Goal: Information Seeking & Learning: Learn about a topic

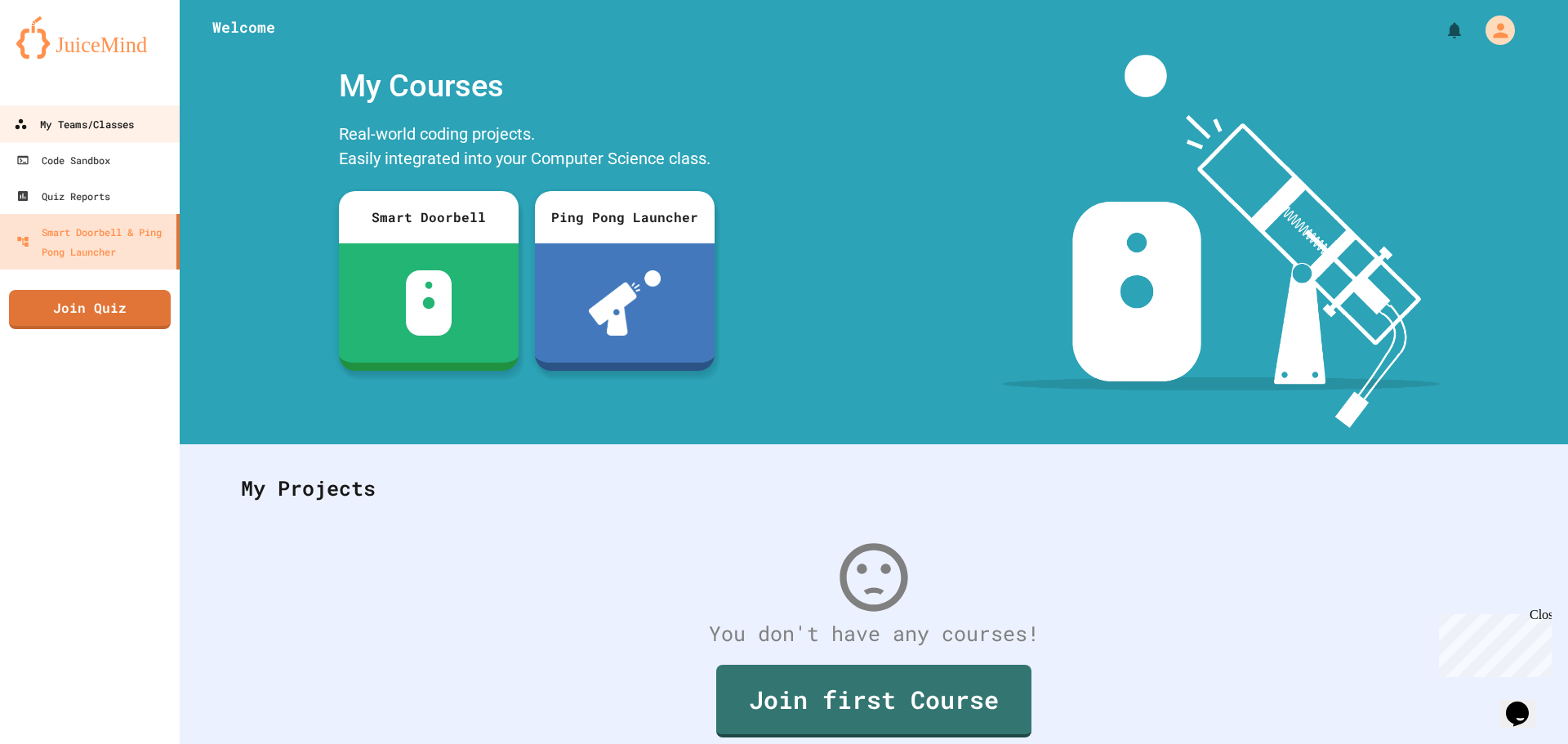
click at [37, 116] on div "My Teams/Classes" at bounding box center [73, 124] width 120 height 21
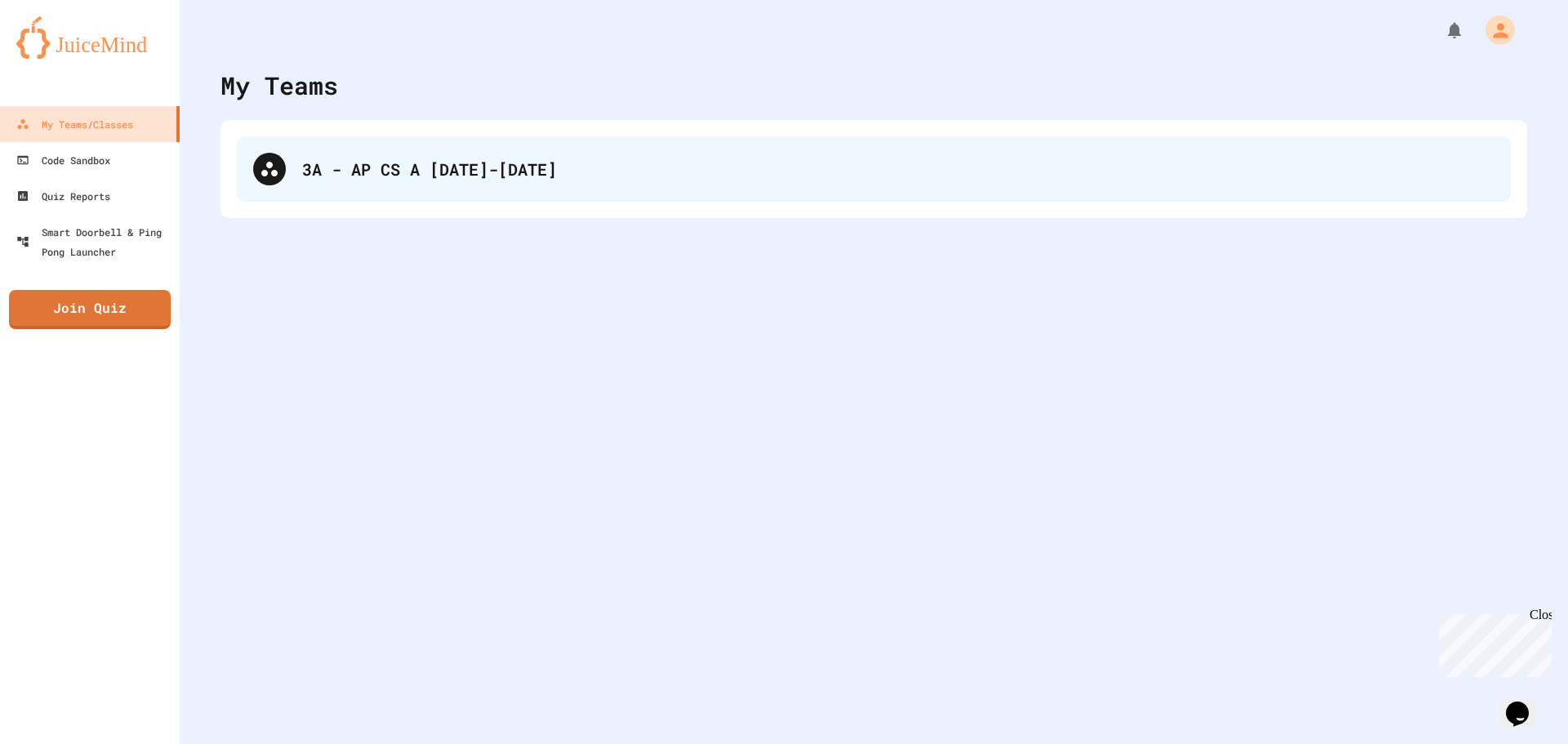
click at [269, 168] on icon at bounding box center [269, 169] width 16 height 15
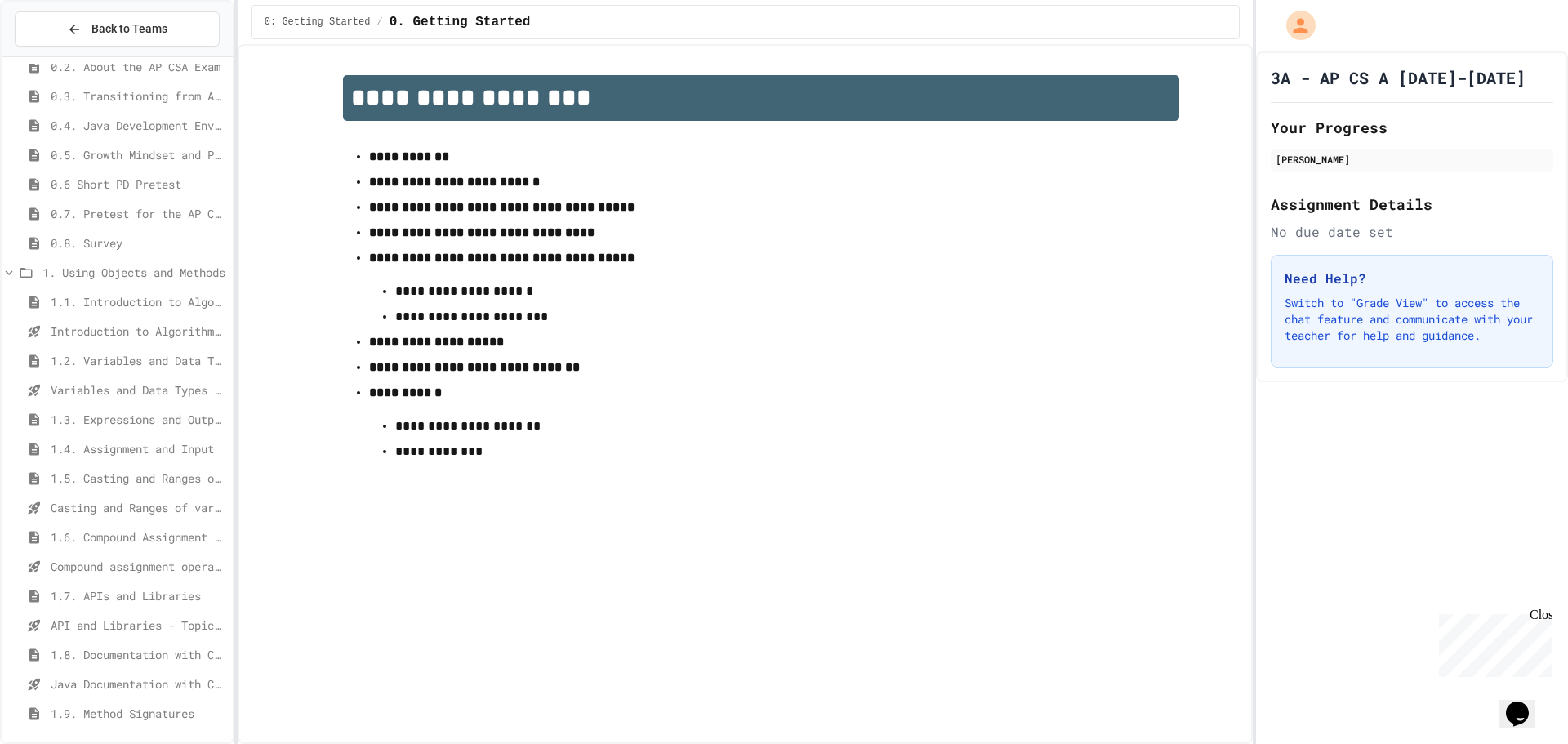
scroll to position [245, 0]
click at [109, 452] on span "1.7. APIs and Libraries" at bounding box center [138, 455] width 175 height 17
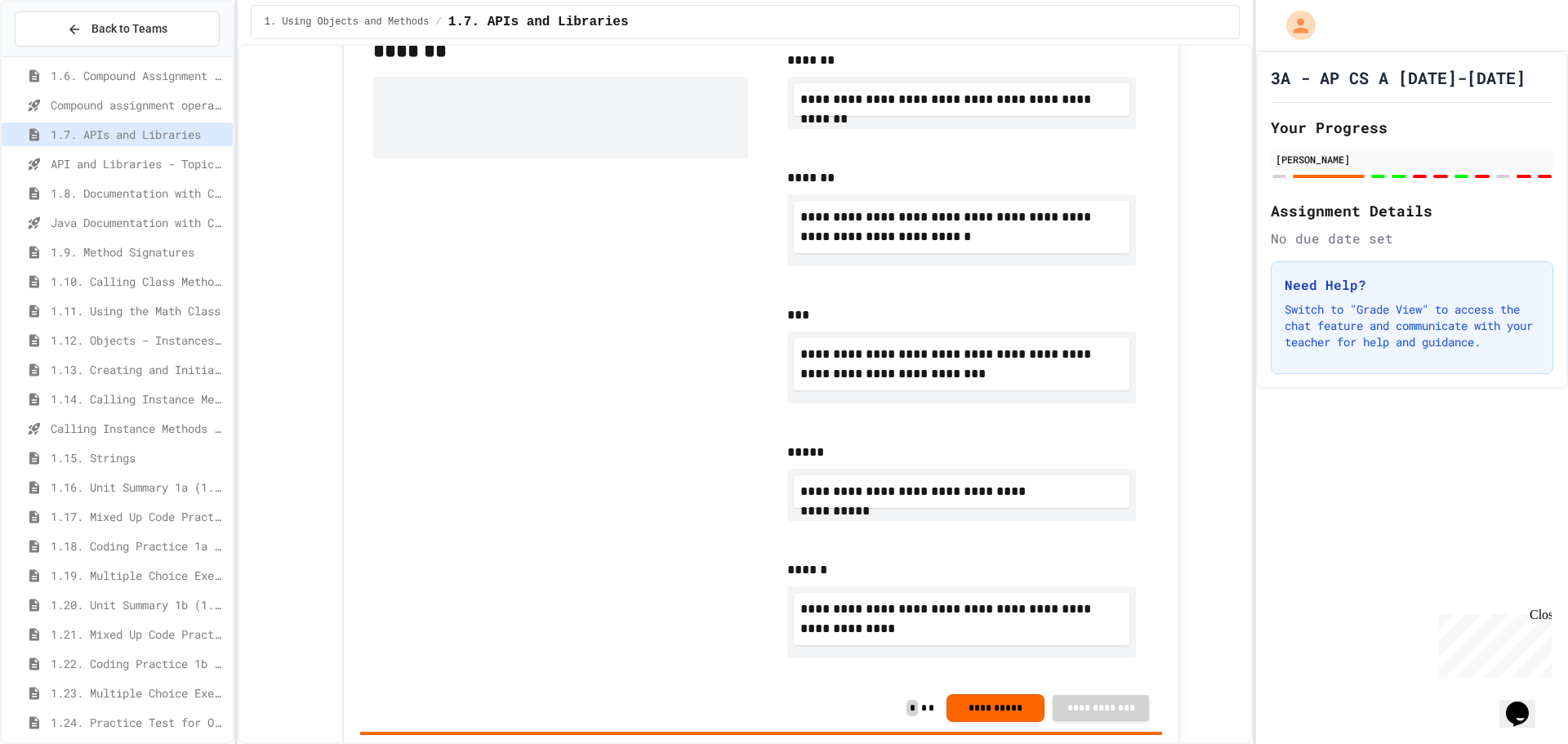
scroll to position [572, 0]
click at [110, 276] on span "1.10. Calling Class Methods" at bounding box center [138, 275] width 175 height 17
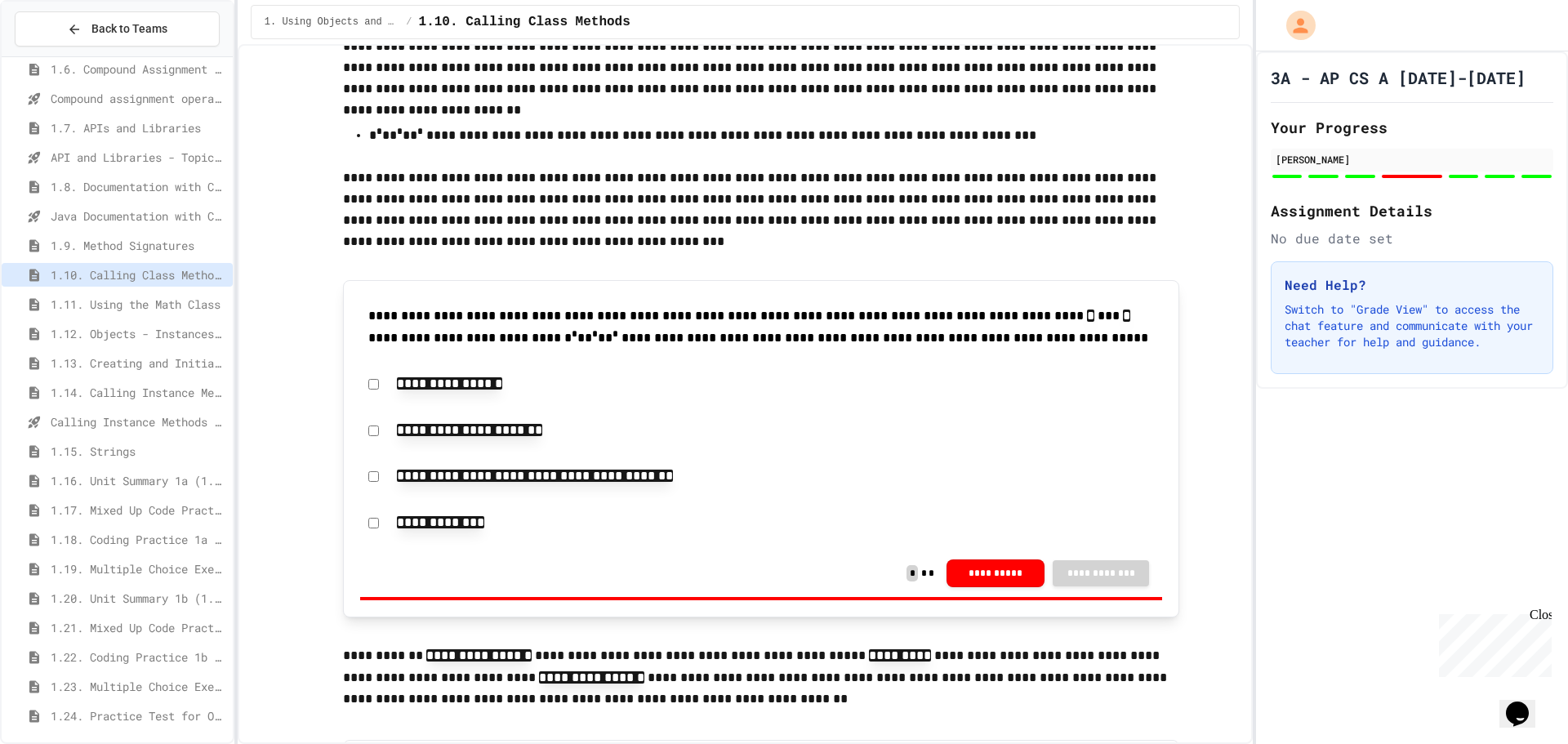
scroll to position [6464, 0]
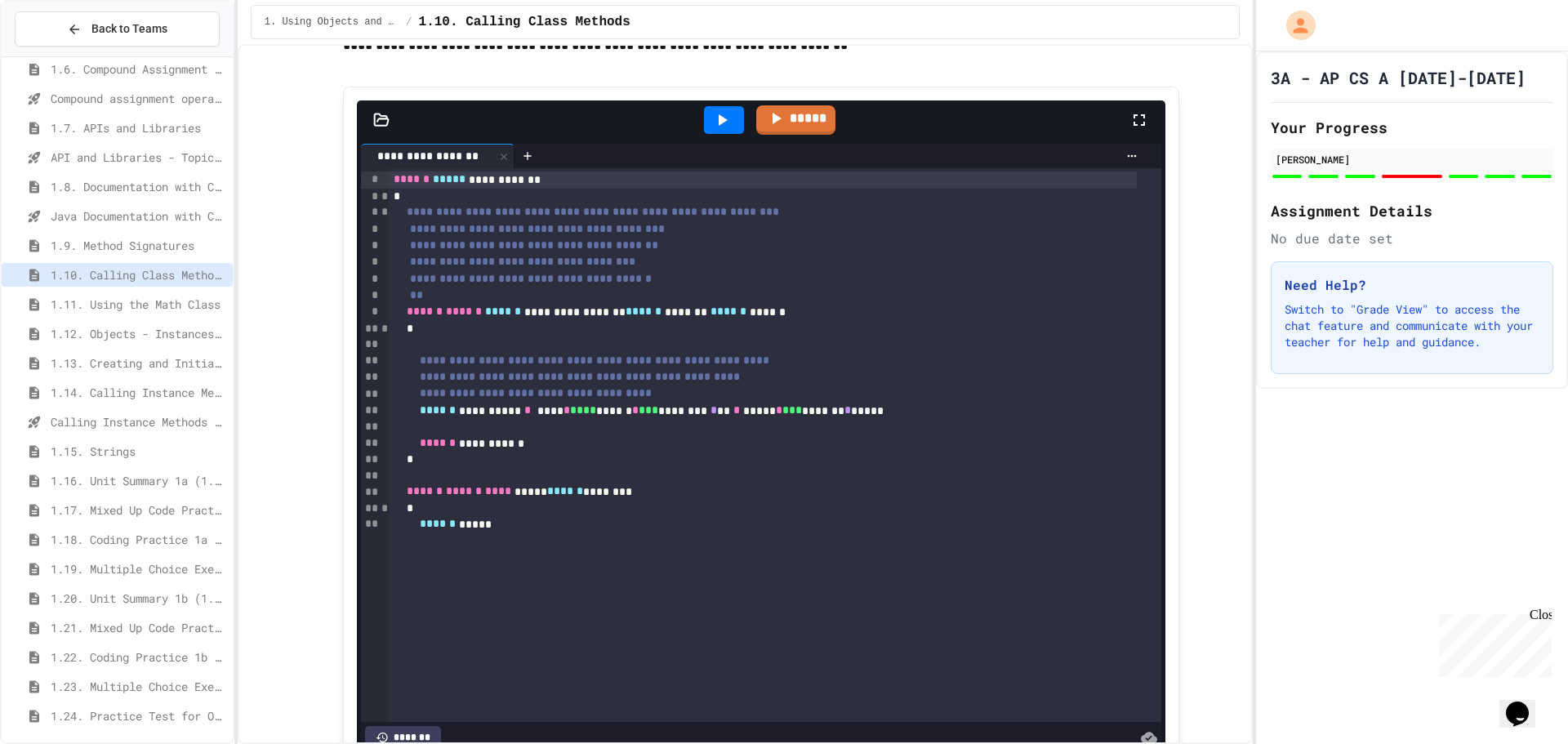
click at [142, 307] on span "1.11. Using the Math Class" at bounding box center [138, 304] width 175 height 17
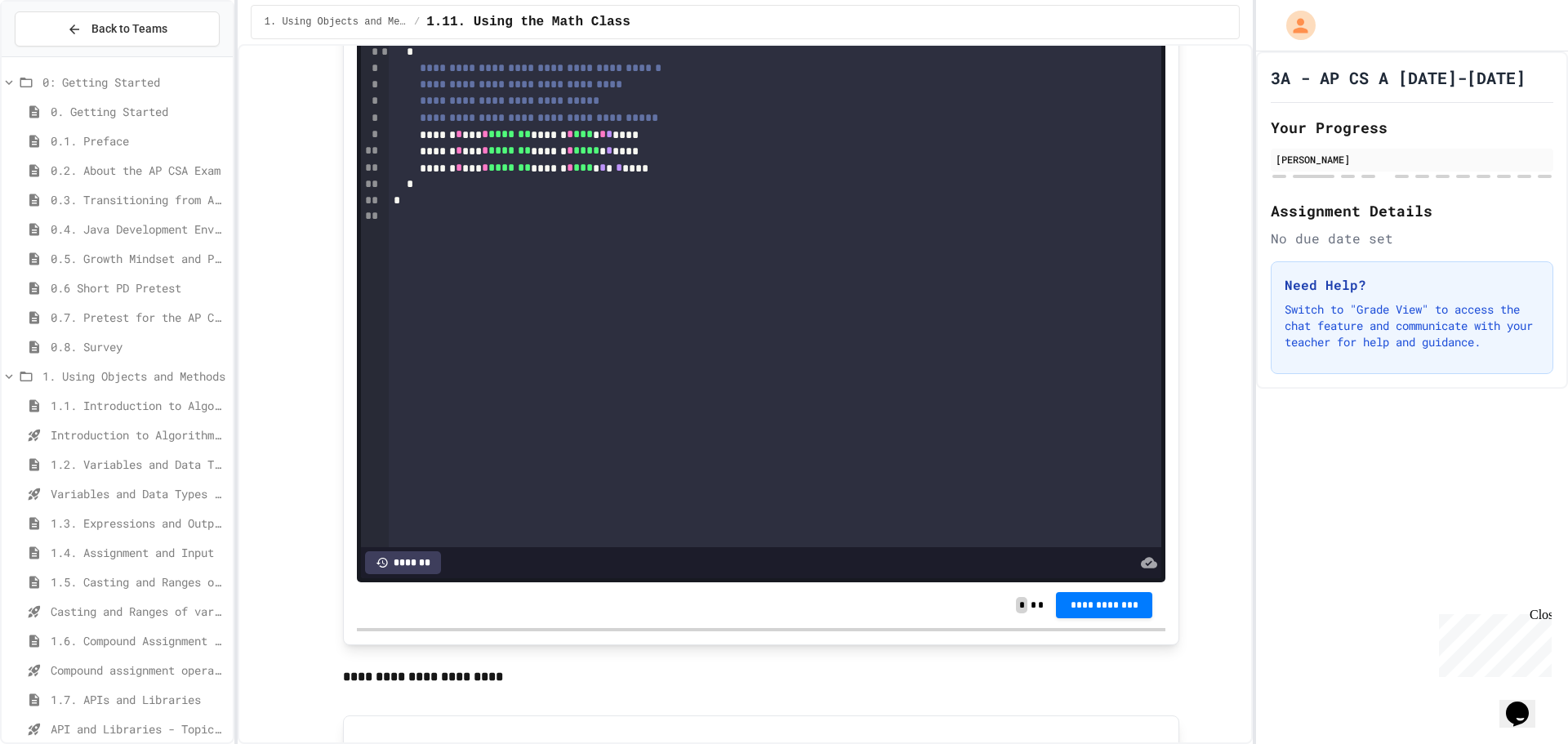
click at [111, 432] on span "Introduction to Algorithms, Programming, and Compilers" at bounding box center [138, 435] width 175 height 17
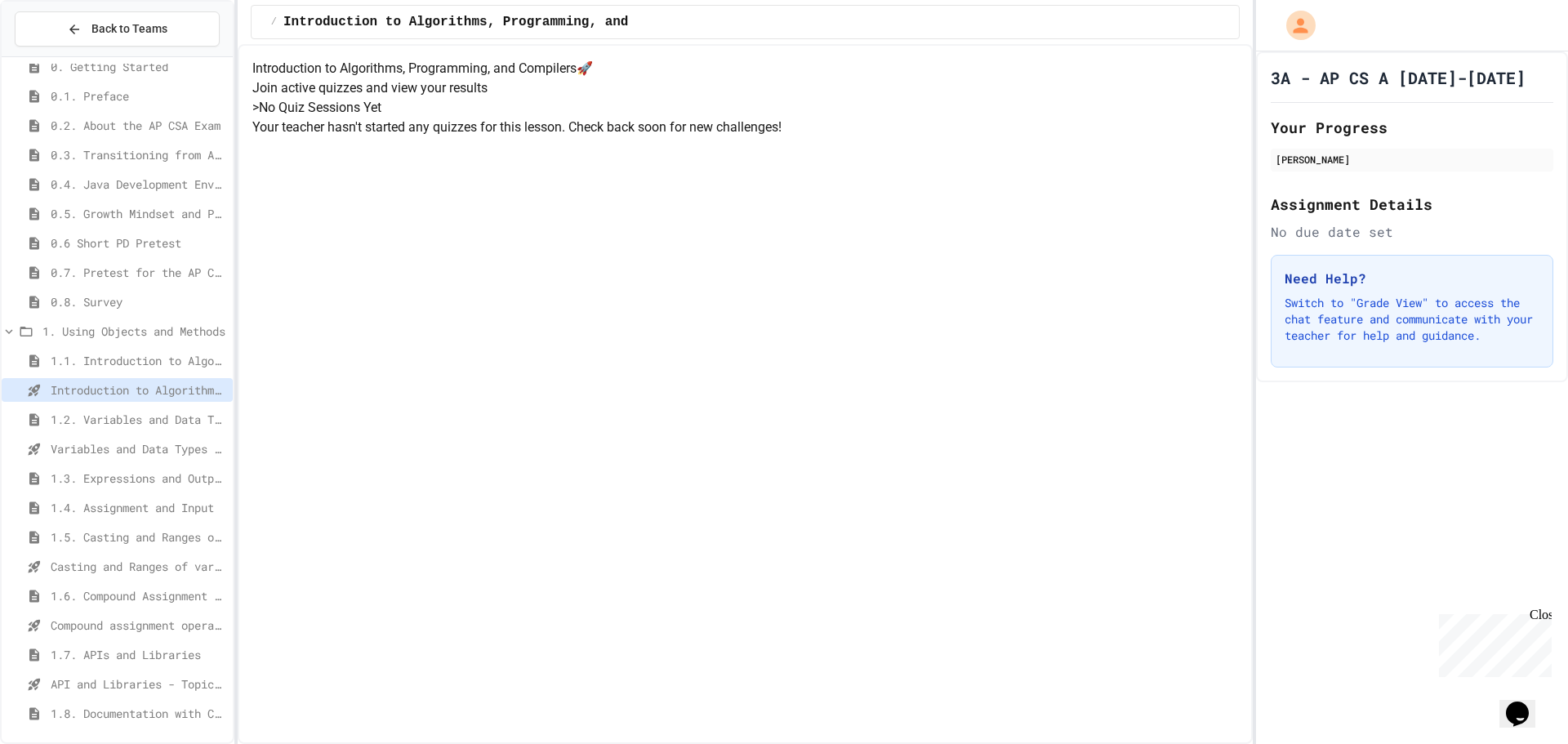
scroll to position [82, 0]
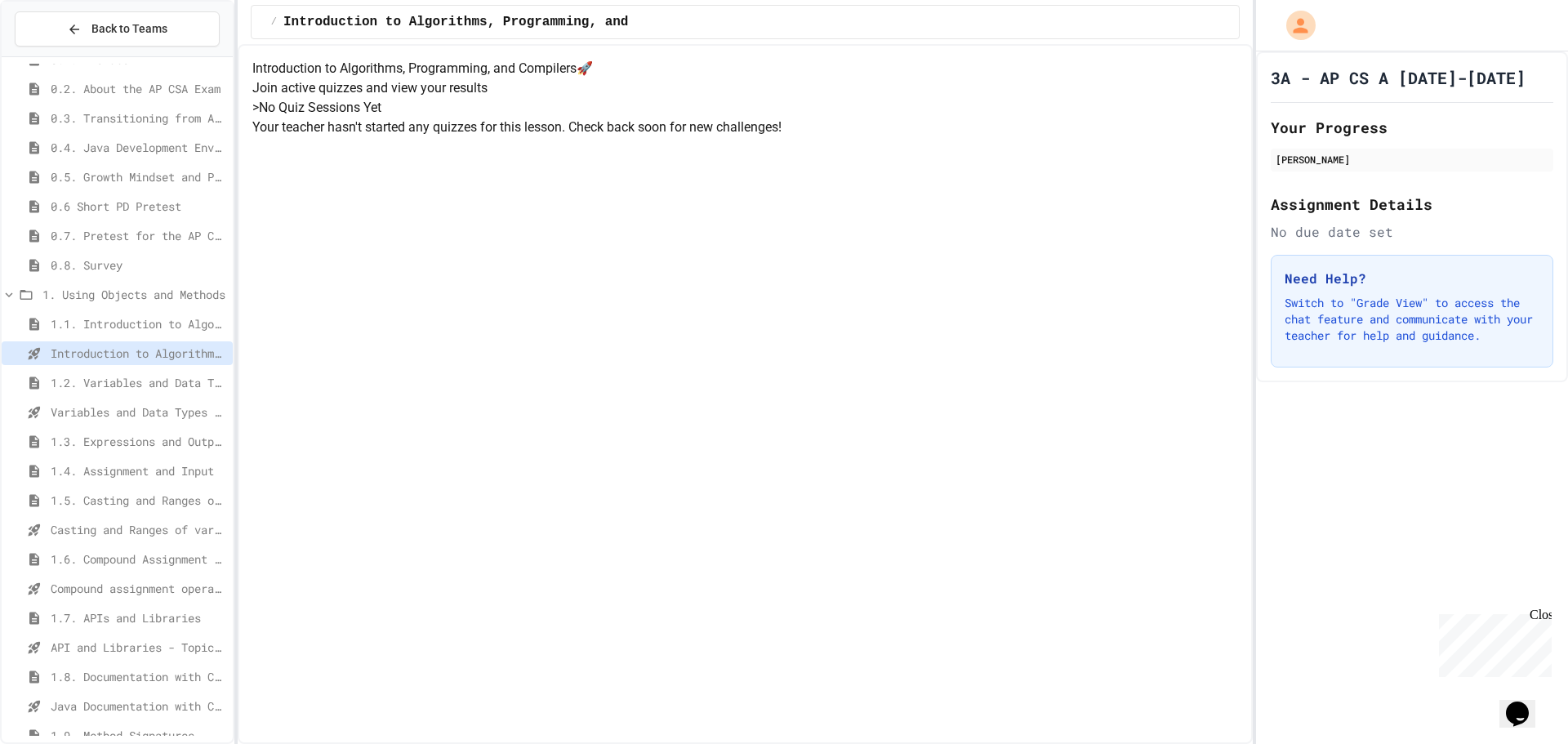
click at [100, 400] on div "Variables and Data Types - Quiz" at bounding box center [117, 411] width 231 height 23
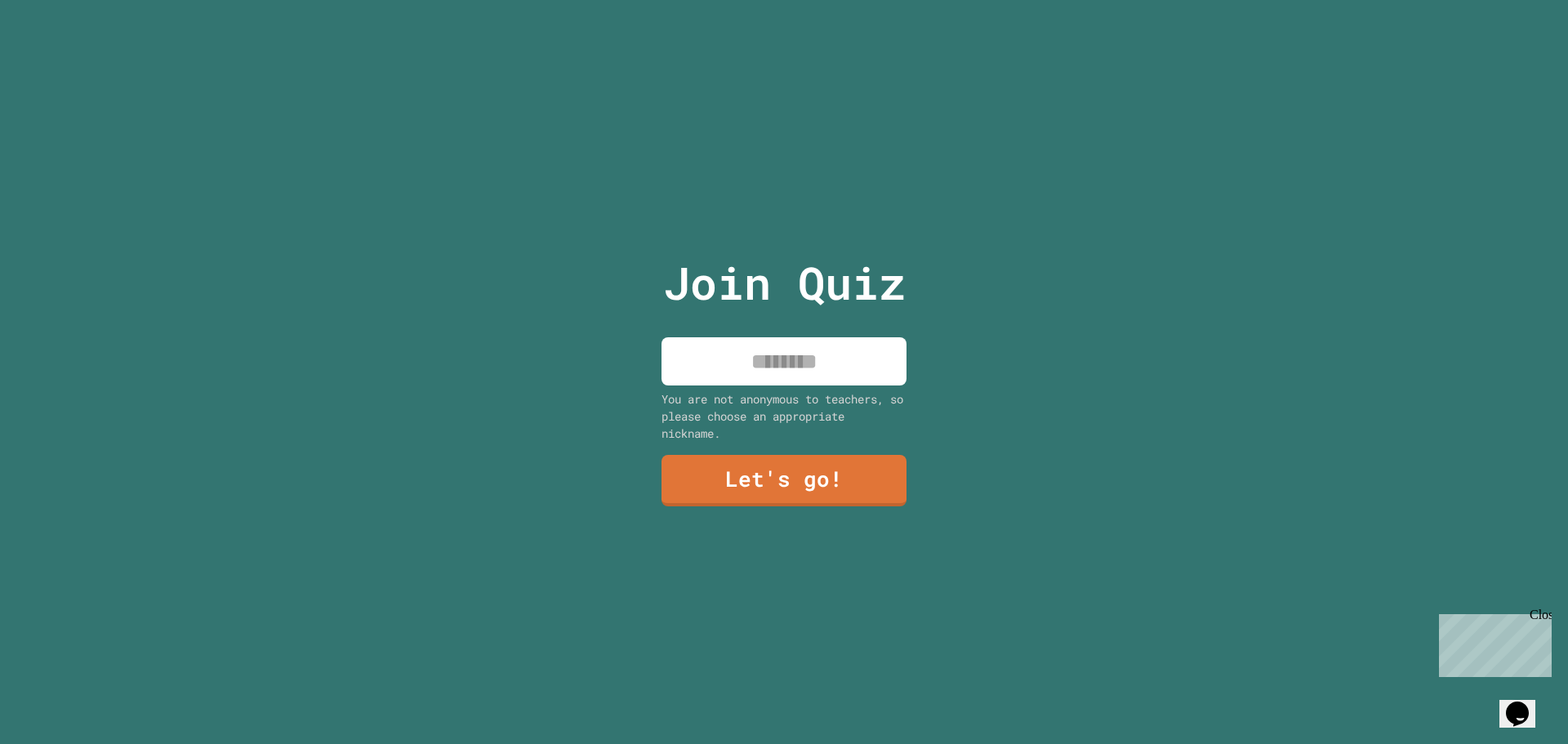
click at [790, 319] on div "Join Quiz You are not anonymous to teachers, so please choose an appropriate ni…" at bounding box center [784, 372] width 276 height 744
click at [790, 344] on input at bounding box center [784, 361] width 245 height 48
type input "******"
click at [769, 454] on link "Let's go!" at bounding box center [784, 480] width 246 height 53
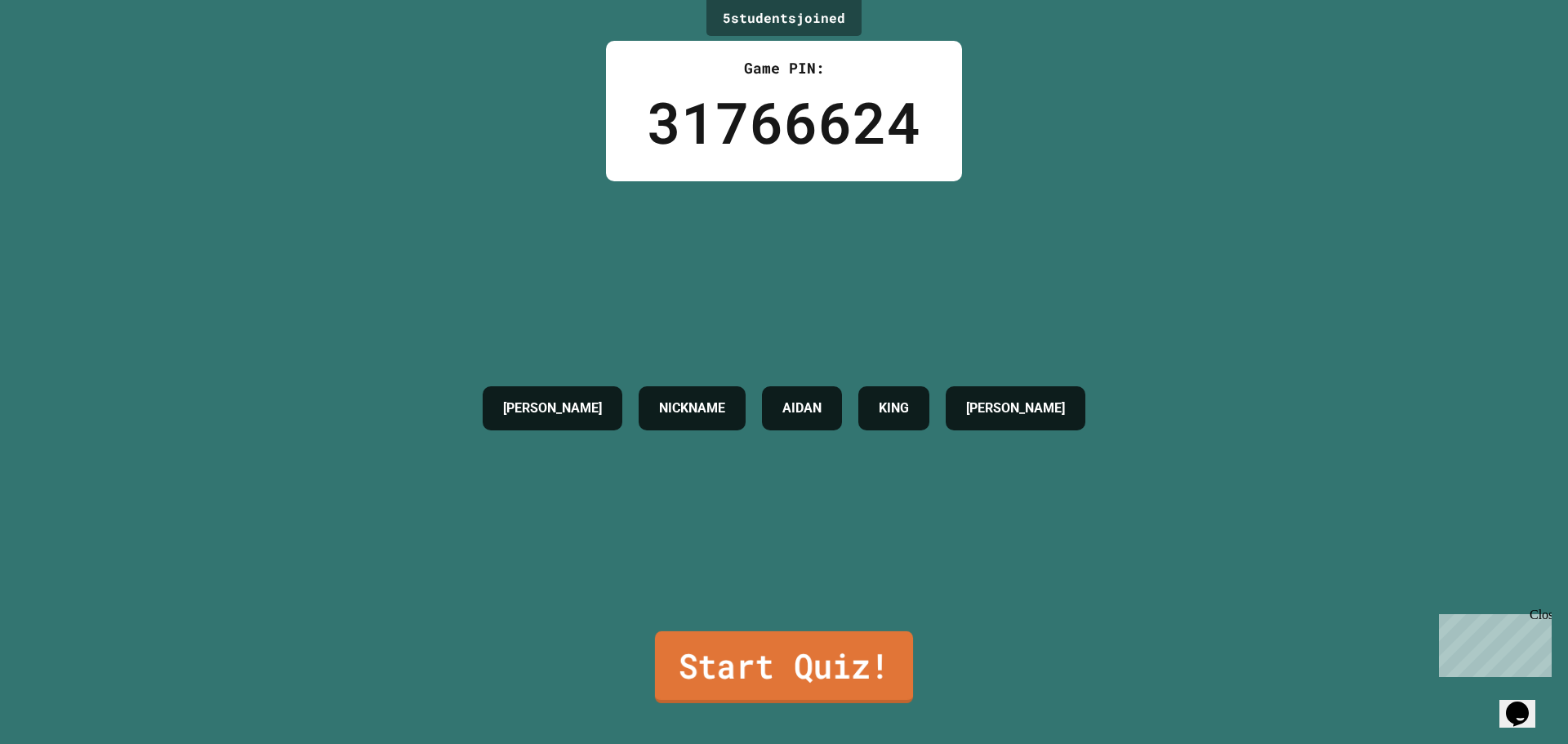
click at [755, 651] on link "Start Quiz!" at bounding box center [784, 667] width 258 height 72
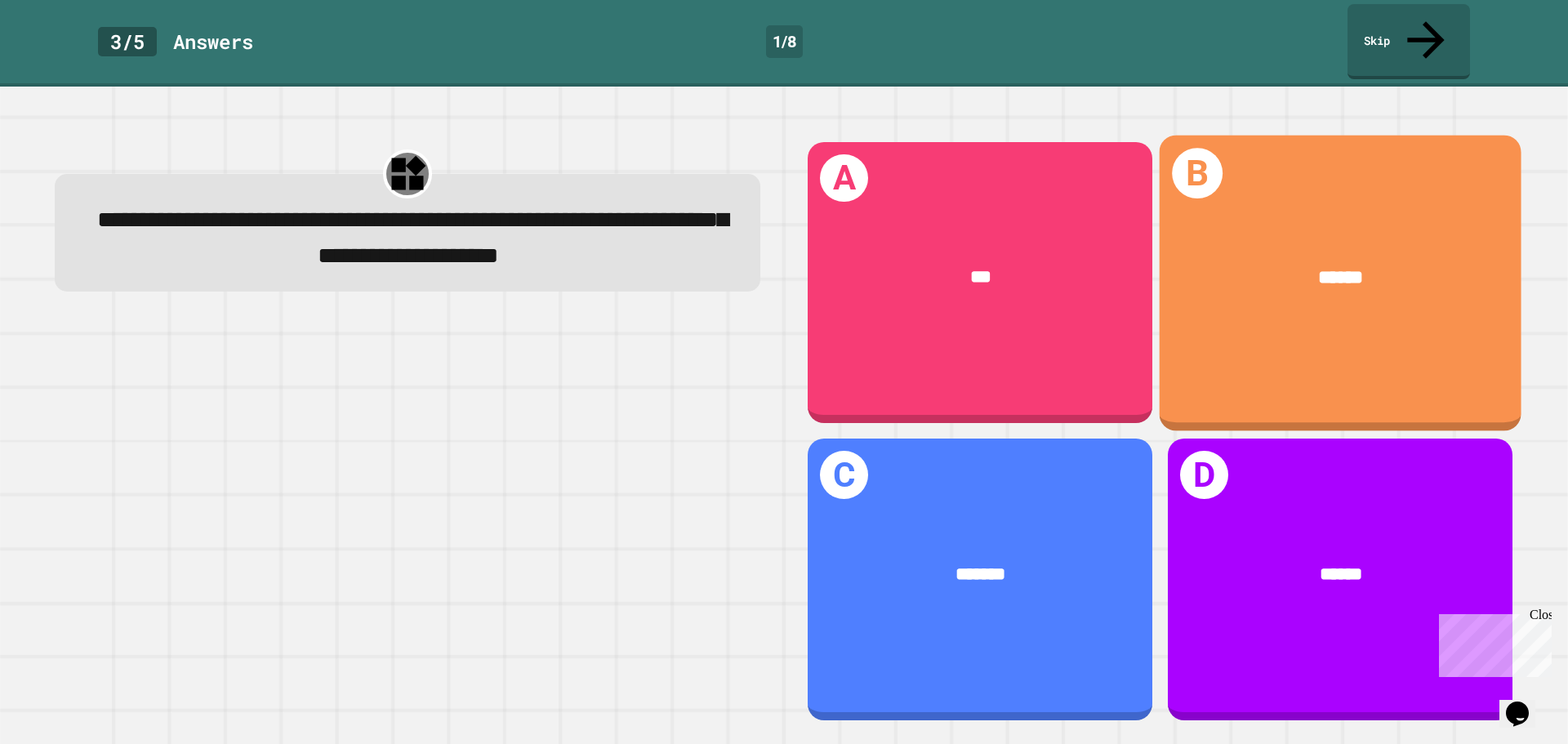
click at [1269, 294] on div "******" at bounding box center [1340, 278] width 362 height 105
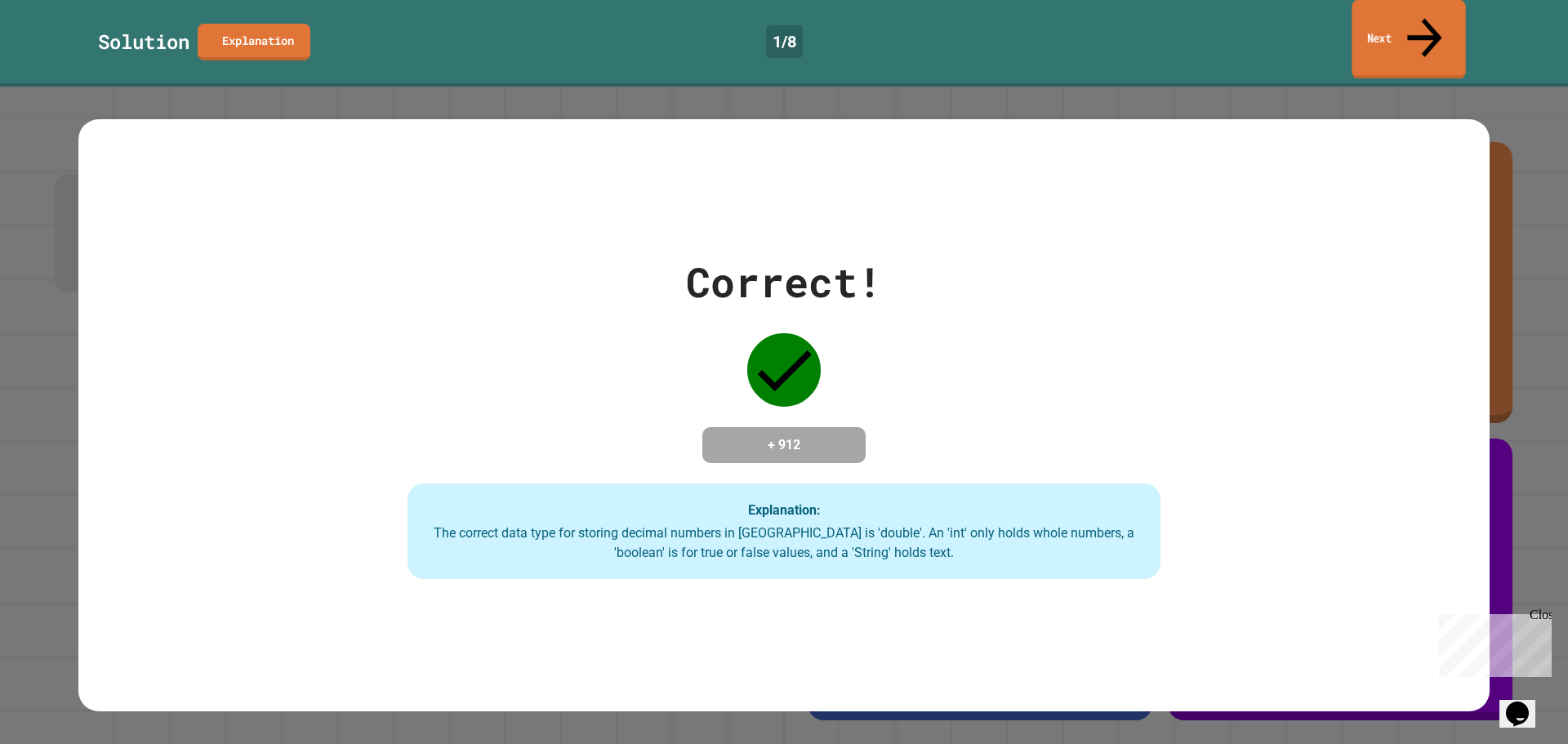
click at [1378, 16] on link "Next" at bounding box center [1407, 40] width 113 height 79
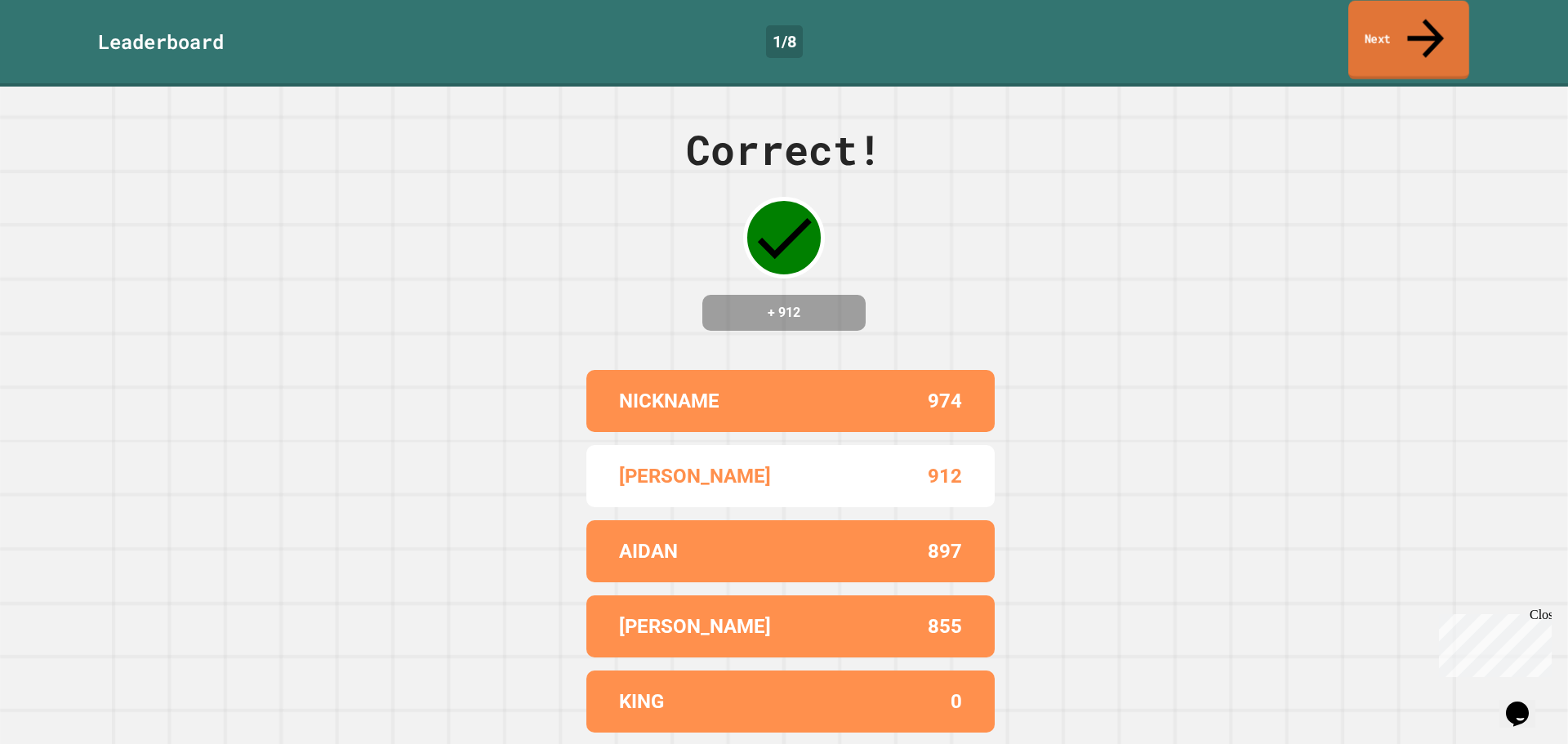
click at [1390, 14] on link "Next" at bounding box center [1409, 41] width 121 height 79
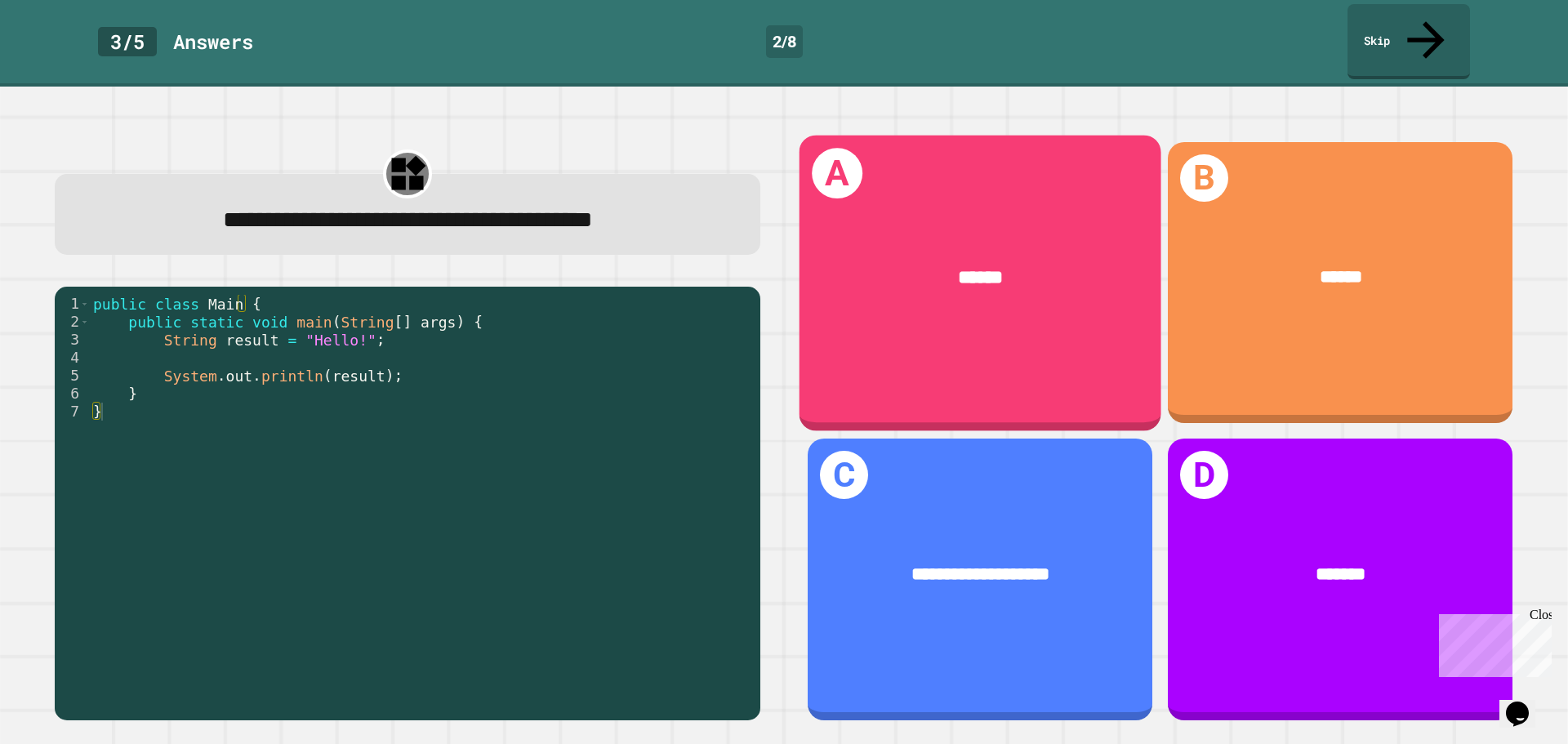
click at [922, 274] on div "******" at bounding box center [980, 278] width 362 height 105
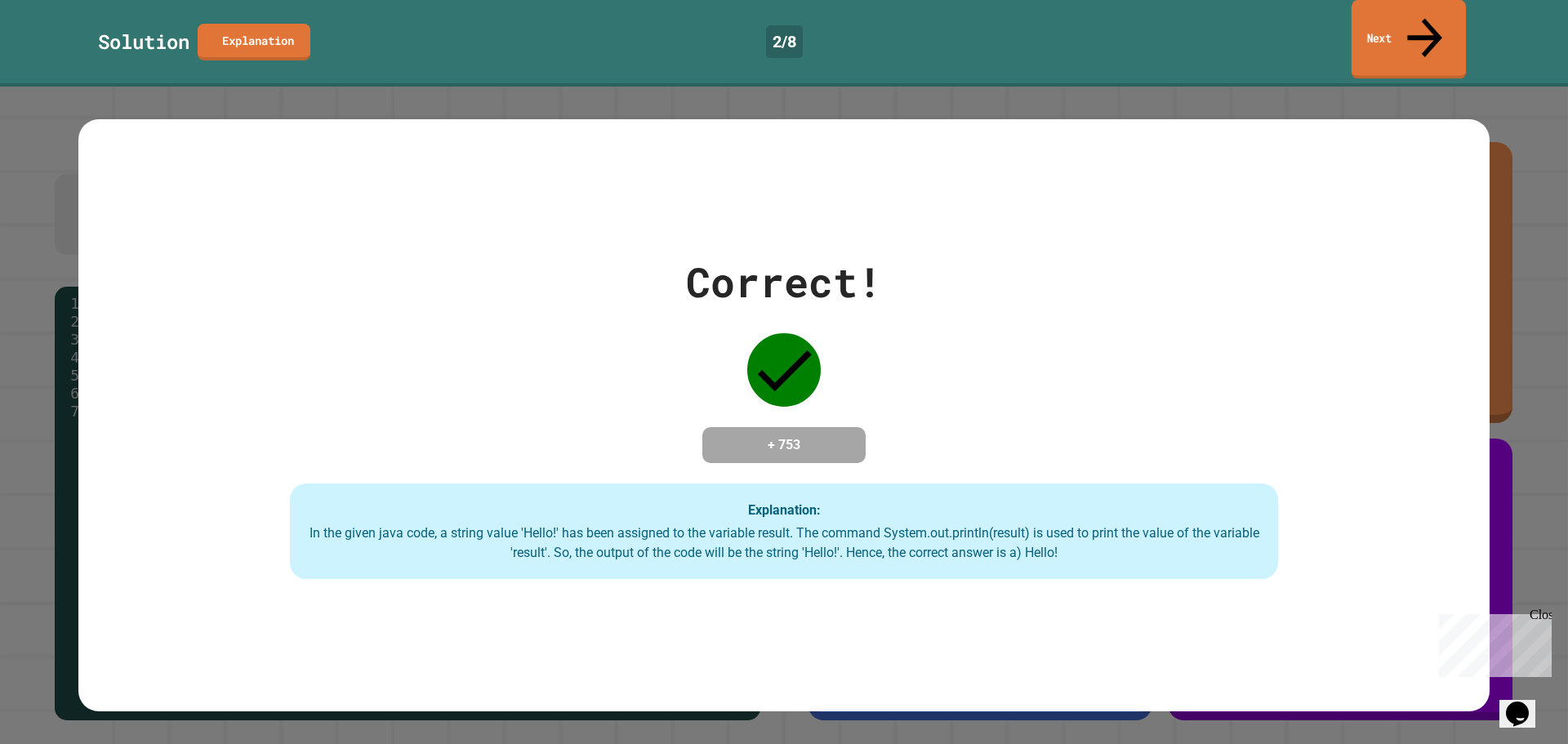
click at [1422, 27] on link "Next" at bounding box center [1408, 40] width 114 height 79
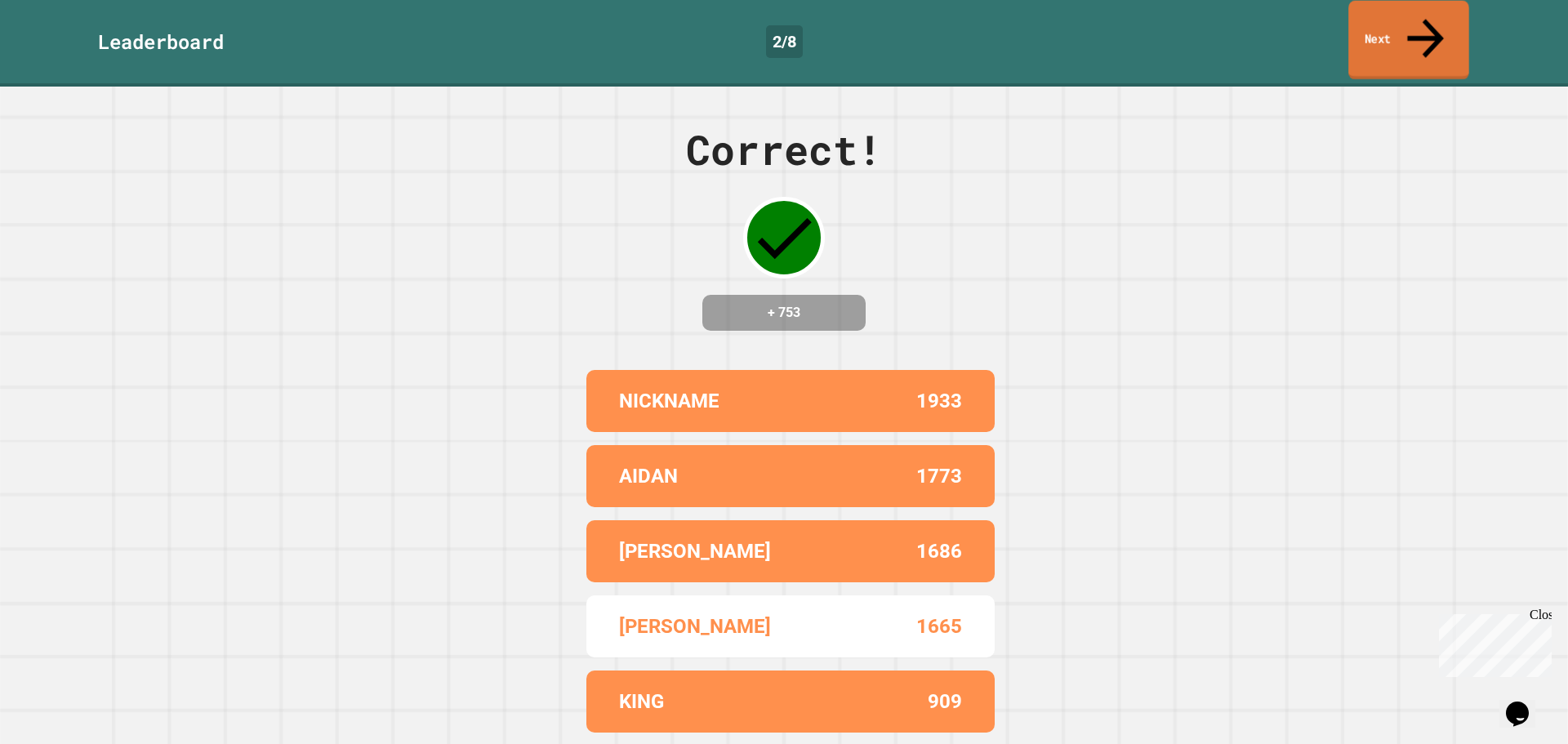
drag, startPoint x: 1416, startPoint y: 22, endPoint x: 1380, endPoint y: 54, distance: 48.2
click at [1416, 24] on link "Next" at bounding box center [1409, 41] width 121 height 79
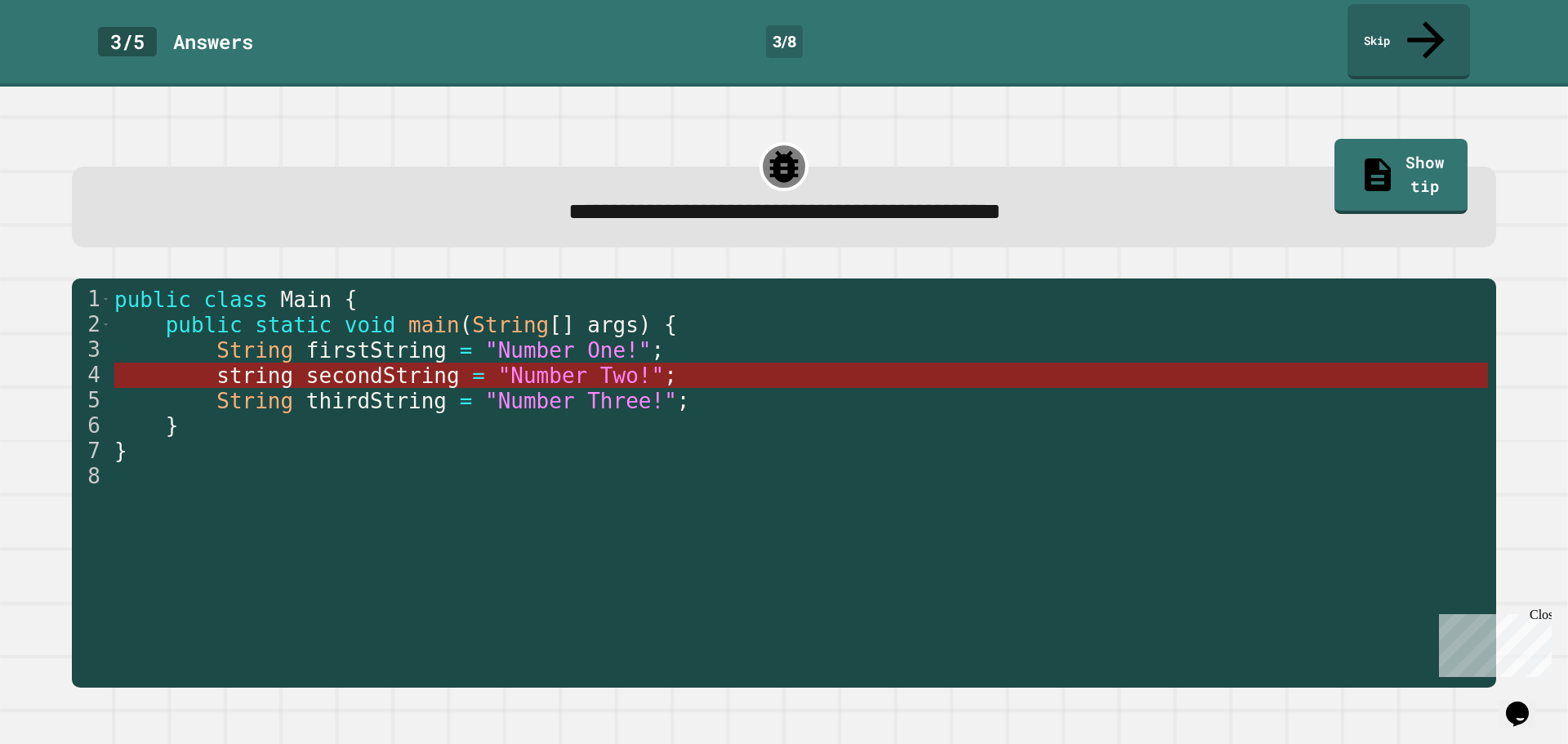
click at [306, 364] on span "secondString" at bounding box center [383, 376] width 154 height 24
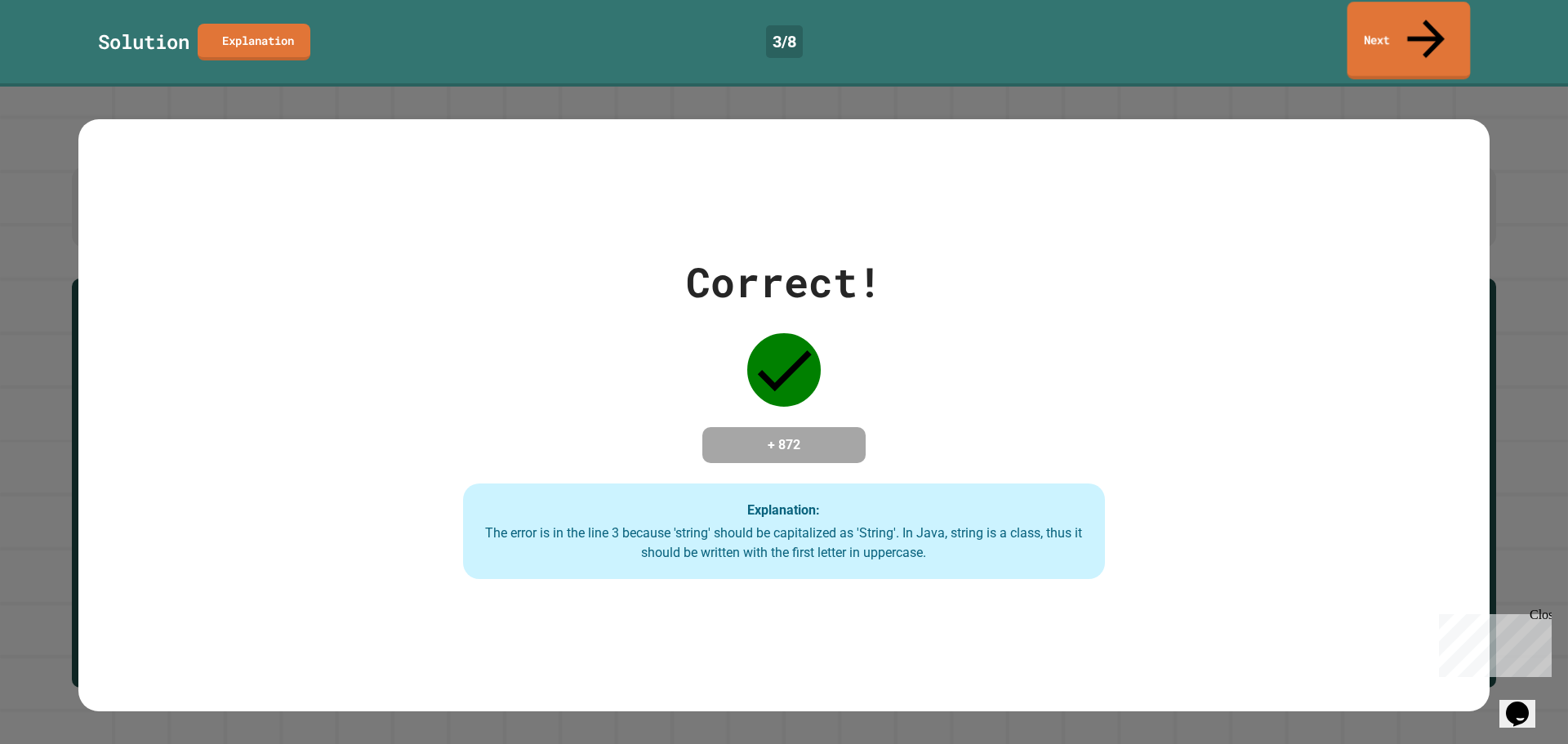
click at [1398, 8] on link "Next" at bounding box center [1409, 41] width 124 height 78
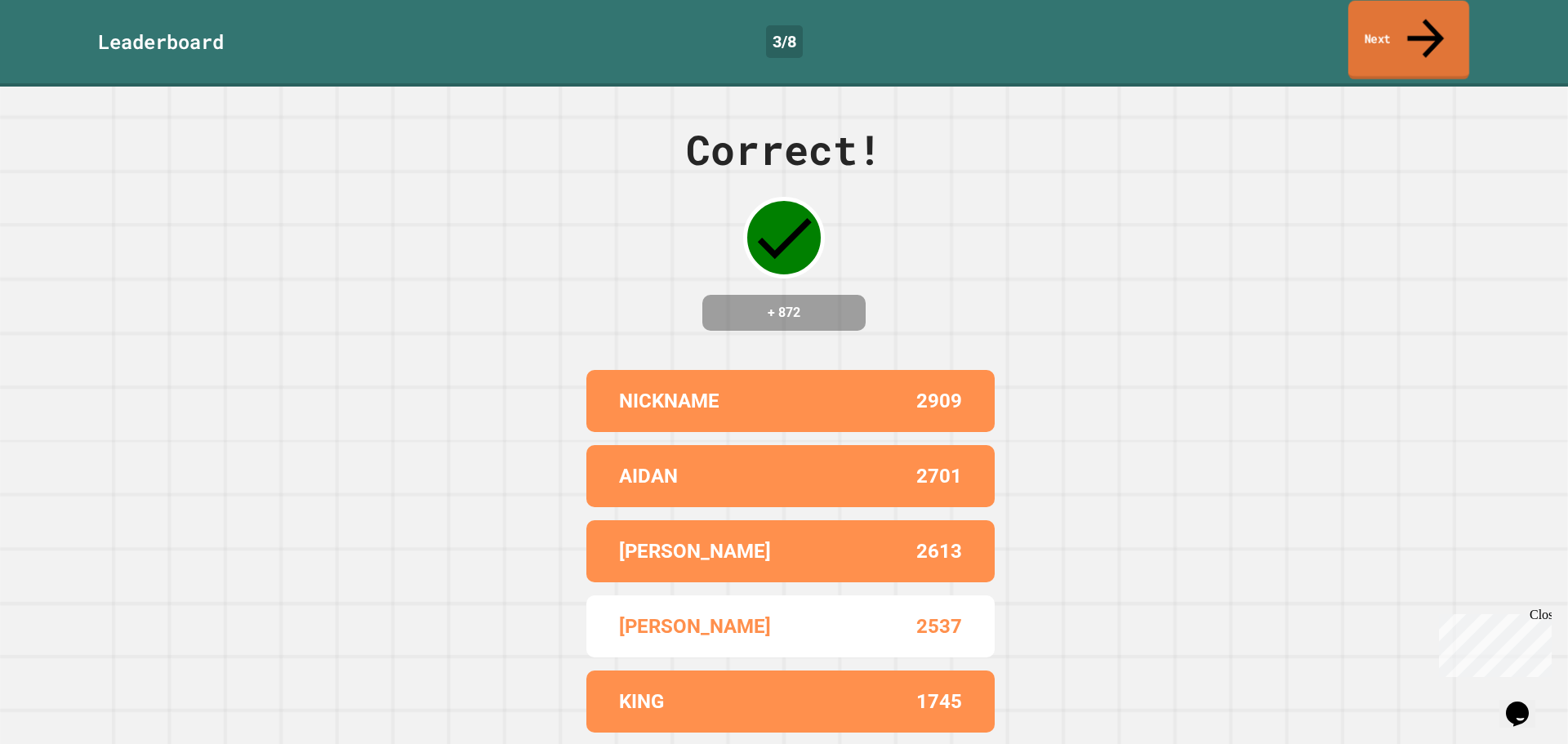
click at [1408, 27] on link "Next" at bounding box center [1409, 41] width 121 height 79
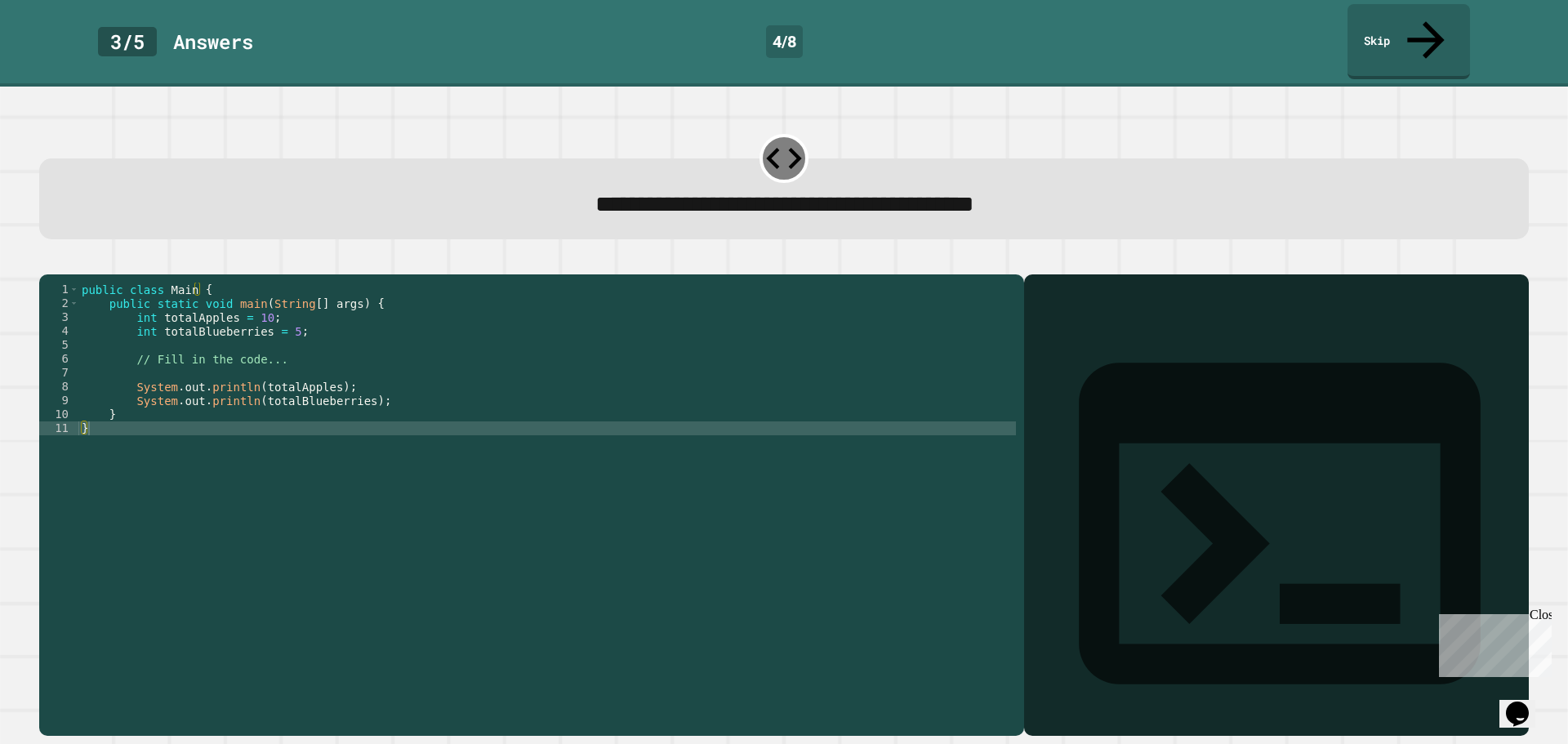
click at [282, 321] on div "public class Main { public static void main ( String [ ] args ) { int totalAppl…" at bounding box center [547, 505] width 937 height 444
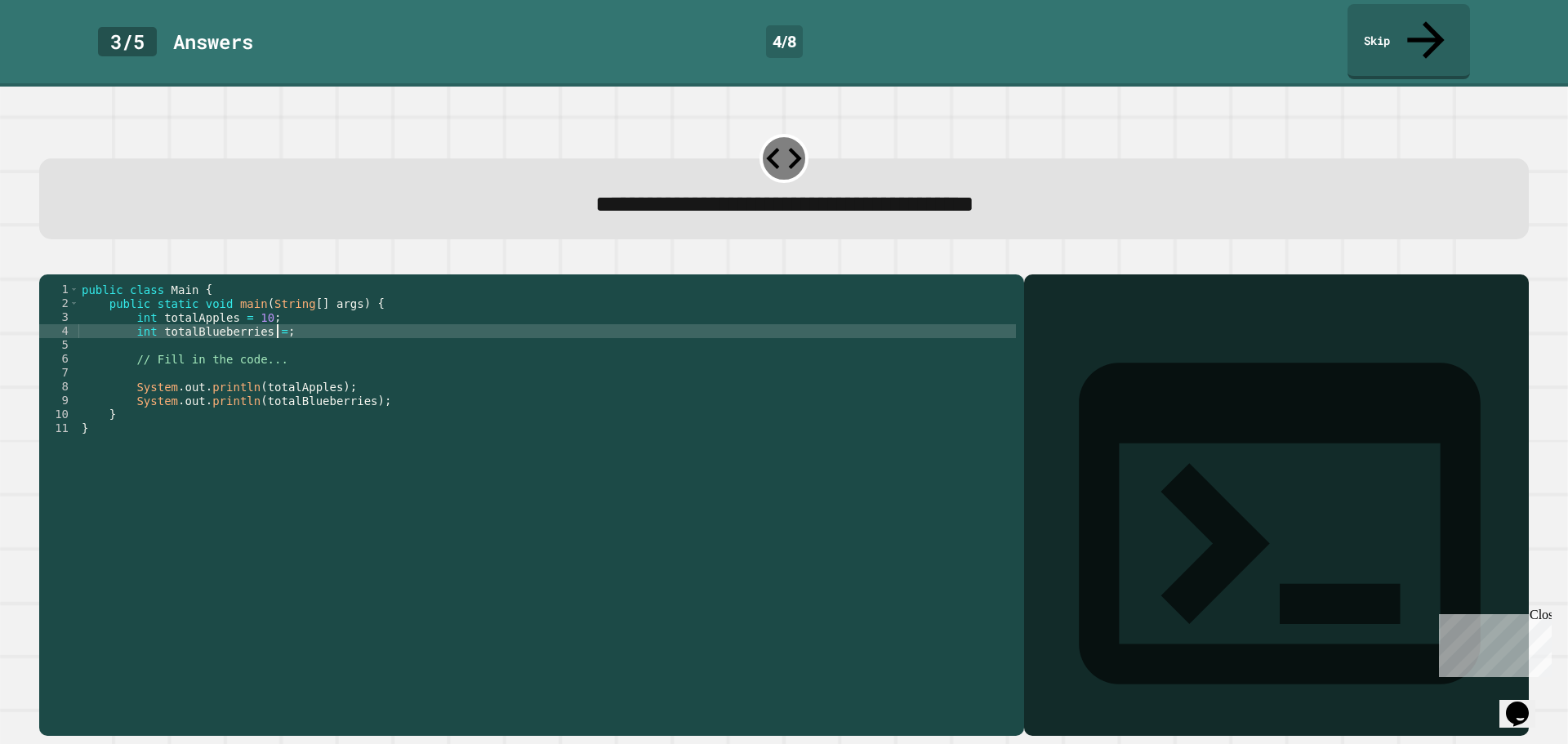
scroll to position [0, 14]
type textarea "**********"
click at [1103, 508] on div at bounding box center [1276, 528] width 488 height 414
click at [730, 616] on div "public class Main { public static void main ( String [ ] args ) { int totalAppl…" at bounding box center [547, 505] width 937 height 444
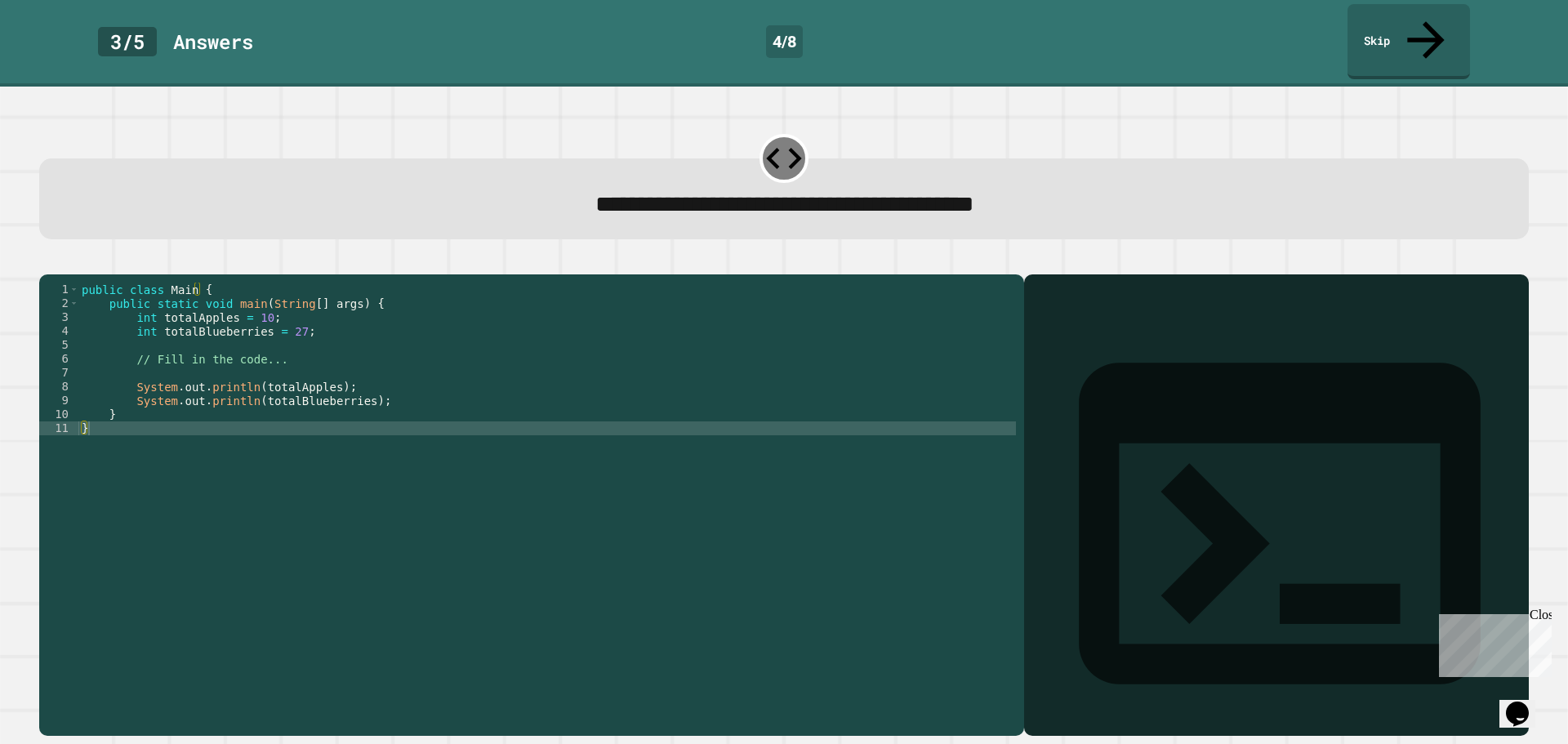
click at [1159, 468] on div at bounding box center [1276, 528] width 488 height 414
click at [1038, 288] on icon at bounding box center [1279, 524] width 482 height 482
click at [35, 247] on div "**********" at bounding box center [784, 495] width 1505 height 497
click at [48, 261] on button "button" at bounding box center [48, 261] width 0 height 0
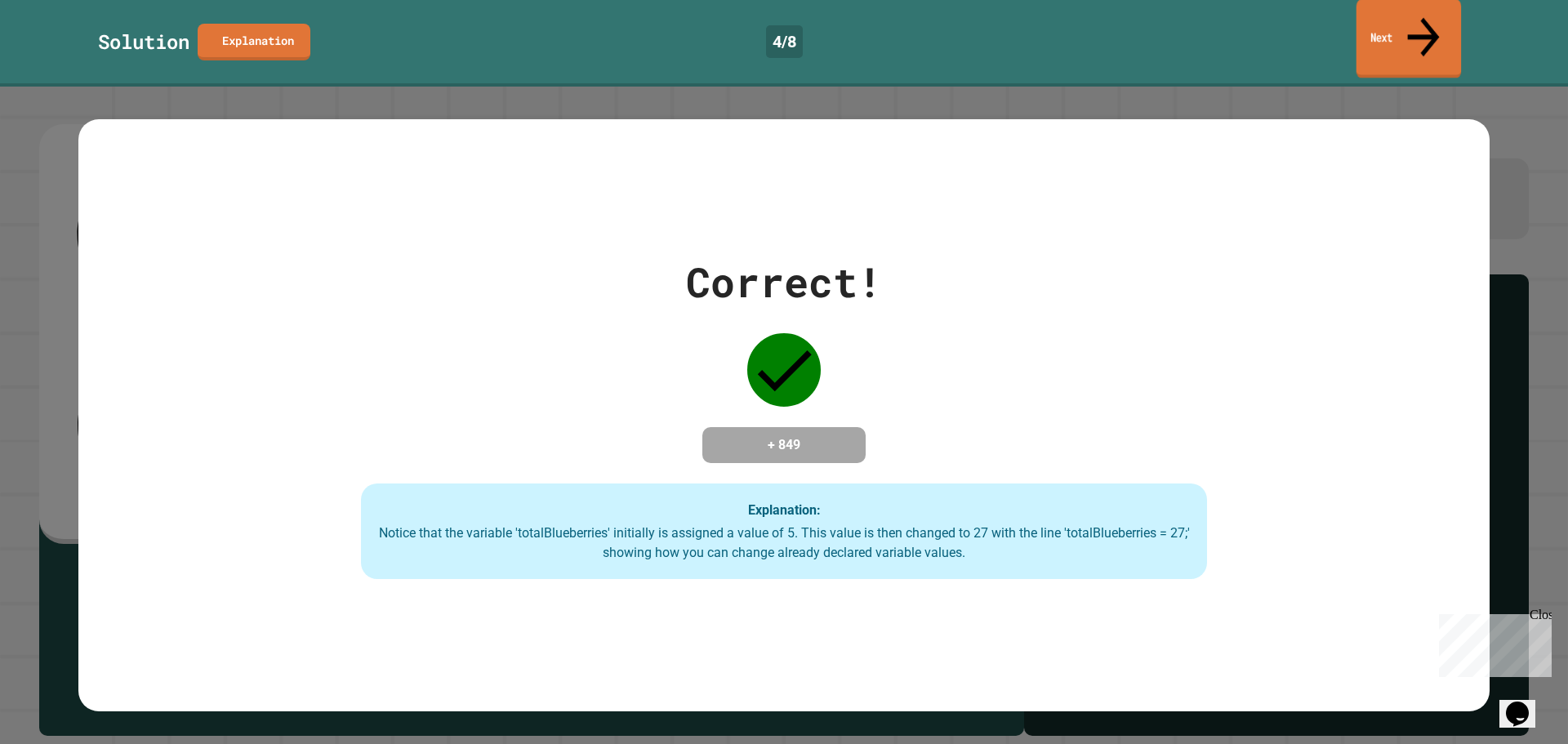
click at [1419, 22] on icon at bounding box center [1423, 36] width 48 height 58
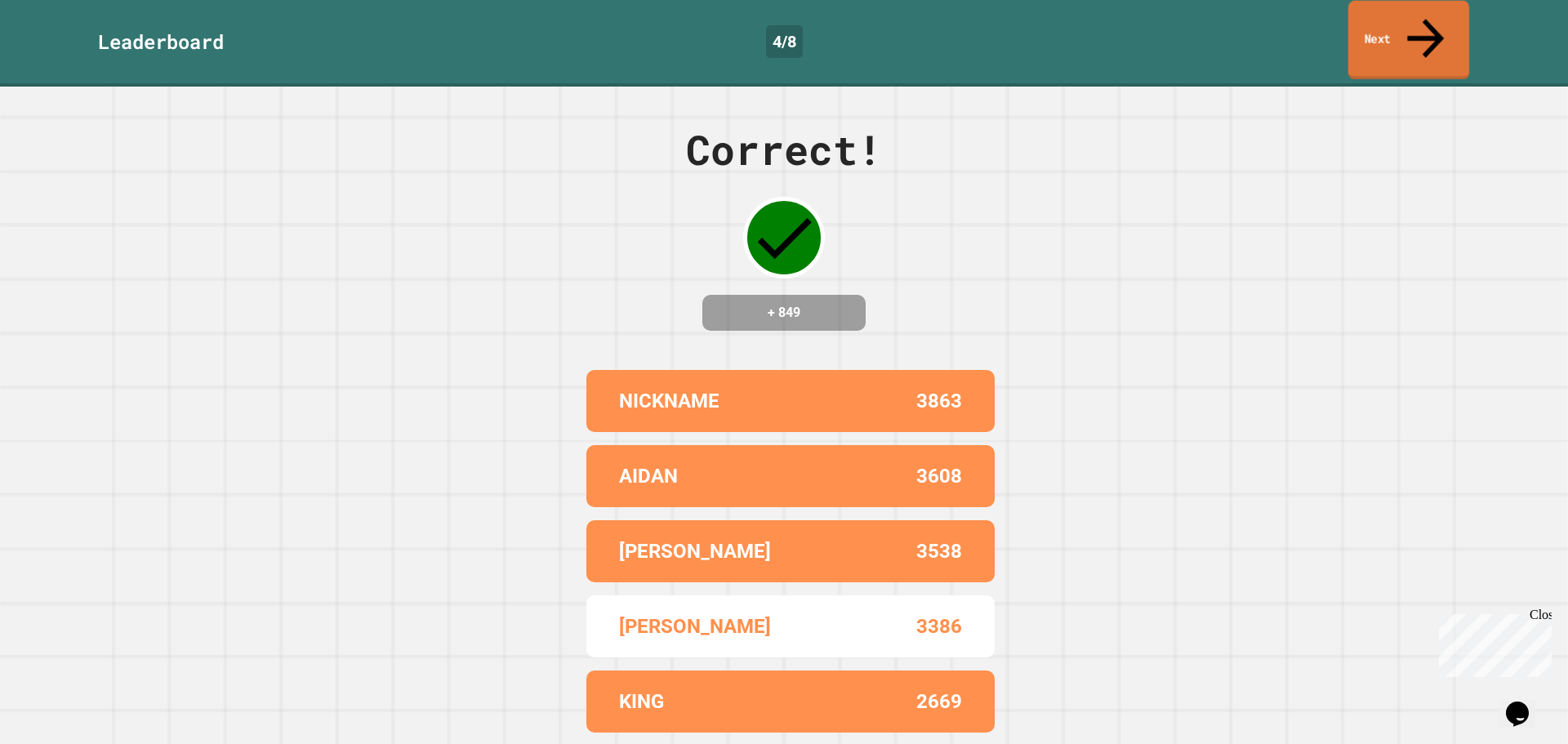
click at [1380, 6] on link "Next" at bounding box center [1409, 41] width 121 height 79
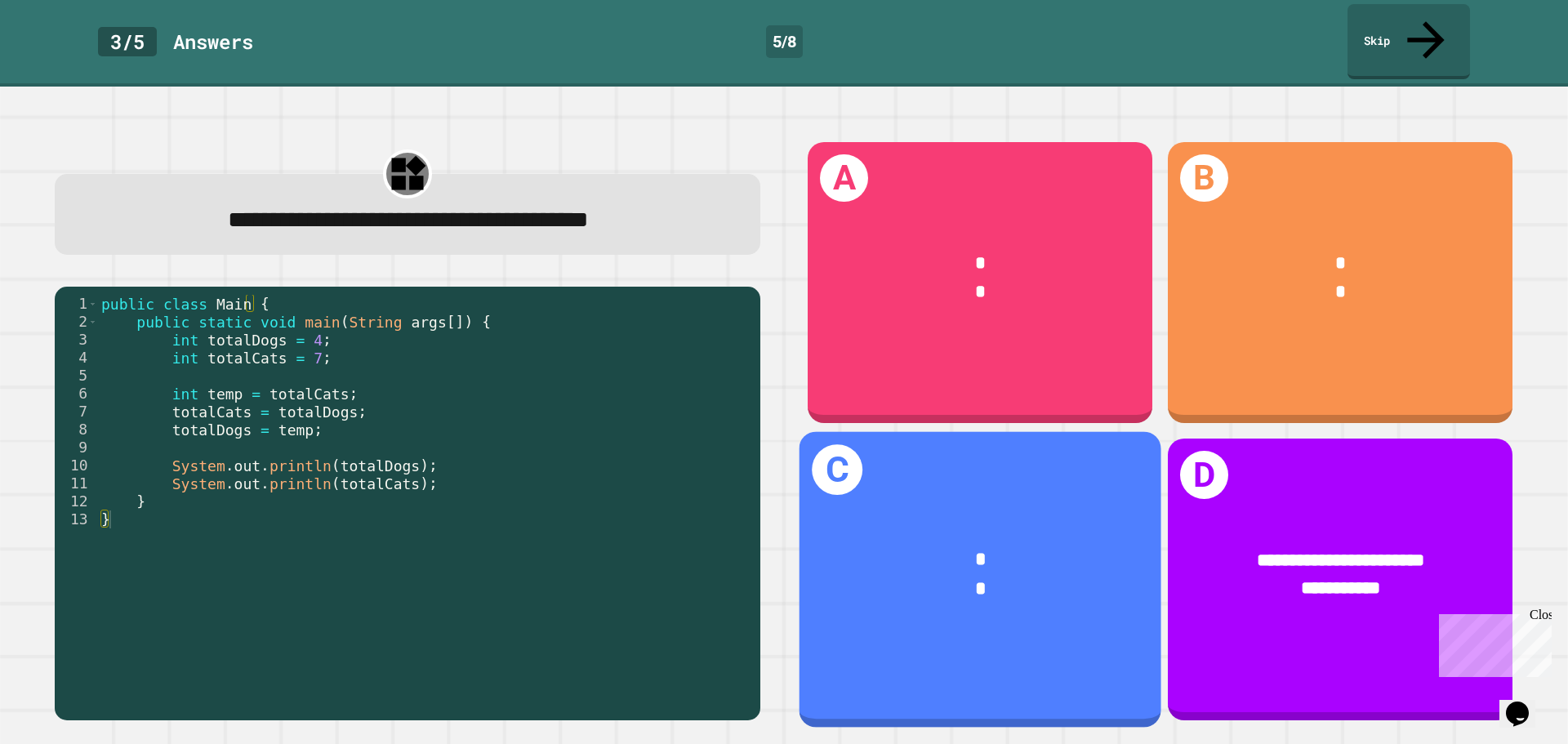
click at [1023, 511] on div "* *" at bounding box center [980, 575] width 362 height 134
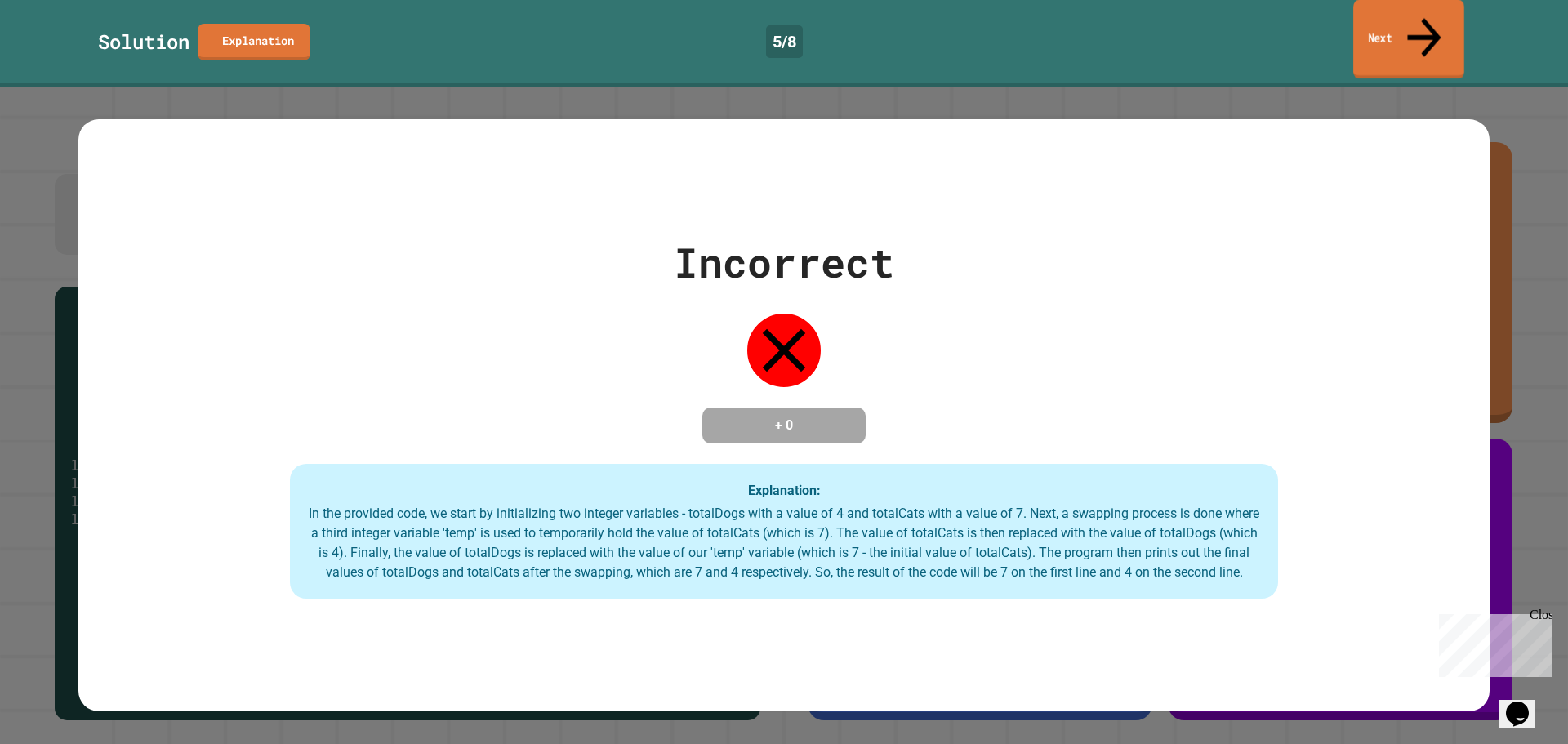
click at [1393, 4] on link "Next" at bounding box center [1408, 40] width 111 height 79
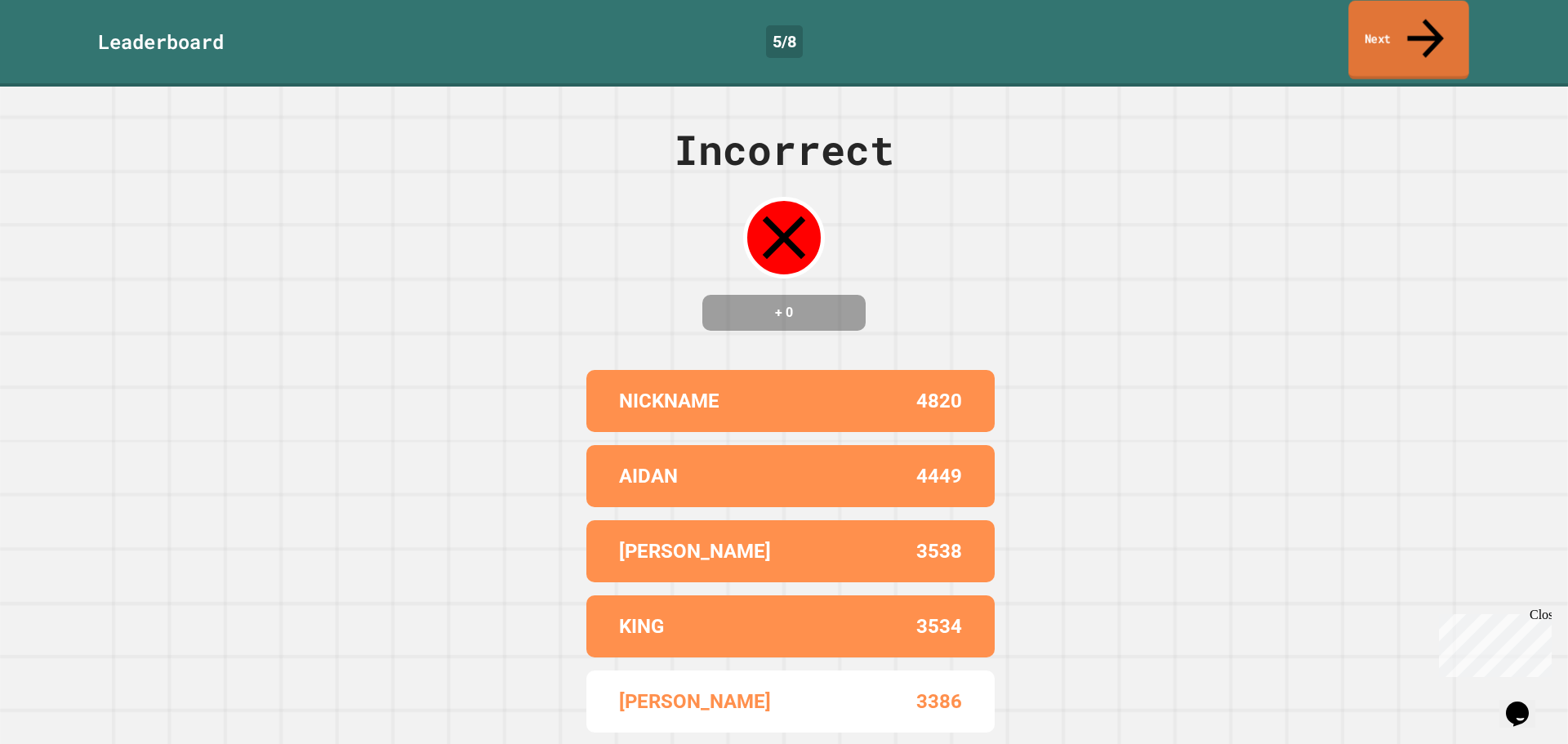
click at [1409, 29] on link "Next" at bounding box center [1409, 41] width 121 height 79
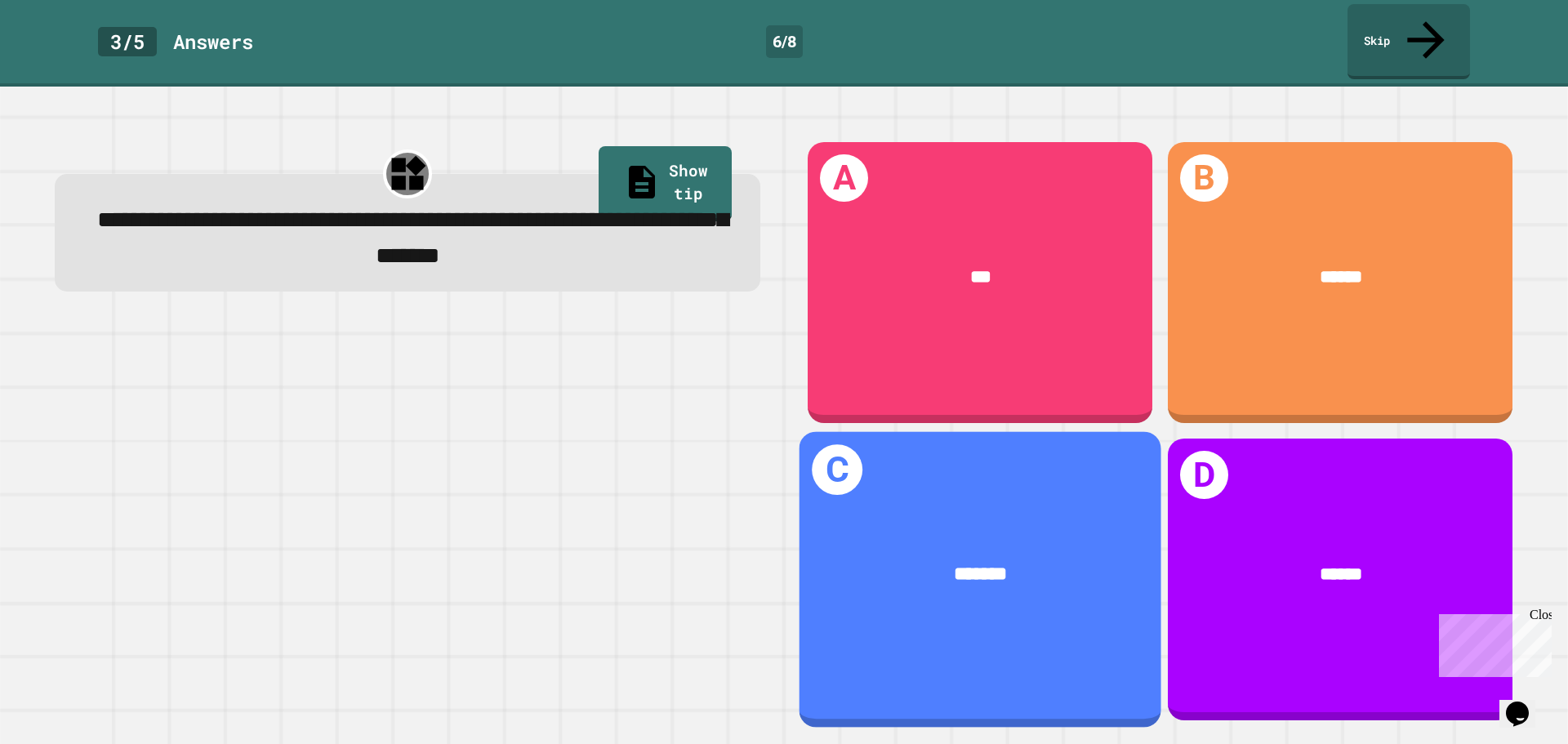
click at [932, 523] on div "*******" at bounding box center [980, 575] width 362 height 105
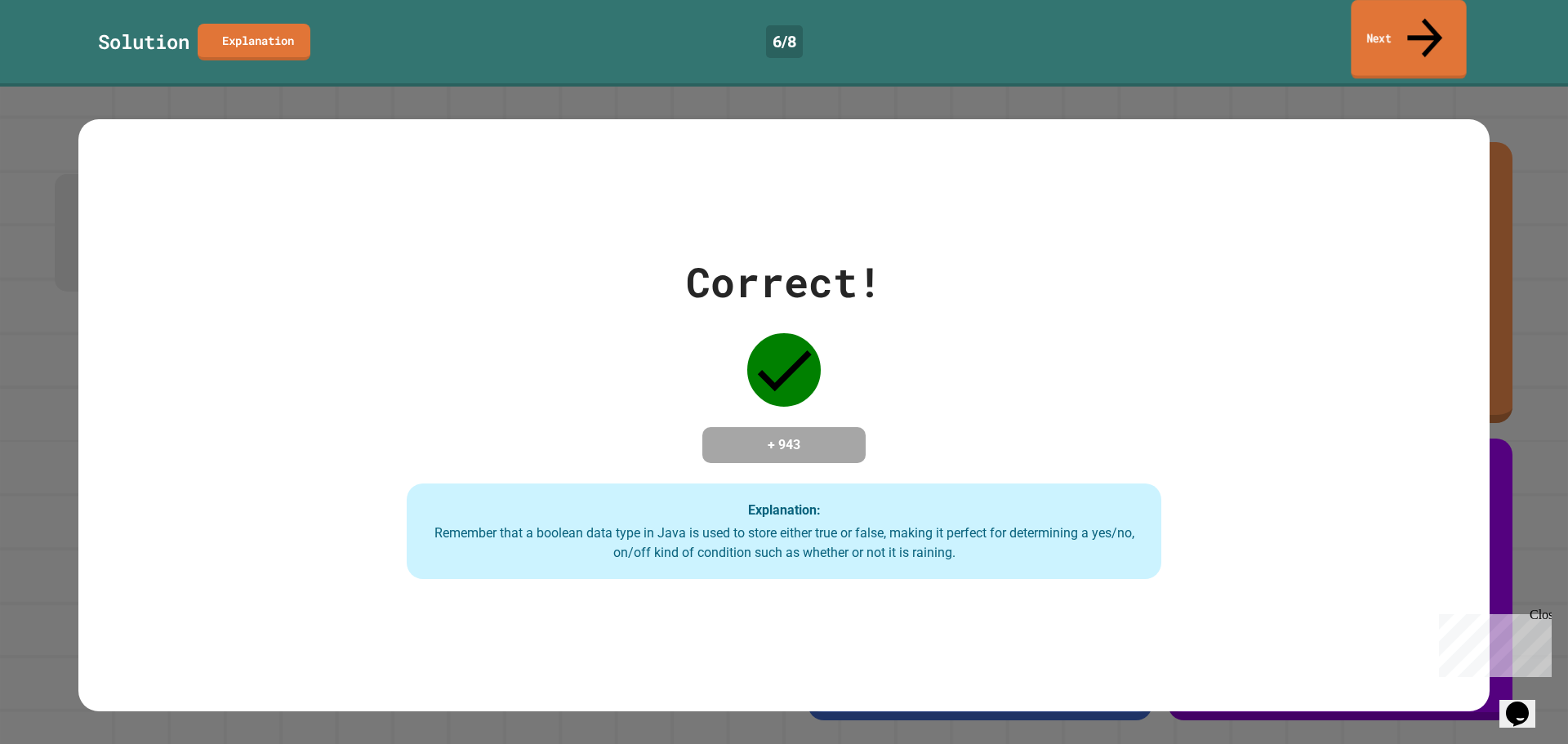
click at [1381, 35] on link "Next" at bounding box center [1407, 40] width 115 height 79
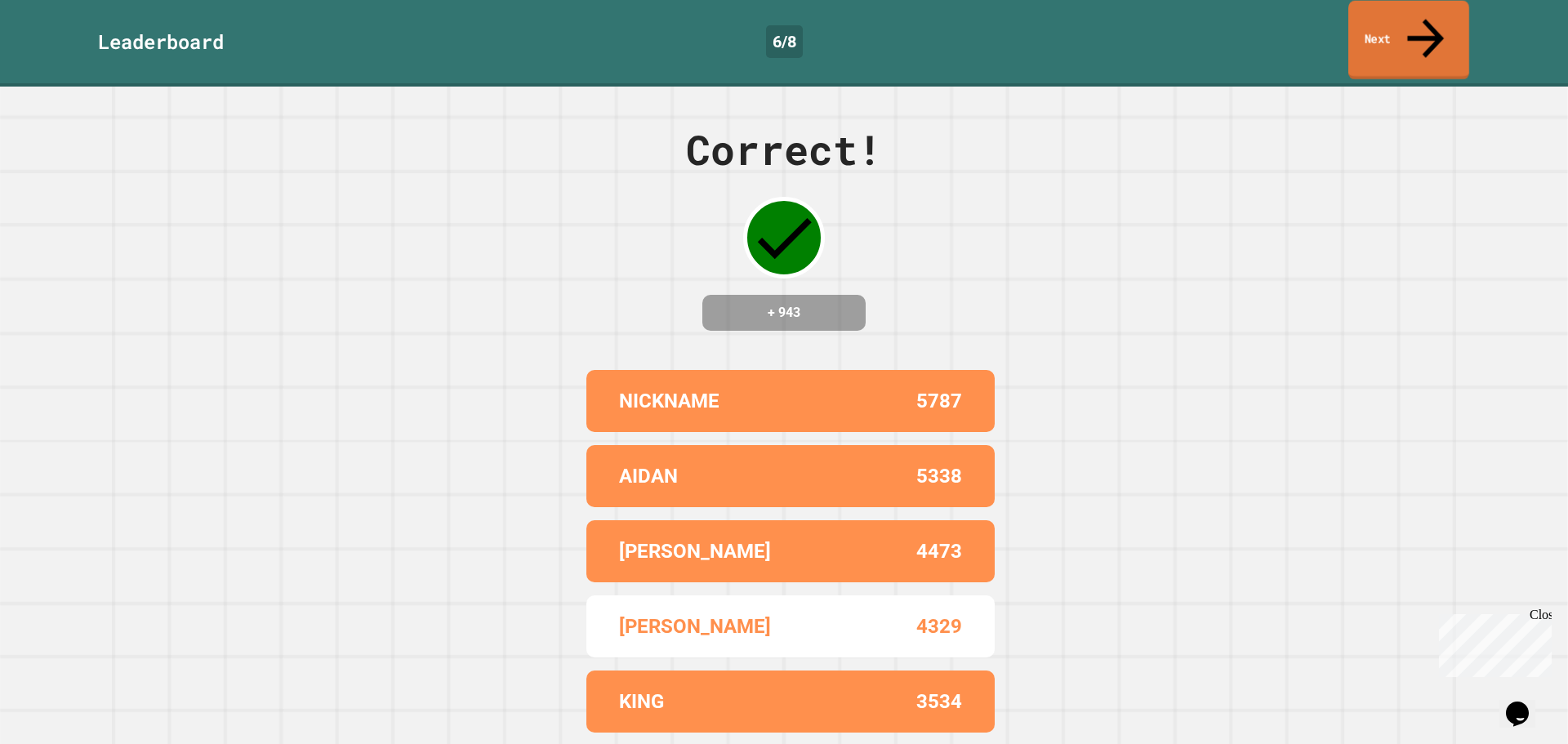
click at [1403, 22] on link "Next" at bounding box center [1409, 41] width 121 height 79
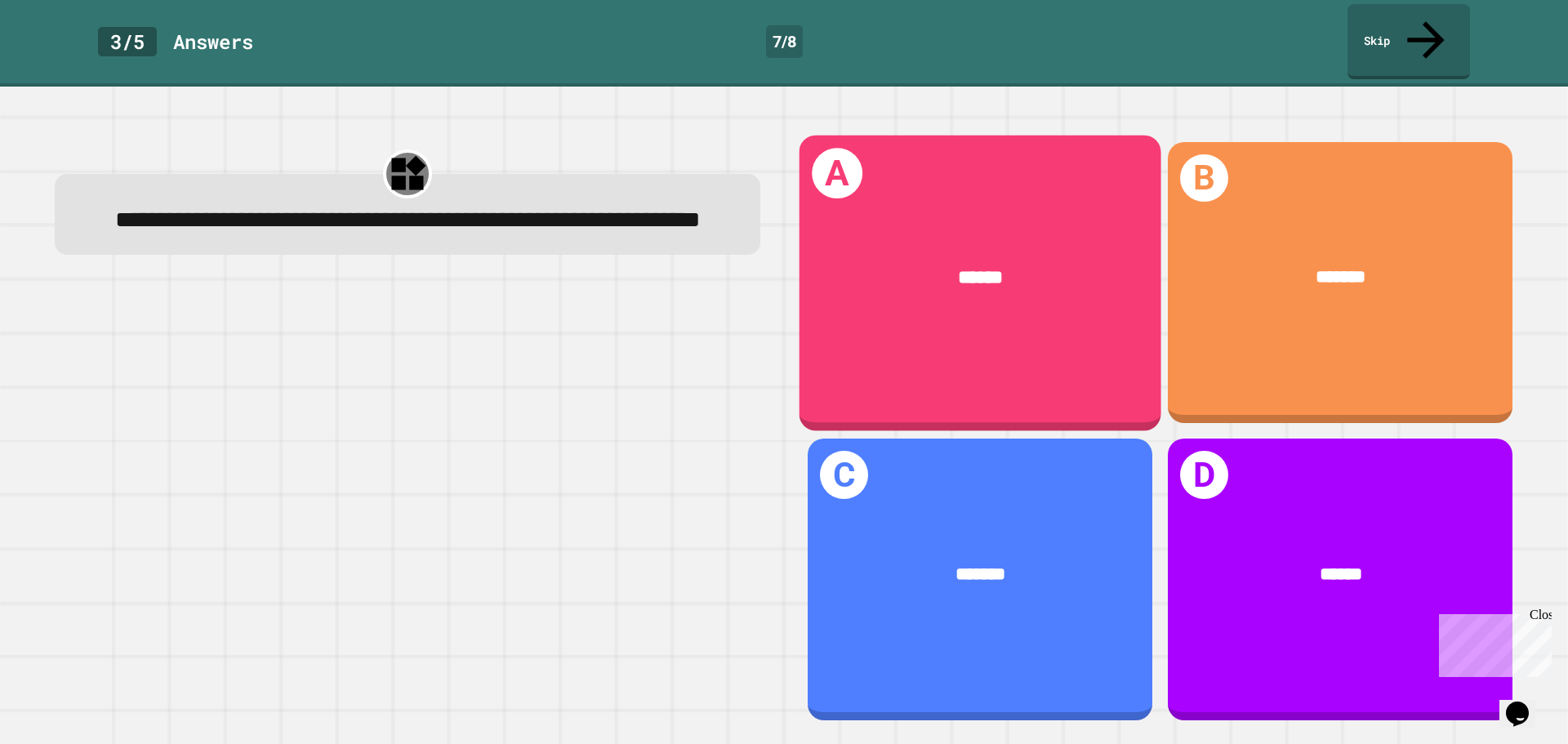
click at [911, 292] on div "******" at bounding box center [980, 278] width 362 height 105
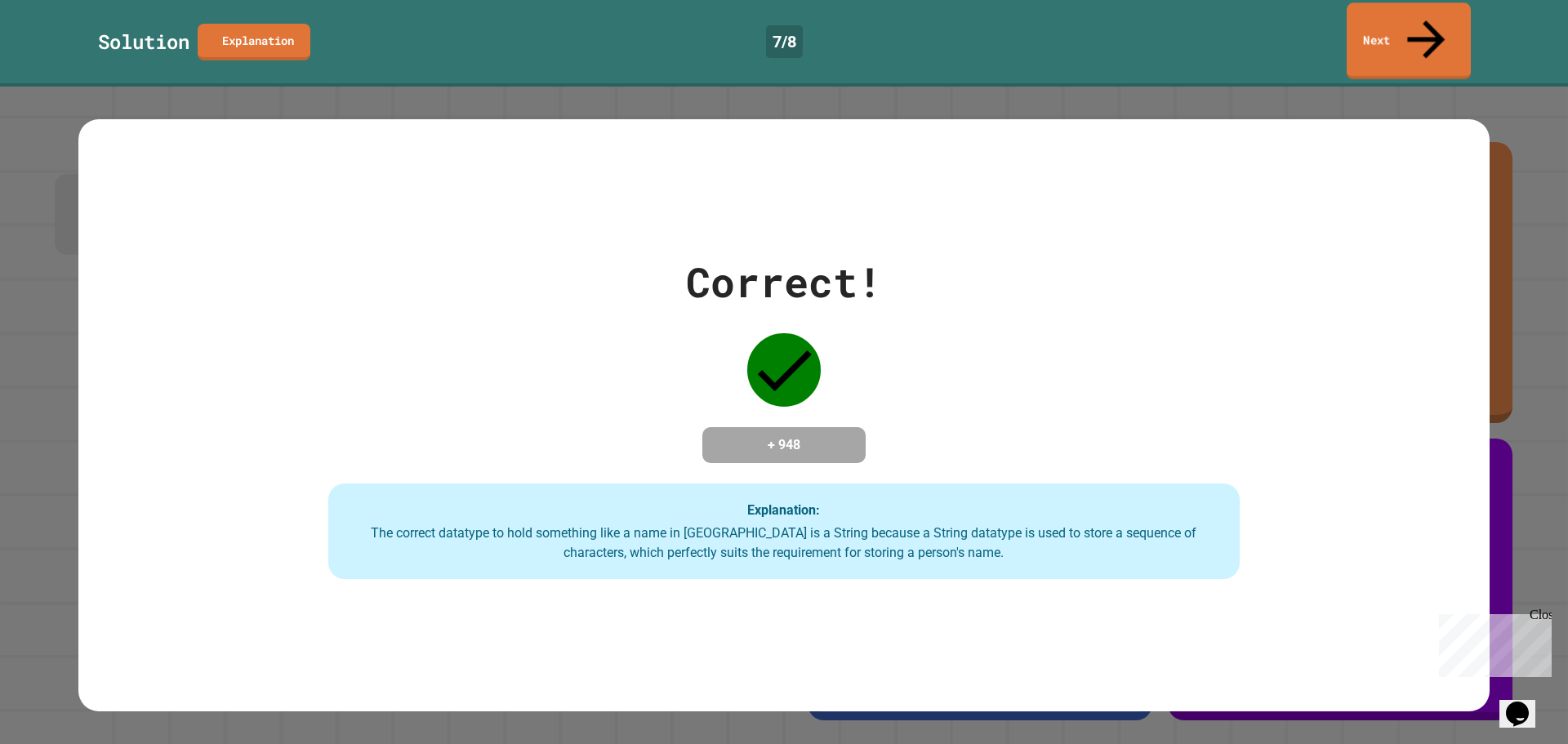
click at [1440, 25] on link "Next" at bounding box center [1409, 41] width 124 height 77
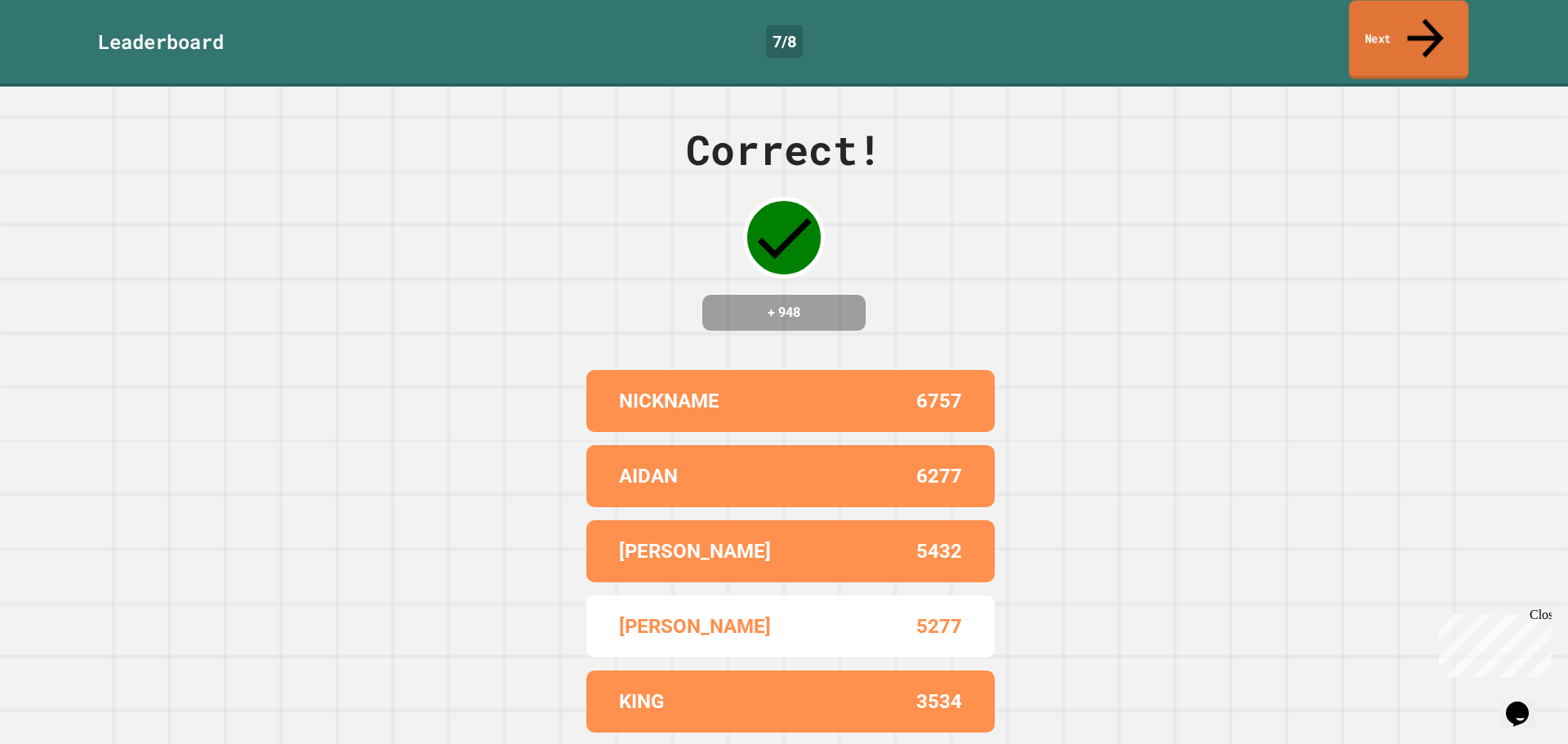
click at [1375, 35] on link "Next" at bounding box center [1409, 41] width 119 height 79
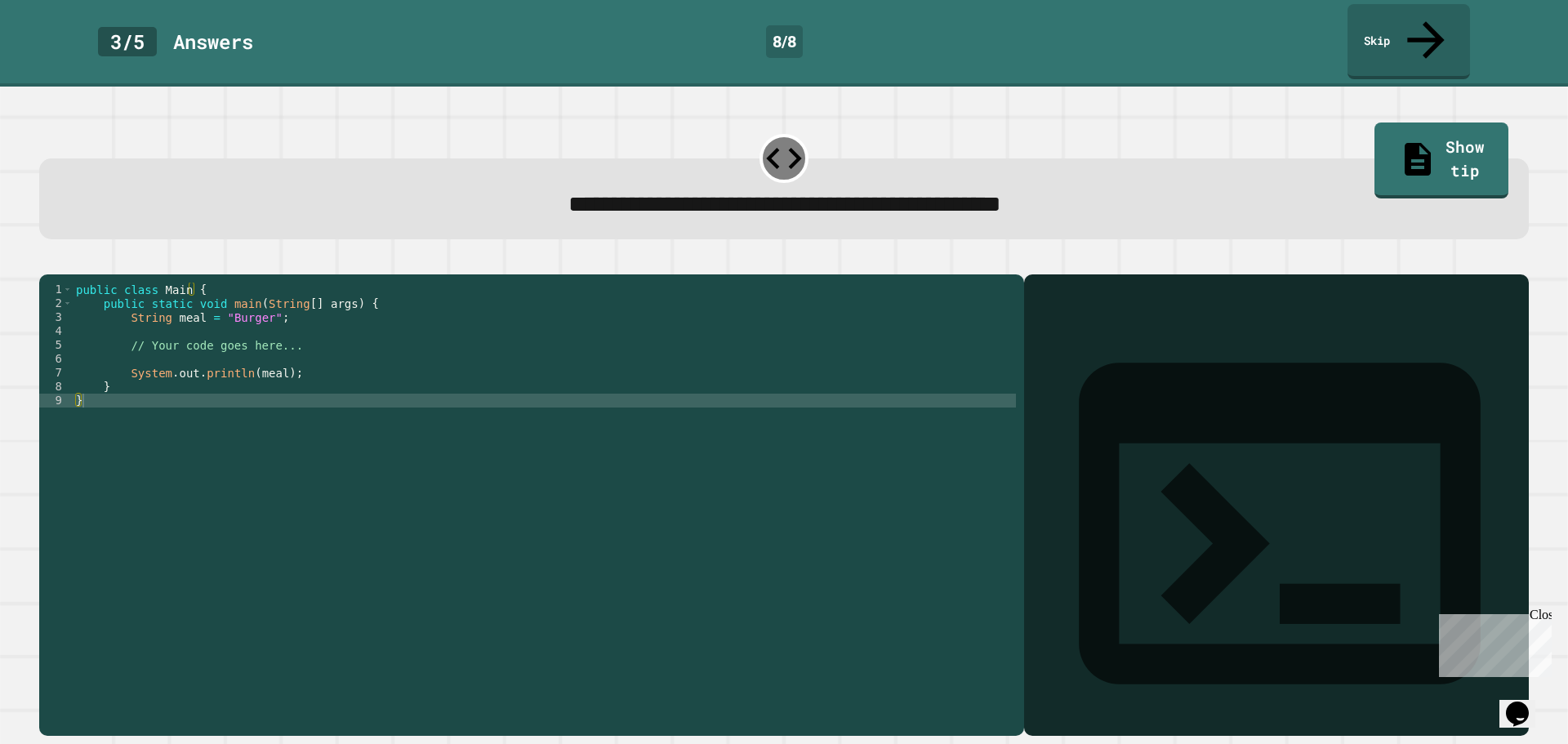
click at [257, 302] on div "public class Main { public static void main ( String [ ] args ) { String meal =…" at bounding box center [544, 505] width 943 height 444
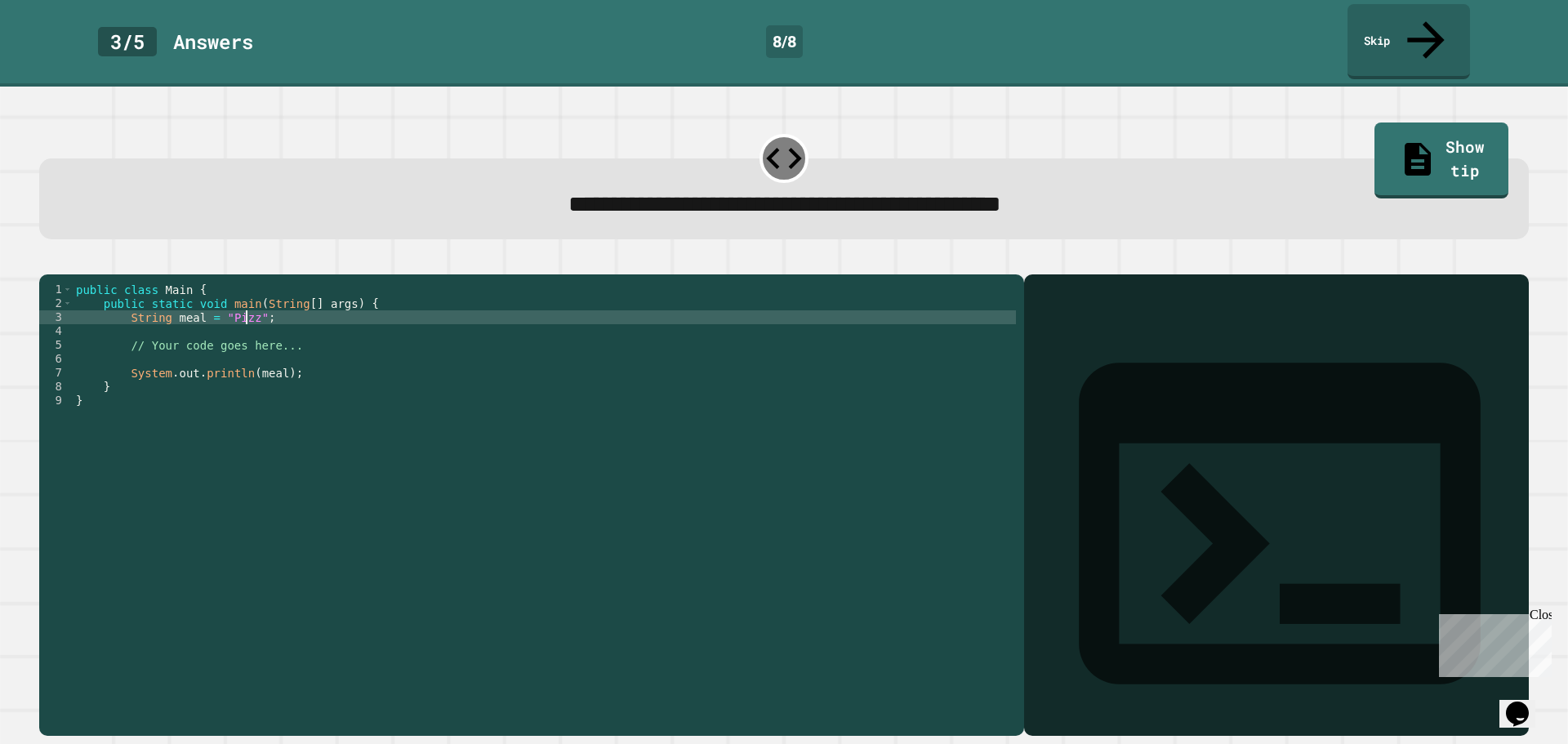
scroll to position [0, 12]
type textarea "**********"
click at [1402, 123] on link "Show tip" at bounding box center [1441, 161] width 134 height 76
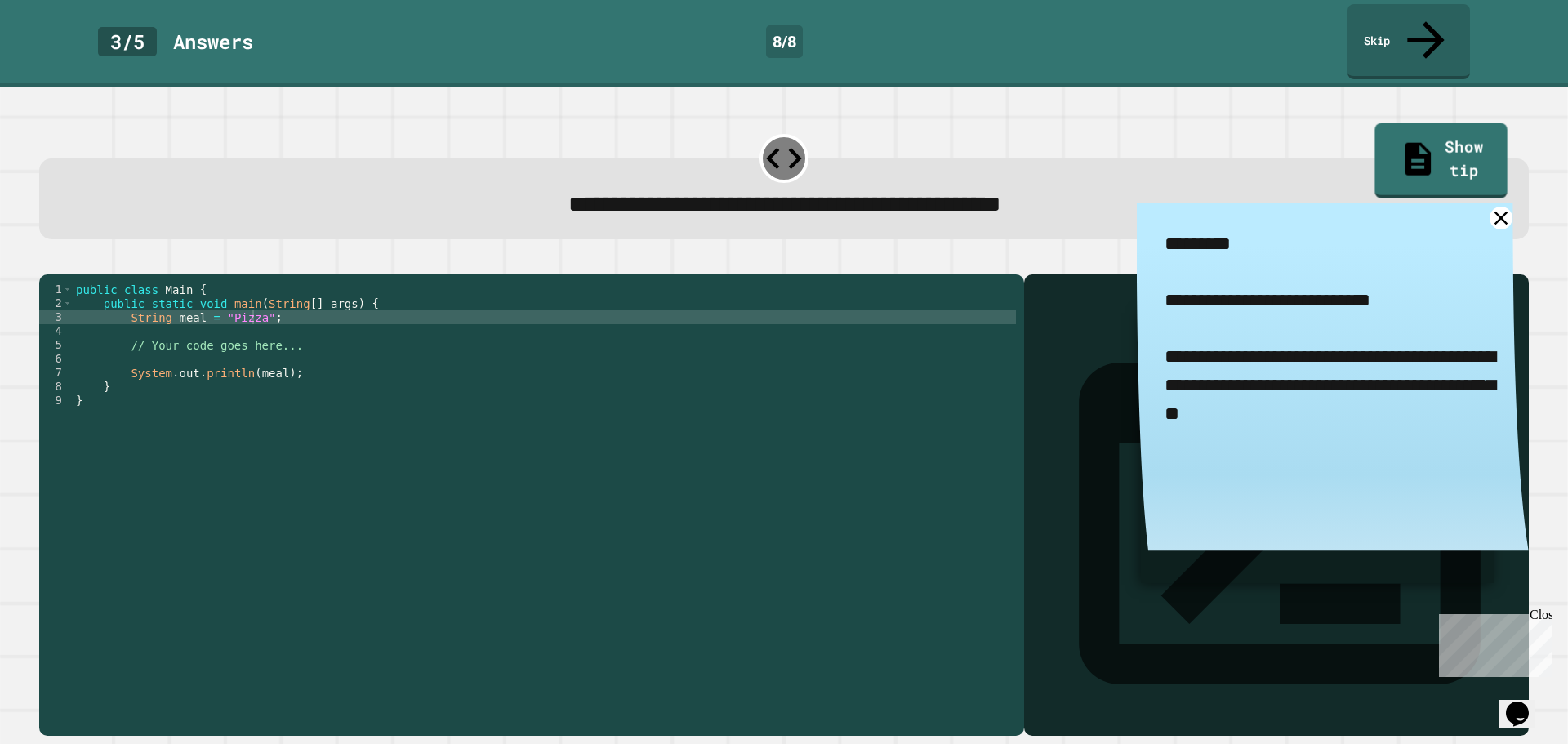
click at [1492, 118] on div "**********" at bounding box center [784, 181] width 1505 height 129
click at [1404, 6] on link "Skip" at bounding box center [1408, 40] width 118 height 79
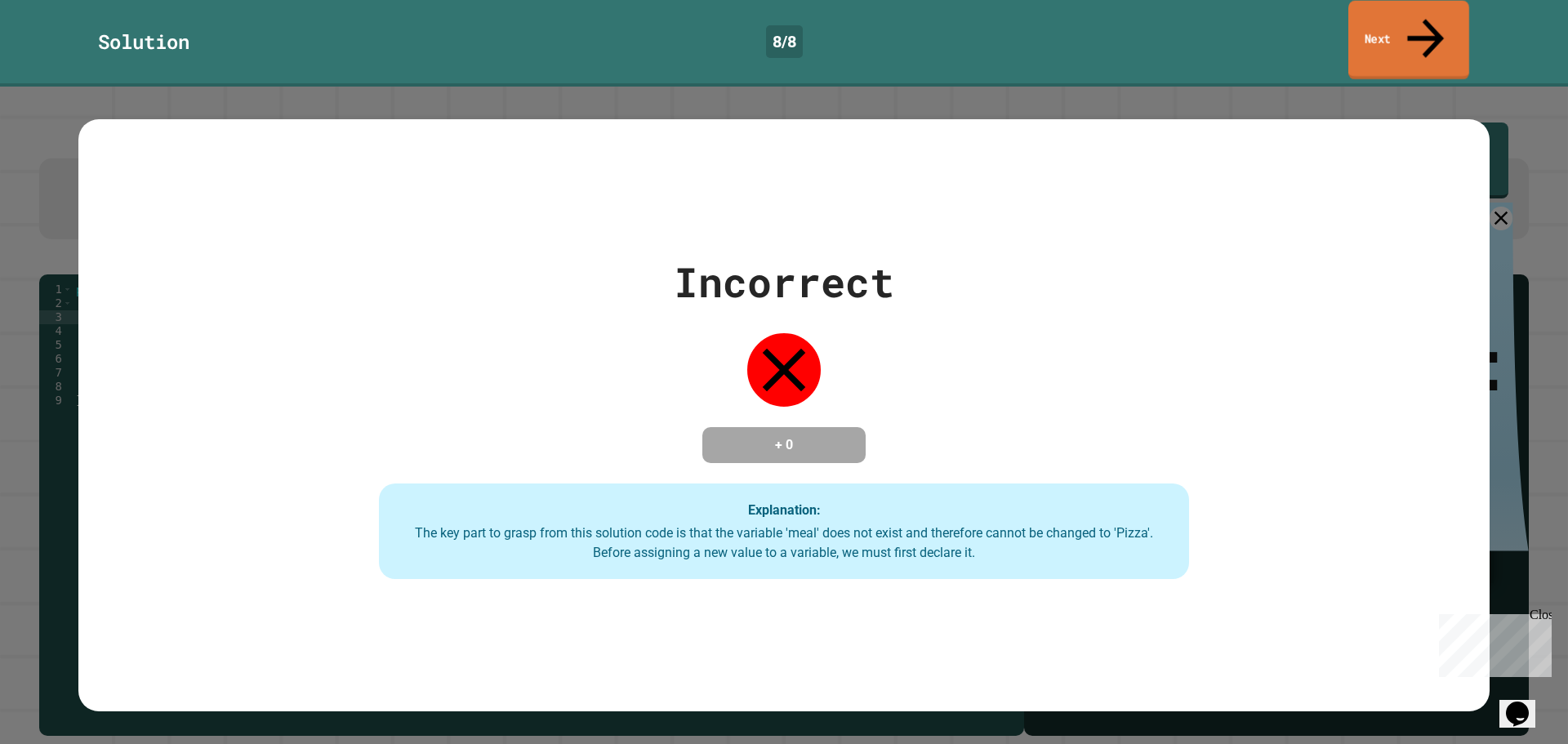
click at [1436, 29] on link "Next" at bounding box center [1409, 41] width 121 height 79
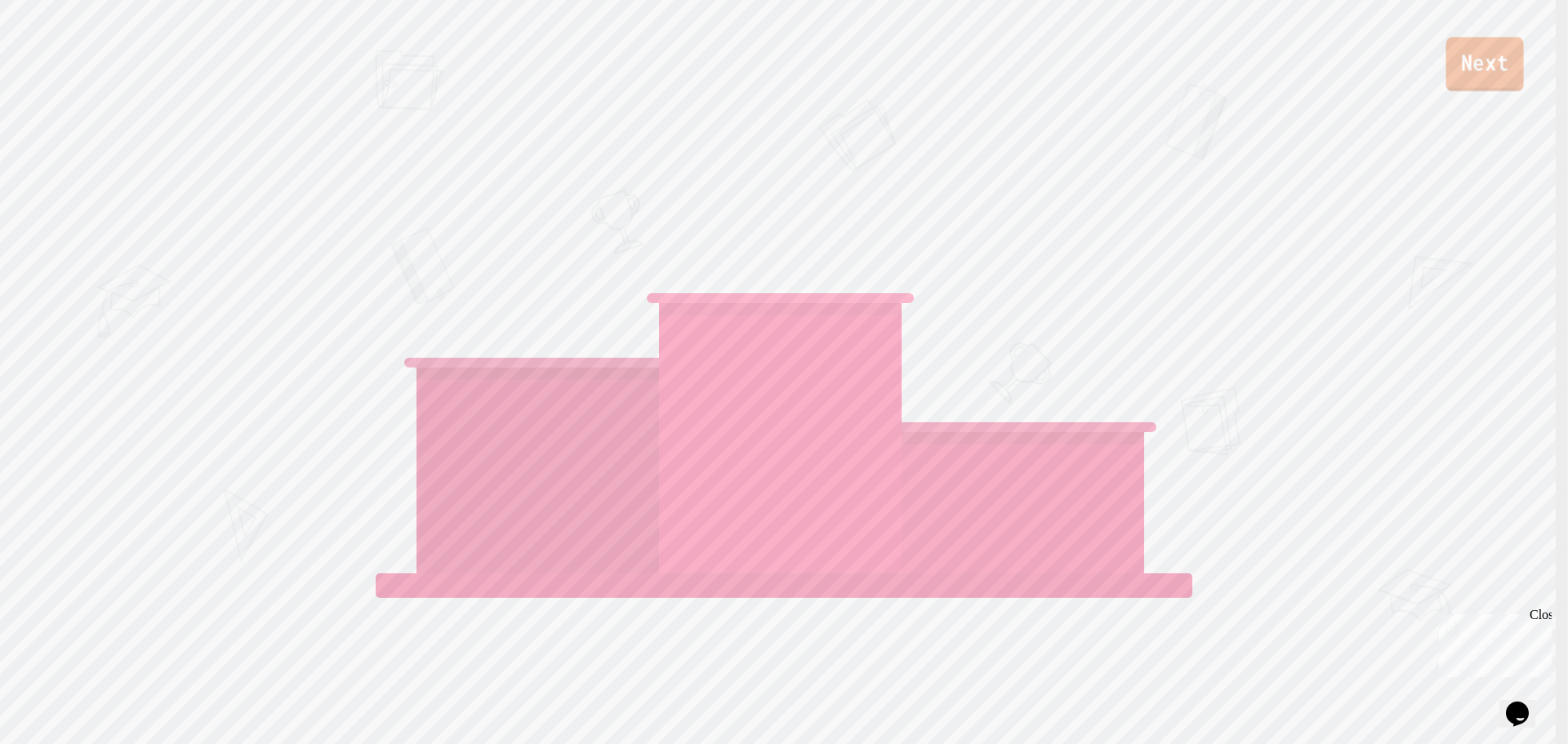
click at [1483, 62] on link "Next" at bounding box center [1484, 64] width 78 height 54
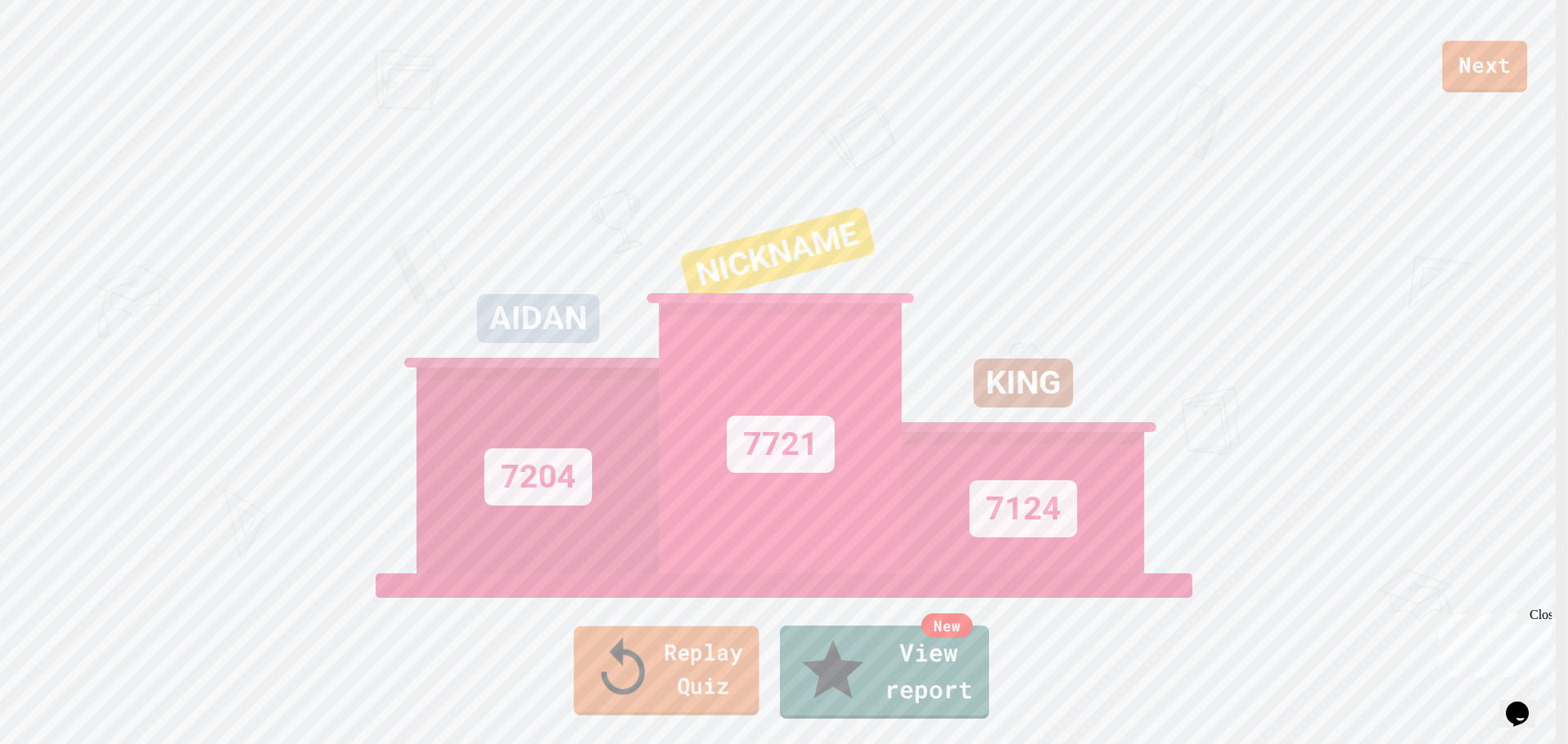
click at [643, 682] on link "Replay Quiz" at bounding box center [666, 671] width 186 height 89
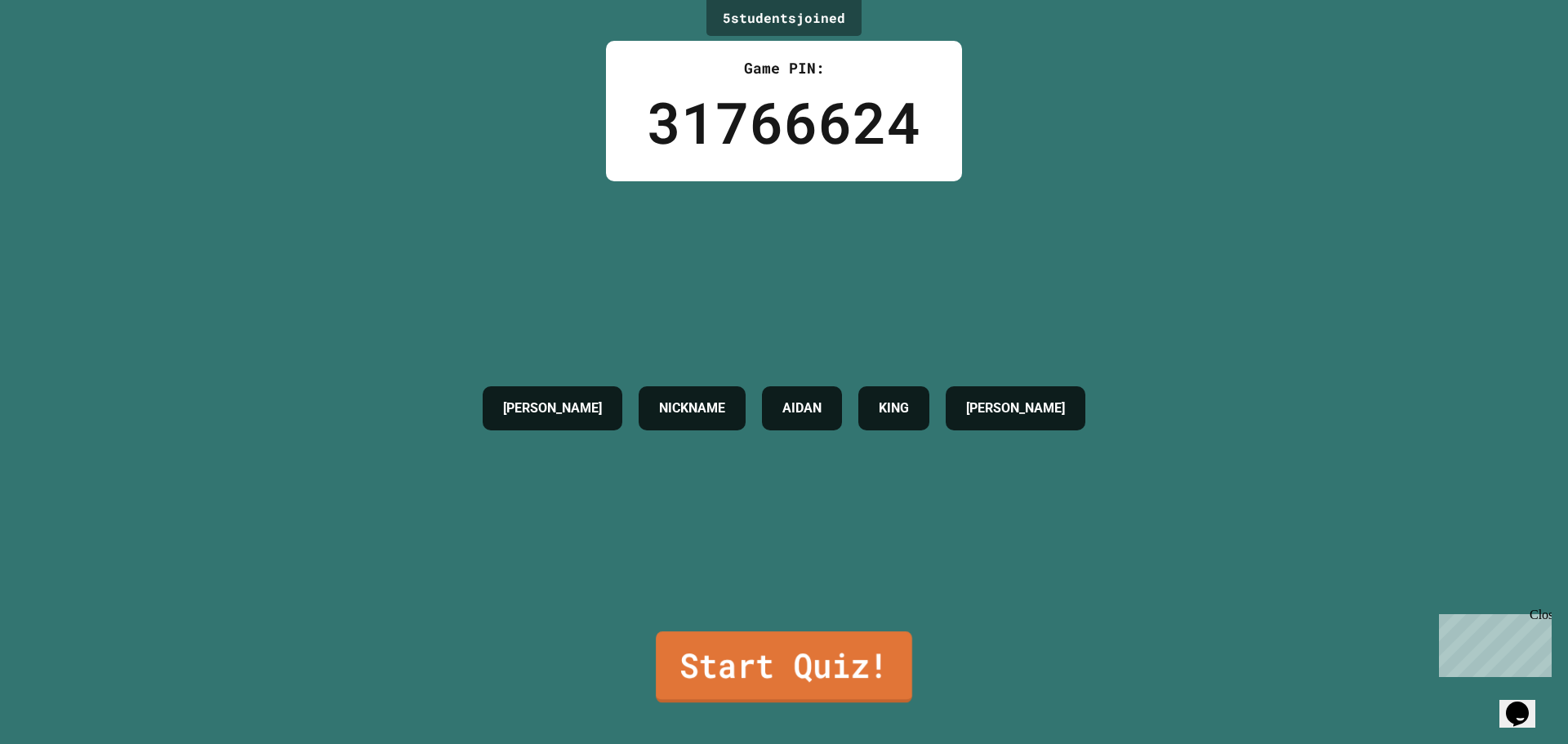
click at [747, 618] on div "ALEXIS NICKNAME AIDAN KING CONNER" at bounding box center [784, 408] width 619 height 454
click at [752, 650] on link "Start Quiz!" at bounding box center [784, 667] width 263 height 68
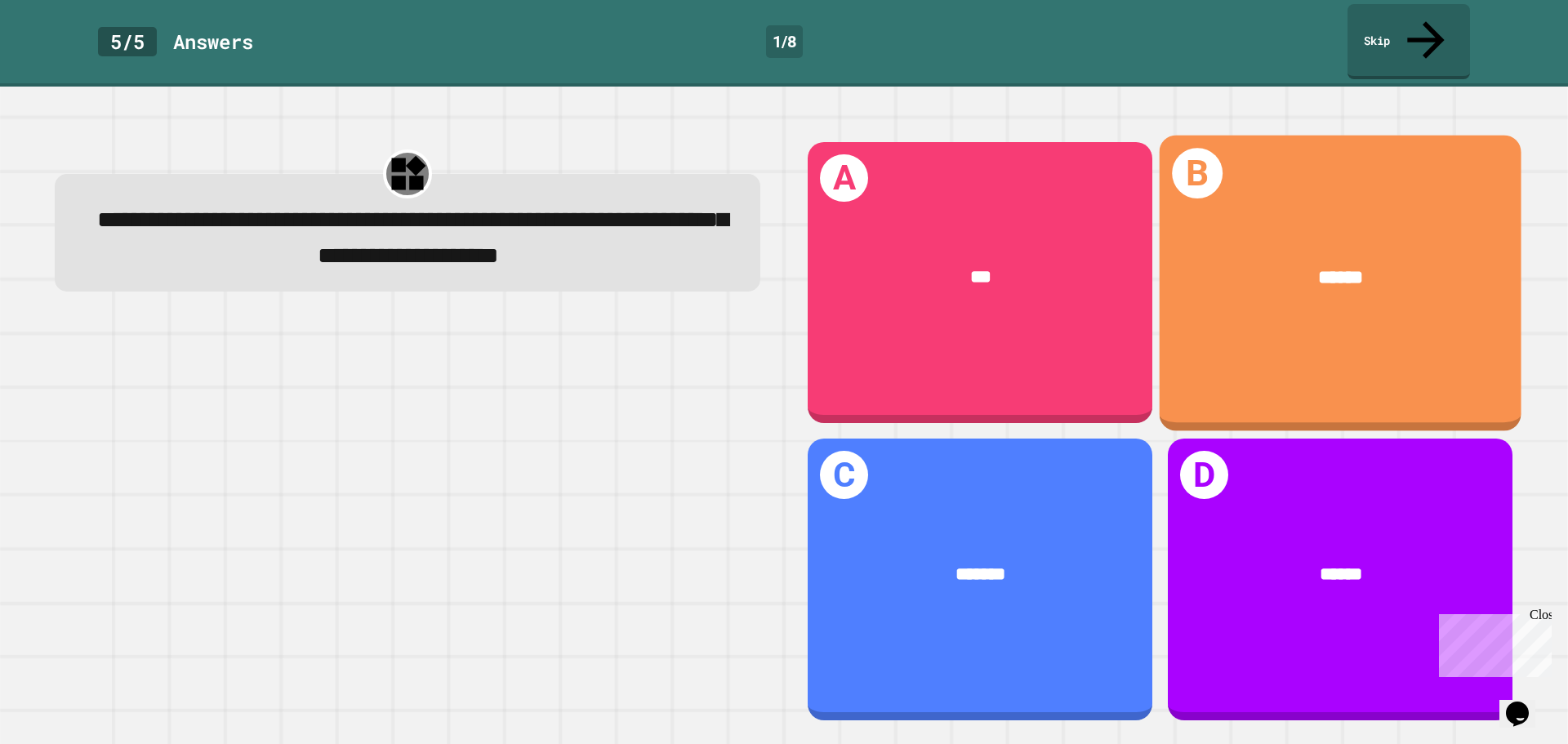
click at [1343, 259] on div "******" at bounding box center [1340, 278] width 362 height 105
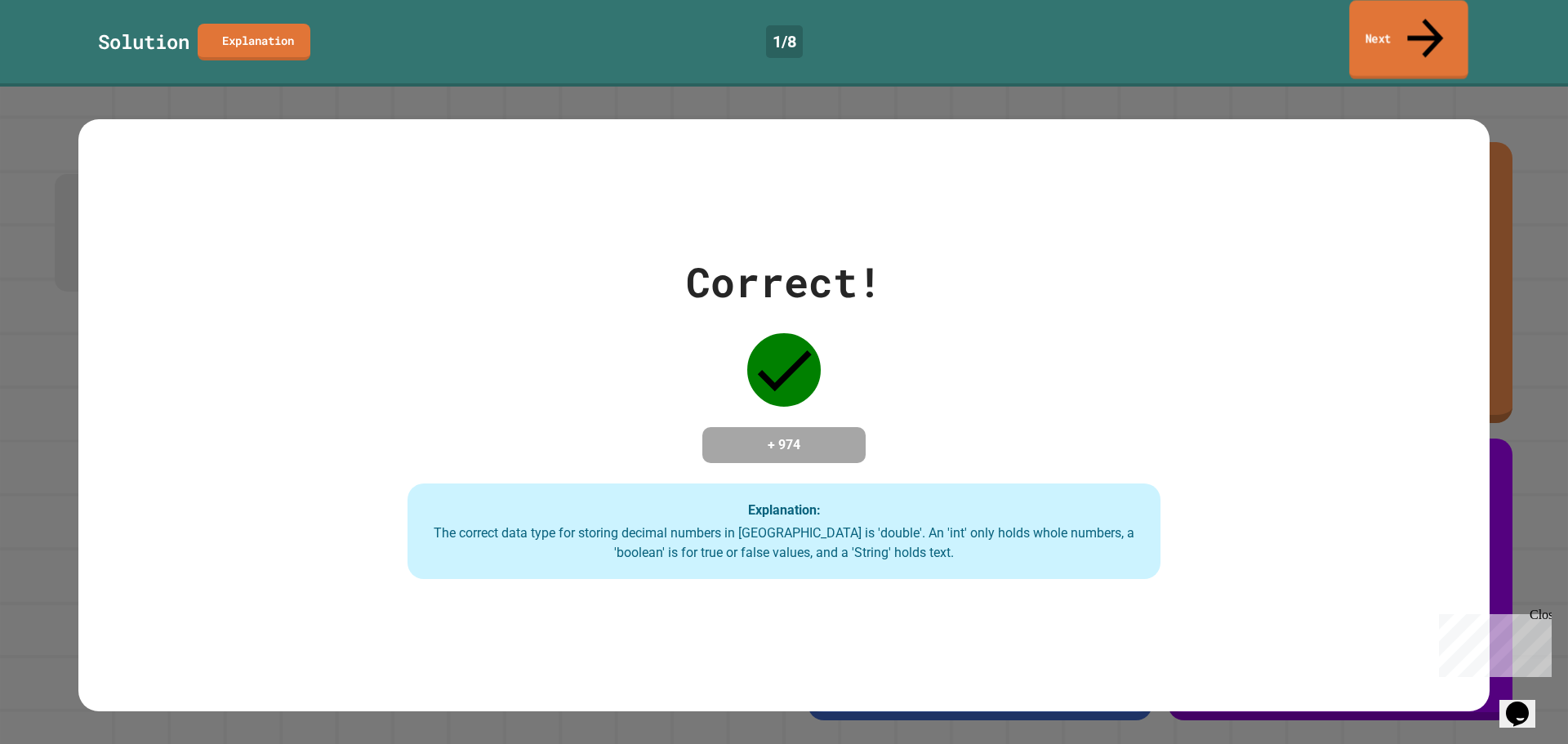
click at [1381, 16] on link "Next" at bounding box center [1408, 40] width 118 height 79
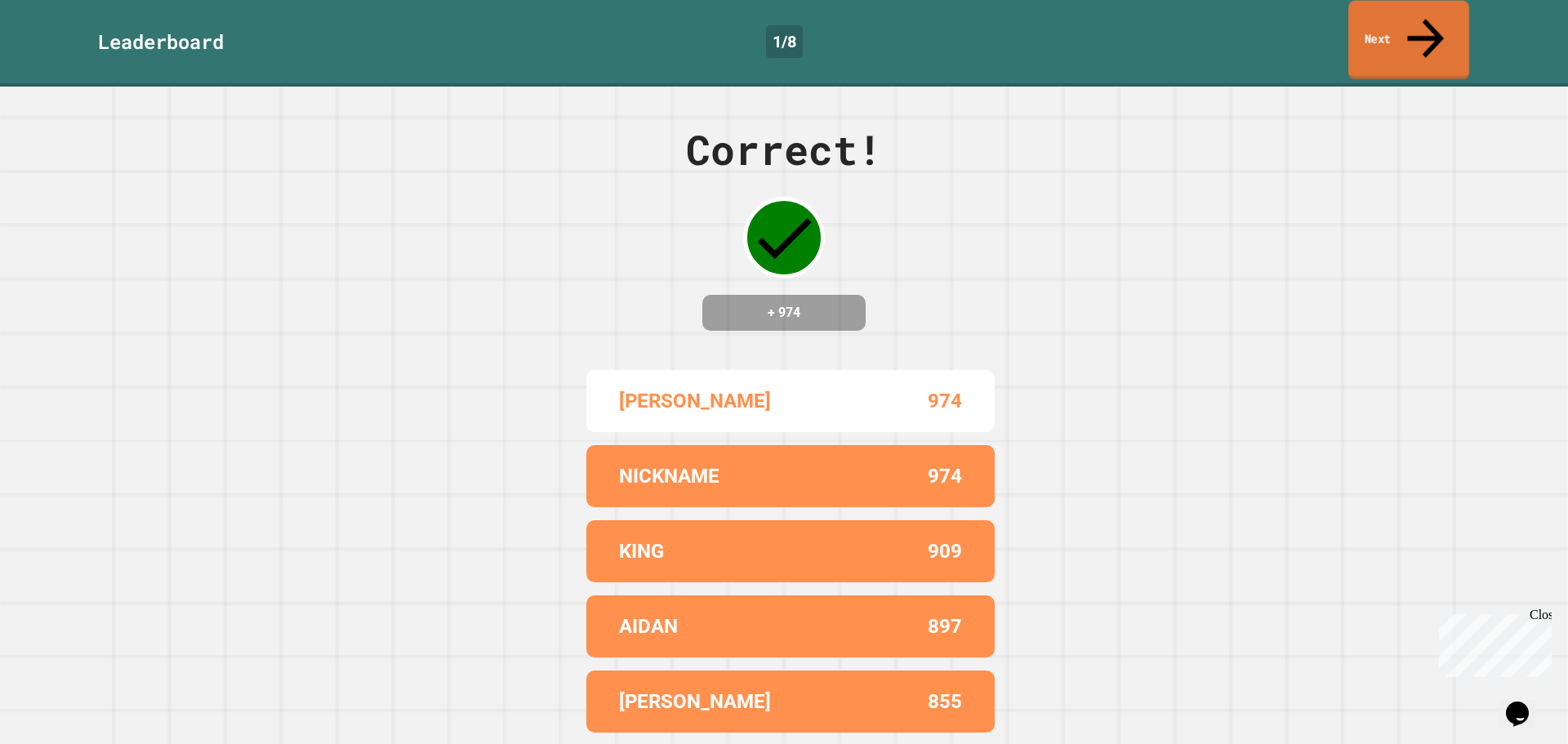
click at [1374, 16] on link "Next" at bounding box center [1409, 41] width 121 height 79
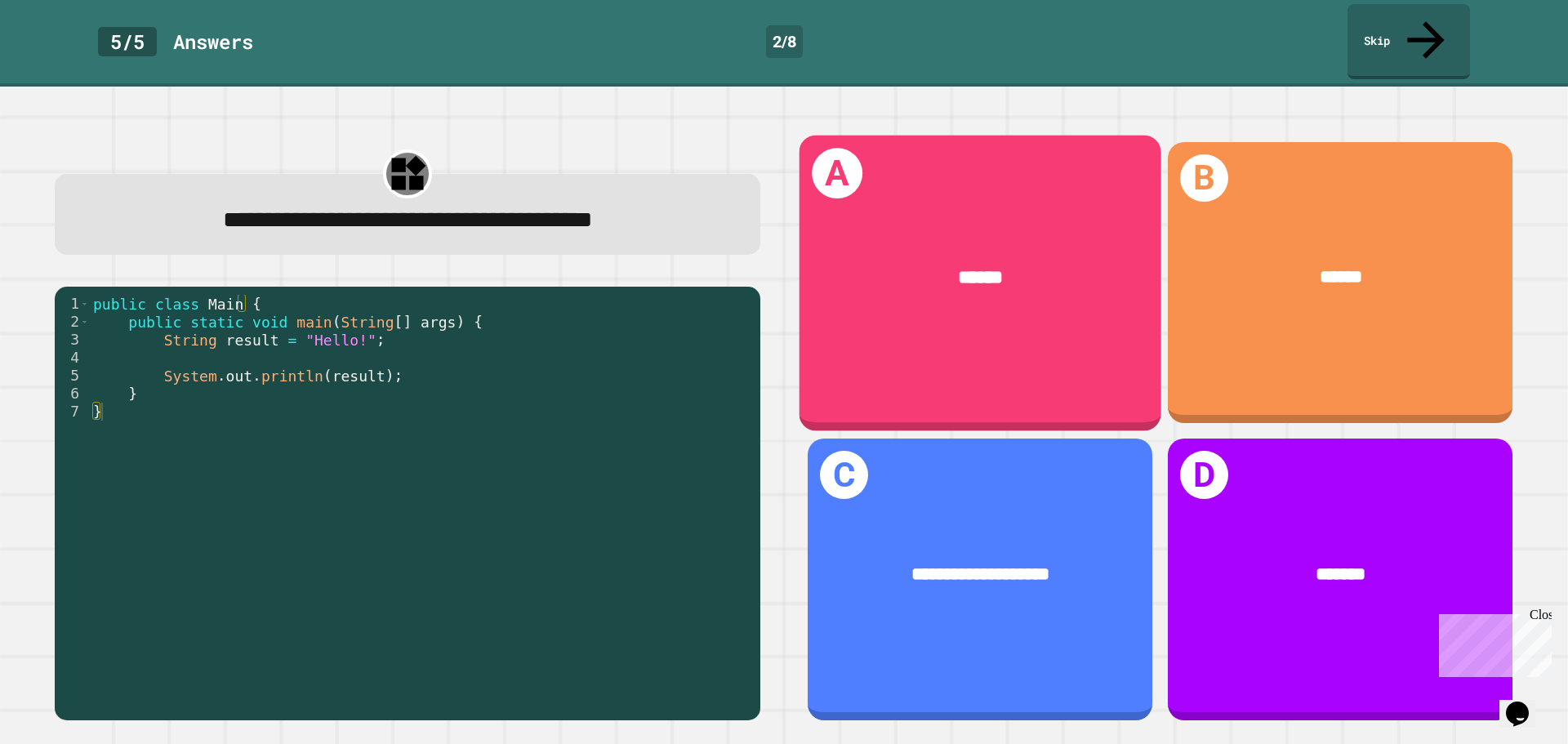
click at [917, 263] on div "******" at bounding box center [980, 278] width 362 height 105
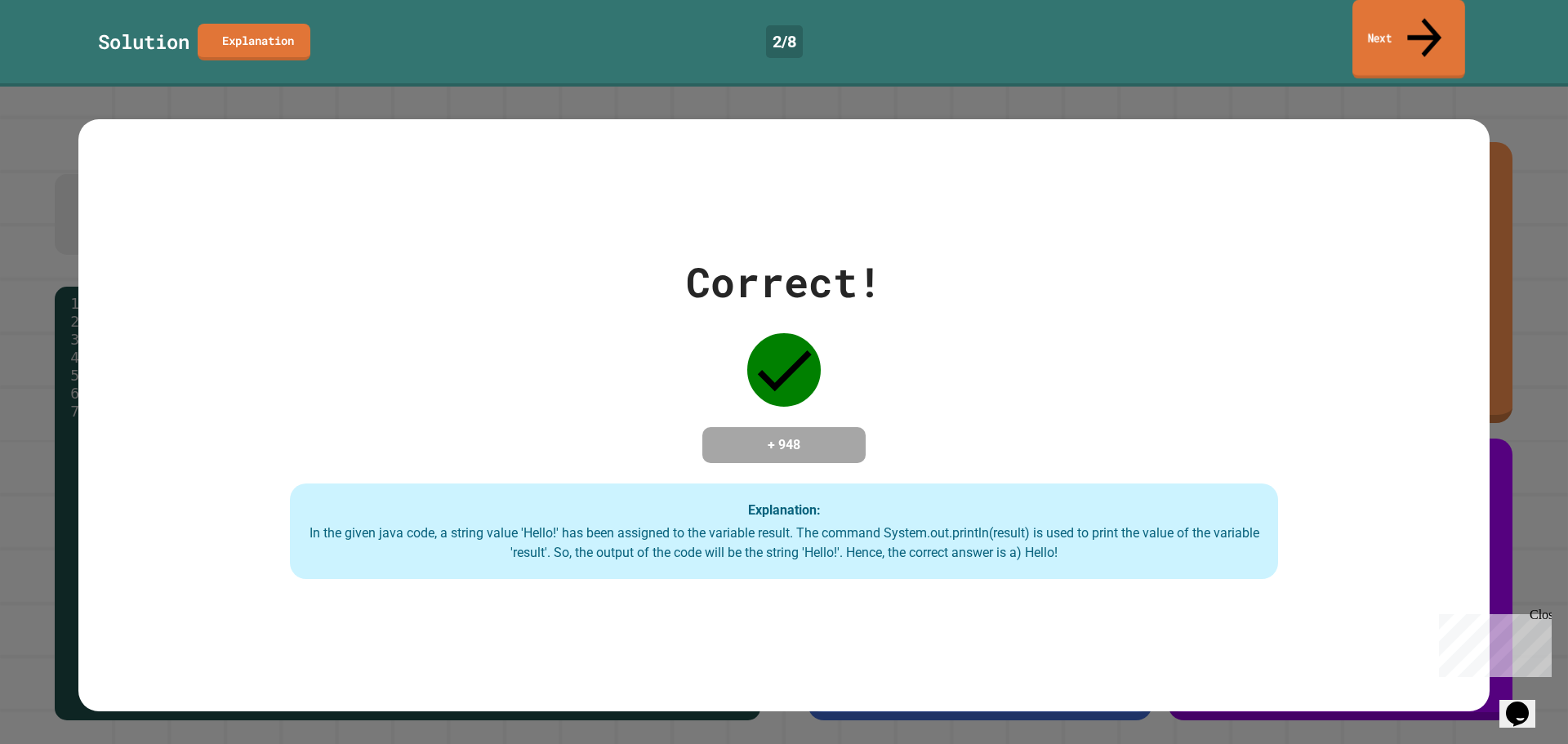
click at [1405, 8] on link "Next" at bounding box center [1408, 40] width 112 height 79
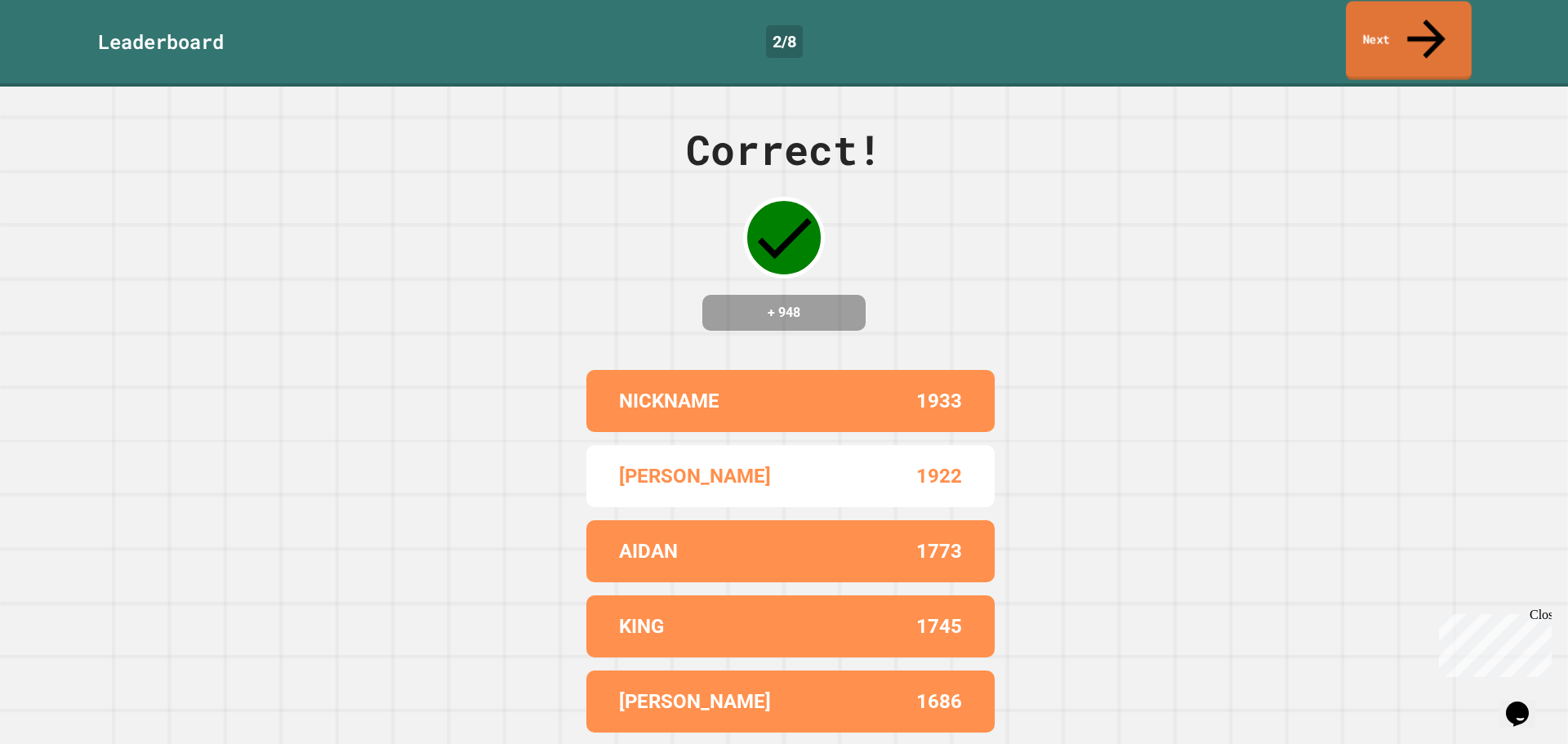
click at [1387, 28] on link "Next" at bounding box center [1409, 41] width 126 height 79
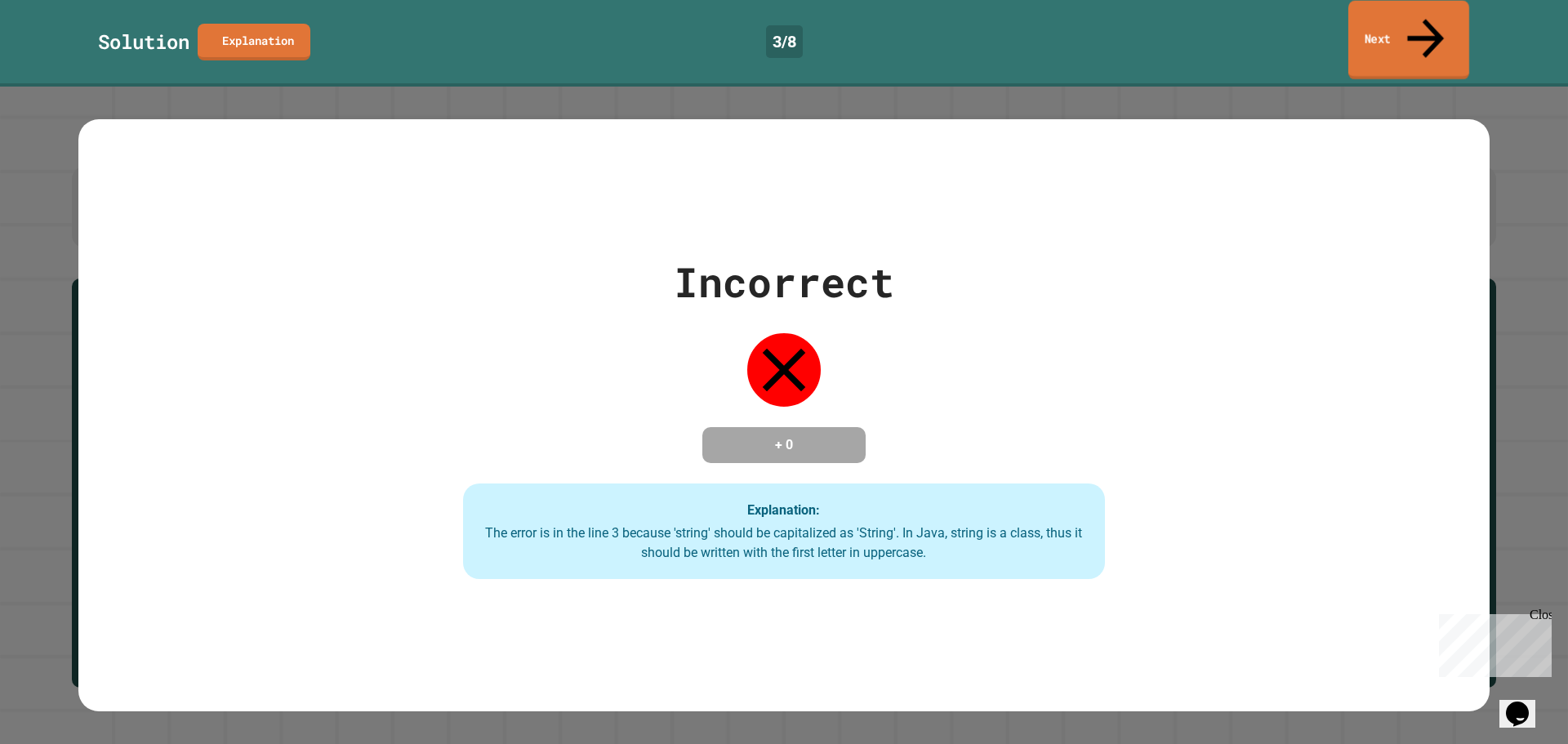
click at [1408, 40] on link "Next" at bounding box center [1409, 41] width 121 height 79
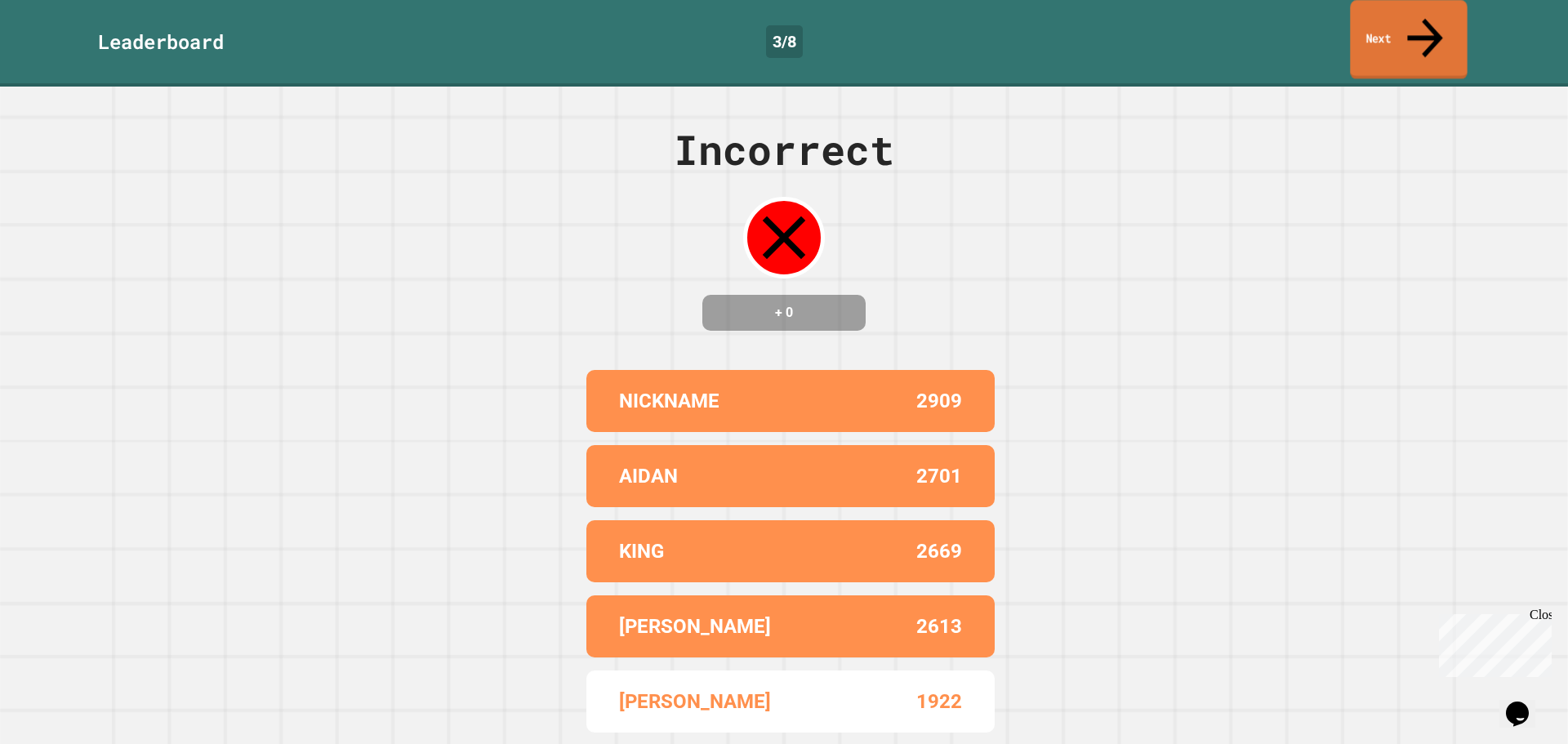
click at [1397, 12] on link "Next" at bounding box center [1407, 40] width 117 height 79
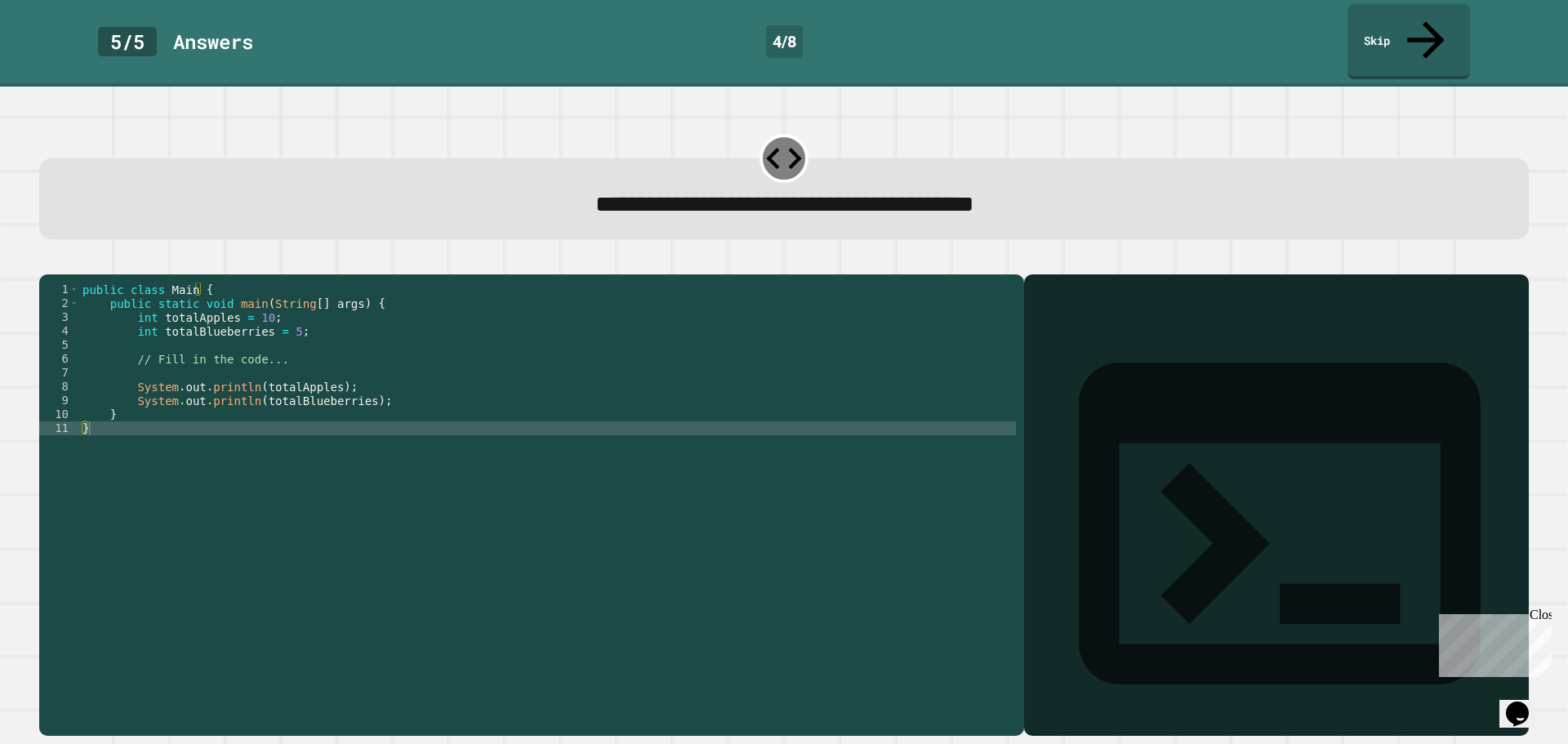
click at [283, 319] on div "public class Main { public static void main ( String [ ] args ) { int totalAppl…" at bounding box center [548, 505] width 936 height 444
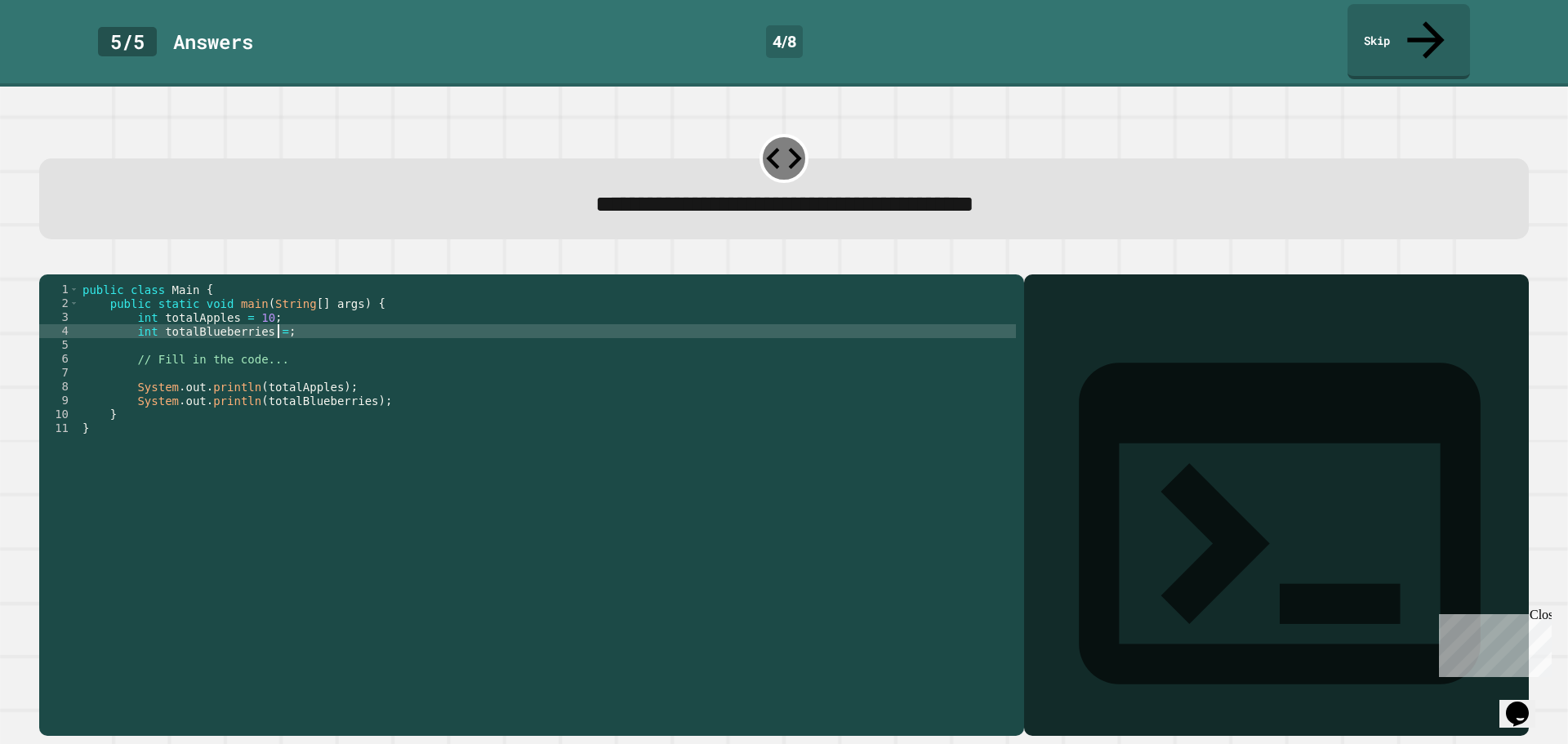
scroll to position [0, 14]
type textarea "**********"
click at [48, 261] on button "button" at bounding box center [48, 261] width 0 height 0
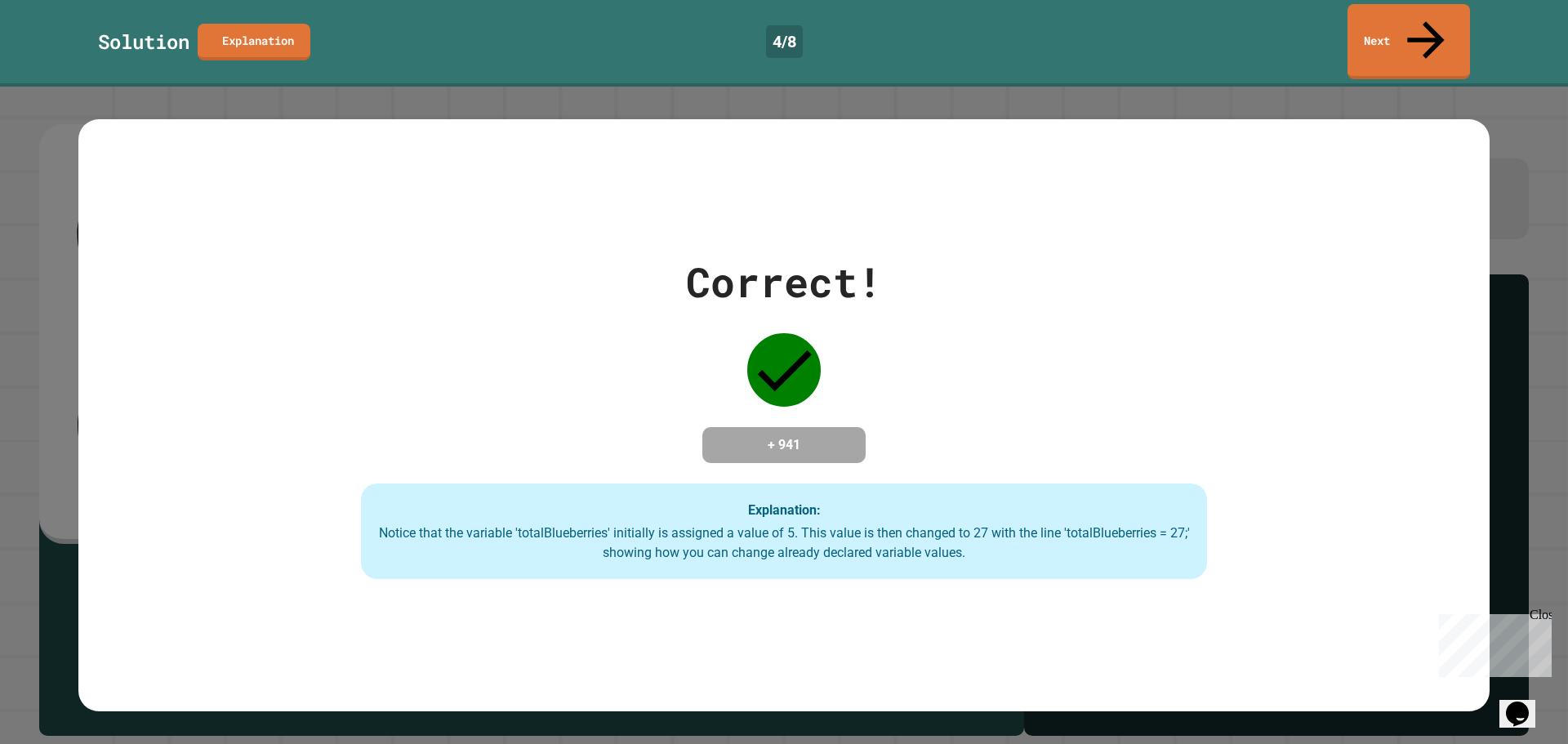
click at [1427, 8] on link "Next" at bounding box center [1409, 41] width 123 height 75
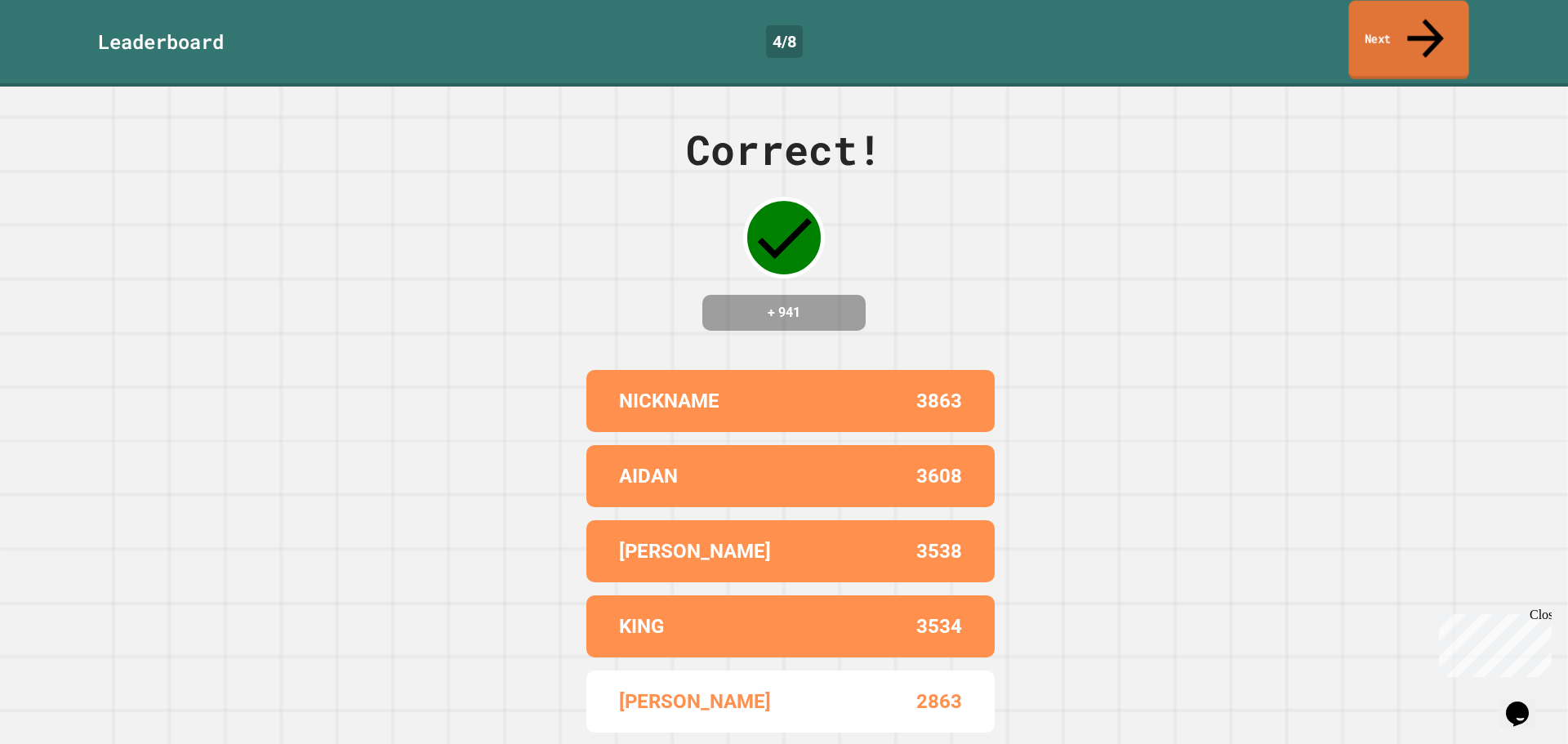
click at [1391, 16] on link "Next" at bounding box center [1408, 41] width 120 height 79
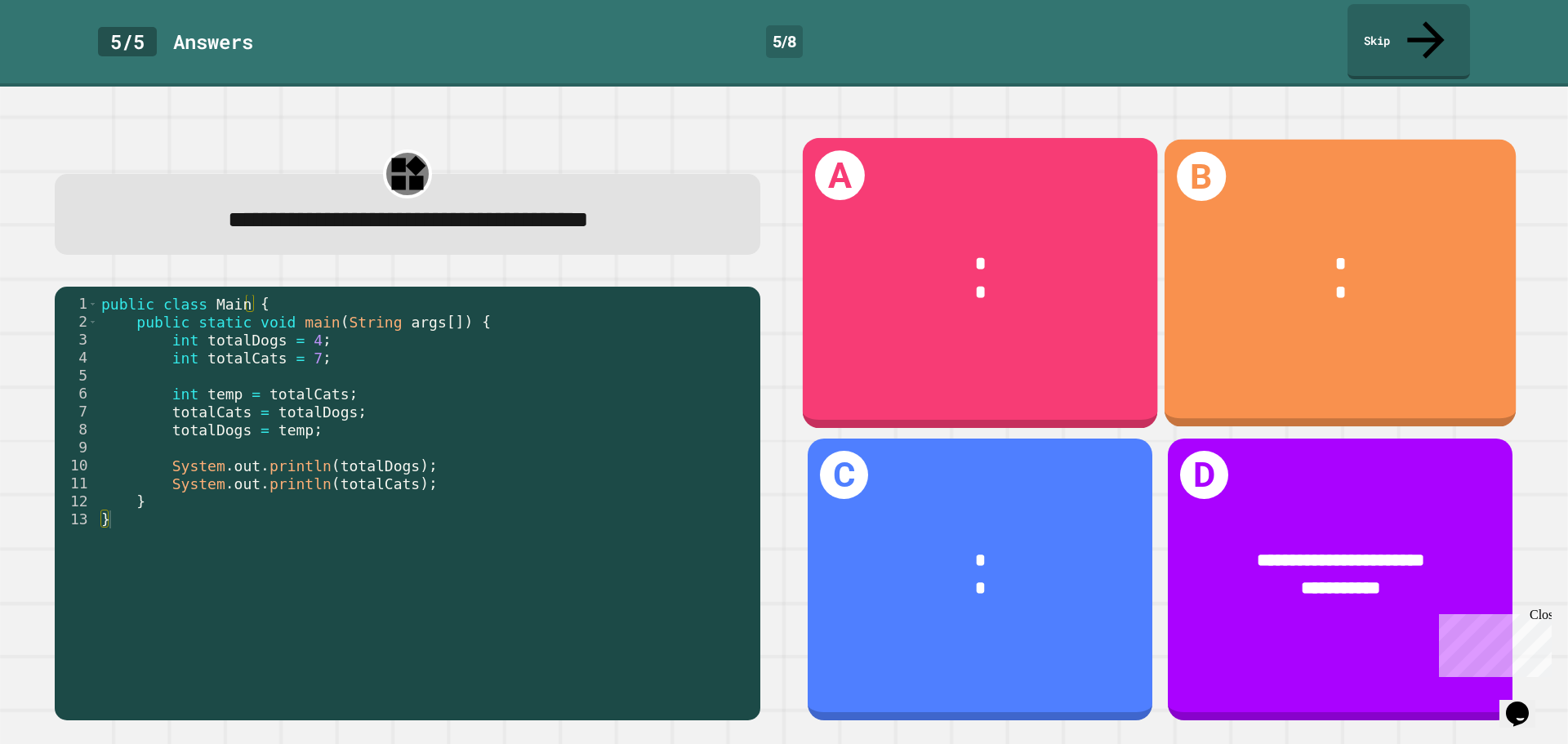
click at [1252, 278] on div "*" at bounding box center [1340, 292] width 276 height 29
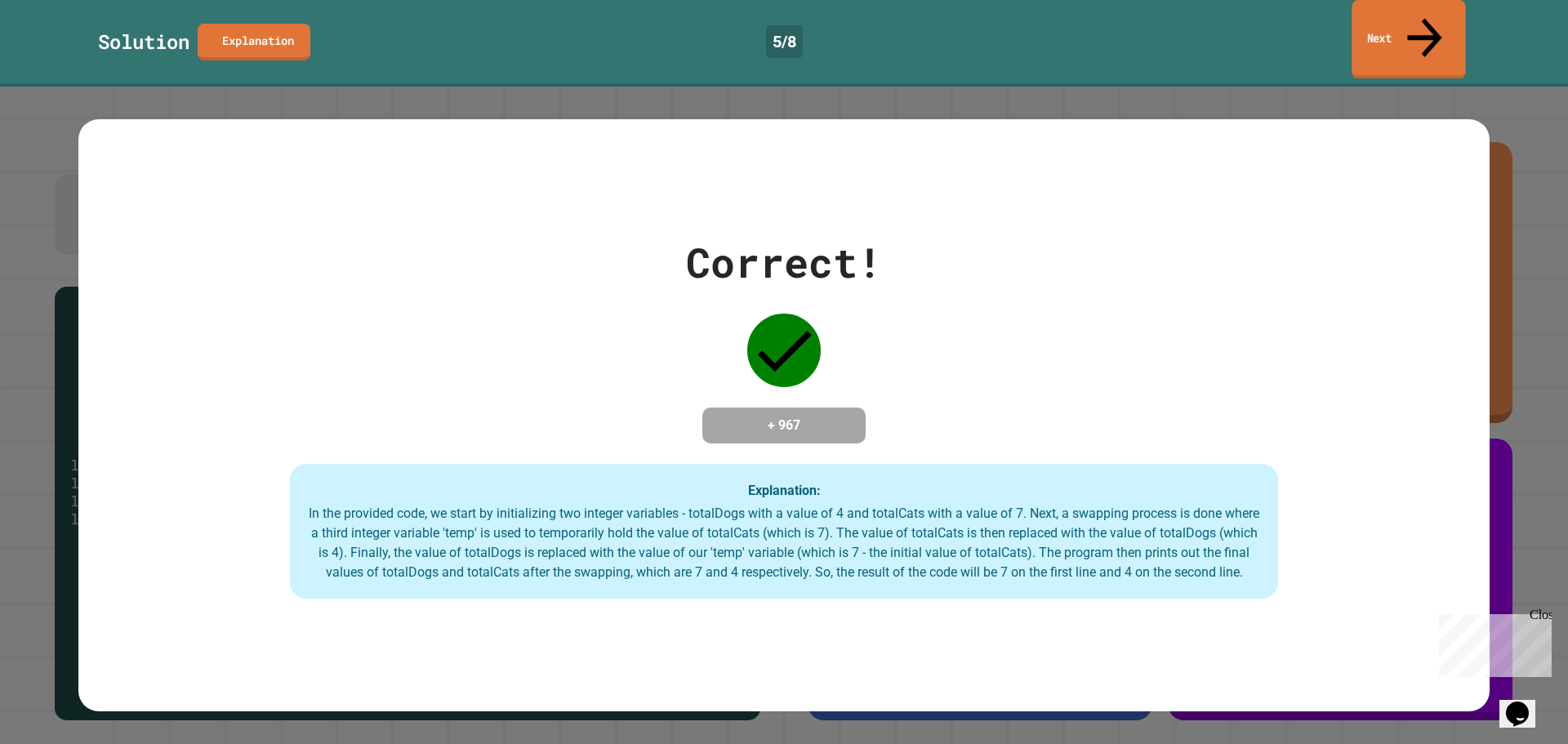
click at [1435, 33] on link "Next" at bounding box center [1407, 40] width 113 height 79
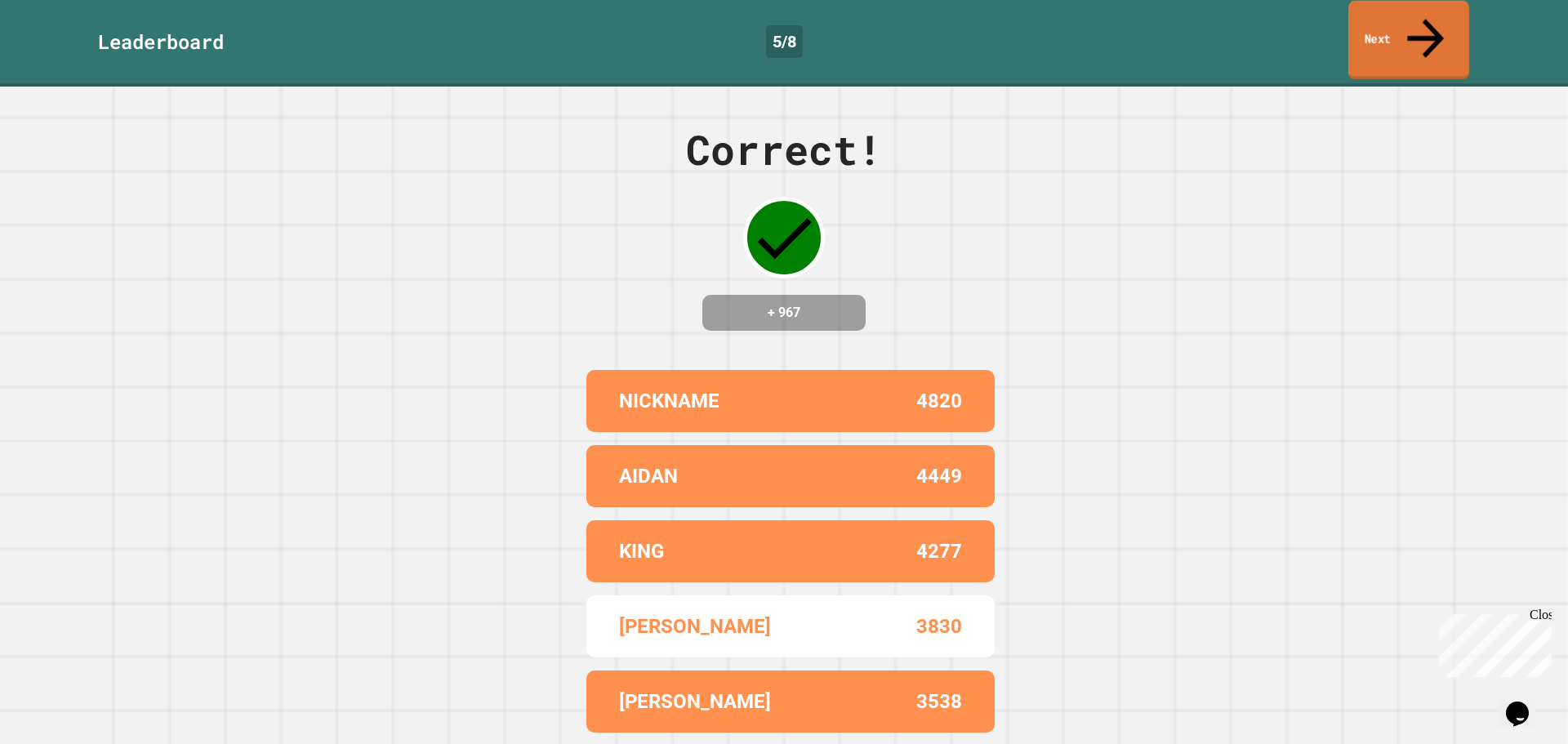
click at [1375, 34] on link "Next" at bounding box center [1409, 41] width 121 height 79
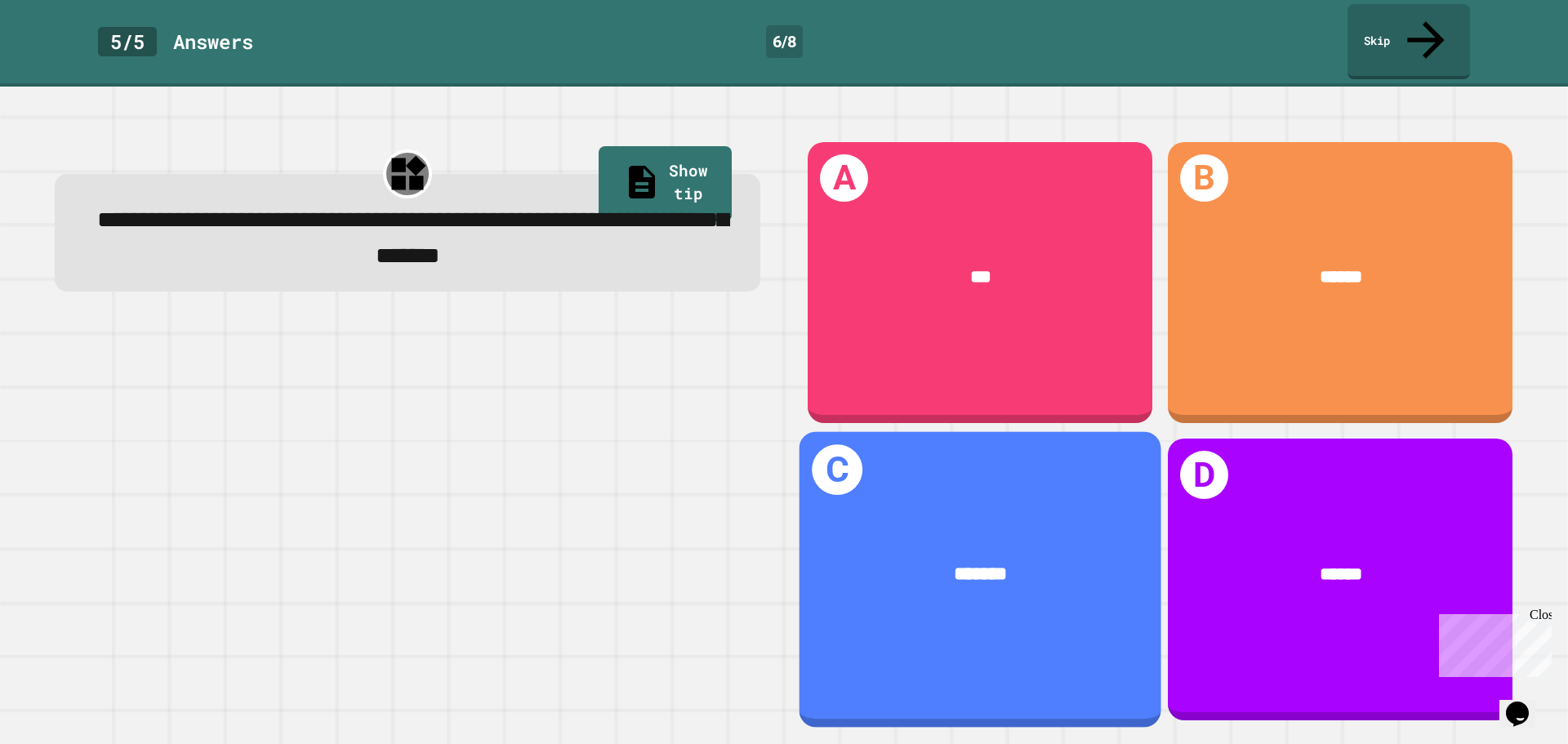
click at [1041, 530] on div "*******" at bounding box center [980, 575] width 362 height 105
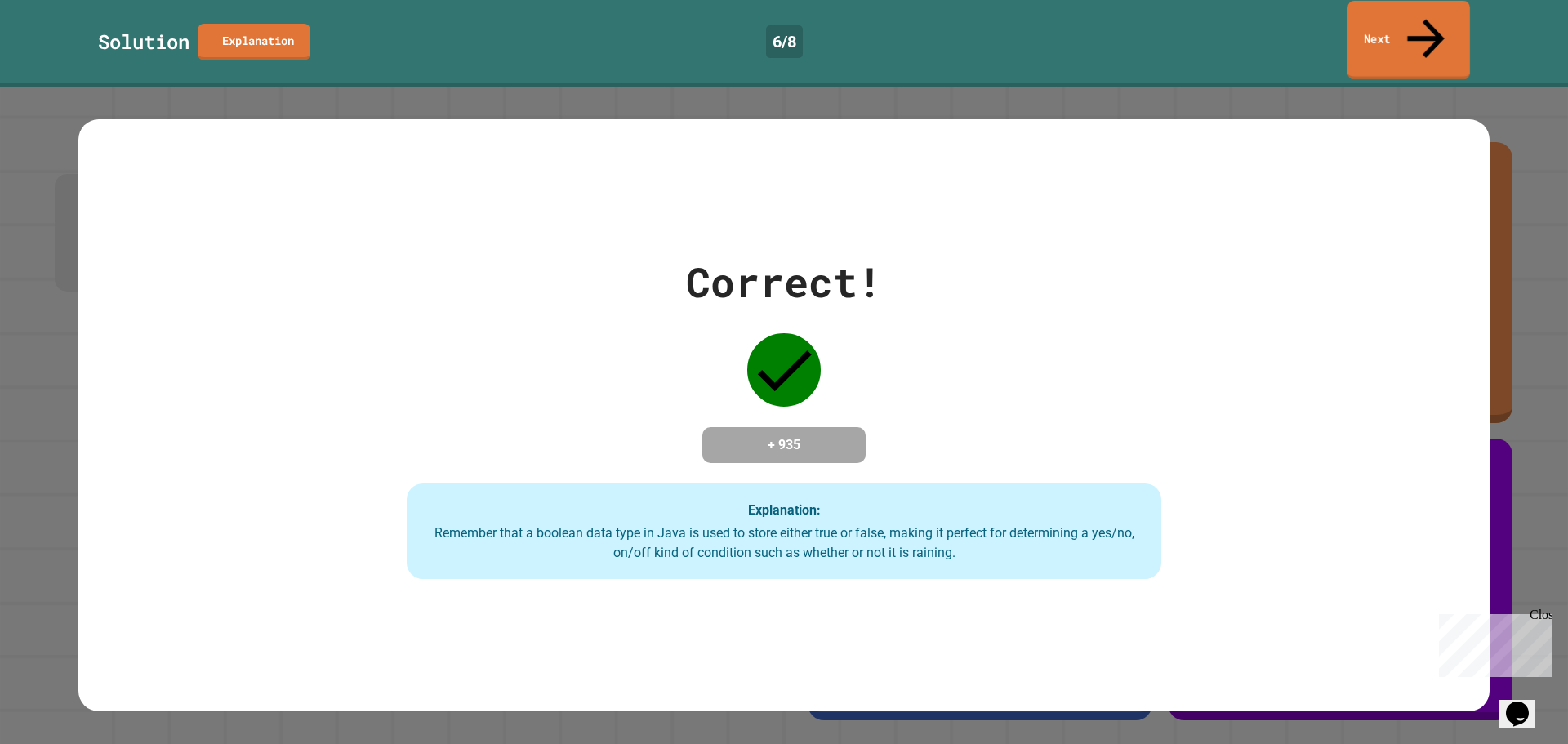
click at [1384, 29] on link "Next" at bounding box center [1409, 41] width 123 height 79
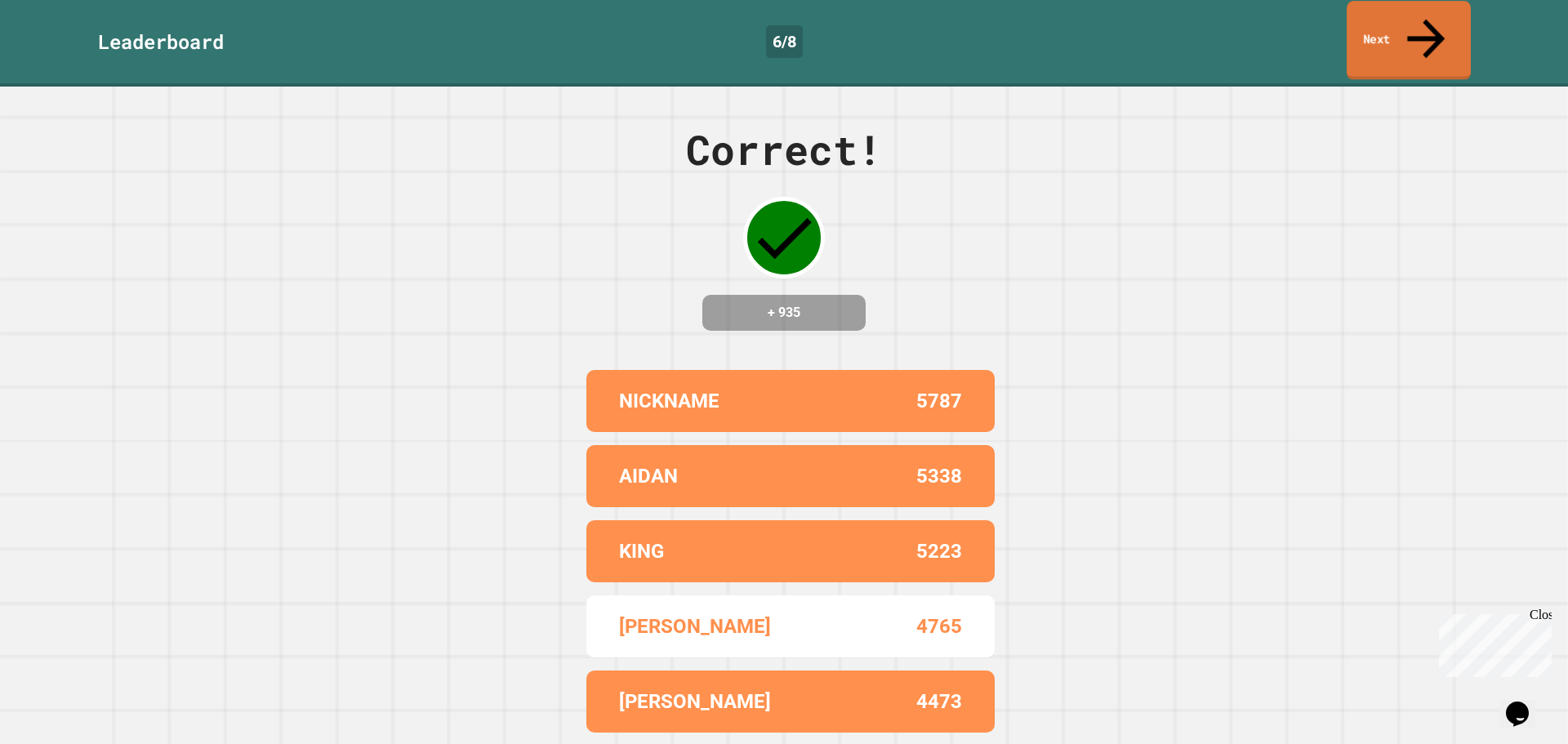
click at [1384, 29] on link "Next" at bounding box center [1409, 41] width 124 height 79
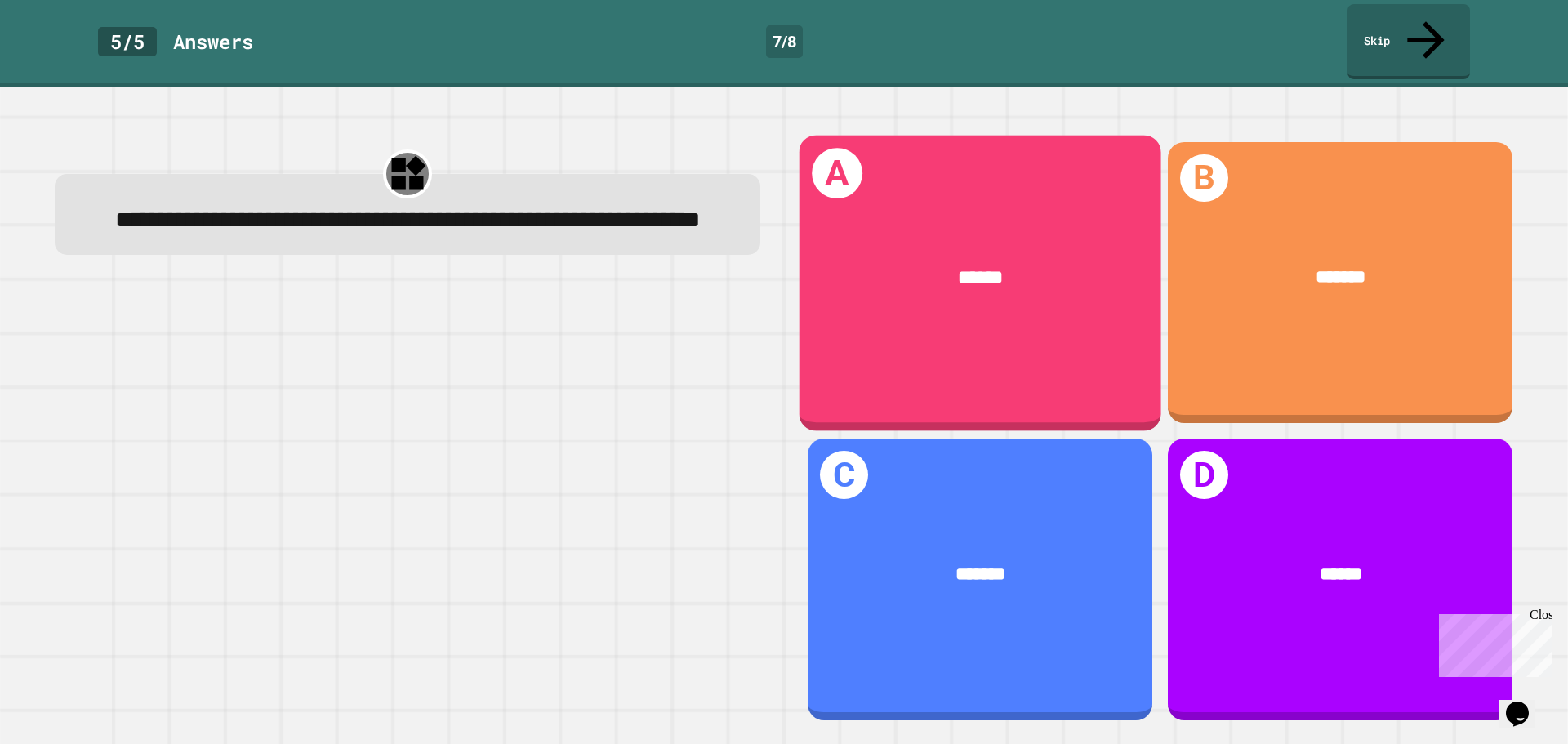
click at [957, 226] on div "******" at bounding box center [980, 278] width 362 height 105
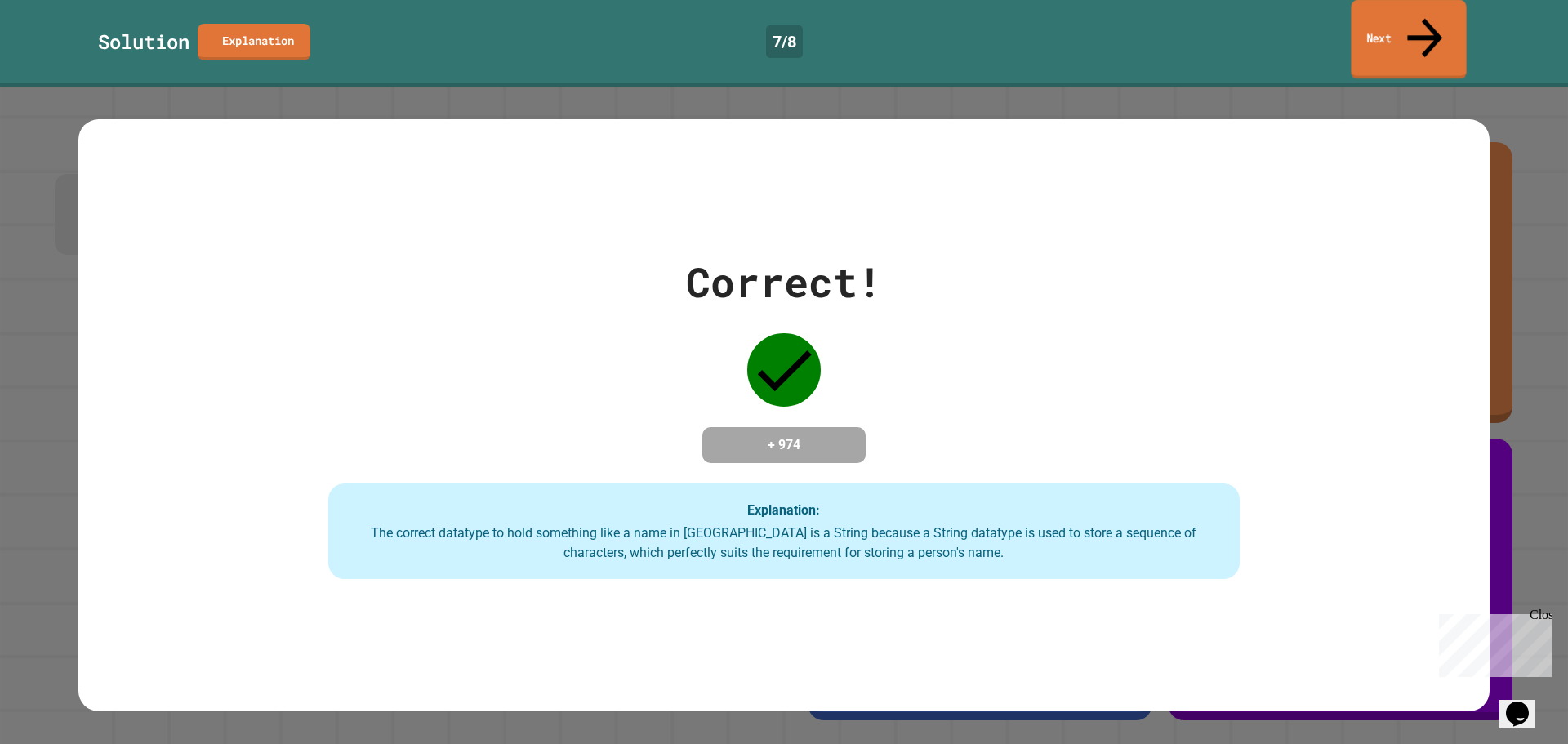
click at [1419, 3] on link "Next" at bounding box center [1407, 40] width 115 height 79
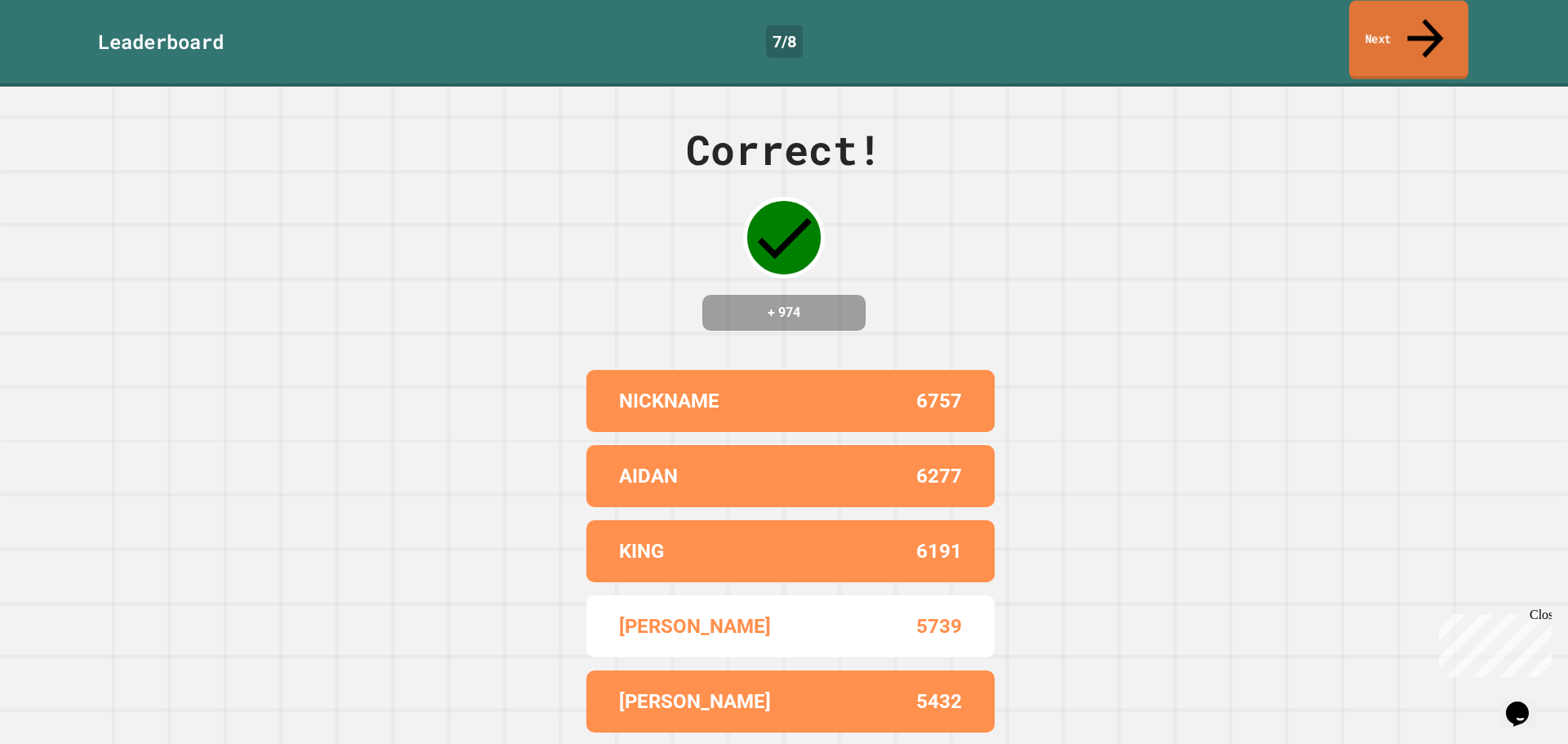
click at [1400, 25] on link "Next" at bounding box center [1409, 41] width 119 height 79
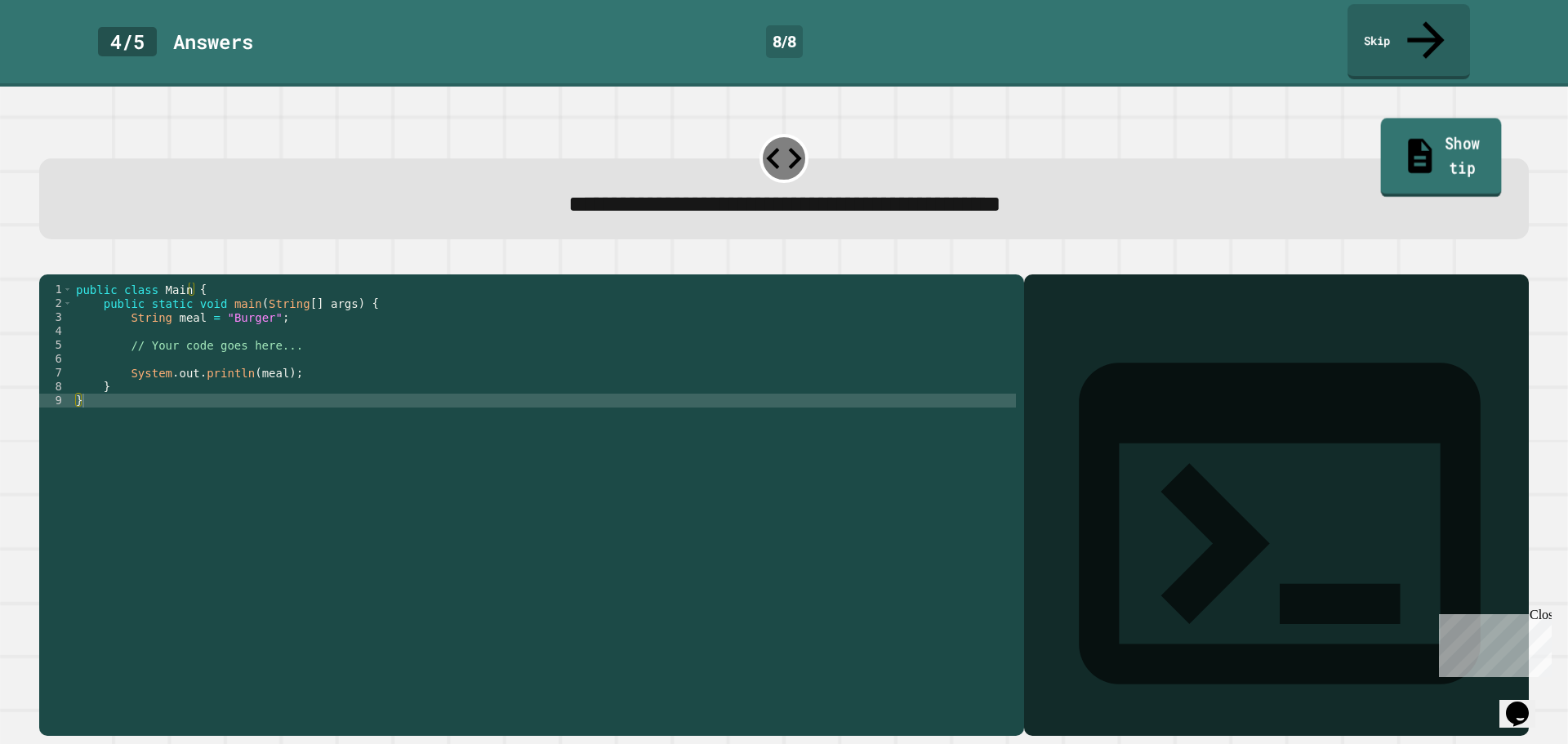
click at [1461, 121] on link "Show tip" at bounding box center [1441, 158] width 121 height 79
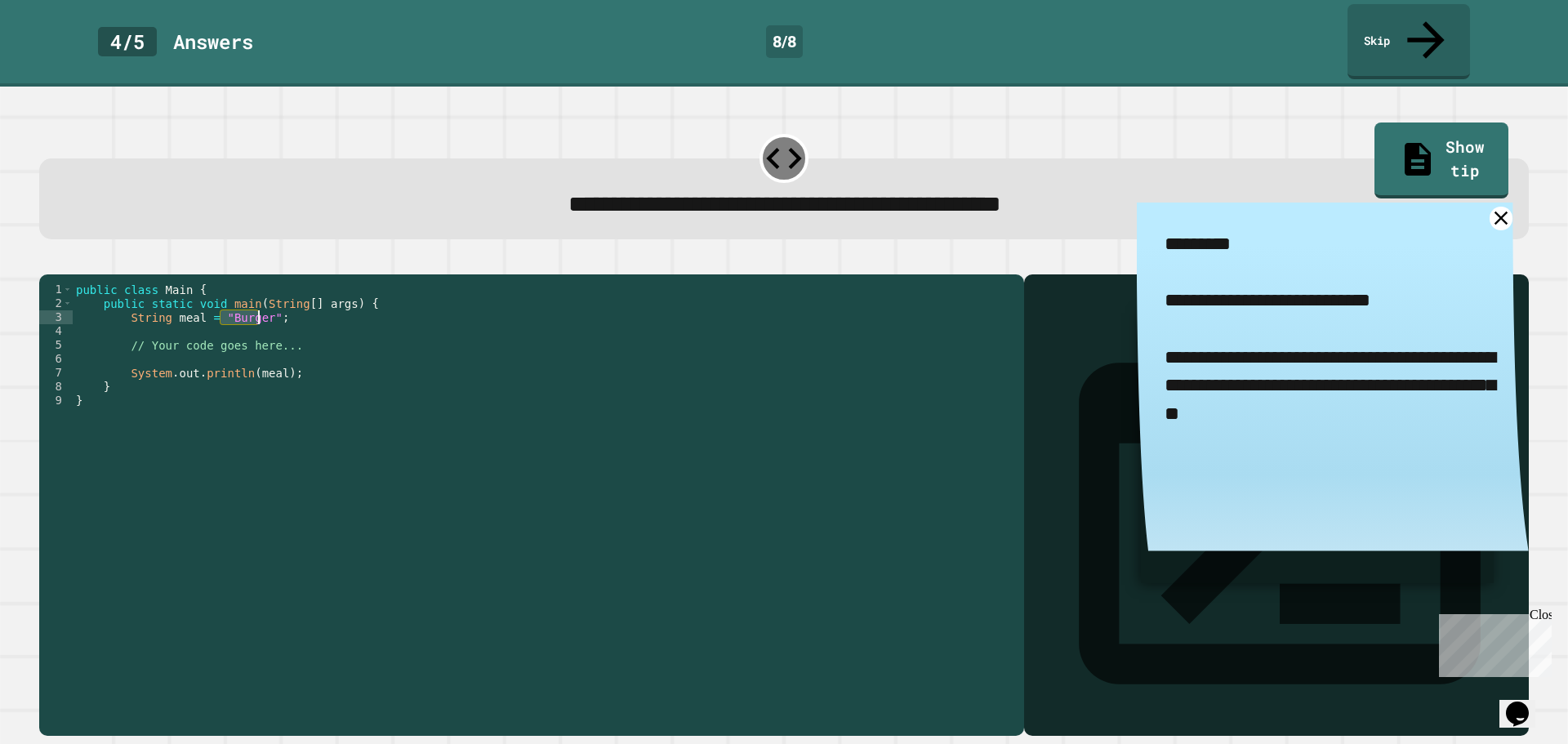
drag, startPoint x: 219, startPoint y: 302, endPoint x: 256, endPoint y: 304, distance: 37.1
click at [256, 304] on div "public class Main { public static void main ( String [ ] args ) { String meal =…" at bounding box center [544, 505] width 943 height 444
drag, startPoint x: 544, startPoint y: 538, endPoint x: 781, endPoint y: 345, distance: 305.6
click at [554, 530] on div "public class Main { public static void main ( String [ ] args ) { String meal =…" at bounding box center [544, 505] width 943 height 444
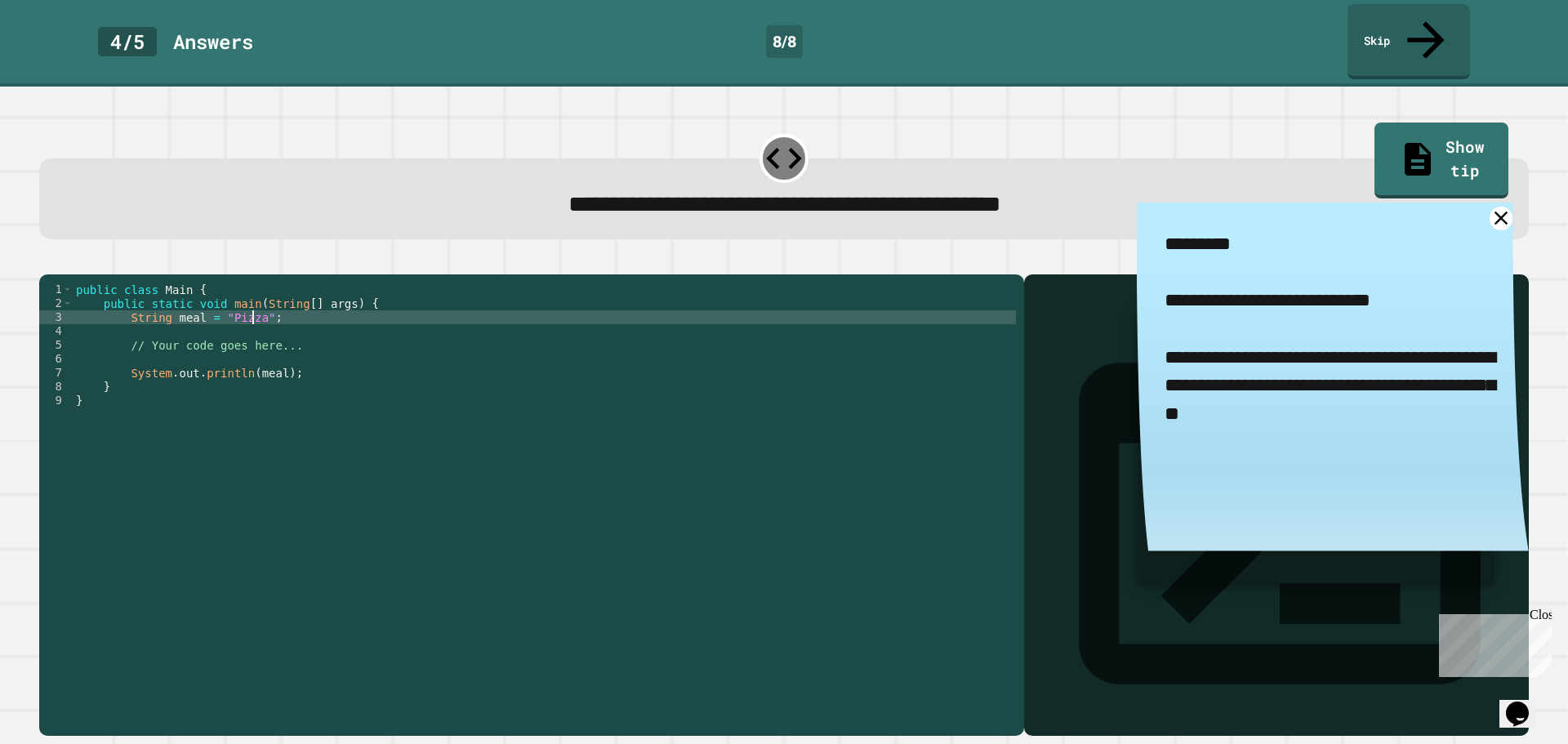
scroll to position [0, 0]
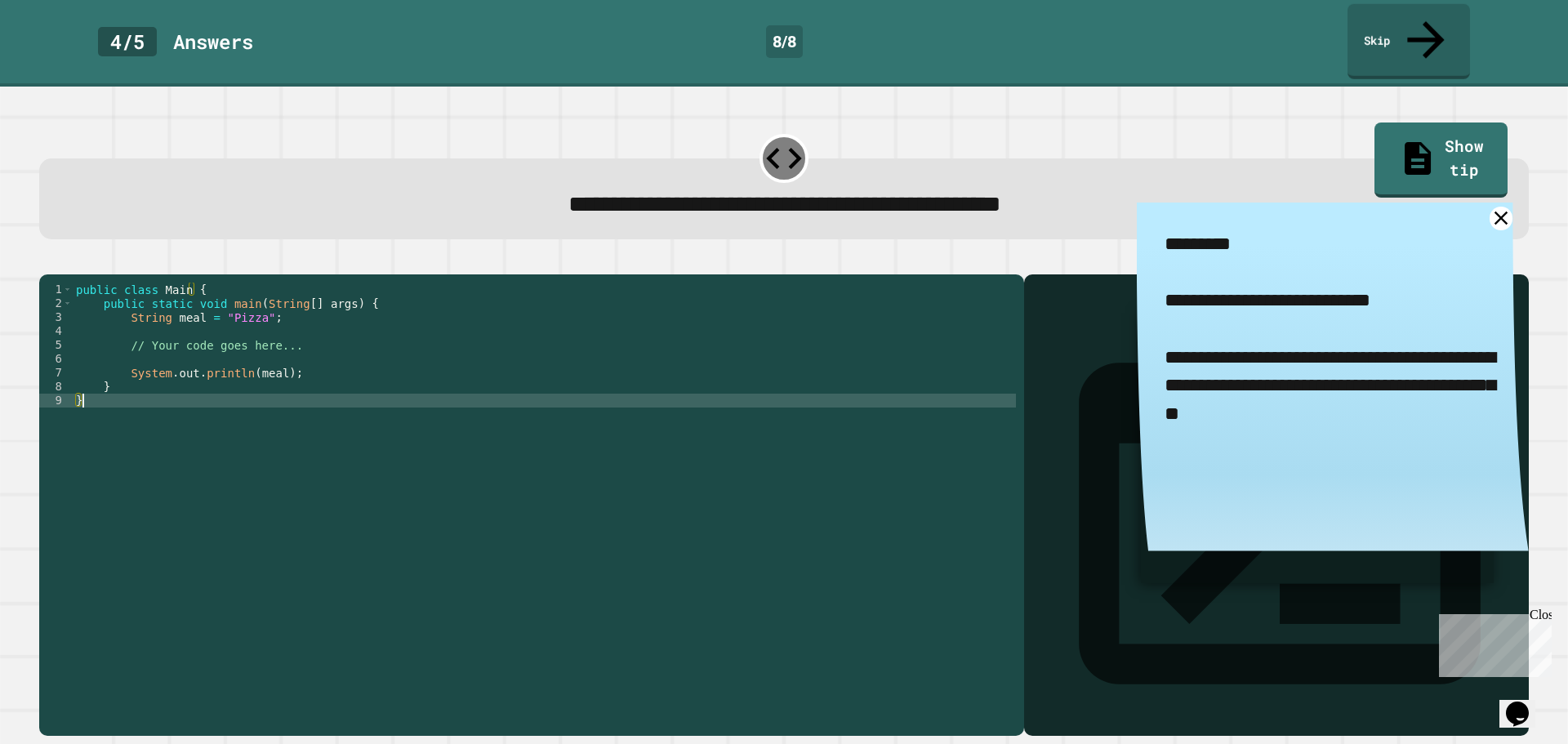
type textarea "*"
click at [71, 247] on div "* 1 2 3 4 5 6 7 8 9 public class Main { public static void main ( String [ ] ar…" at bounding box center [784, 495] width 1505 height 497
click at [50, 255] on div at bounding box center [784, 264] width 1489 height 20
click at [48, 261] on icon "button" at bounding box center [48, 261] width 0 height 0
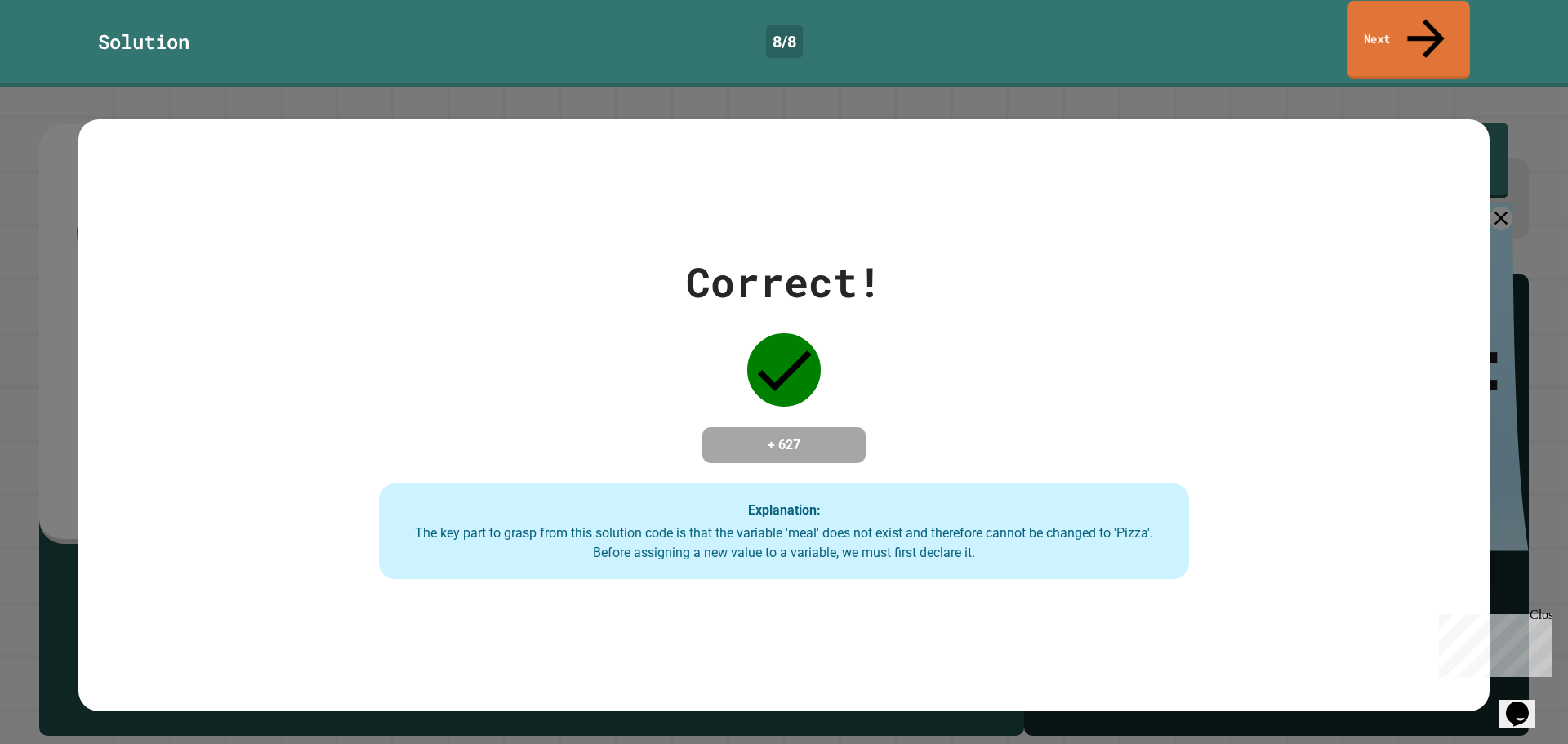
click at [1386, 16] on link "Next" at bounding box center [1409, 41] width 123 height 79
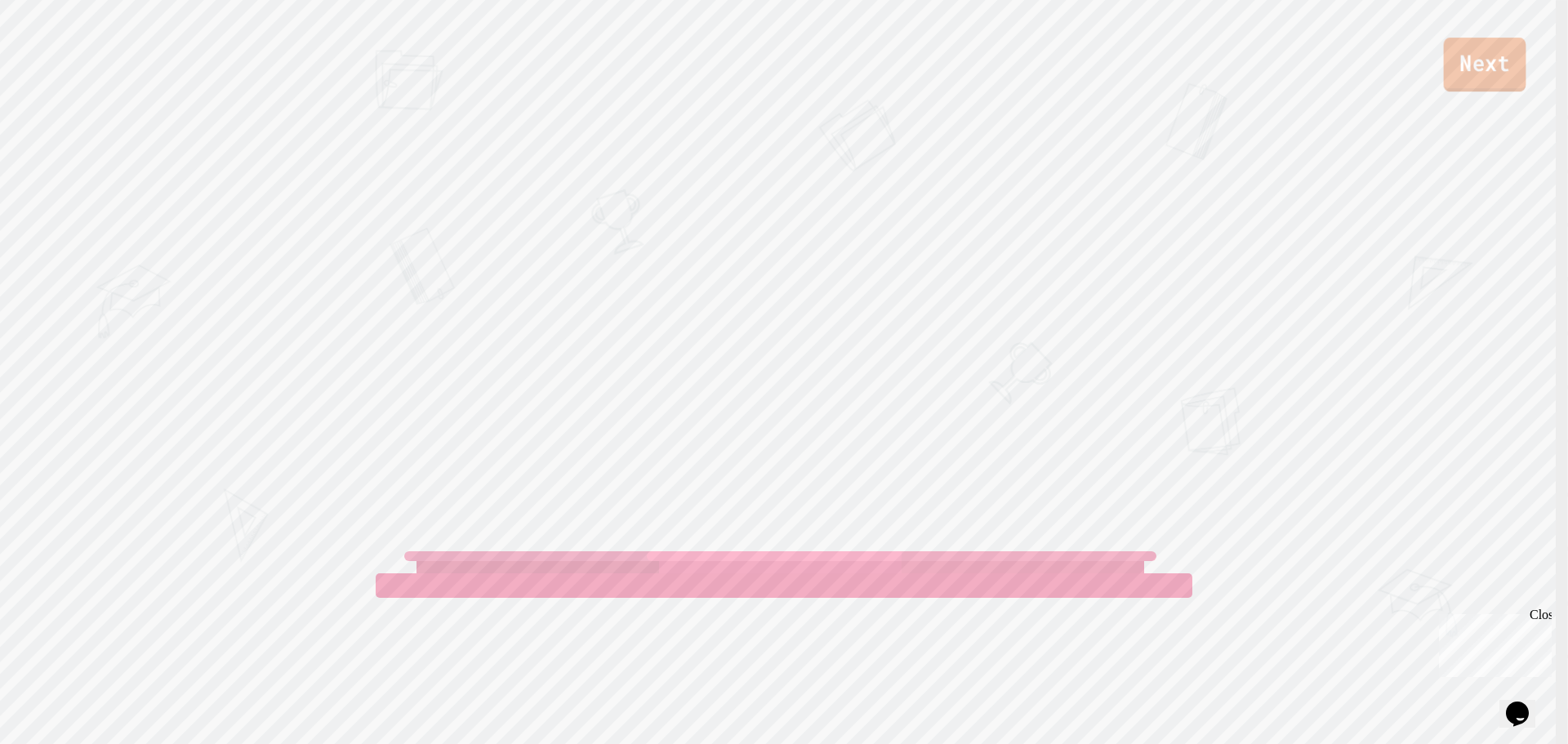
click at [1475, 84] on link "Next" at bounding box center [1484, 64] width 82 height 54
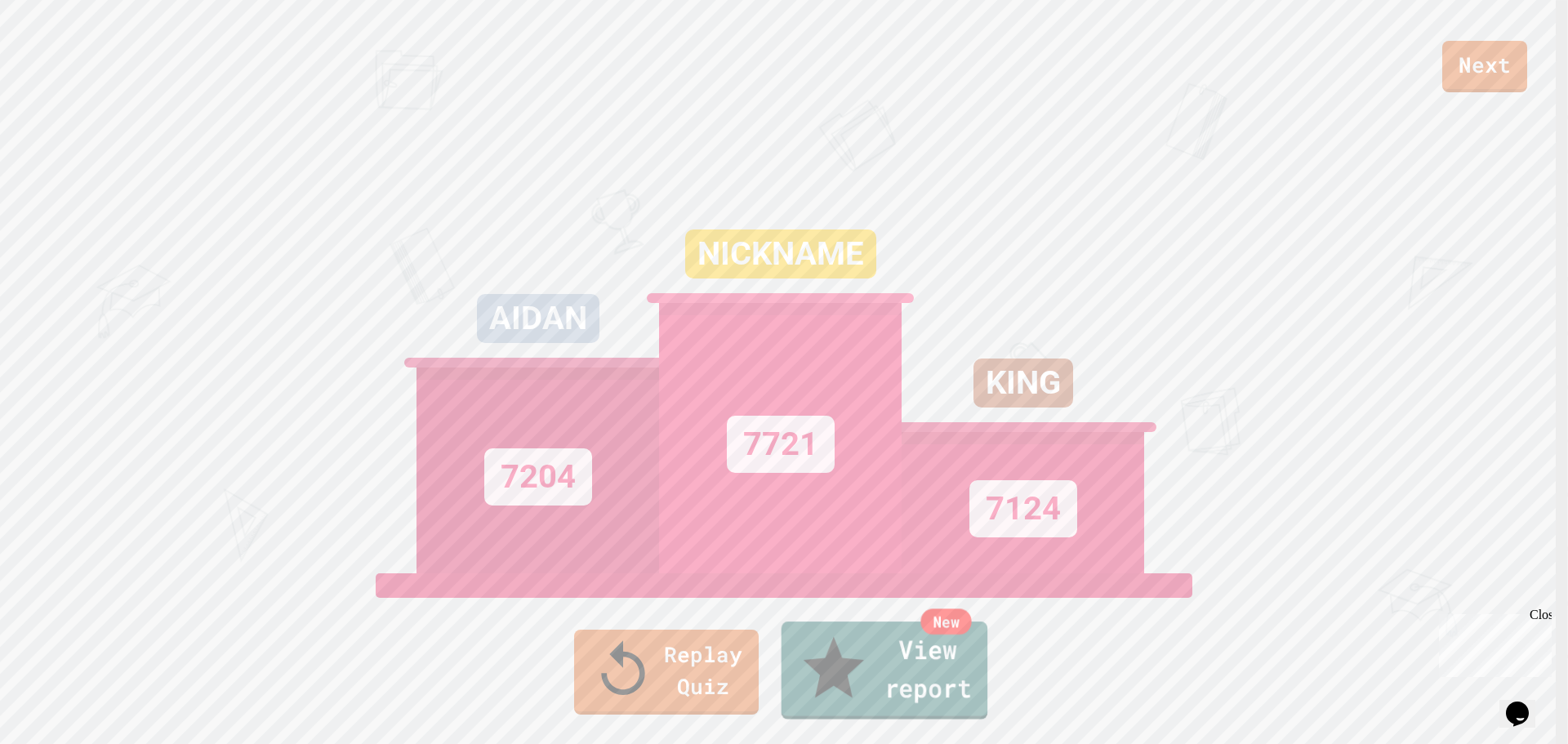
click at [942, 698] on link "New View report" at bounding box center [885, 670] width 206 height 98
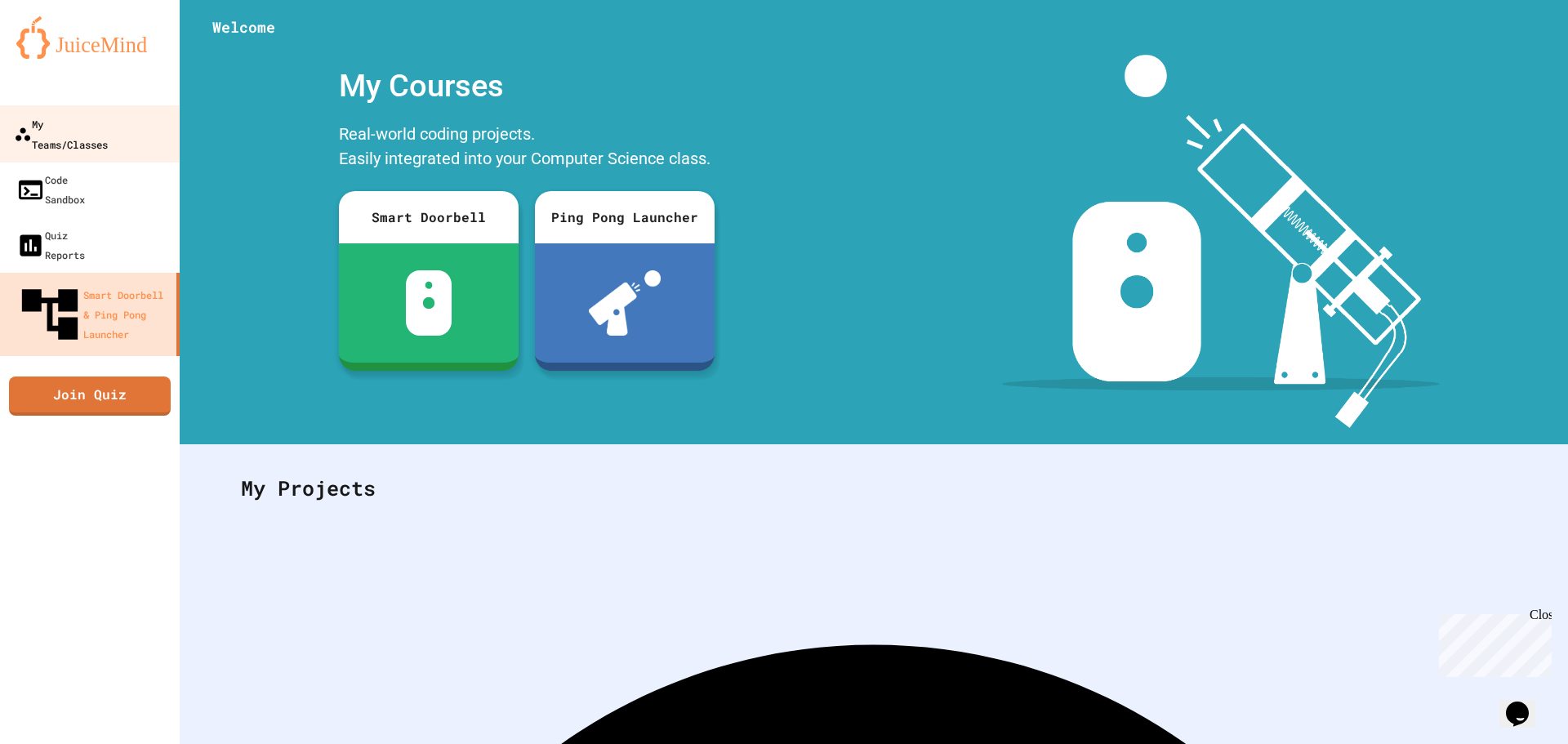
click at [84, 124] on div "My Teams/Classes" at bounding box center [60, 133] width 94 height 40
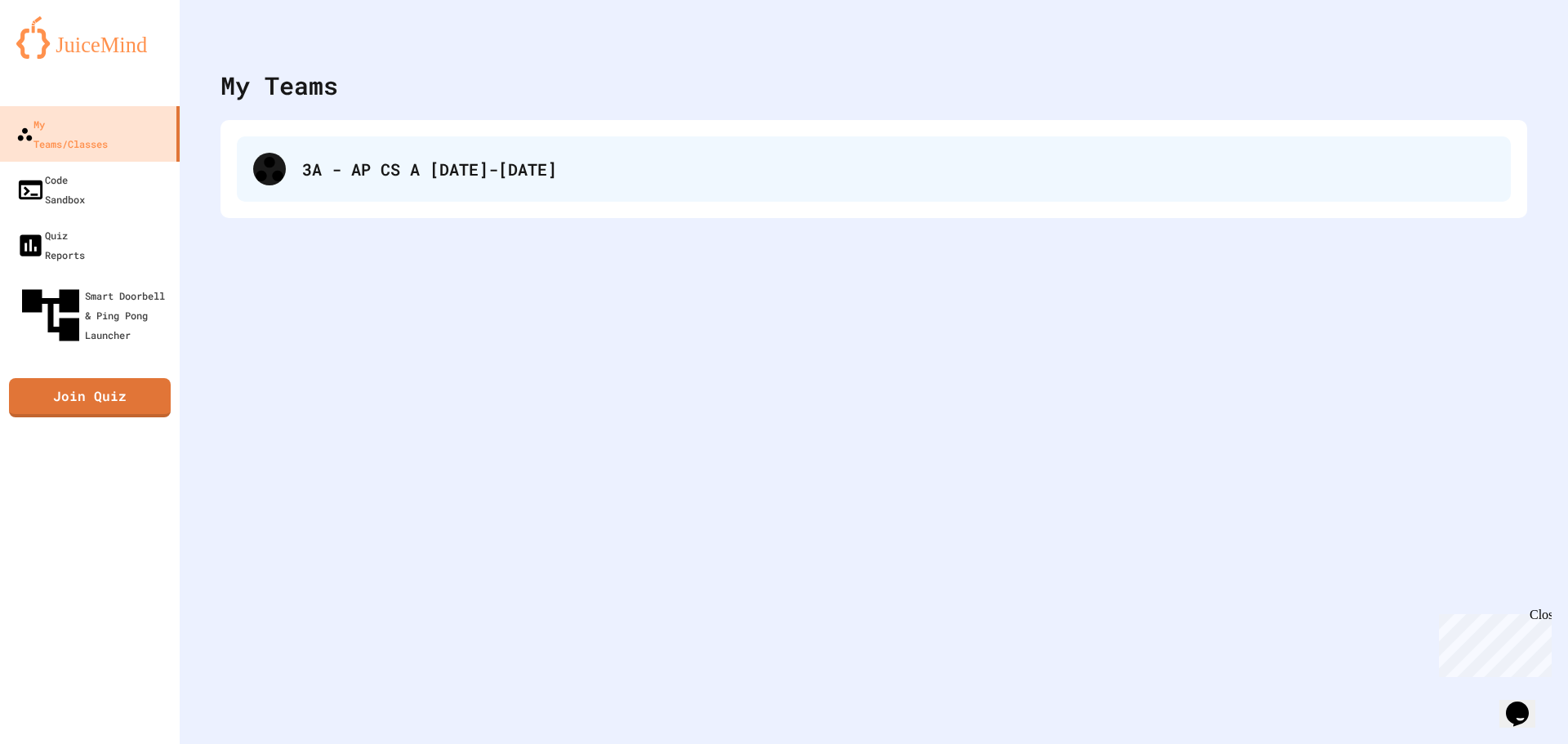
click at [296, 180] on div "3A - AP CS A [DATE]-[DATE]" at bounding box center [873, 169] width 1274 height 66
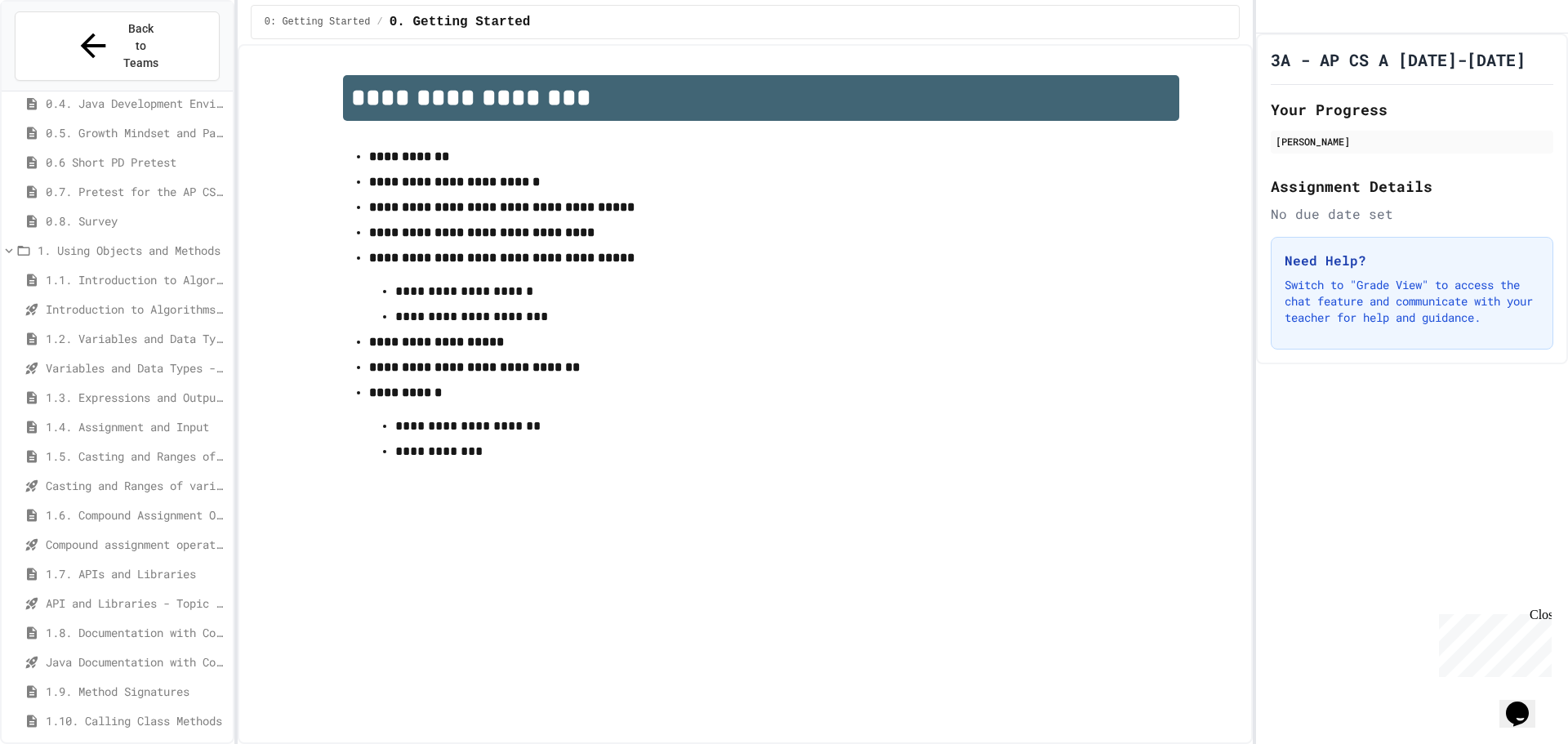
scroll to position [163, 0]
click at [107, 327] on span "1.2. Variables and Data Types" at bounding box center [136, 335] width 181 height 17
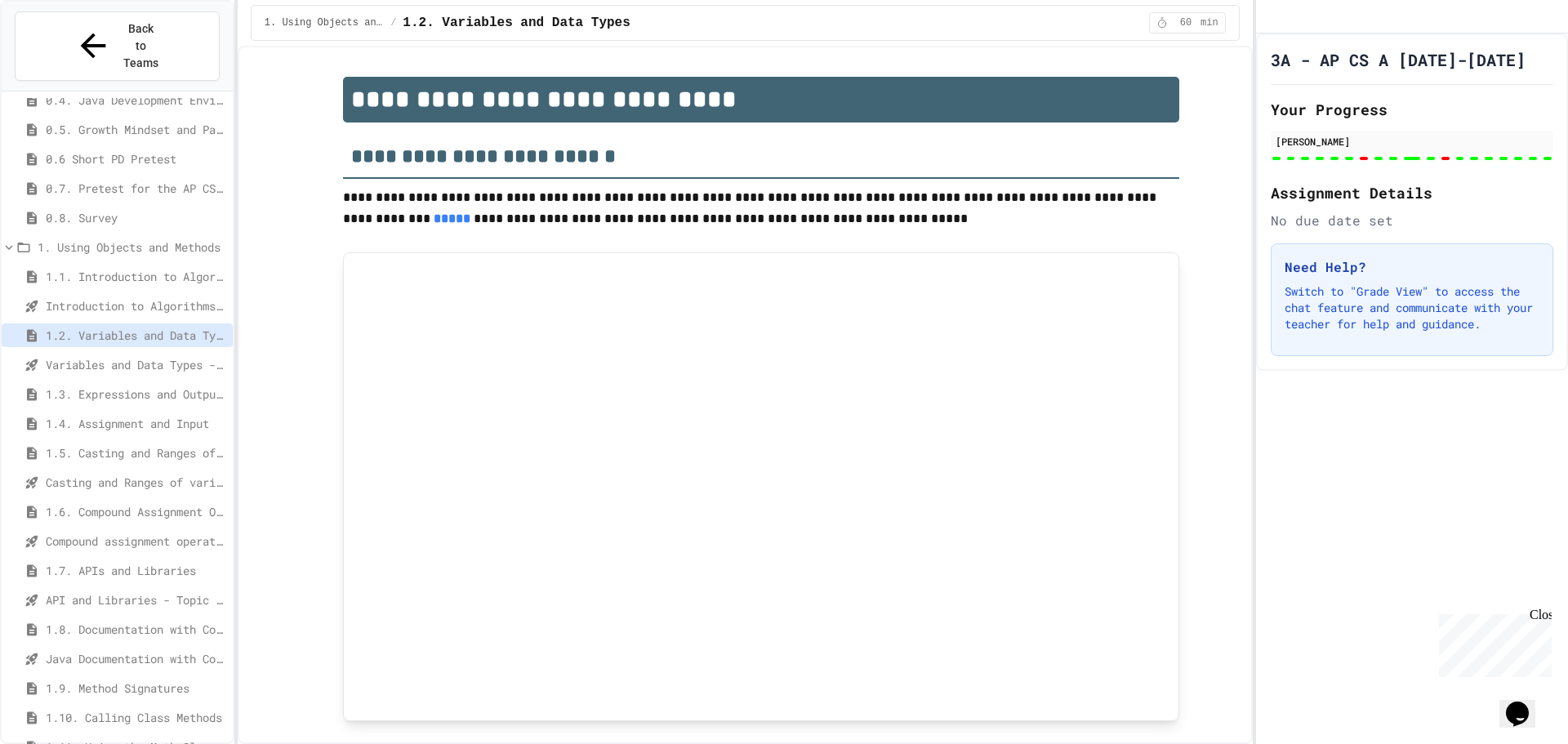
type input "******"
type input "*******"
type input "********"
type input "***"
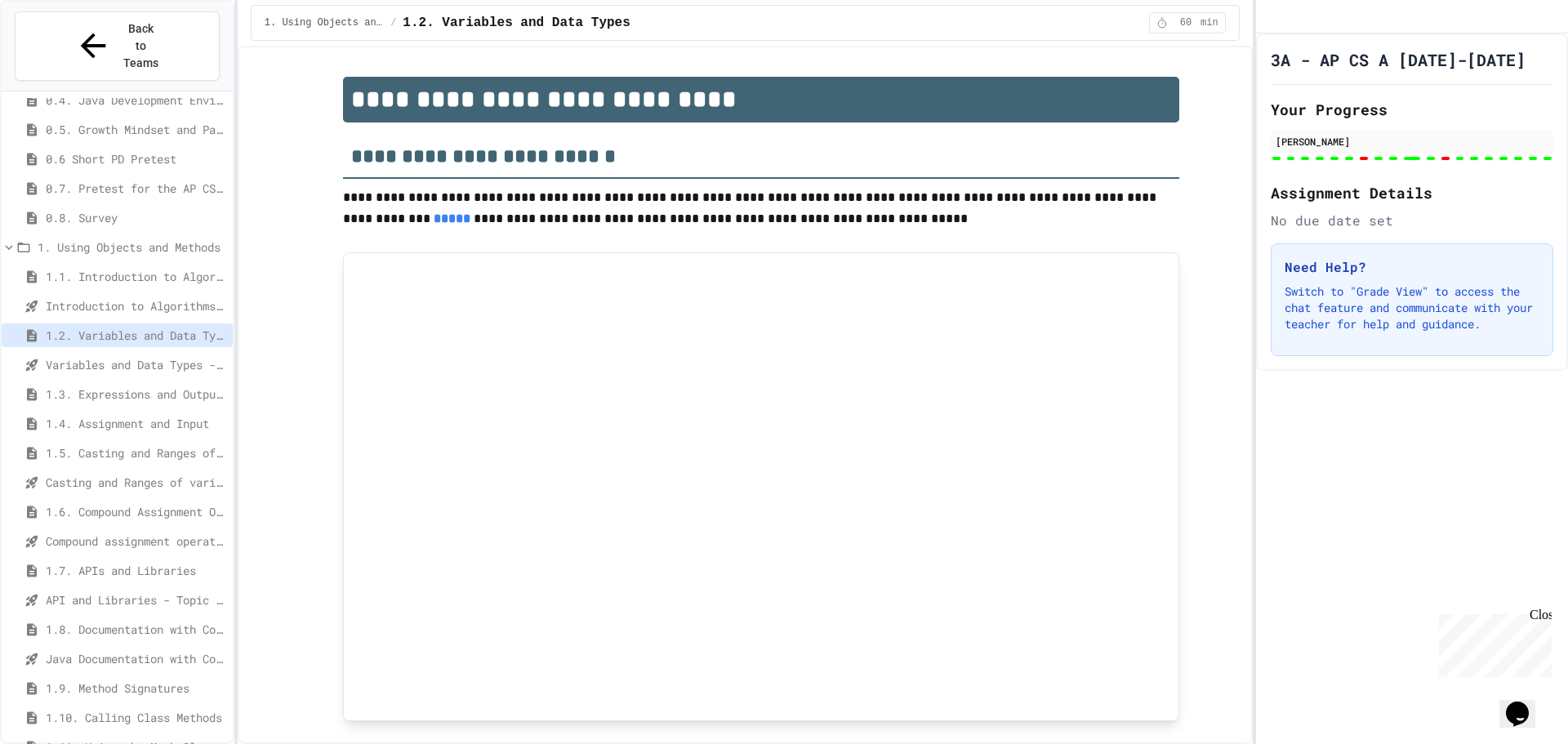
type input "*"
click at [132, 356] on span "Variables and Data Types - Quiz" at bounding box center [136, 365] width 181 height 17
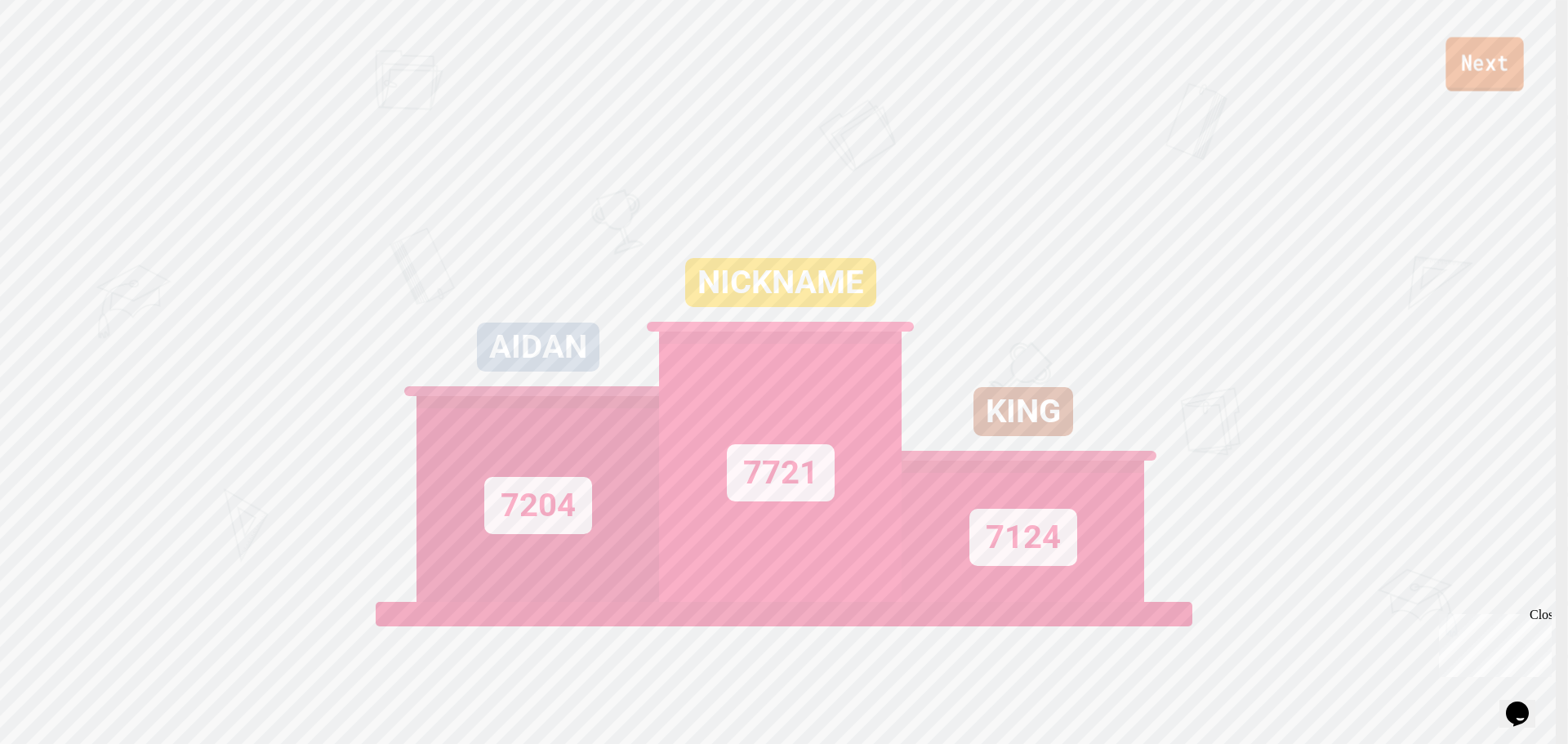
click at [1464, 67] on link "Next" at bounding box center [1484, 64] width 78 height 54
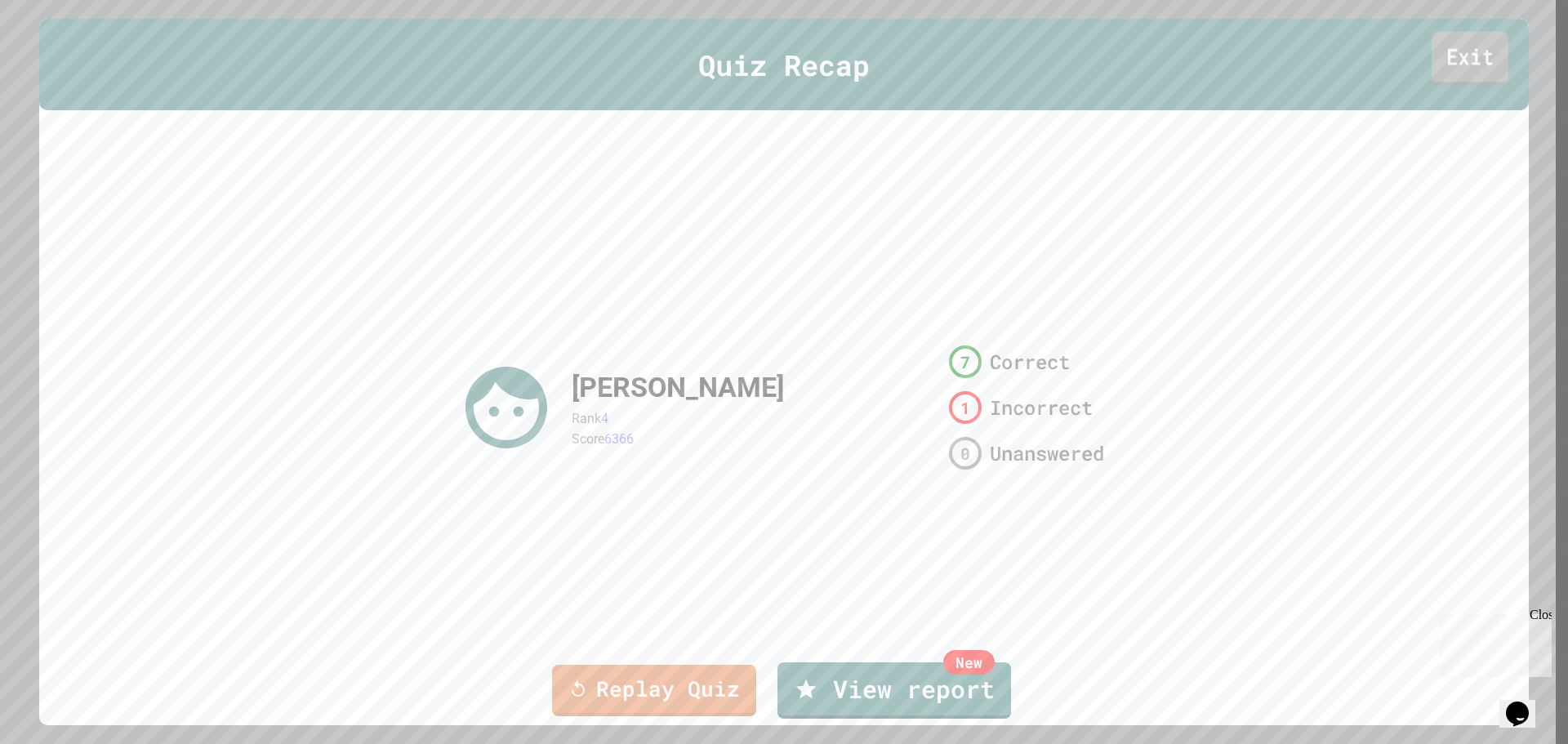
click at [1470, 39] on link "Exit" at bounding box center [1470, 58] width 77 height 54
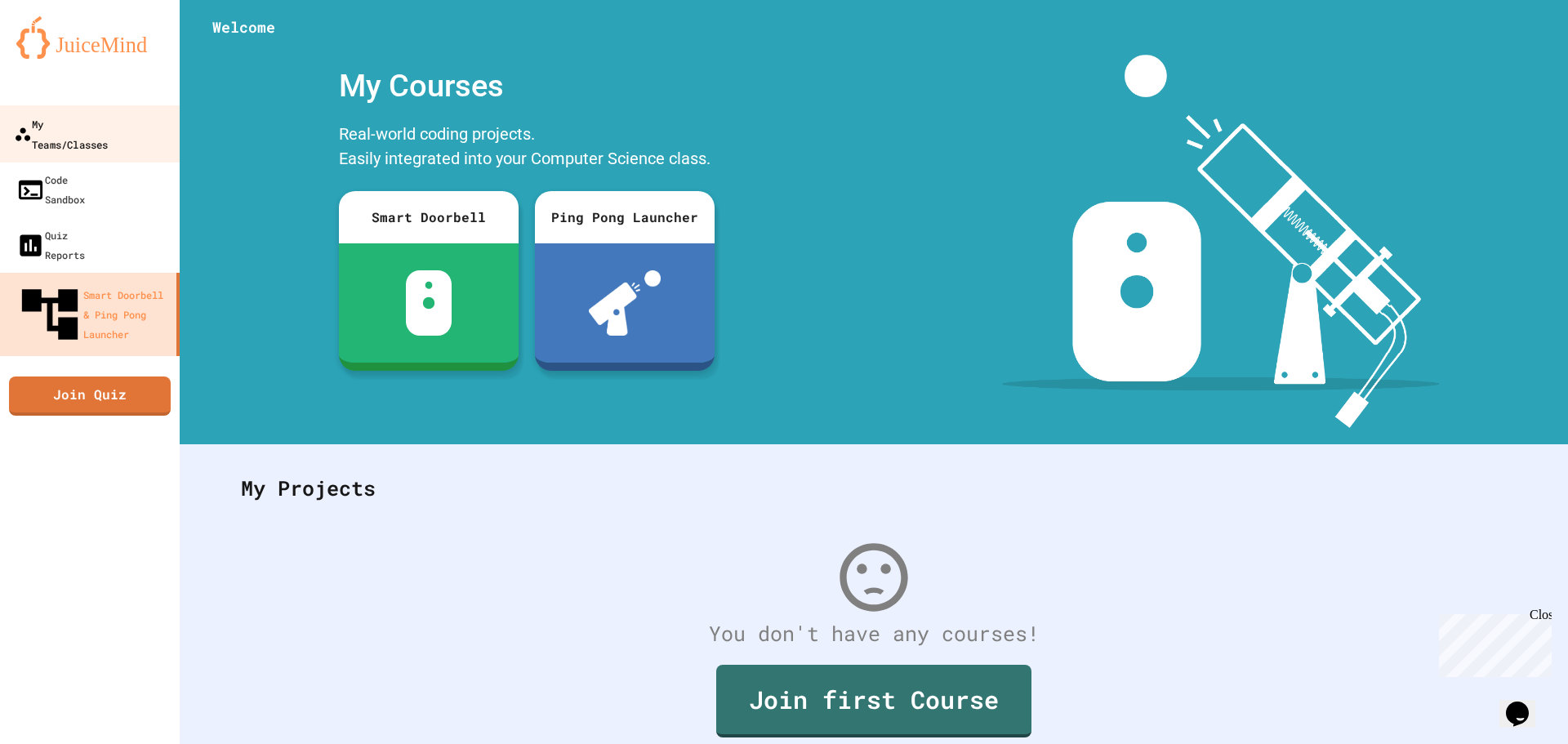
click at [108, 127] on div "My Teams/Classes" at bounding box center [60, 133] width 94 height 40
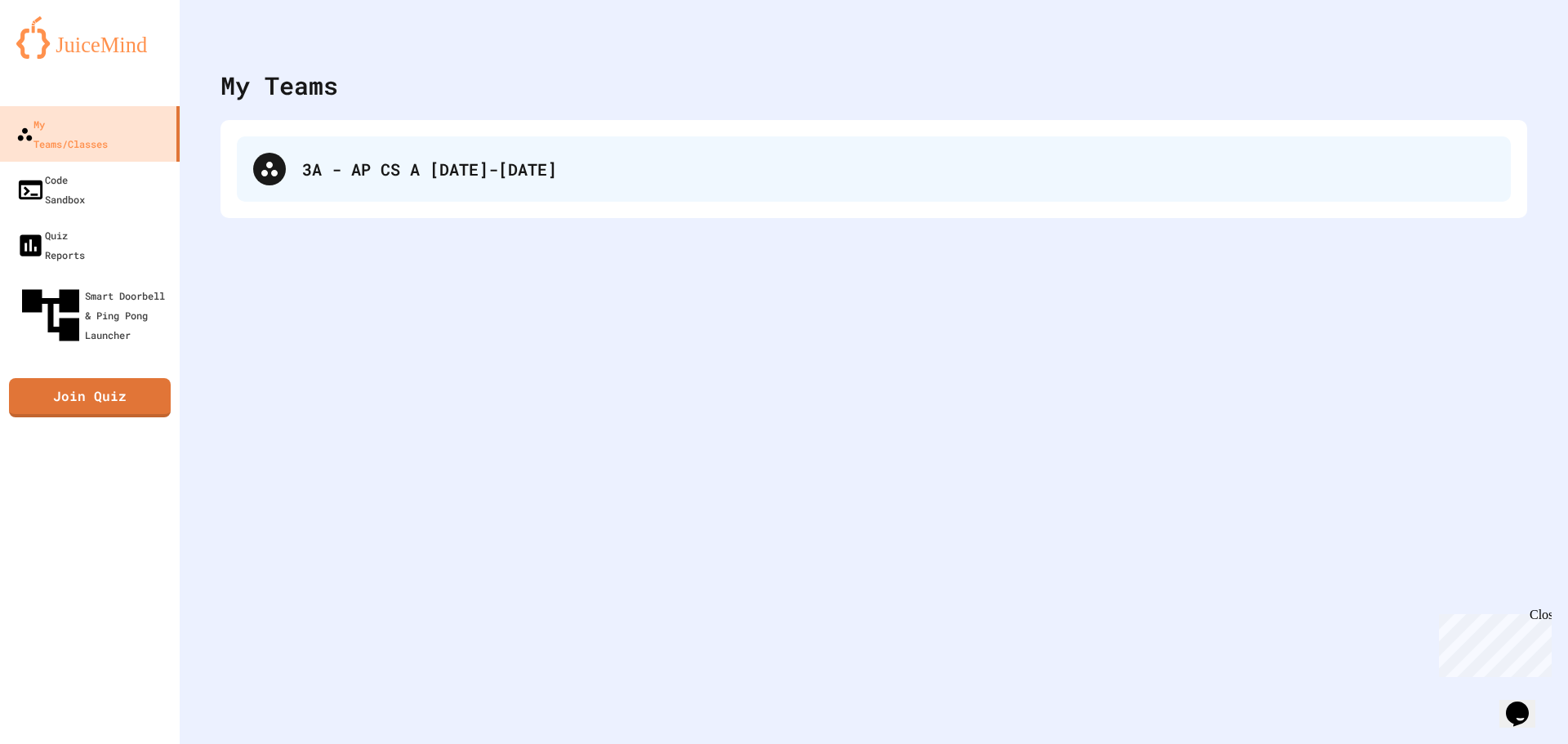
click at [264, 156] on div at bounding box center [270, 169] width 33 height 33
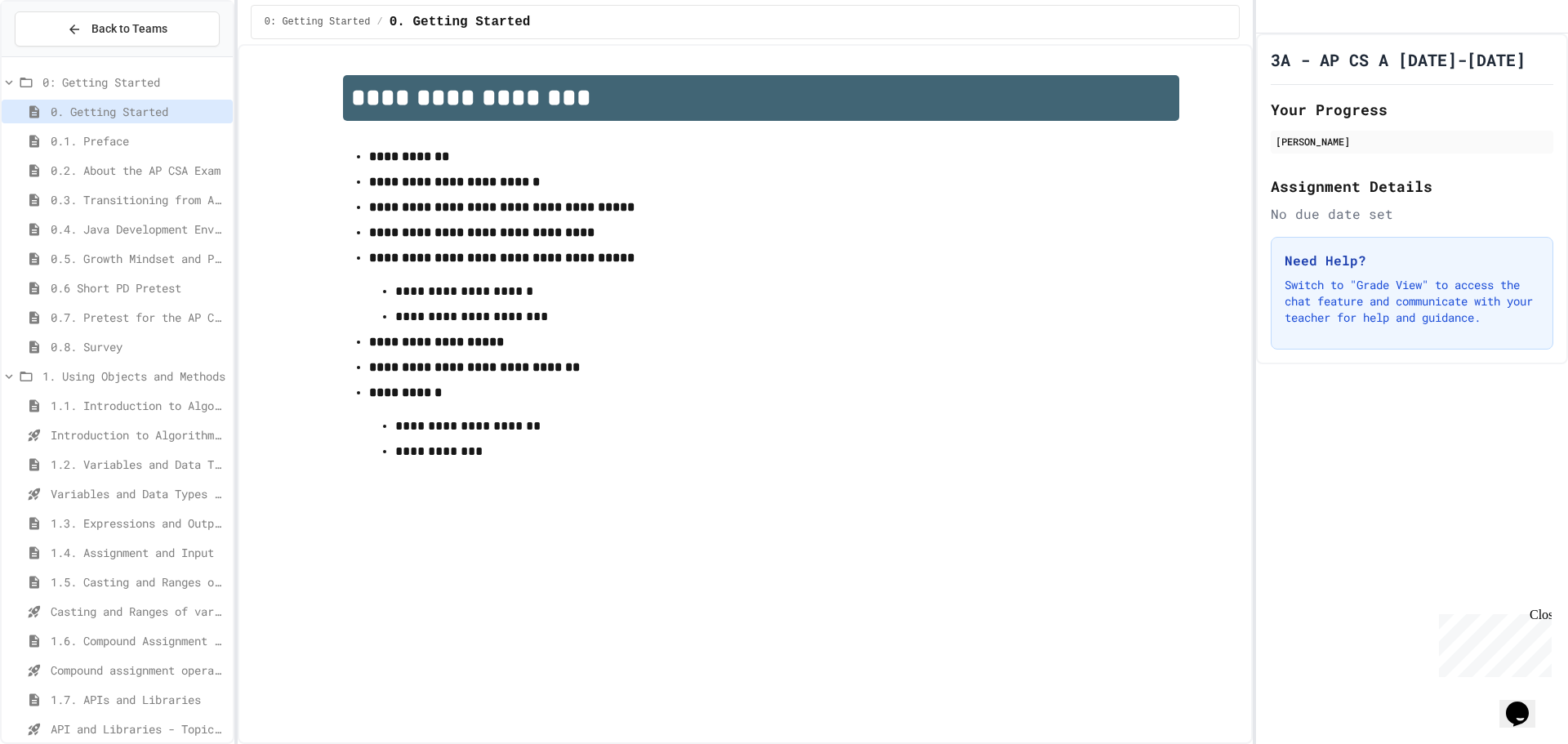
click at [98, 442] on span "Introduction to Algorithms, Programming, and Compilers" at bounding box center [138, 435] width 175 height 17
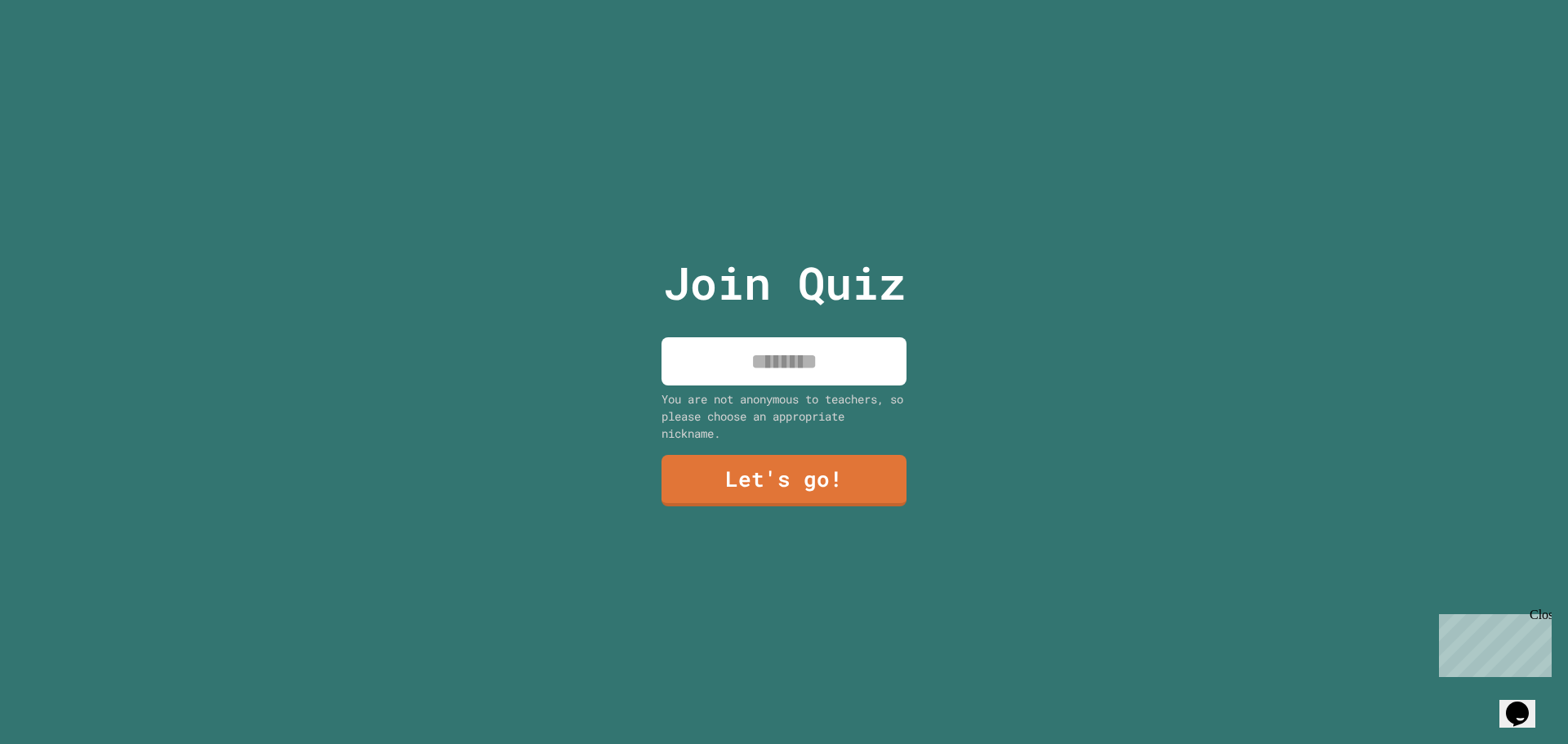
click at [796, 353] on input at bounding box center [784, 361] width 245 height 48
type input "******"
click at [781, 479] on link "Let's go!" at bounding box center [784, 480] width 247 height 54
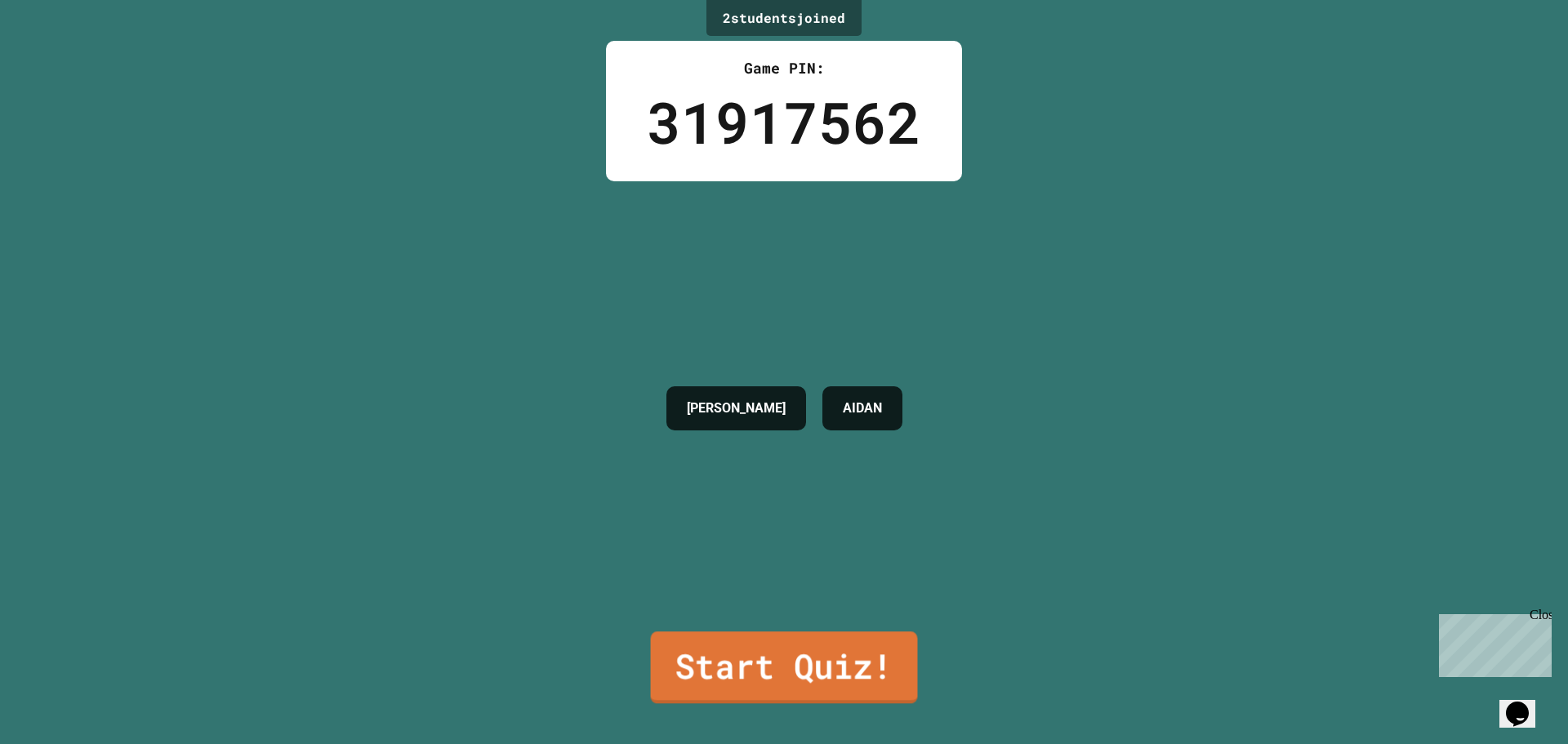
click at [795, 652] on link "Start Quiz!" at bounding box center [784, 667] width 267 height 72
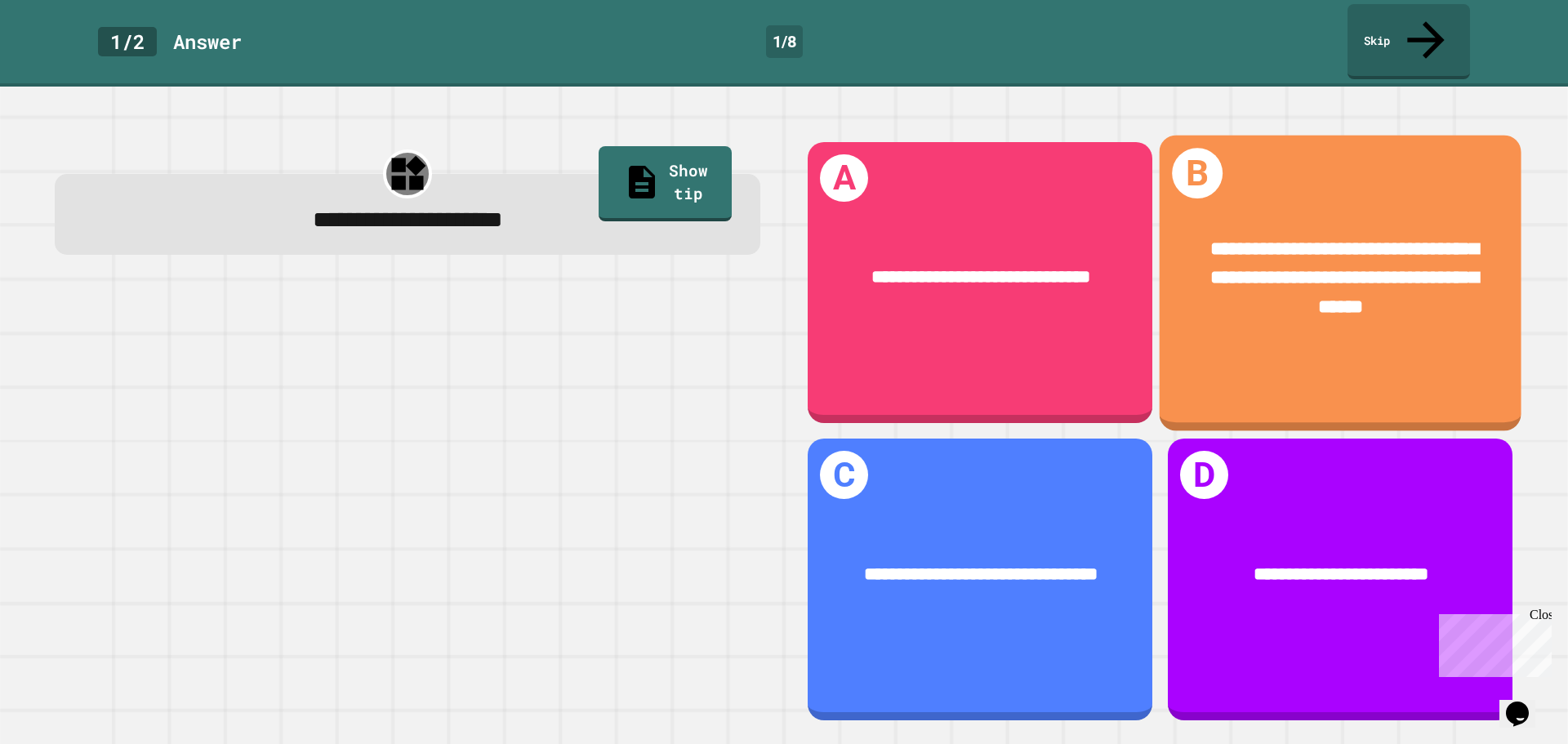
click at [1294, 291] on div "**********" at bounding box center [1340, 277] width 362 height 163
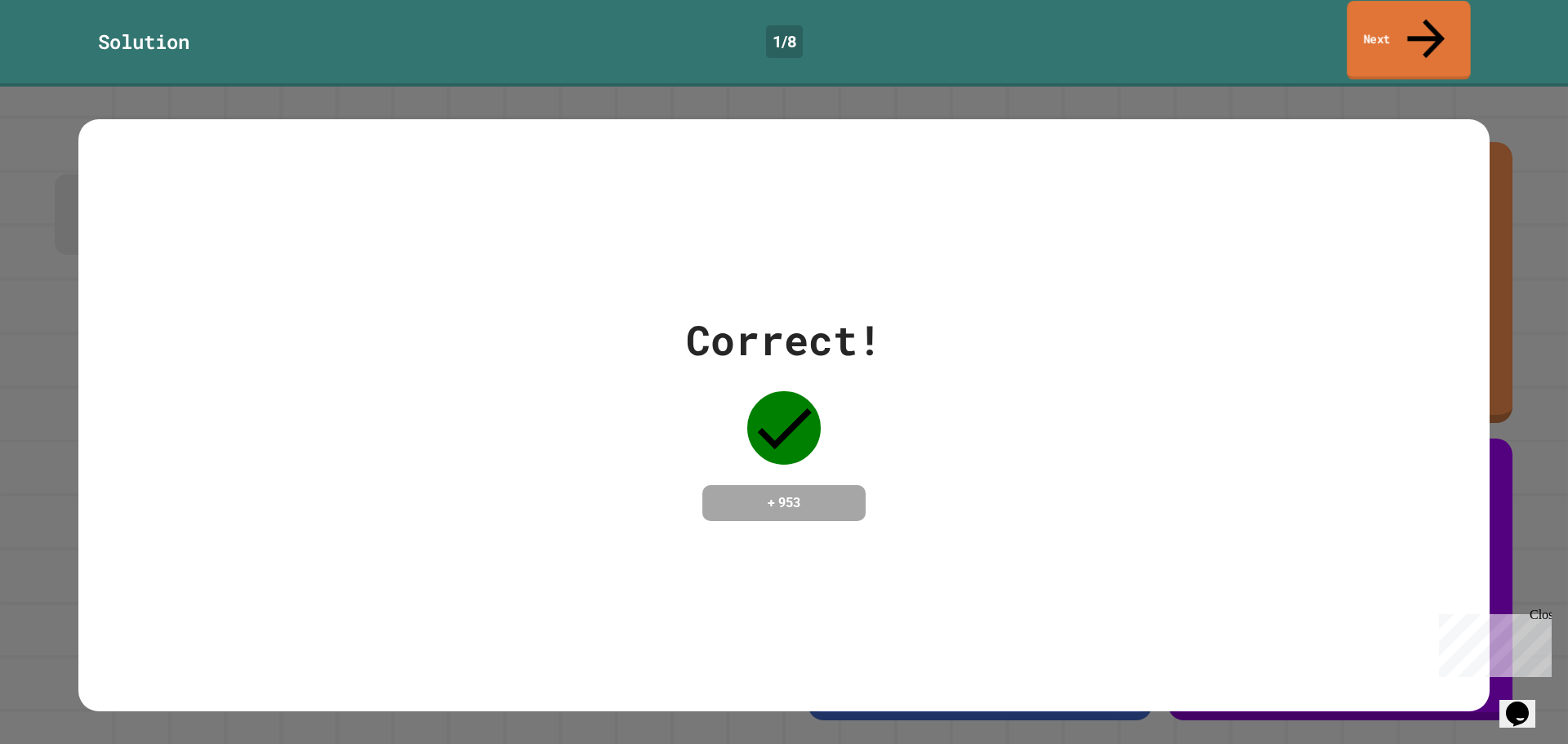
click at [1410, 16] on link "Next" at bounding box center [1408, 41] width 124 height 79
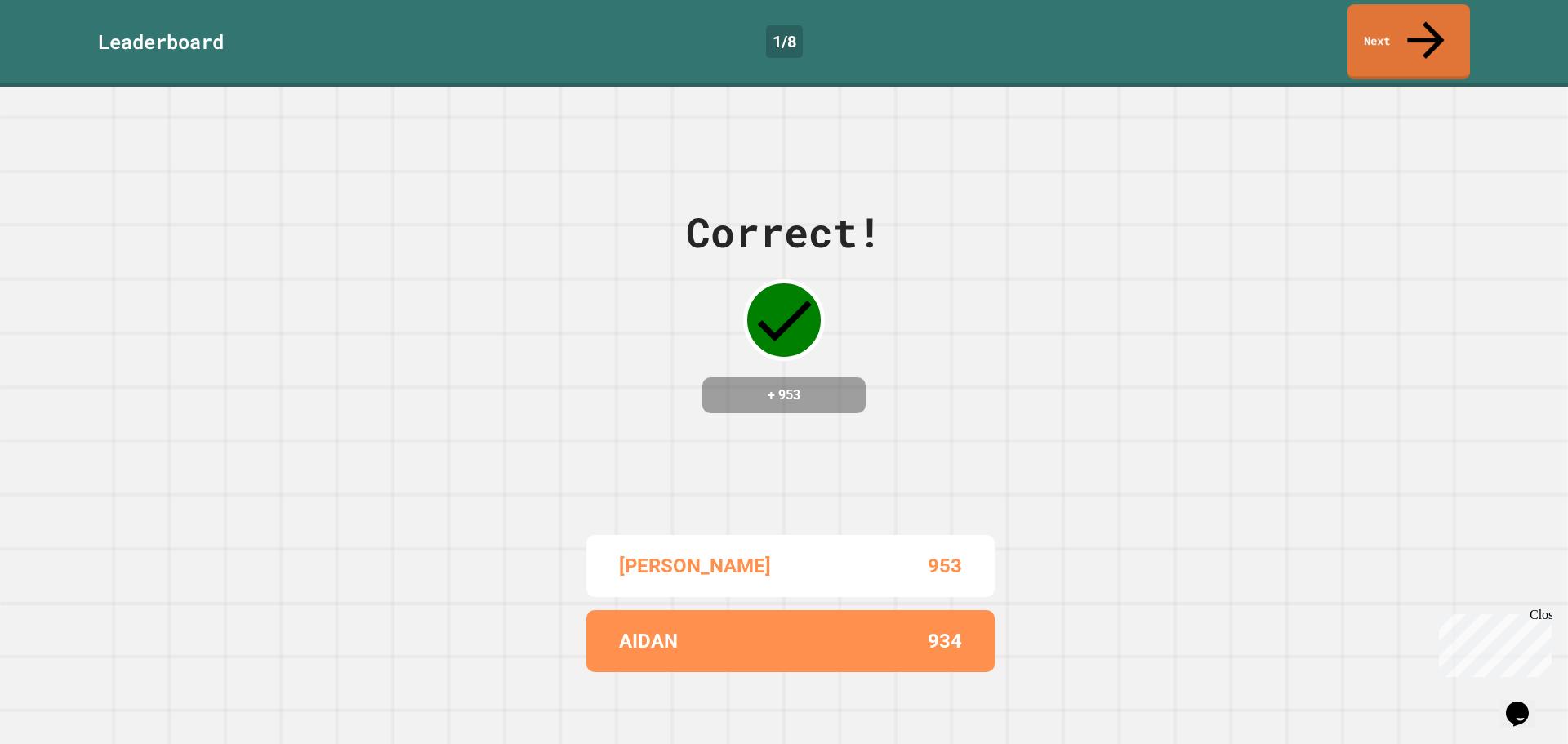
click at [1364, 22] on link "Next" at bounding box center [1409, 41] width 123 height 75
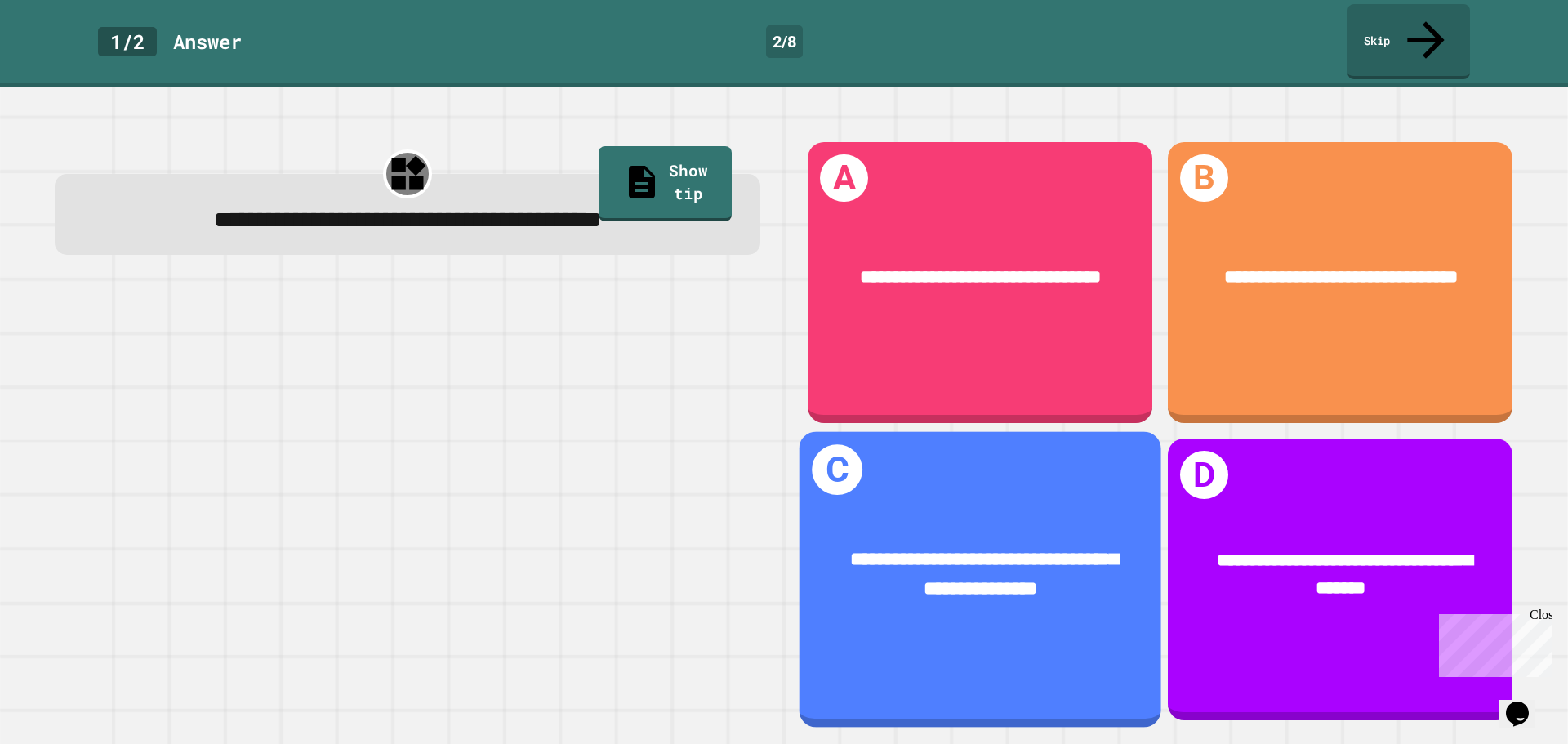
click at [953, 604] on div "**********" at bounding box center [980, 575] width 362 height 134
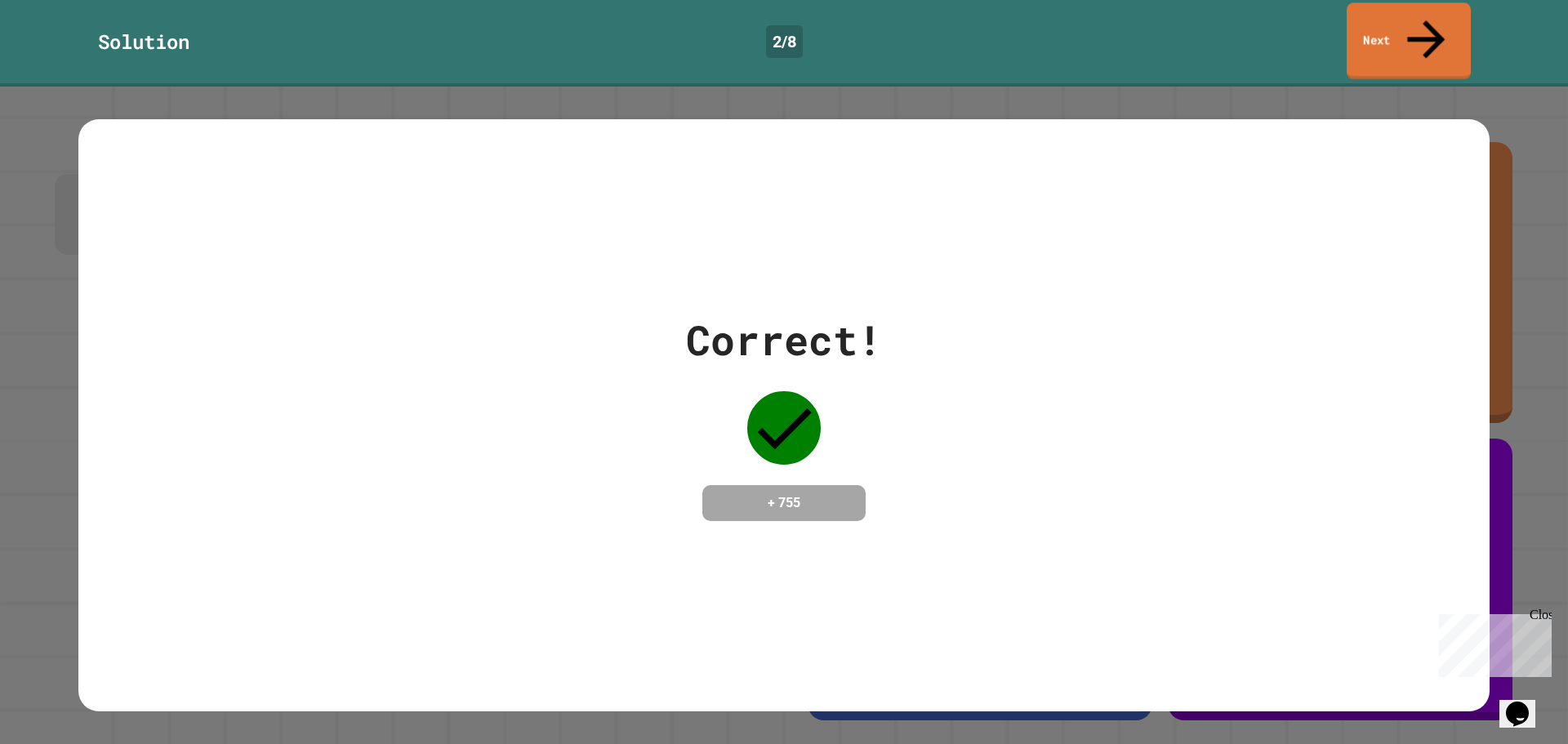
click at [1424, 13] on icon at bounding box center [1425, 39] width 56 height 56
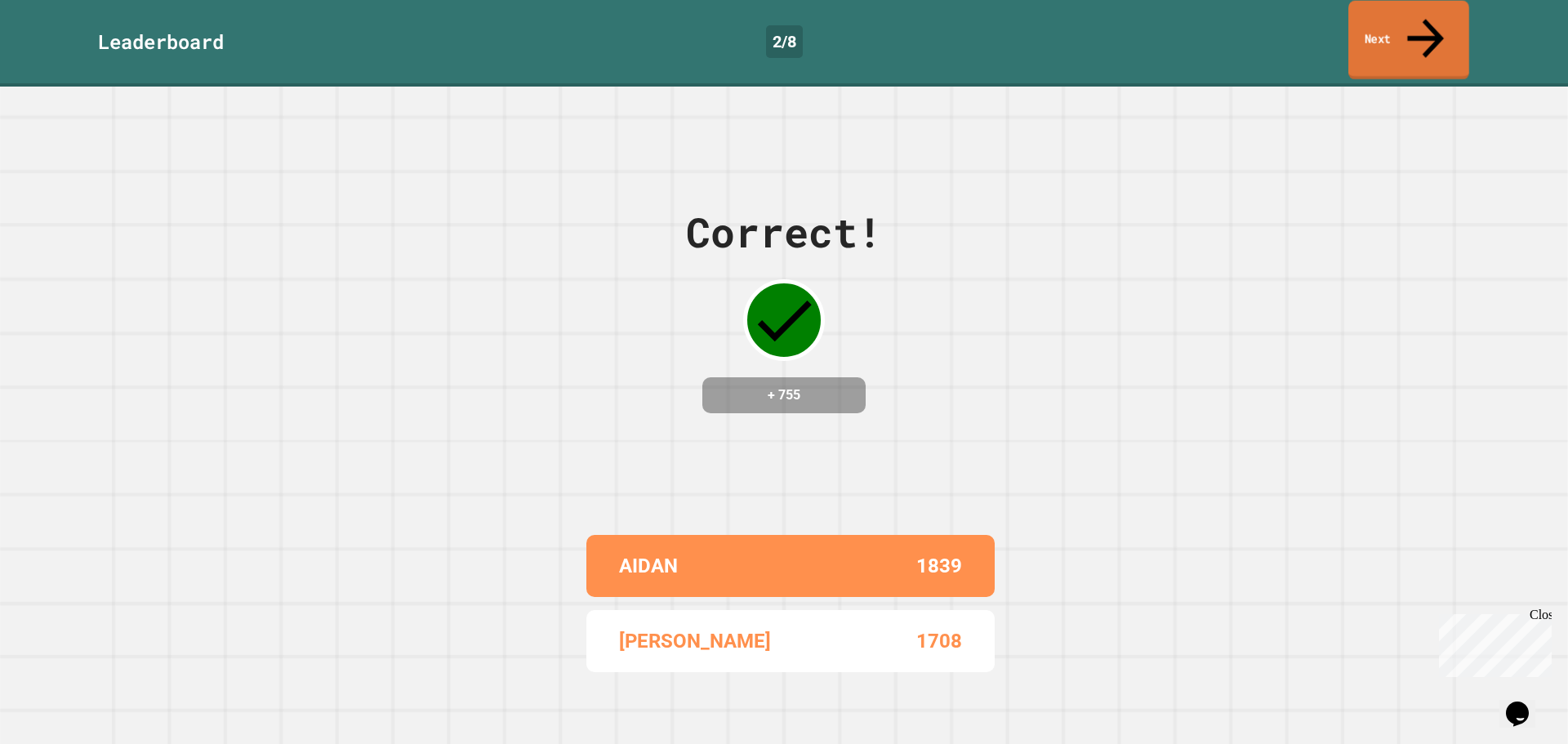
click at [1407, 18] on link "Next" at bounding box center [1409, 41] width 121 height 79
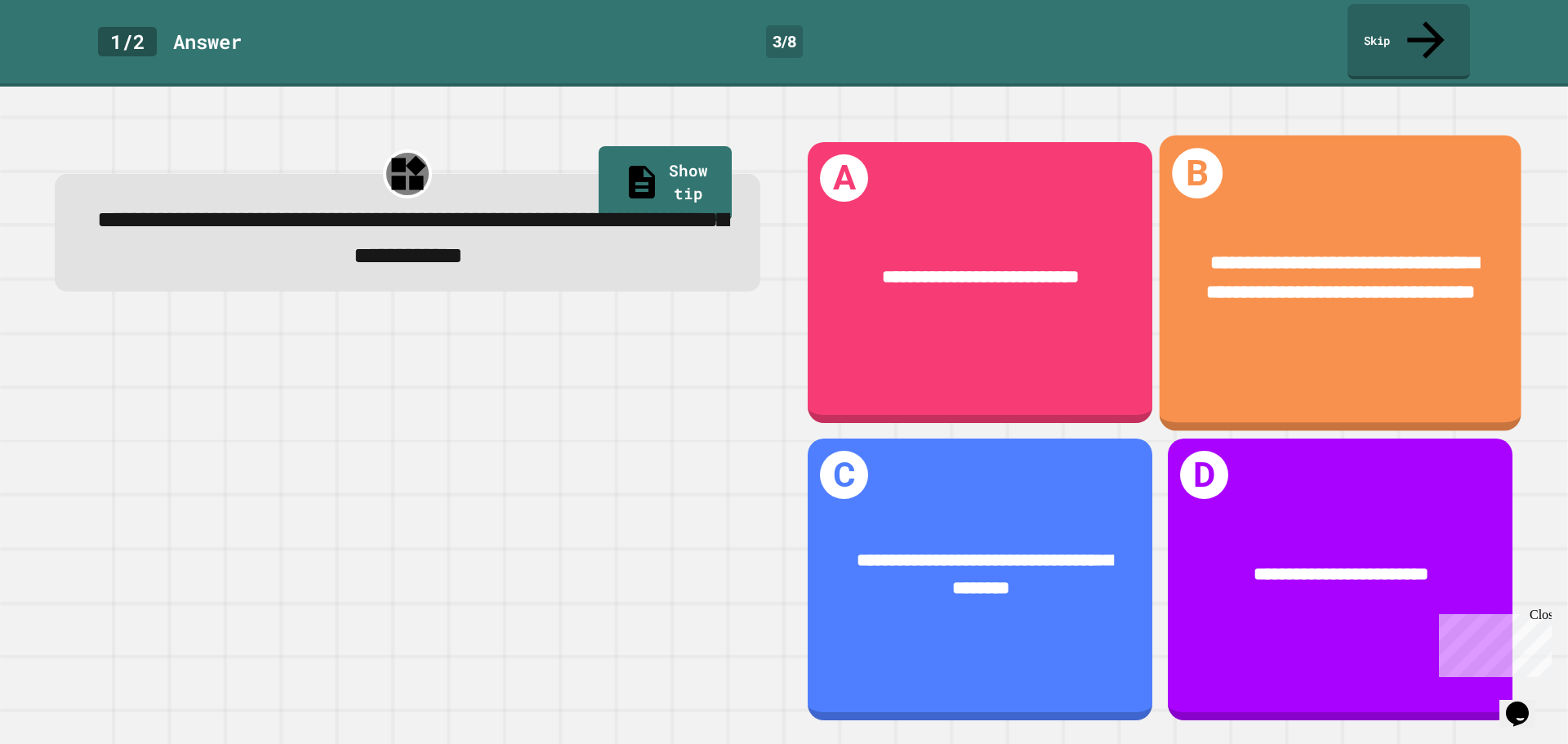
click at [1225, 375] on div "**********" at bounding box center [1340, 283] width 362 height 296
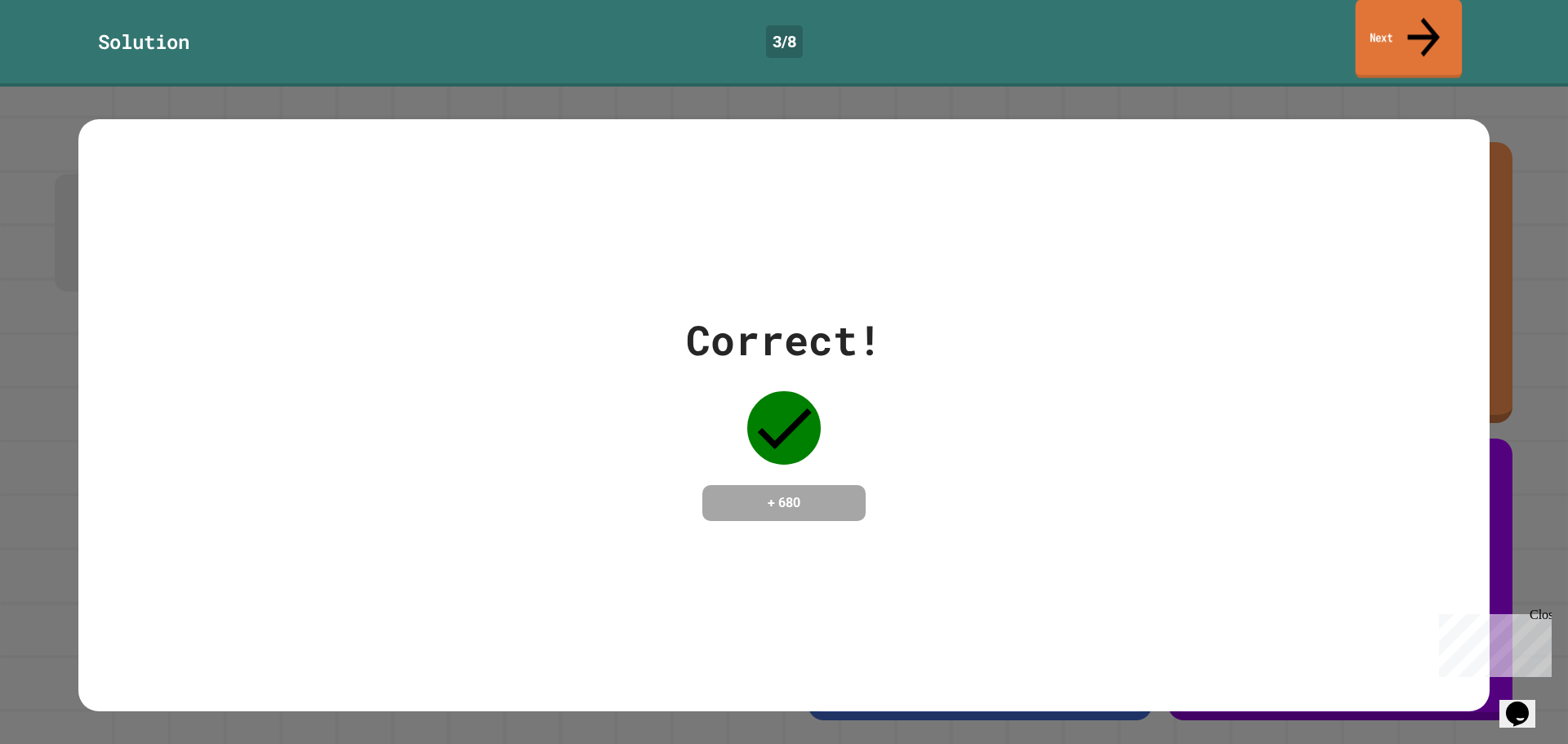
click at [1406, 12] on link "Next" at bounding box center [1409, 39] width 107 height 79
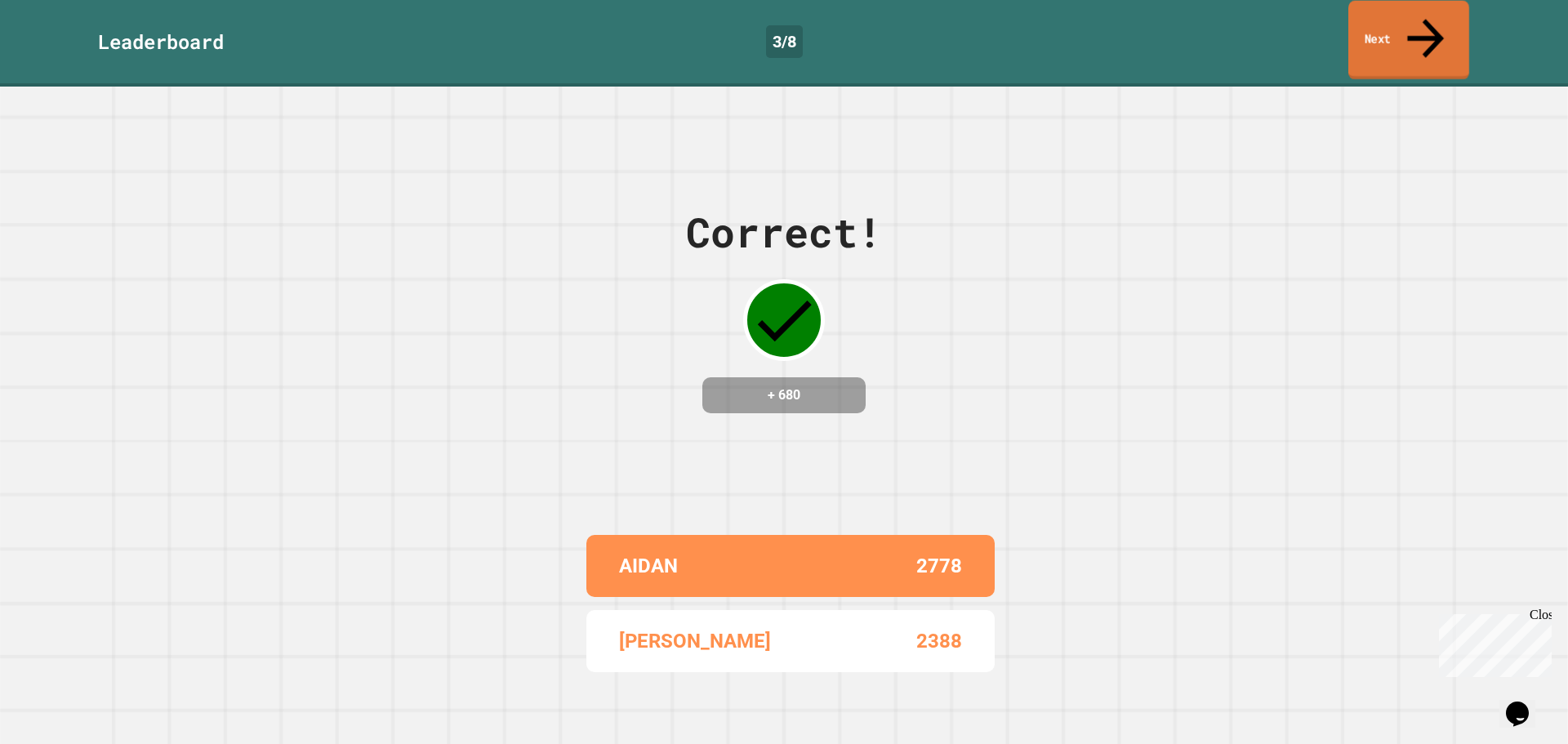
click at [1408, 18] on link "Next" at bounding box center [1409, 41] width 121 height 79
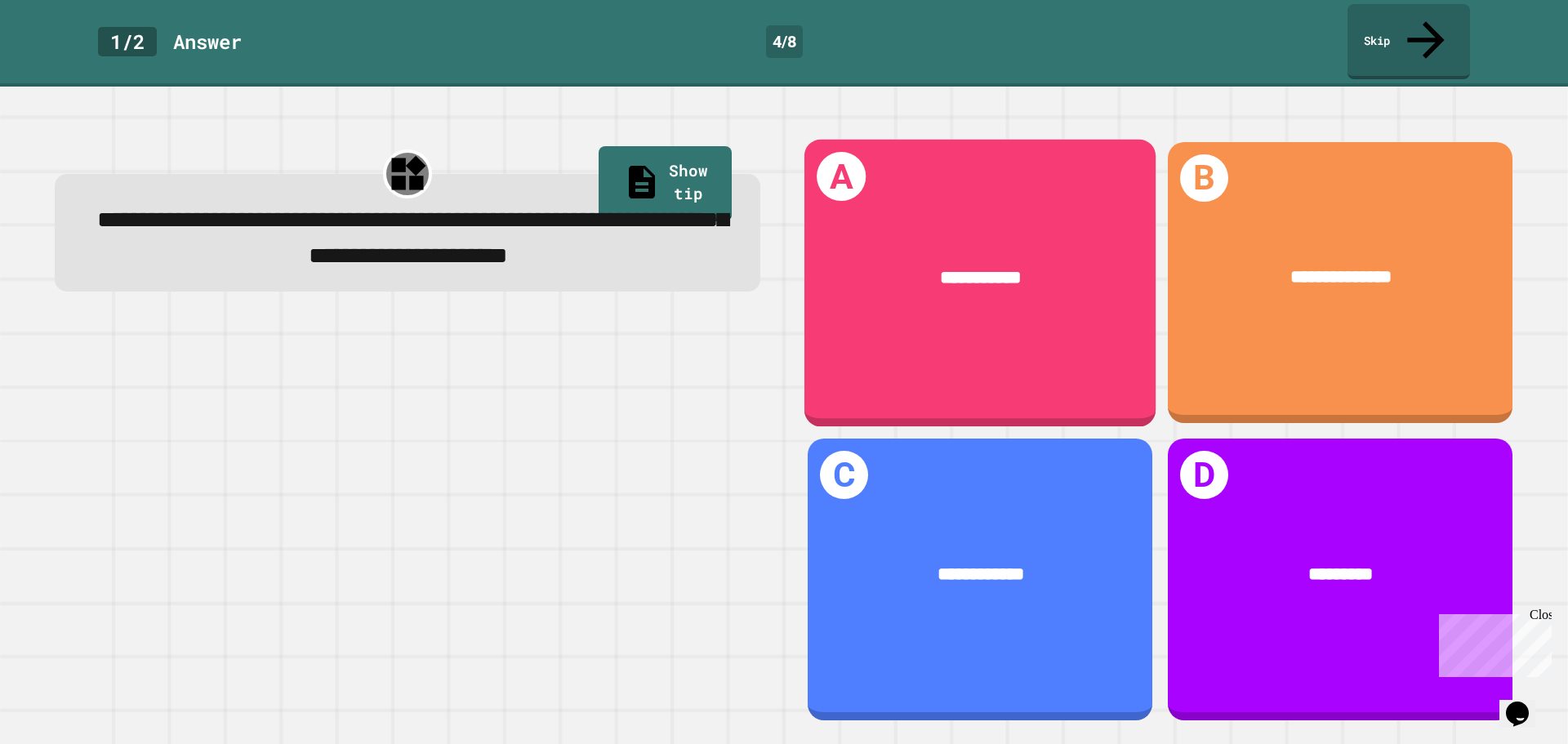
click at [940, 323] on div "**********" at bounding box center [980, 283] width 351 height 287
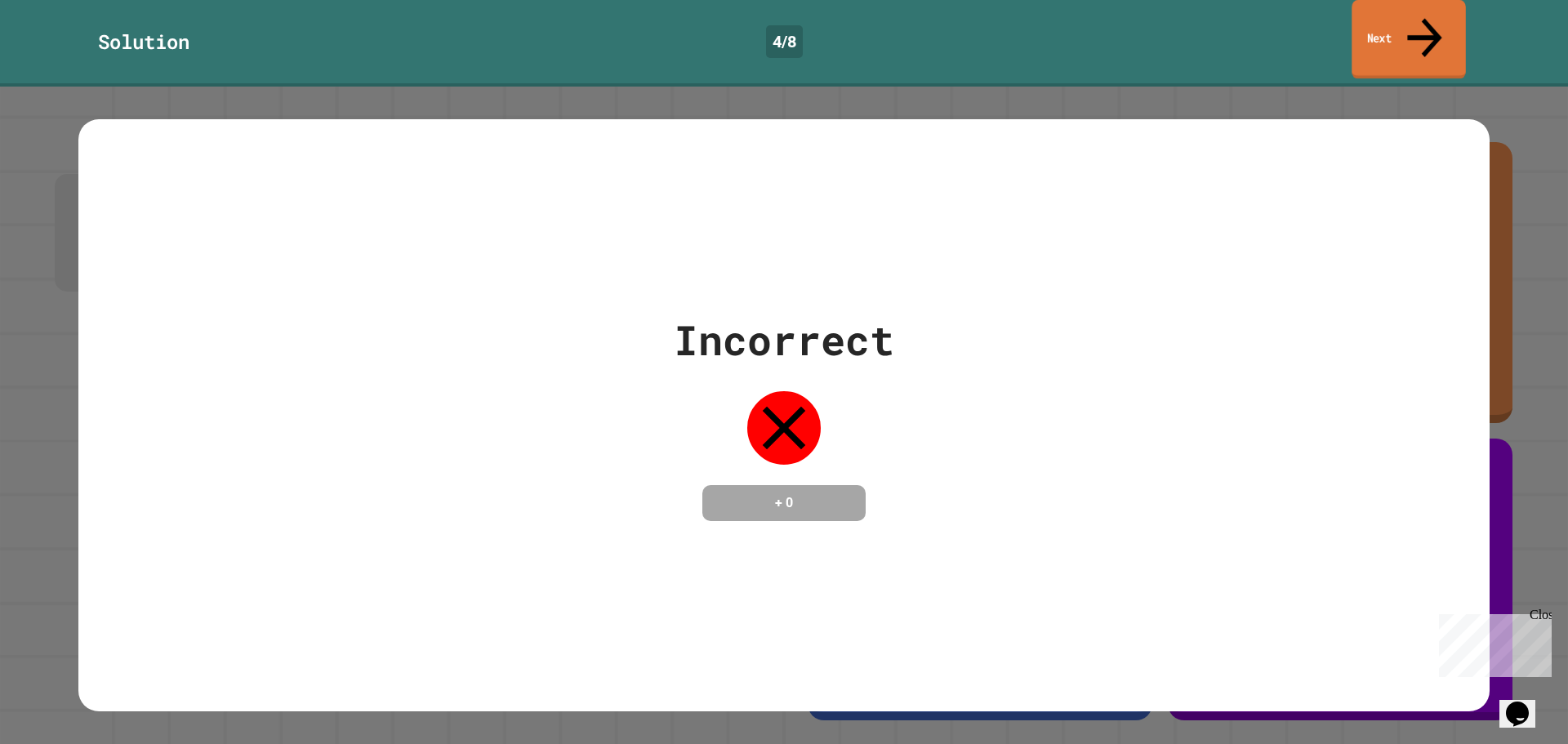
drag, startPoint x: 1406, startPoint y: 13, endPoint x: 1300, endPoint y: 93, distance: 132.8
click at [1406, 12] on link "Next" at bounding box center [1407, 40] width 113 height 79
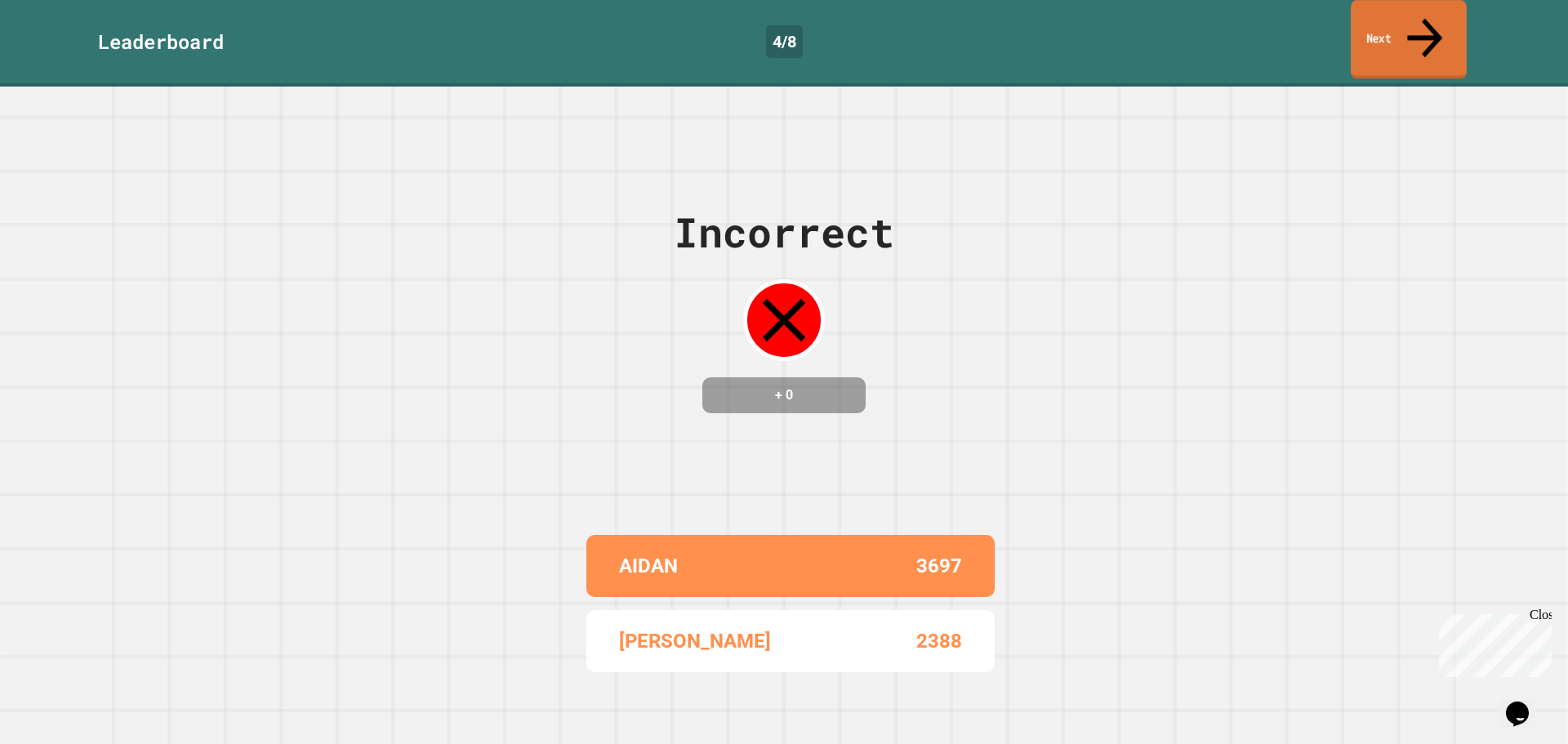
click at [1408, 31] on link "Next" at bounding box center [1408, 40] width 116 height 79
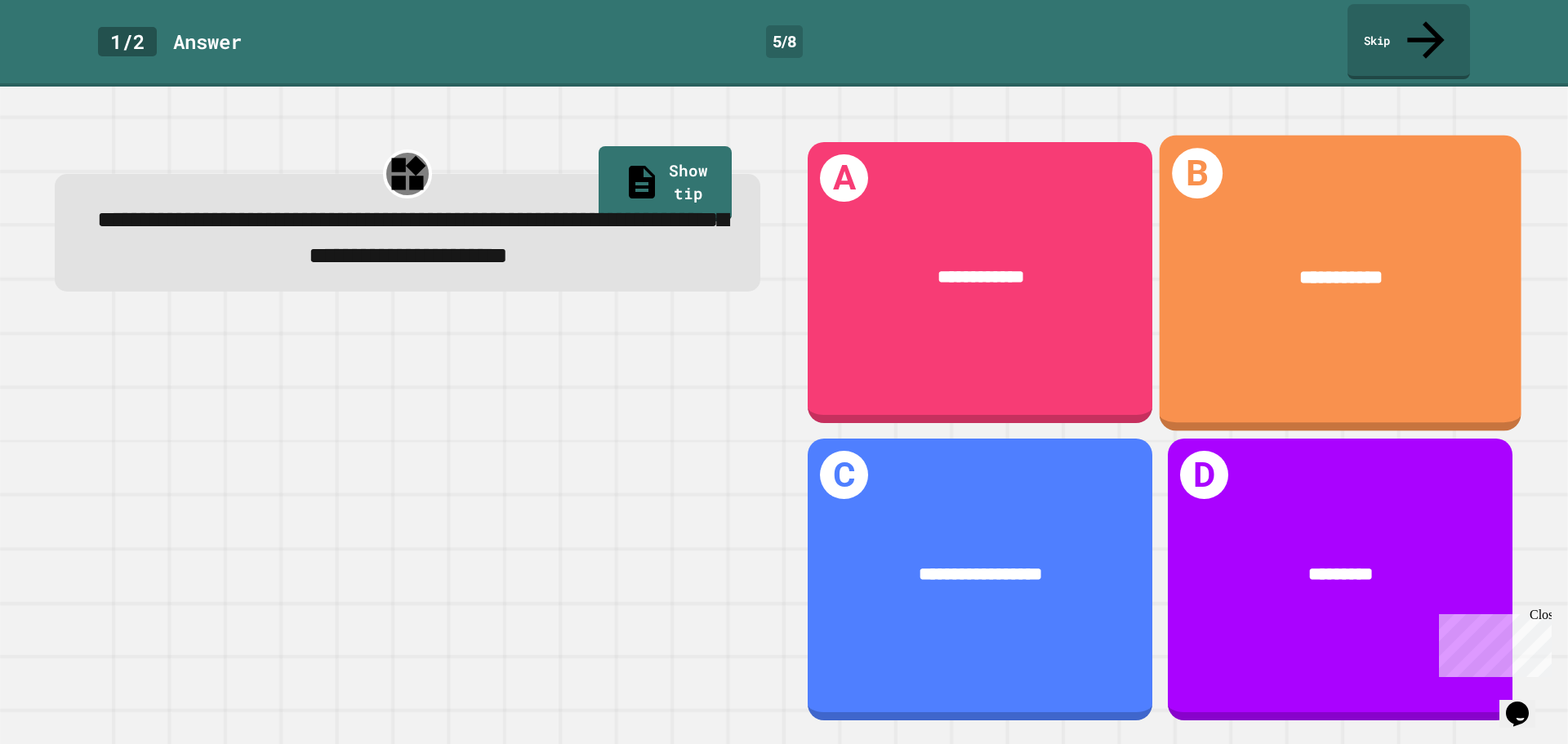
click at [1378, 226] on div "**********" at bounding box center [1340, 278] width 362 height 105
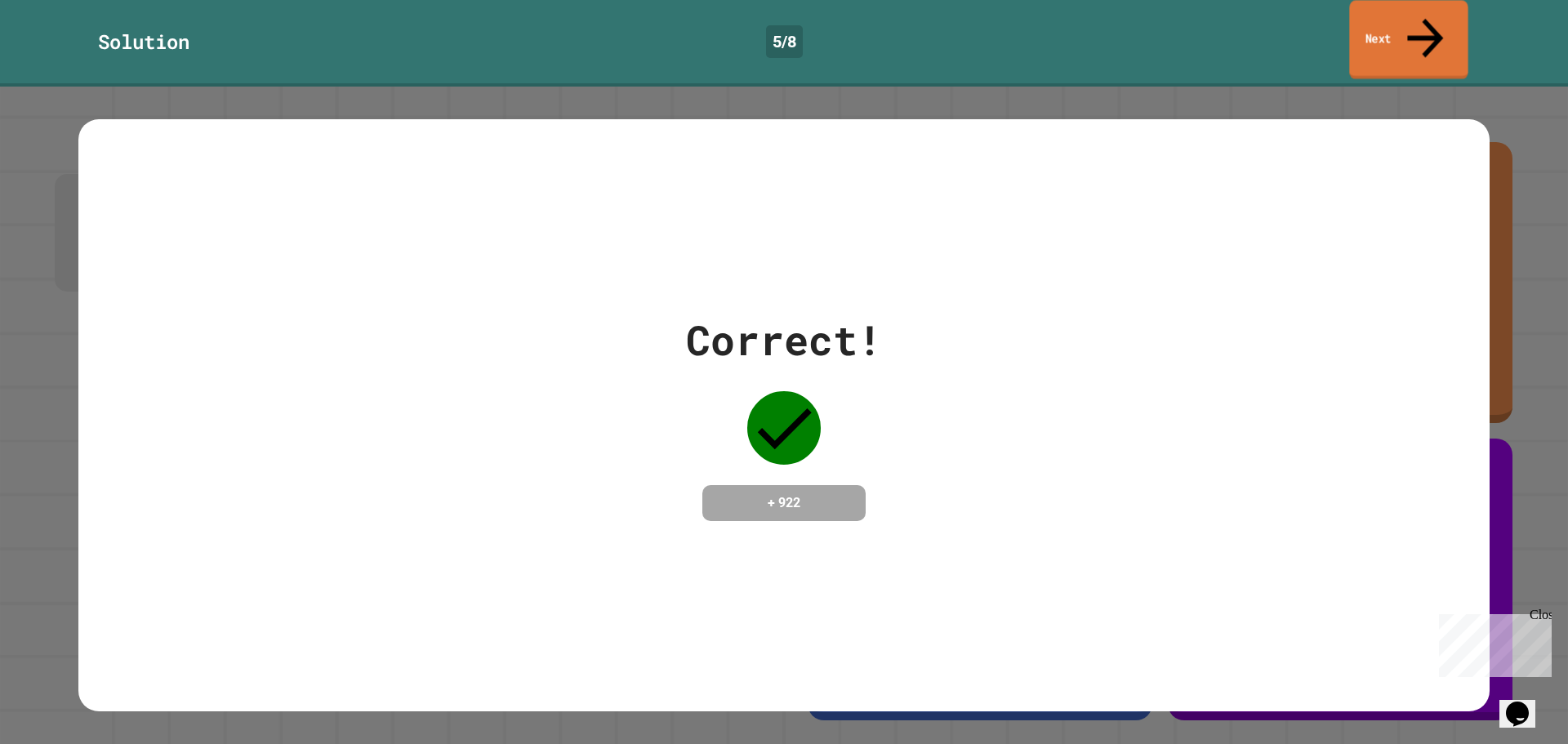
click at [1375, 22] on link "Next" at bounding box center [1408, 40] width 118 height 79
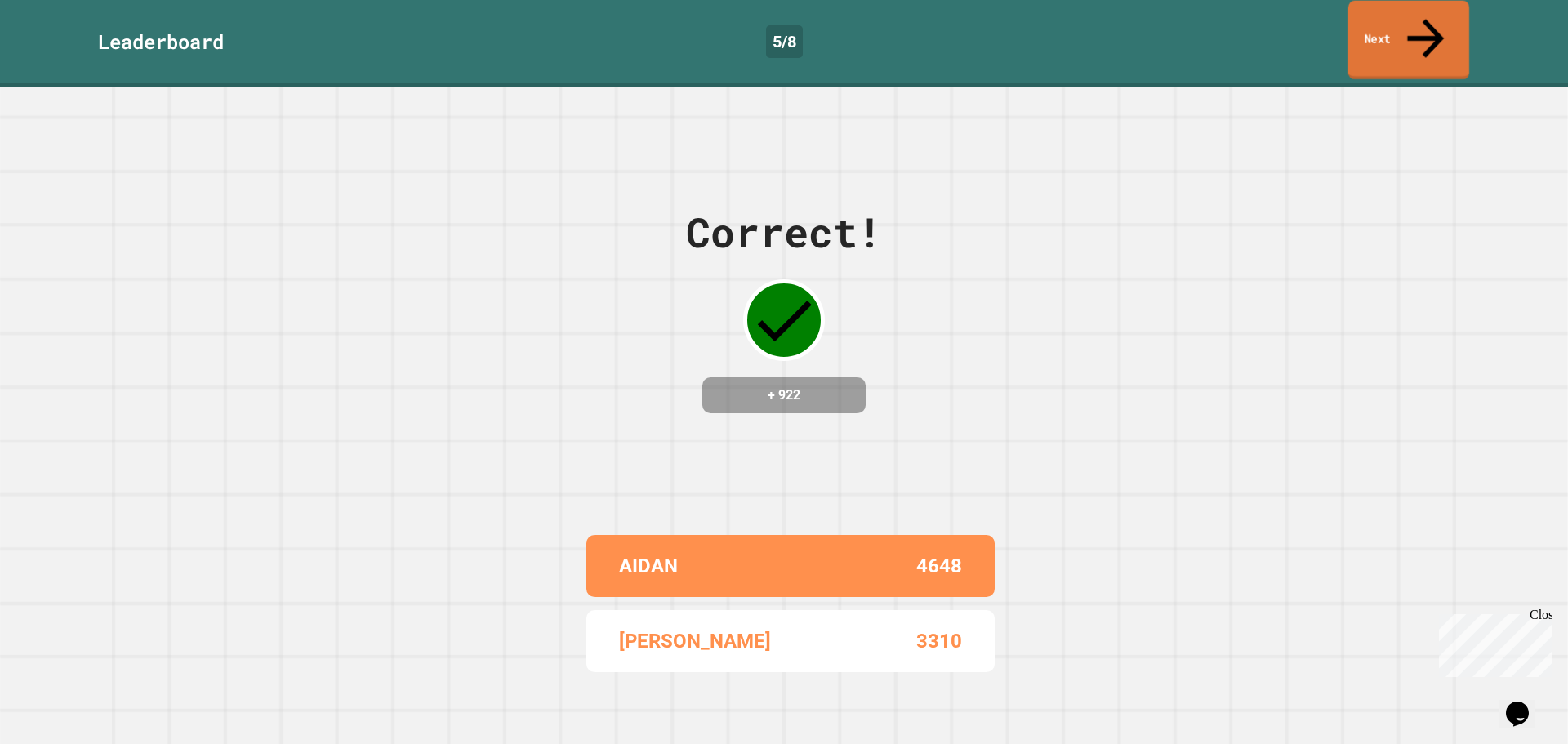
click at [1398, 18] on link "Next" at bounding box center [1409, 41] width 121 height 79
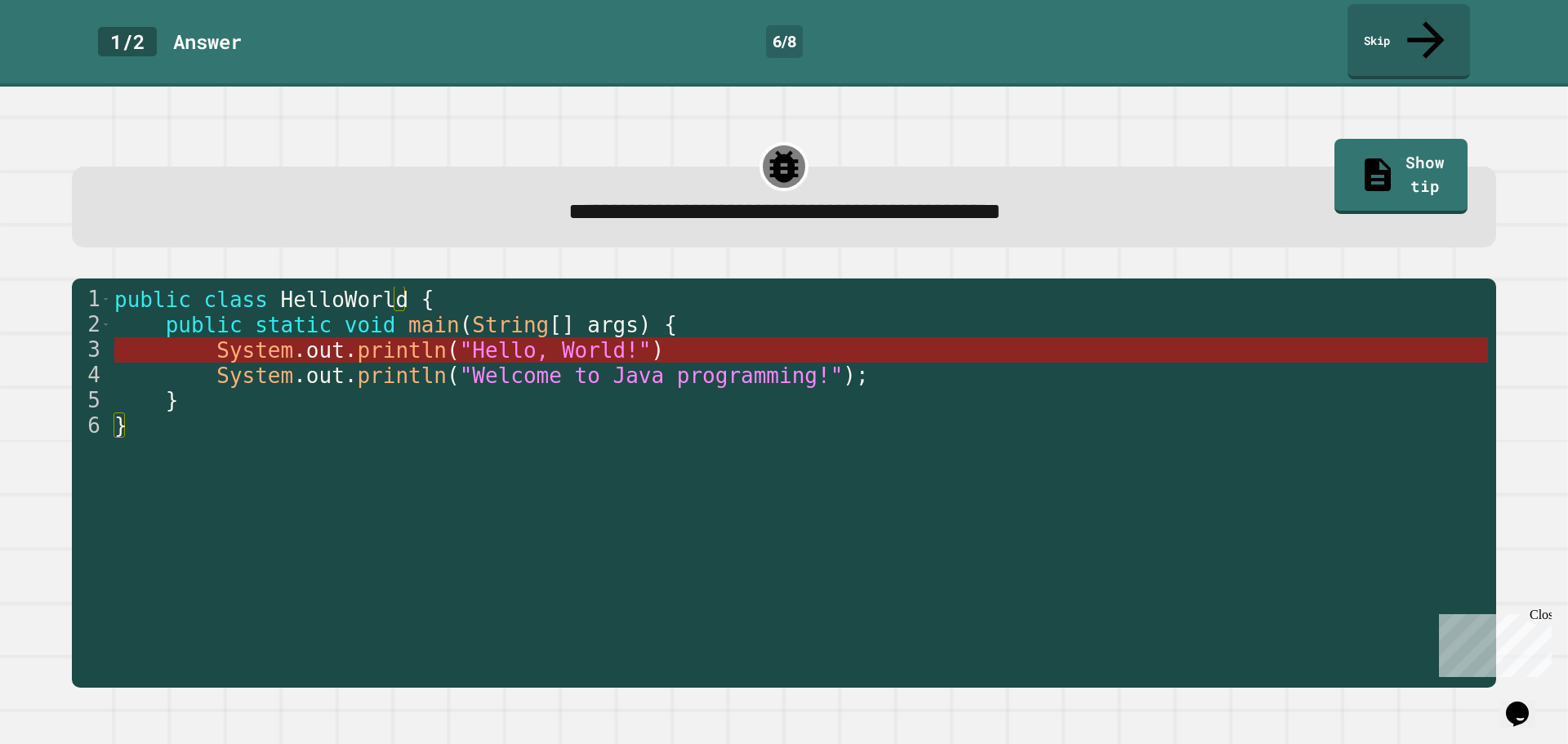
click at [564, 338] on span ""Hello, World!"" at bounding box center [555, 350] width 192 height 24
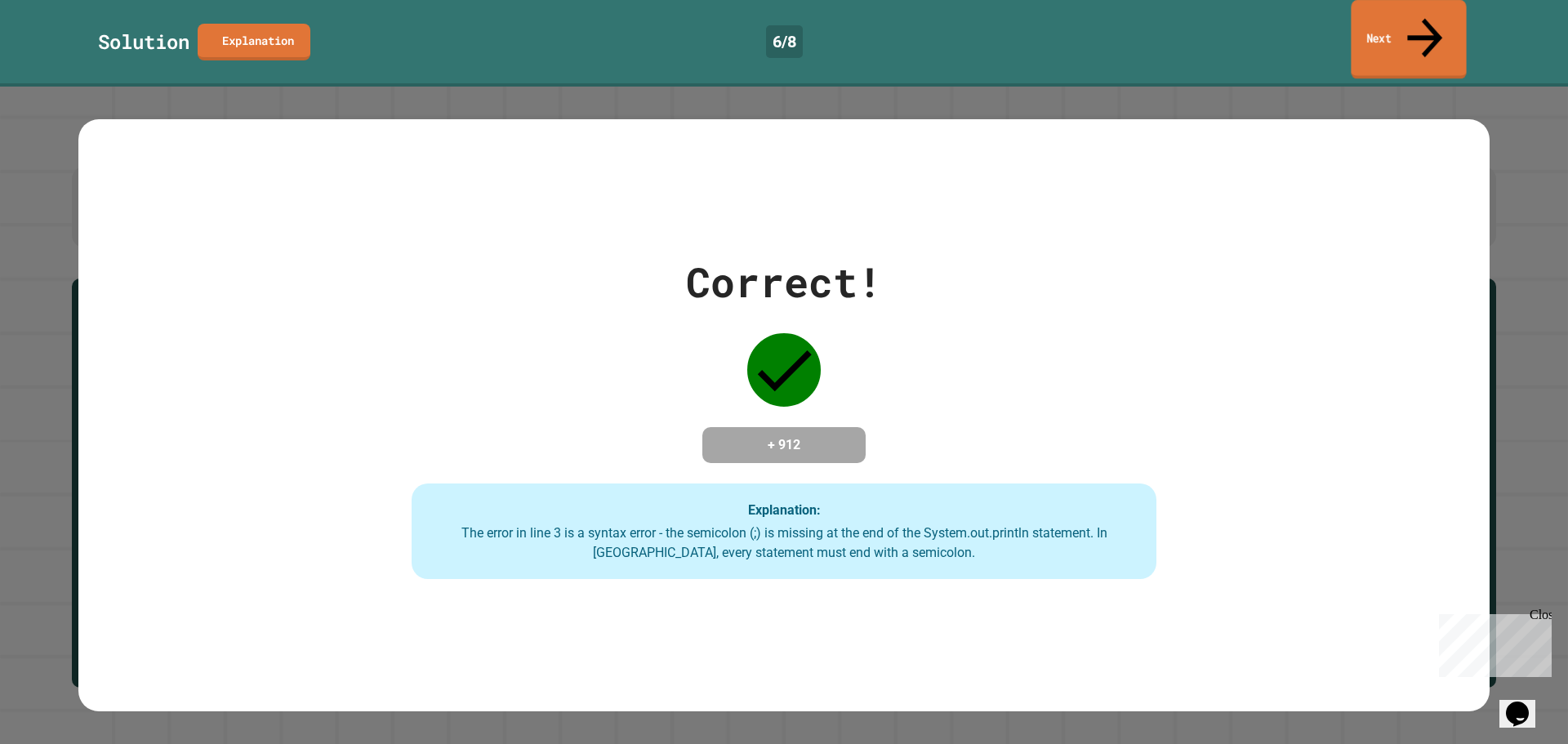
click at [1366, 28] on link "Next" at bounding box center [1407, 40] width 115 height 79
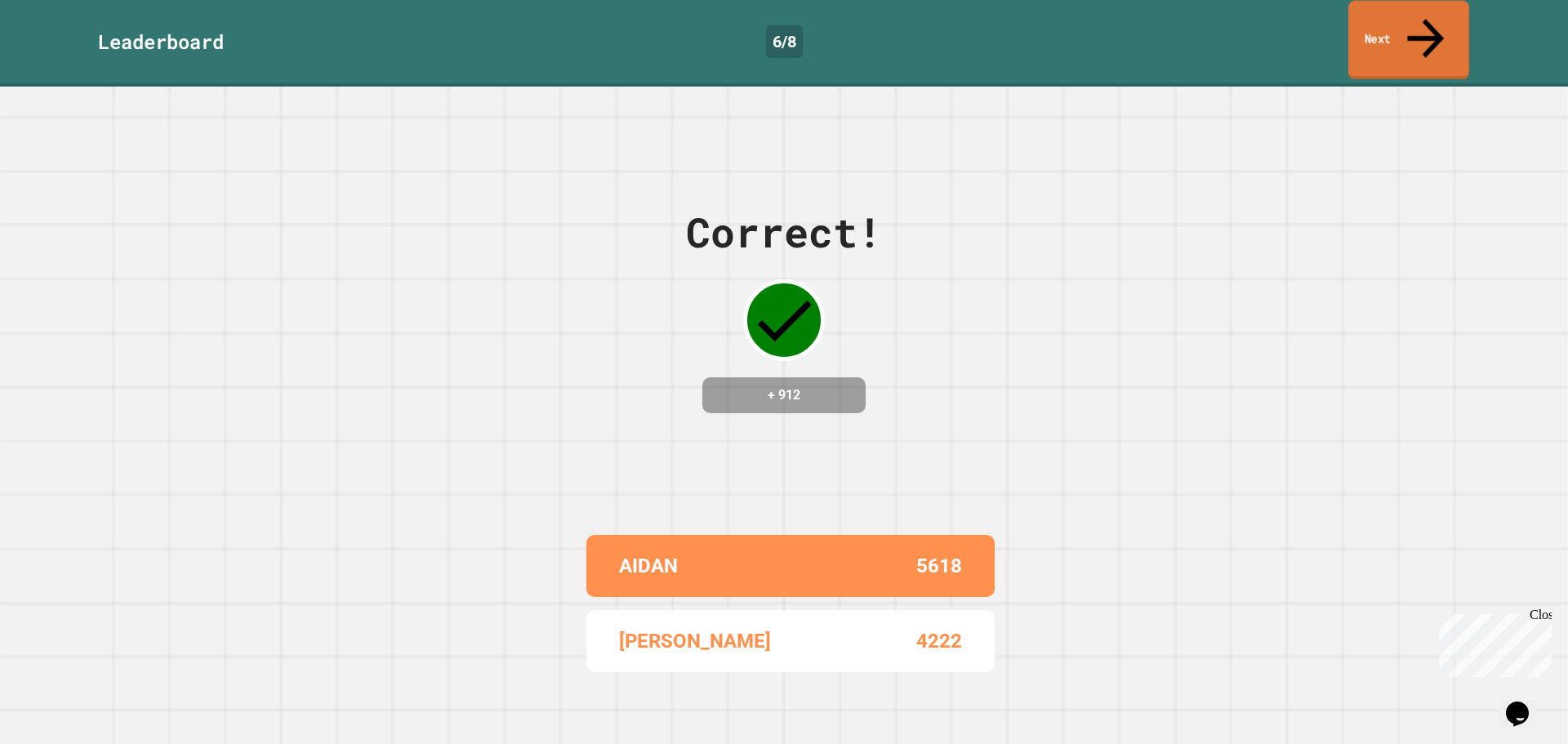
click at [1429, 27] on icon at bounding box center [1425, 37] width 54 height 58
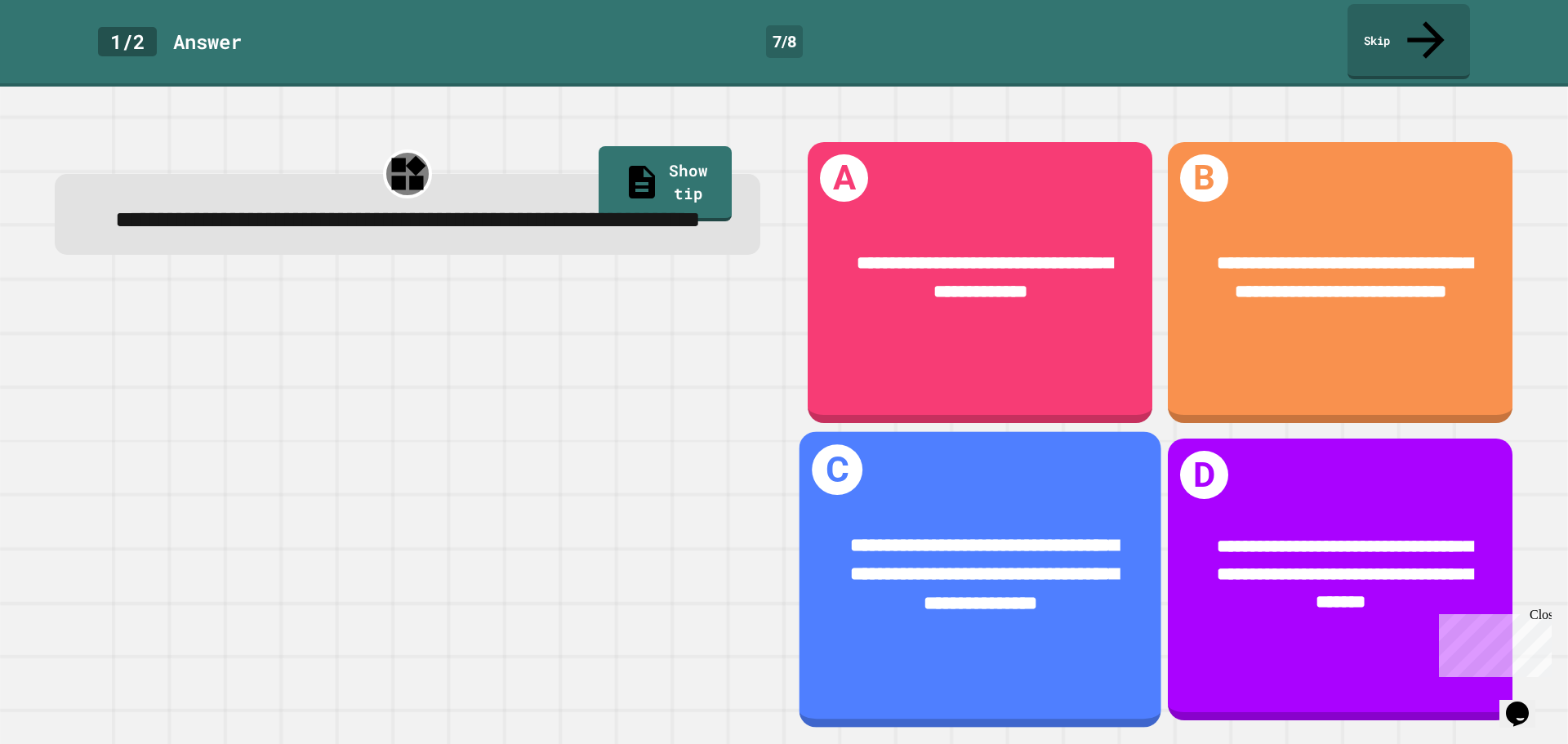
click at [1004, 493] on div "**********" at bounding box center [980, 575] width 362 height 163
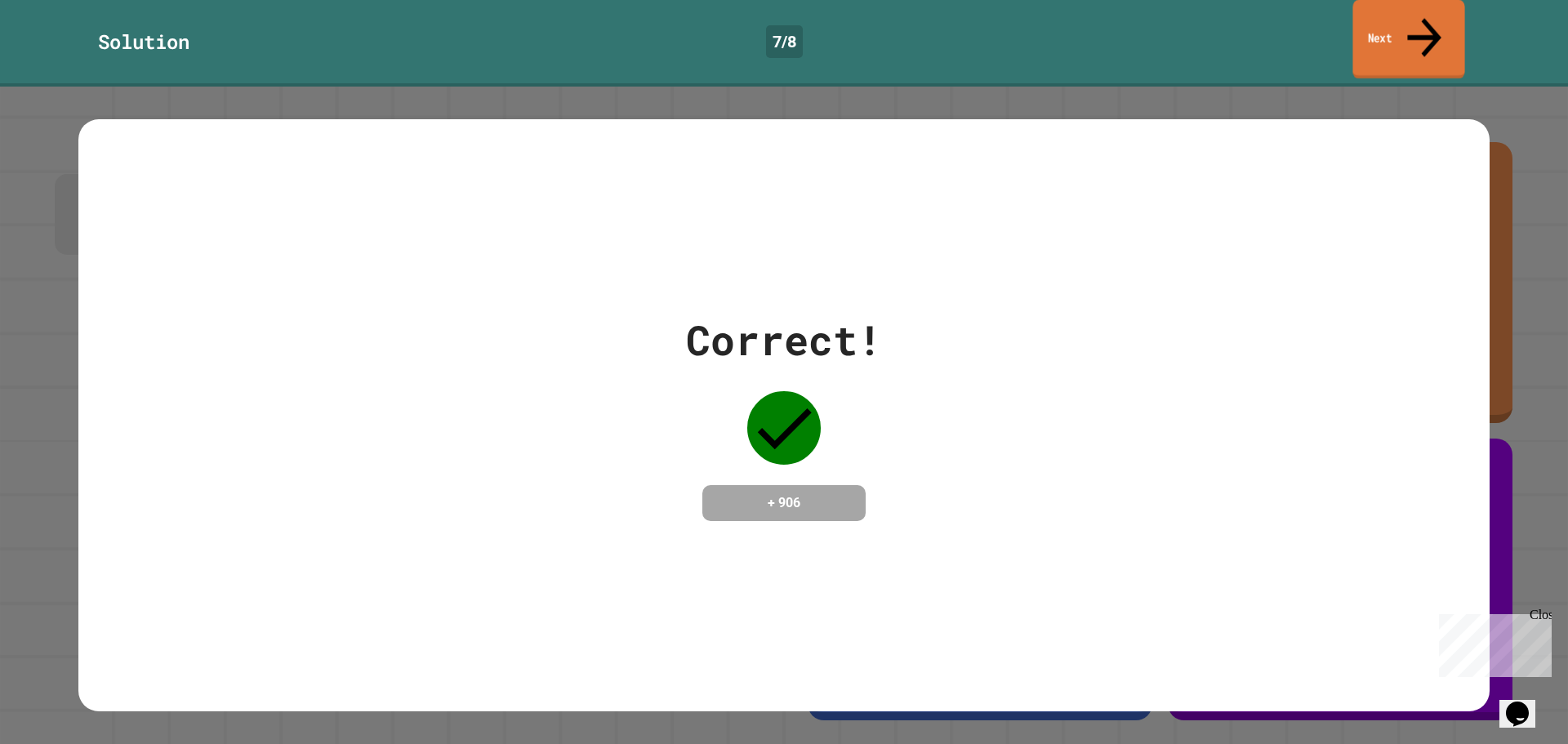
click at [1407, 12] on link "Next" at bounding box center [1407, 40] width 111 height 79
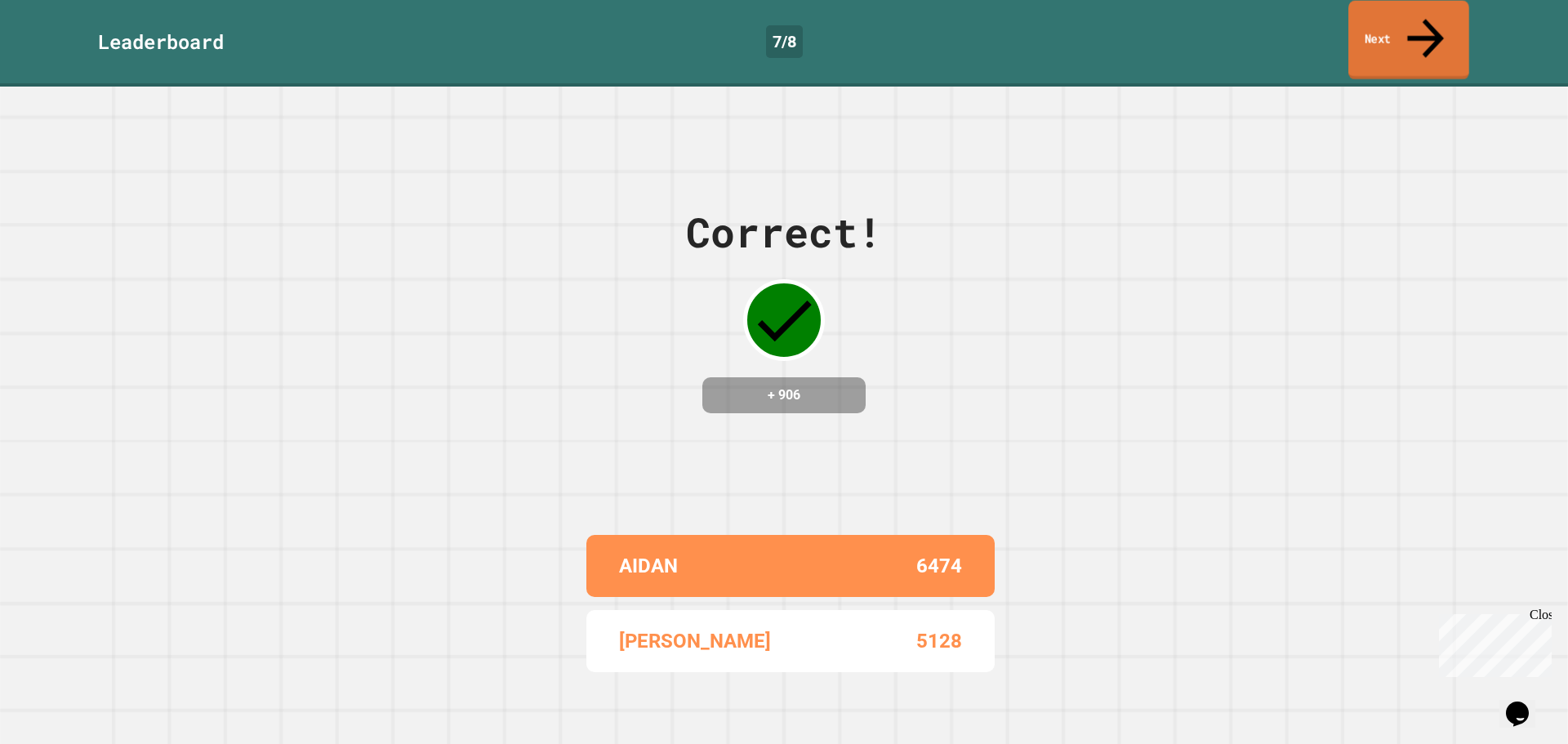
click at [1411, 16] on link "Next" at bounding box center [1409, 41] width 121 height 79
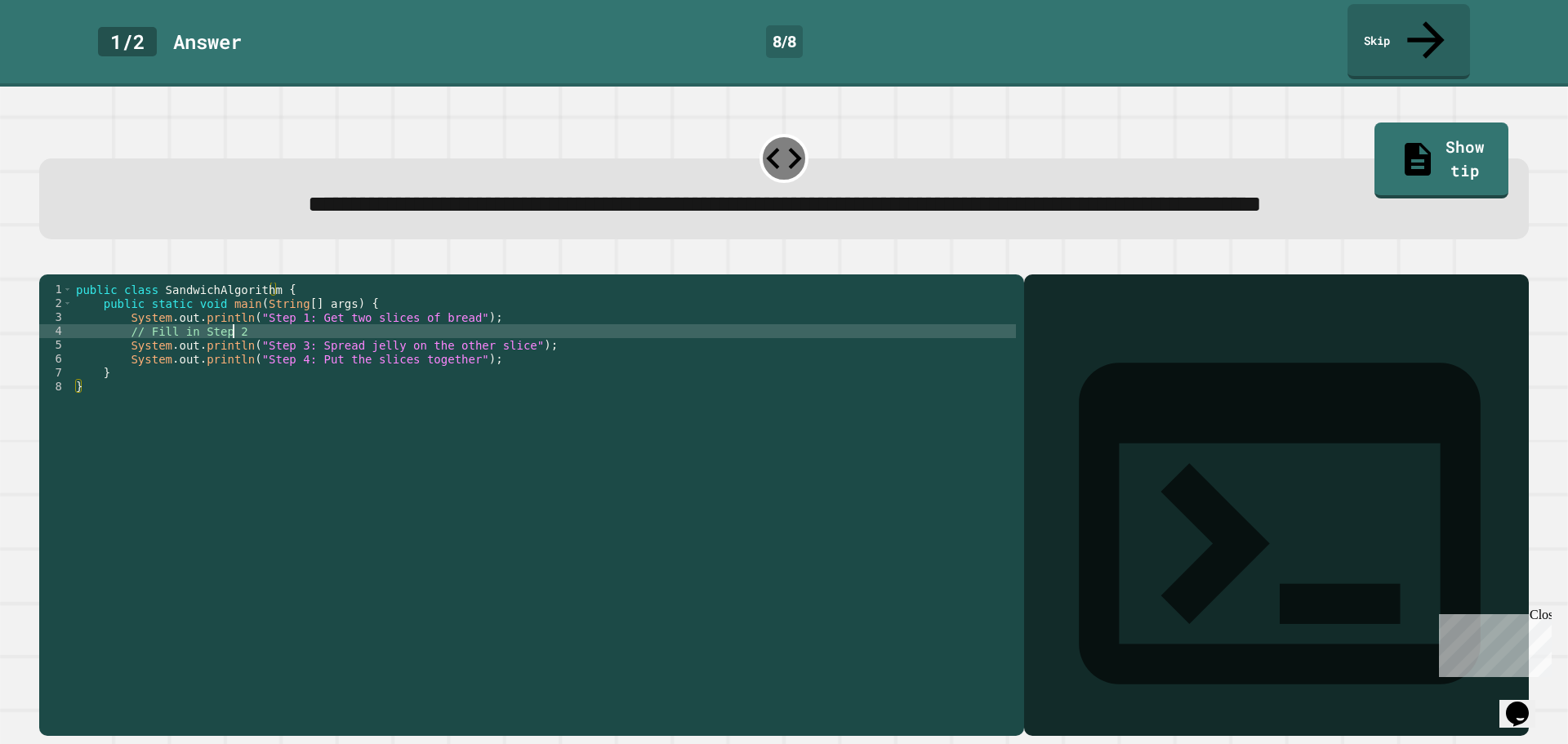
click at [275, 353] on div "public class SandwichAlgorithm { public static void main ( String [ ] args ) { …" at bounding box center [544, 484] width 943 height 403
type textarea "**********"
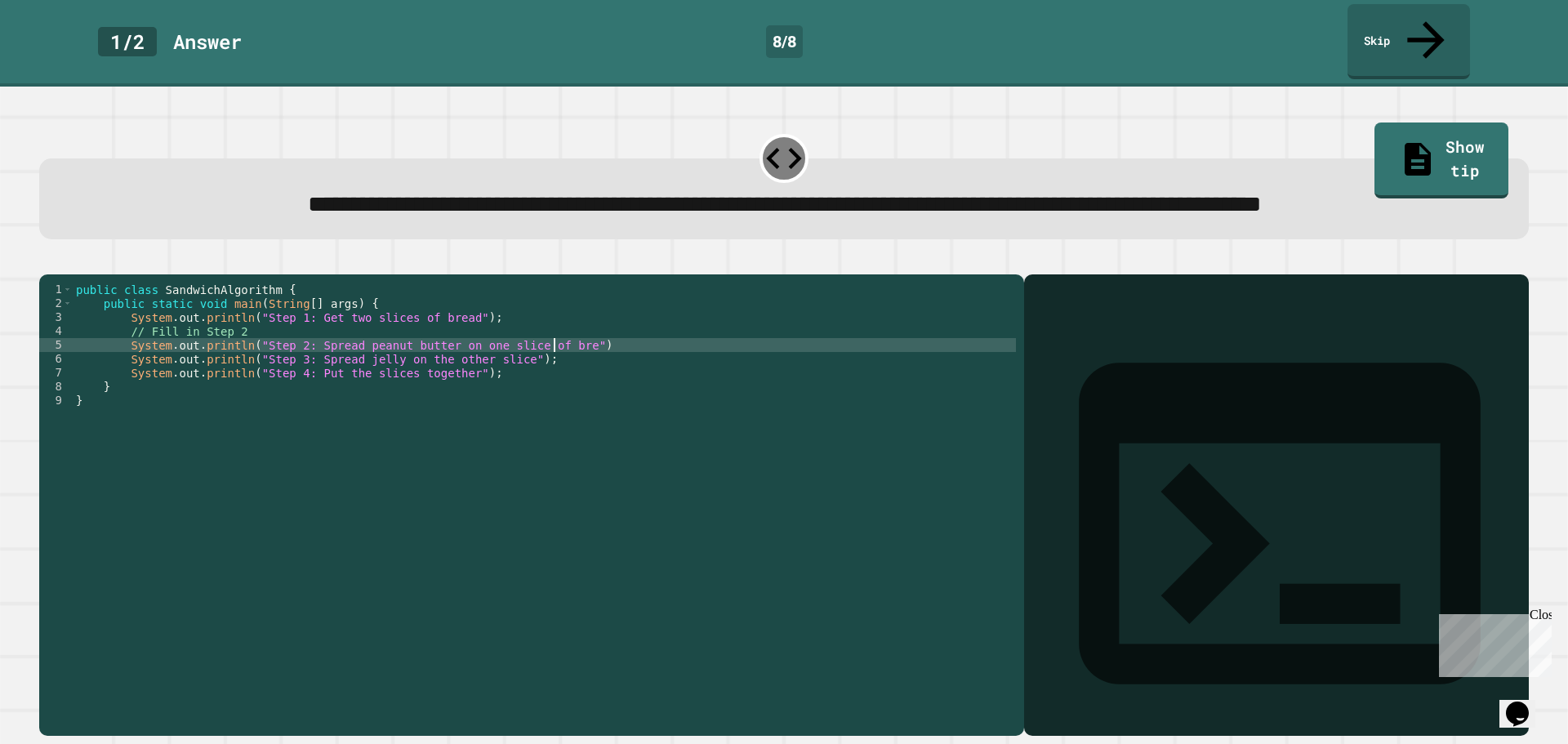
scroll to position [0, 35]
click at [595, 372] on div "public class SandwichAlgorithm { public static void main ( String [ ] args ) { …" at bounding box center [544, 484] width 943 height 403
click at [359, 544] on div "public class SandwichAlgorithm { public static void main ( String [ ] args ) { …" at bounding box center [544, 484] width 943 height 403
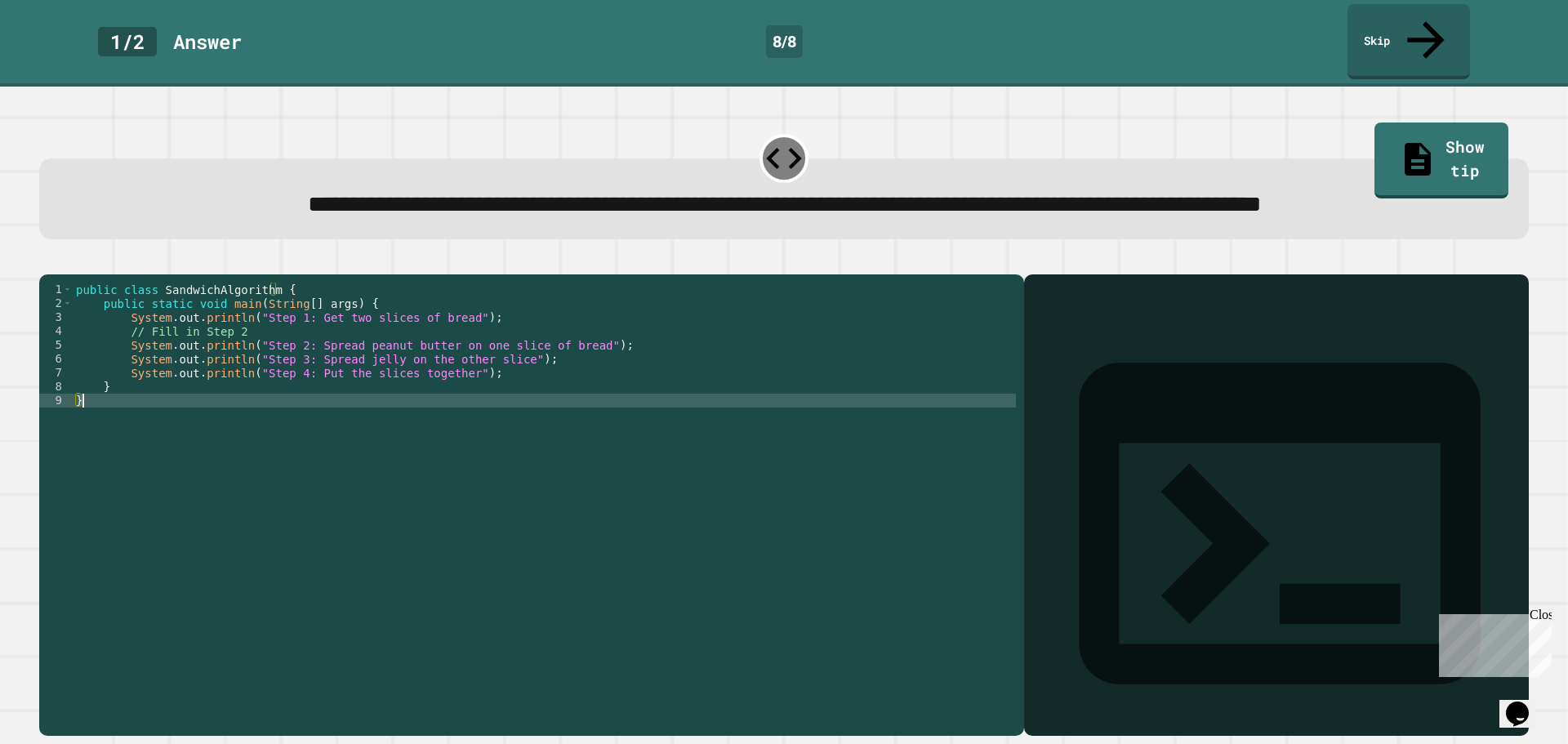
click at [63, 274] on icon "button" at bounding box center [58, 270] width 9 height 11
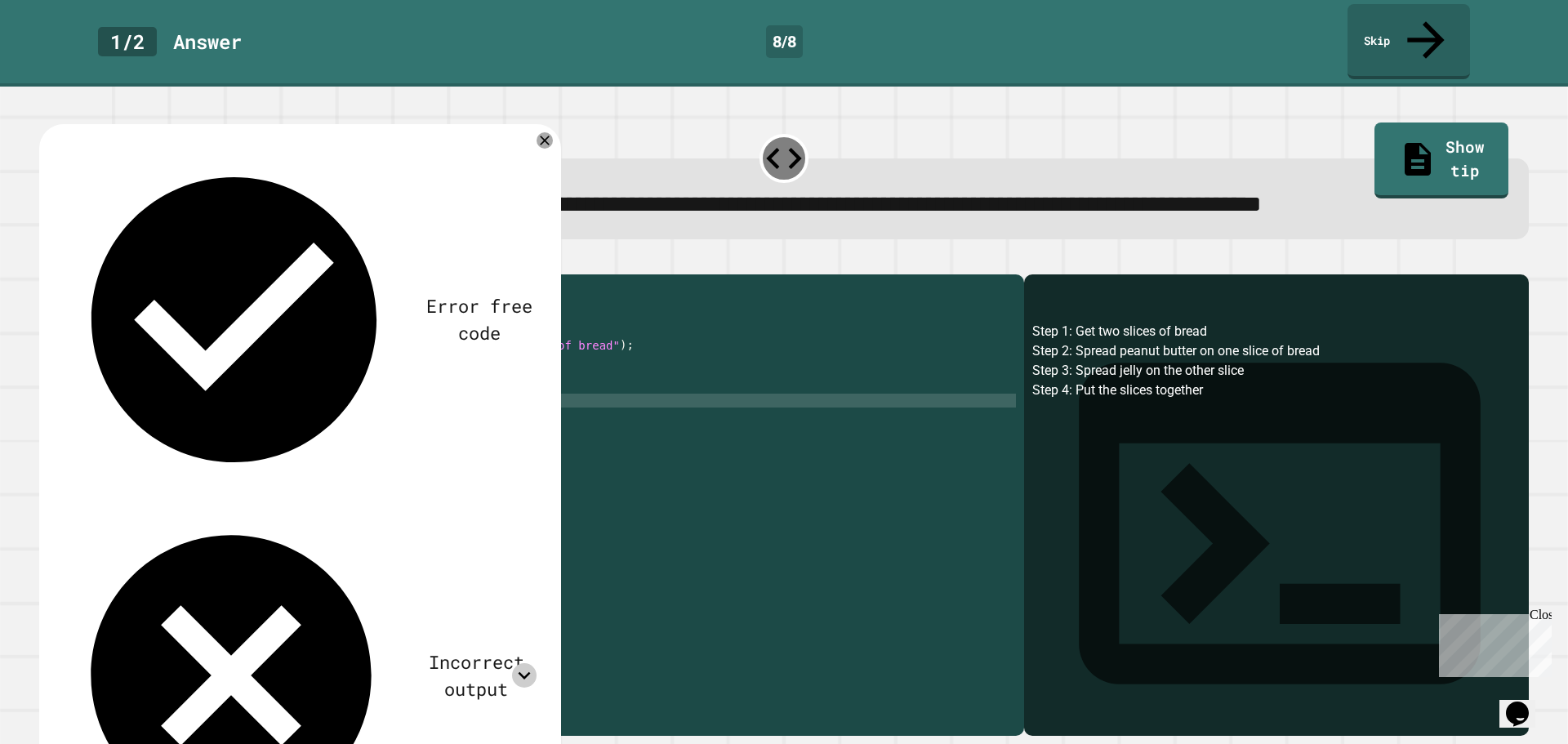
click at [513, 664] on div at bounding box center [524, 676] width 24 height 24
click at [549, 148] on icon at bounding box center [544, 140] width 20 height 20
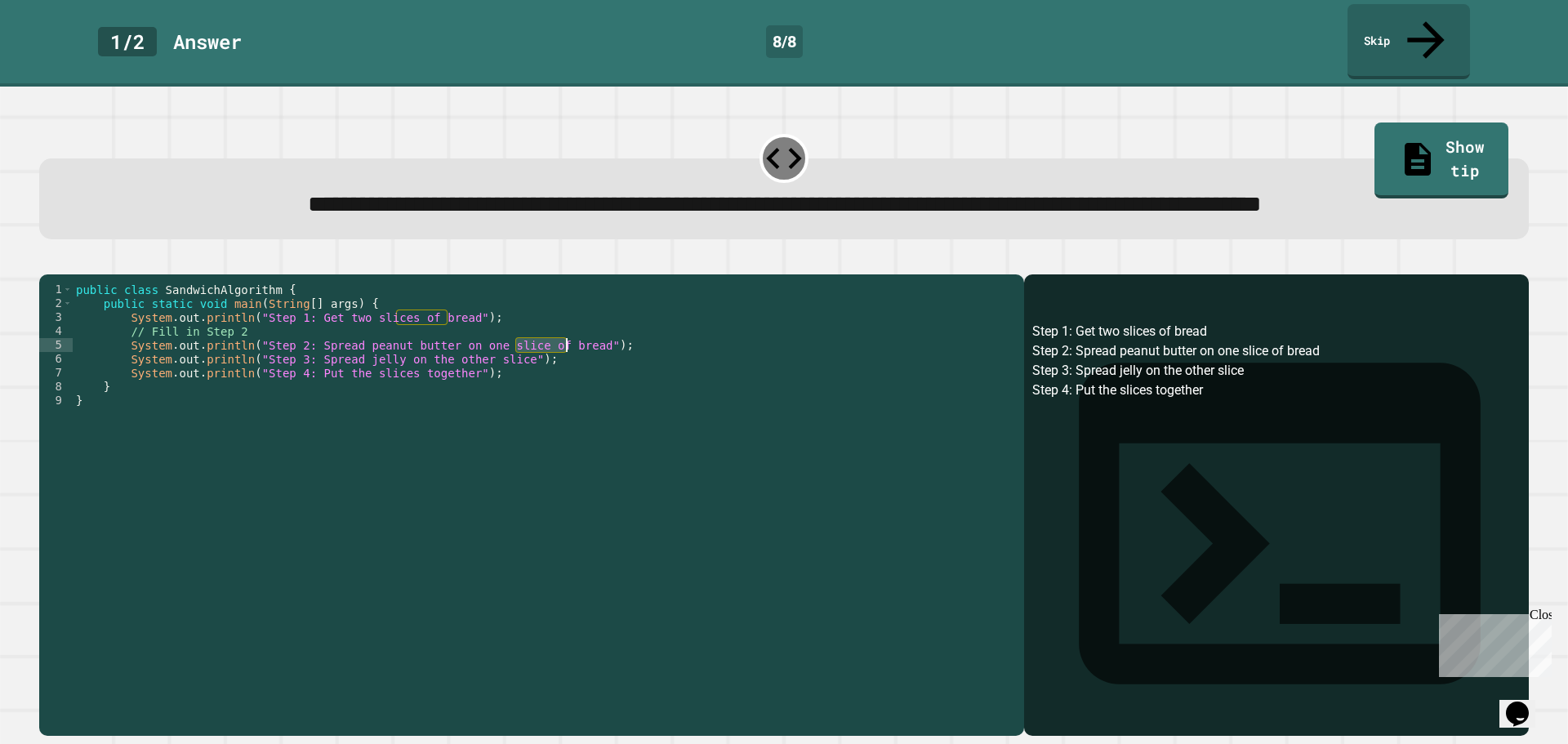
drag, startPoint x: 513, startPoint y: 369, endPoint x: 567, endPoint y: 372, distance: 54.1
click at [567, 372] on div "public class SandwichAlgorithm { public static void main ( String [ ] args ) { …" at bounding box center [544, 484] width 943 height 403
type textarea "**********"
click at [48, 261] on icon "button" at bounding box center [48, 261] width 0 height 0
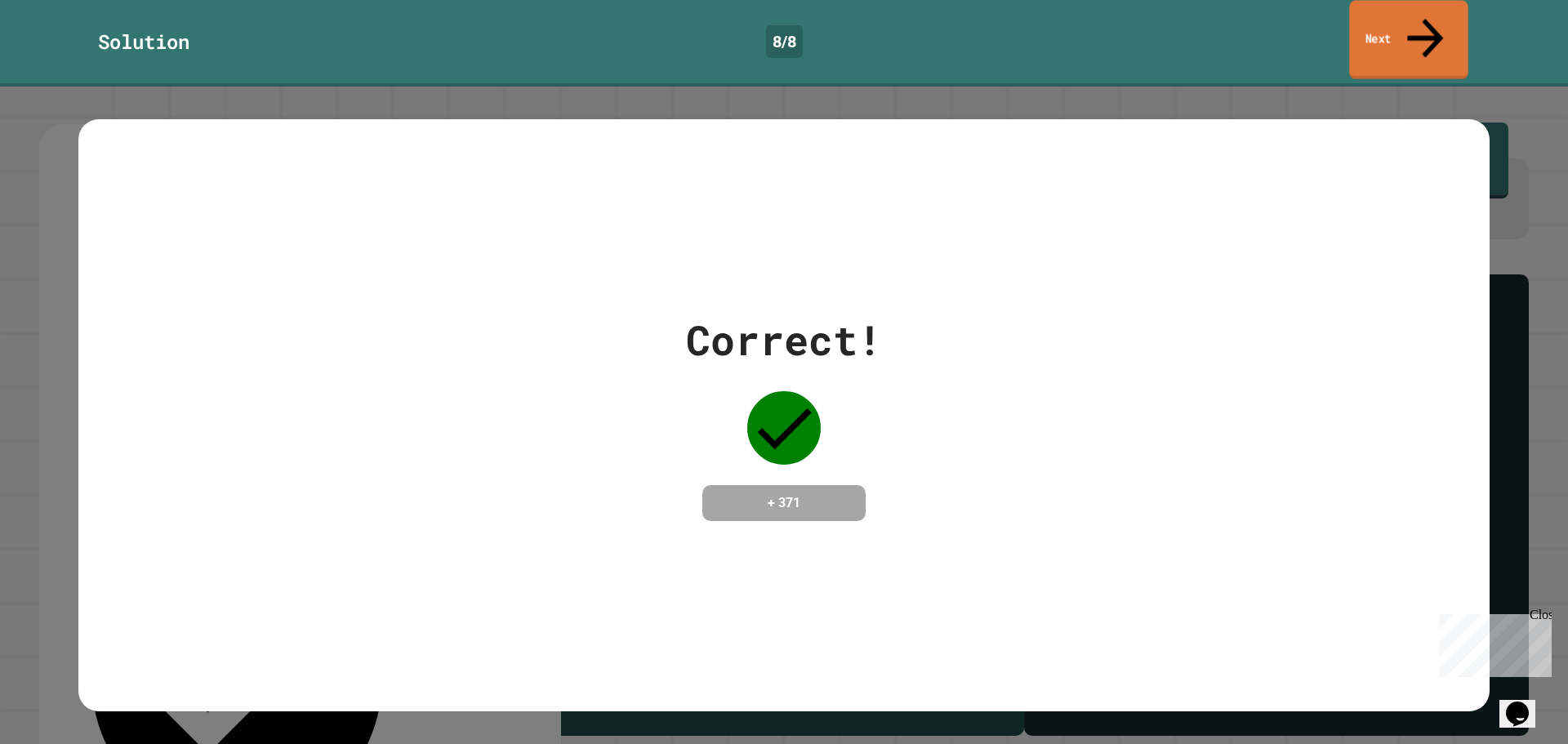
click at [1436, 22] on link "Next" at bounding box center [1409, 40] width 119 height 79
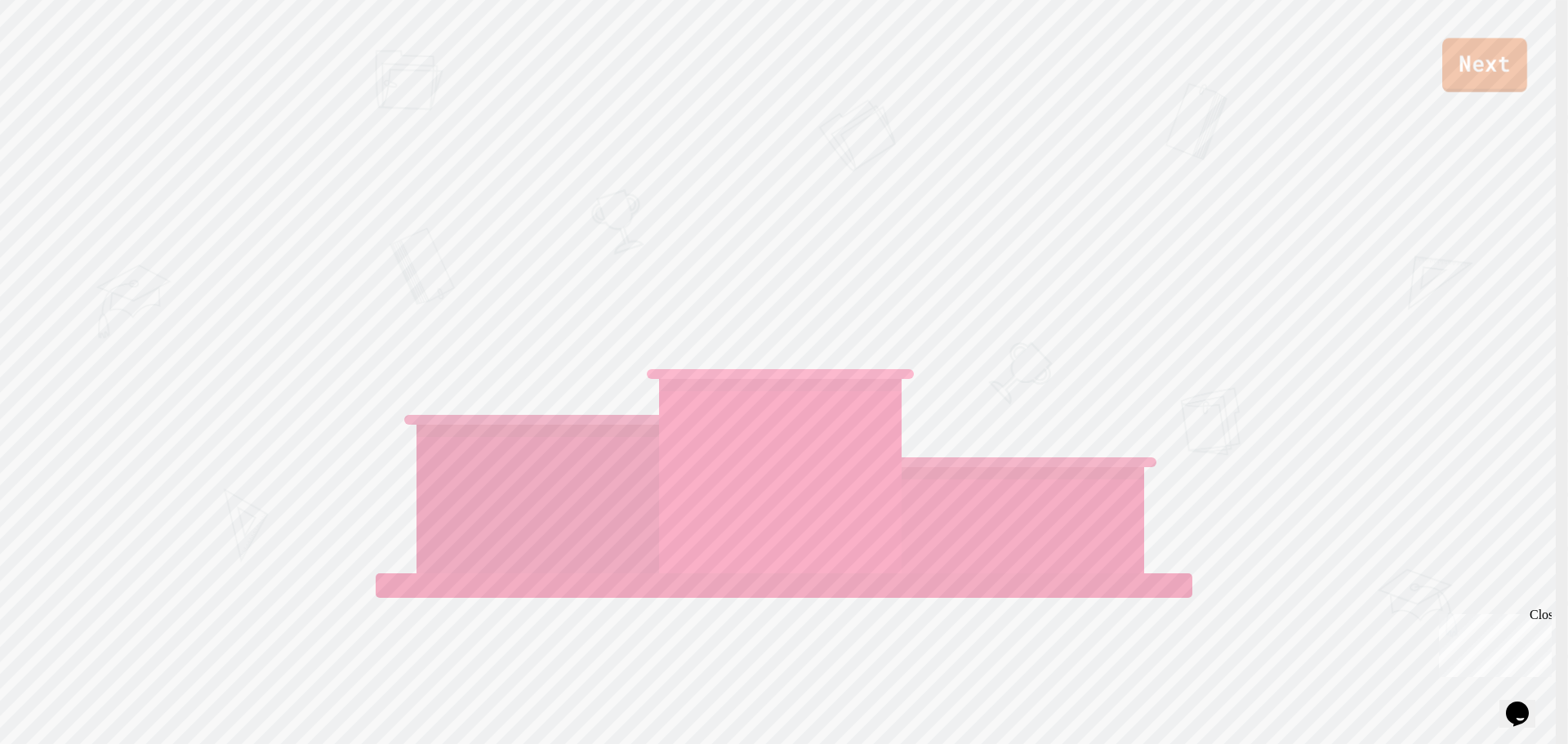
click at [1464, 75] on link "Next" at bounding box center [1484, 65] width 85 height 54
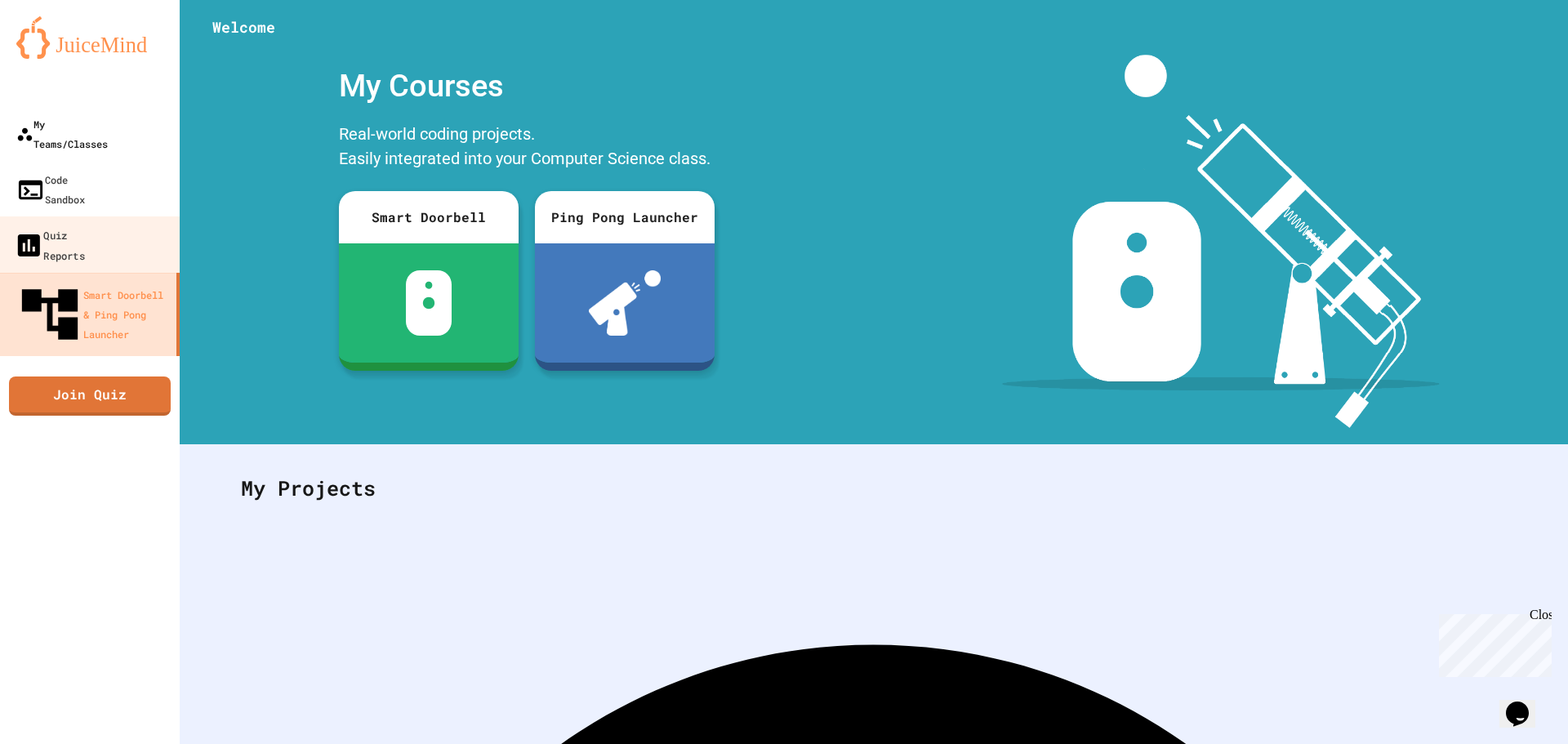
click at [90, 139] on link "My Teams/Classes" at bounding box center [90, 134] width 180 height 55
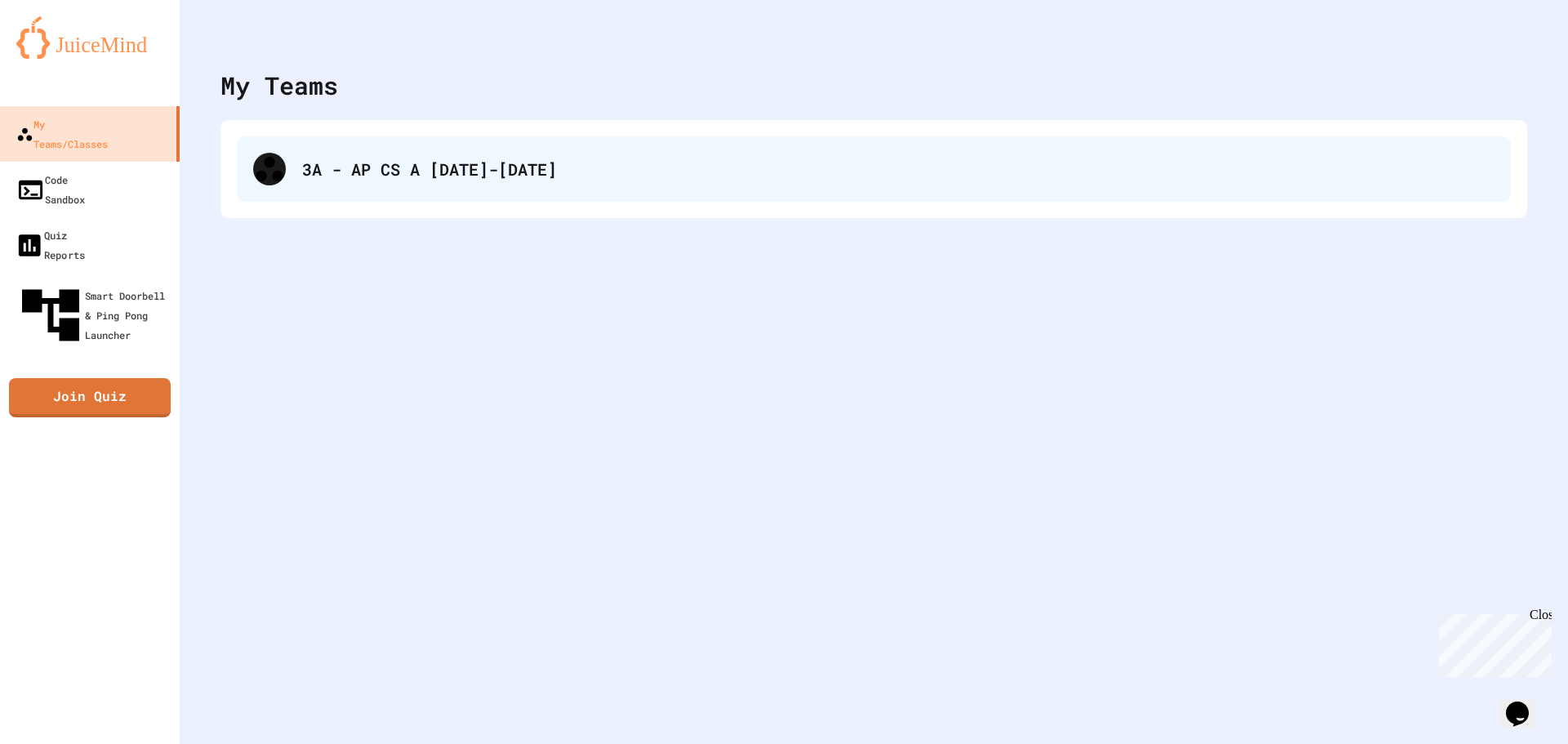
click at [419, 160] on div "3A - AP CS A 2025-2026" at bounding box center [898, 169] width 1192 height 24
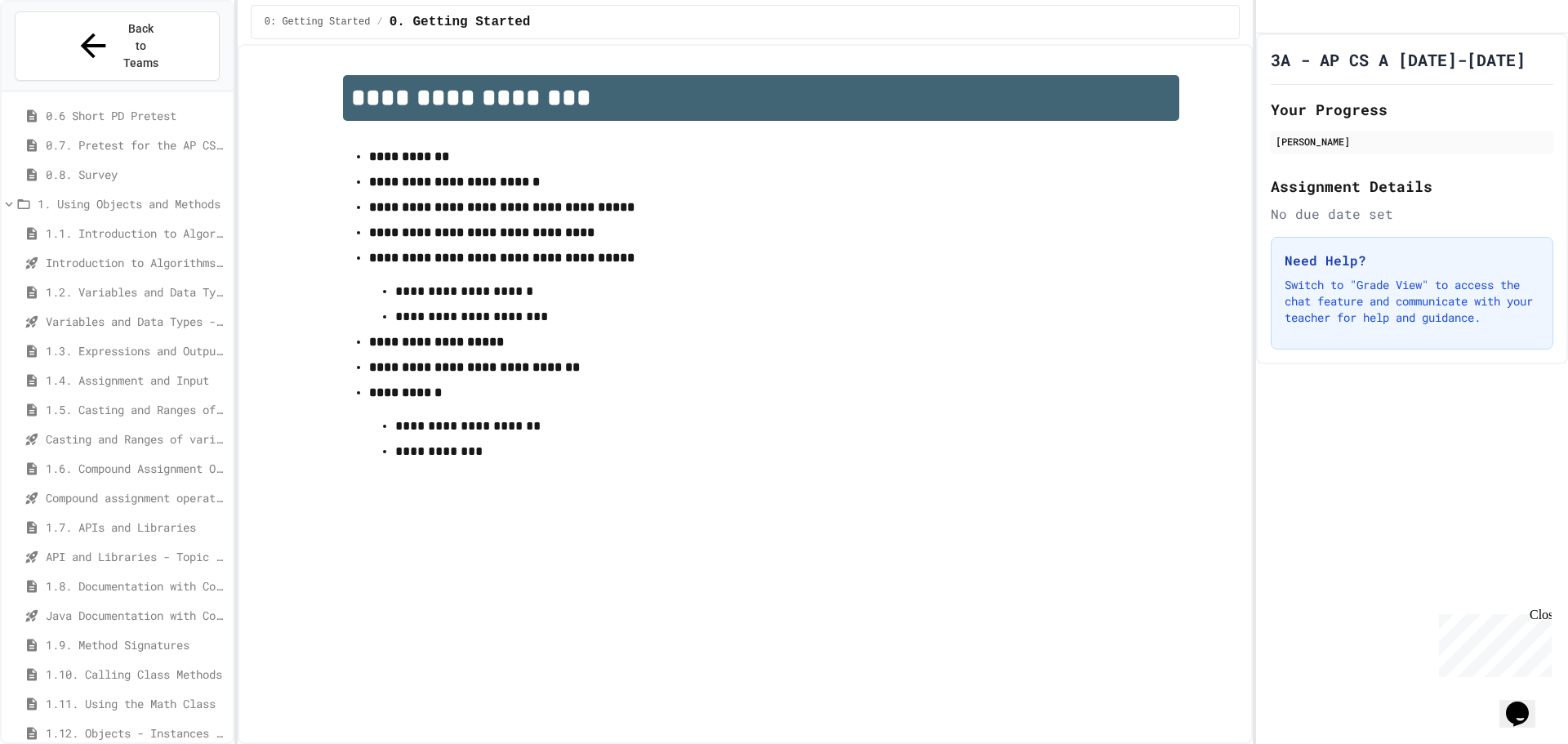
scroll to position [245, 0]
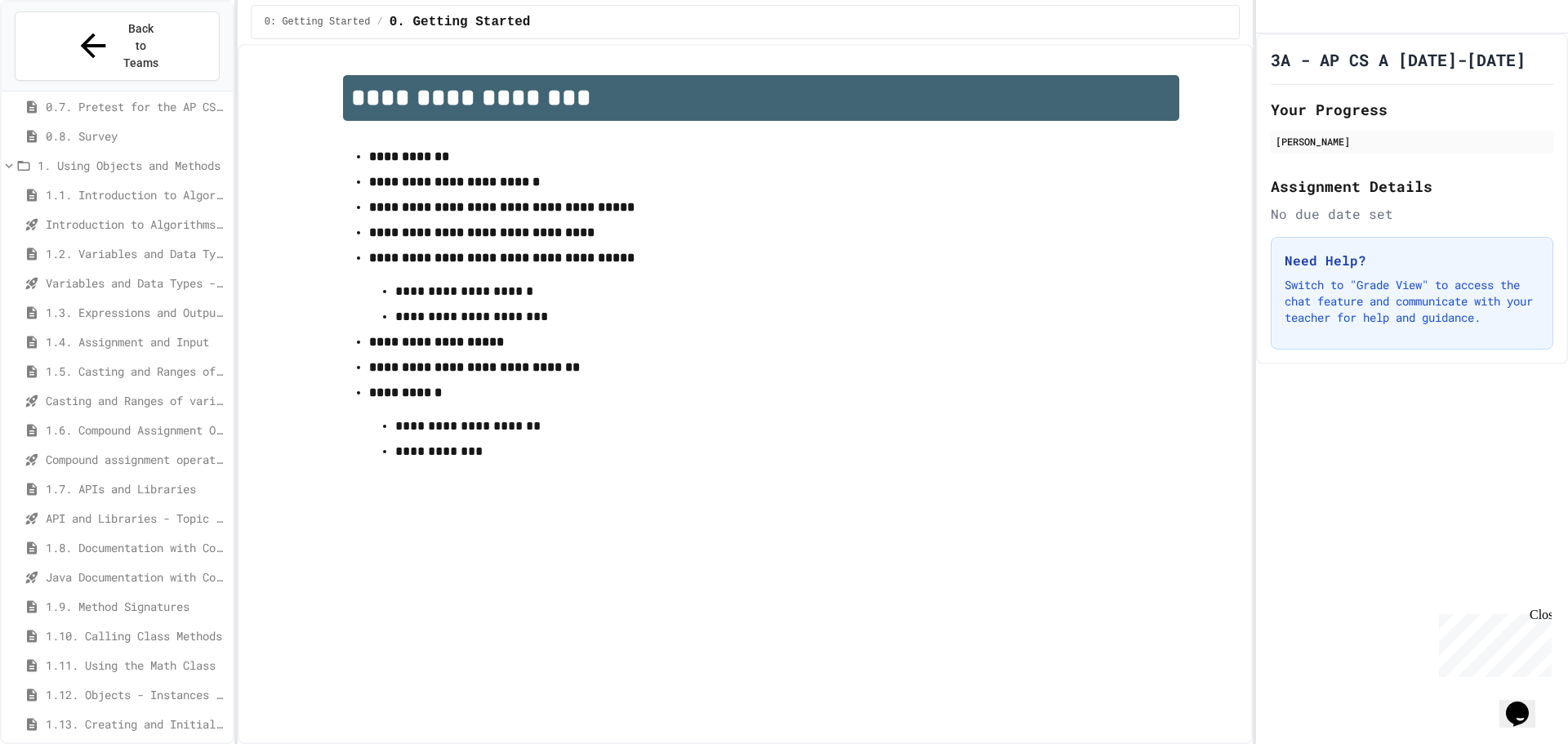
click at [108, 389] on div "Casting and Ranges of variables - Quiz" at bounding box center [117, 400] width 231 height 23
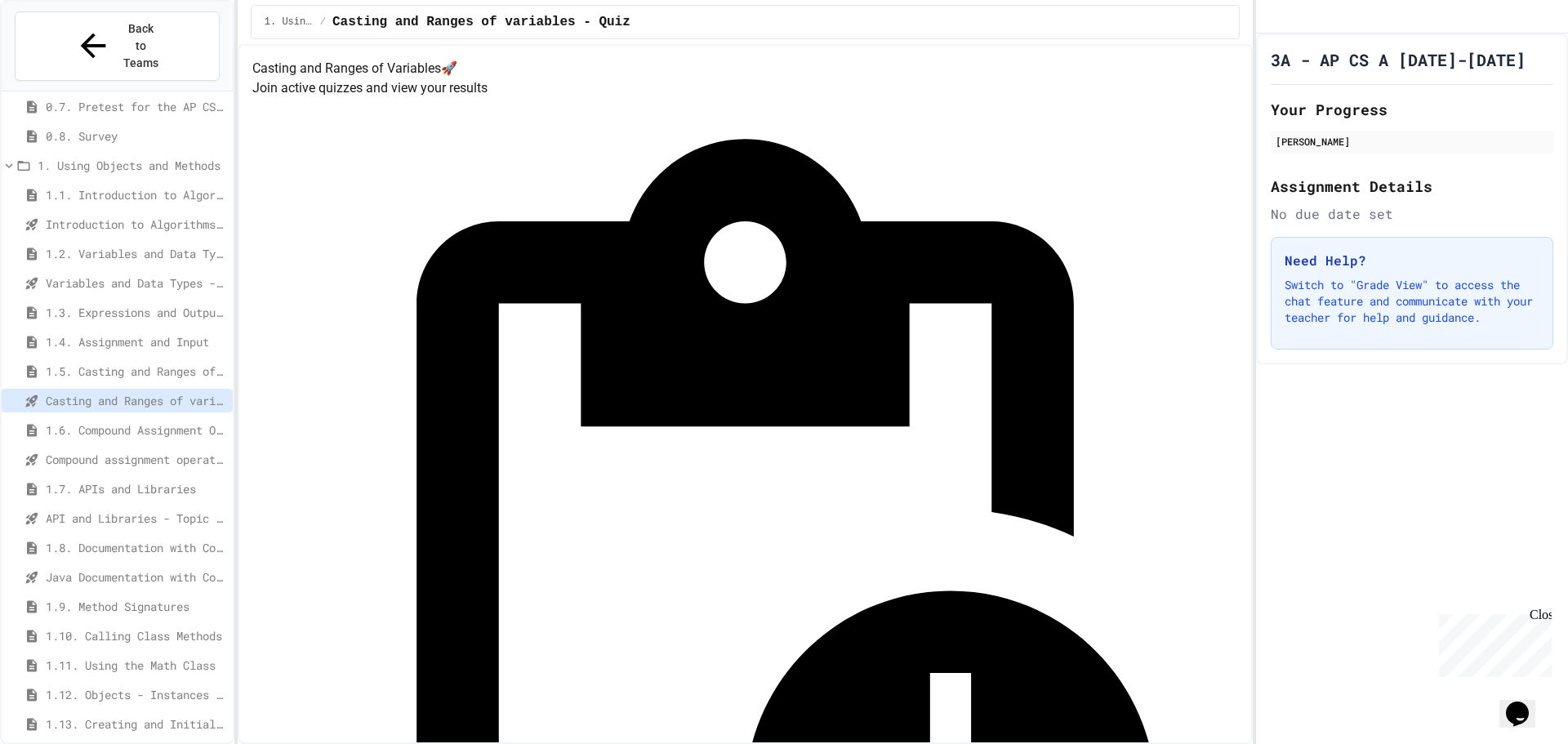
click at [136, 451] on span "Compound assignment operators - Quiz" at bounding box center [136, 460] width 181 height 17
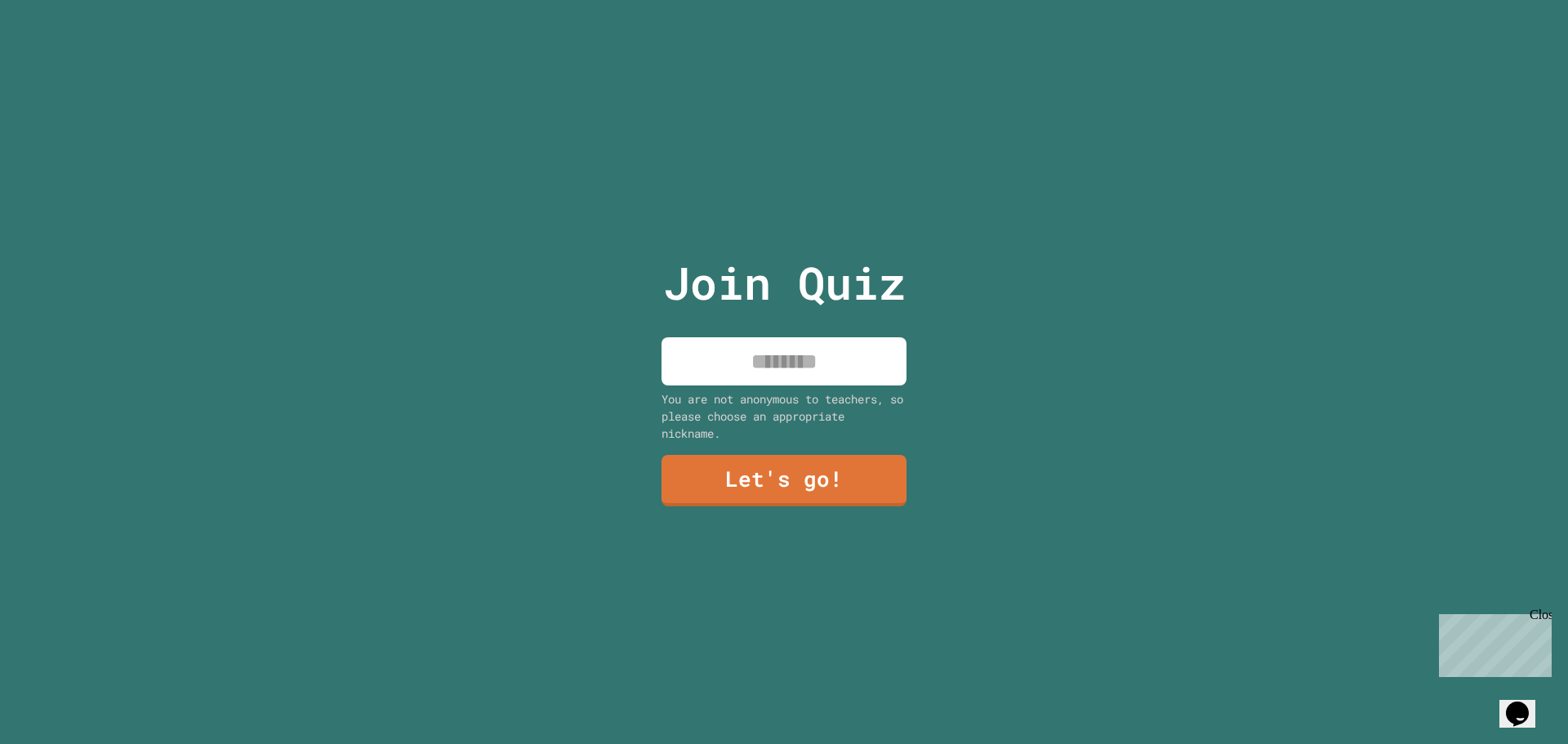
click at [801, 350] on input at bounding box center [784, 361] width 245 height 48
type input "******"
click at [785, 454] on link "Let's go!" at bounding box center [784, 479] width 224 height 54
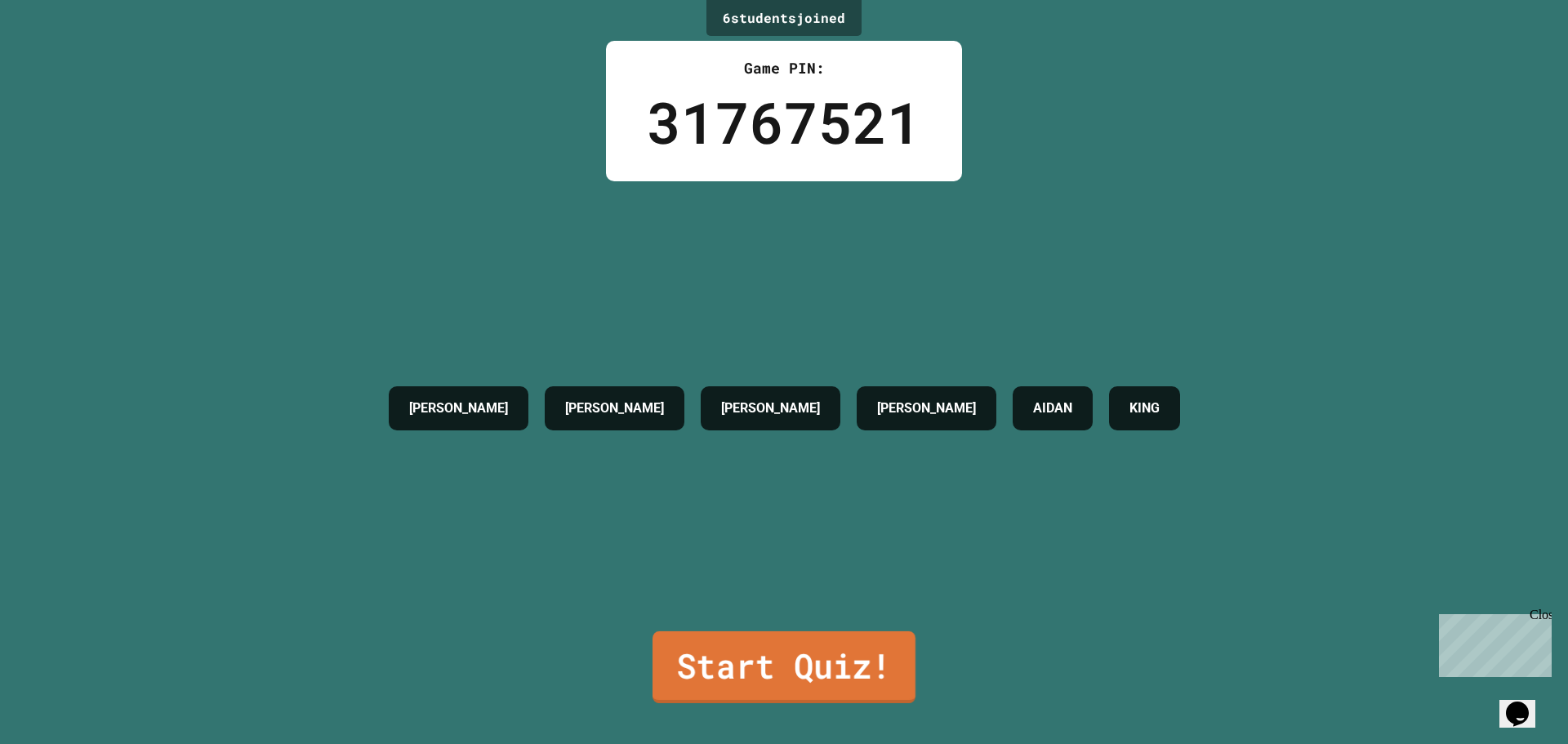
click at [766, 660] on link "Start Quiz!" at bounding box center [784, 667] width 263 height 72
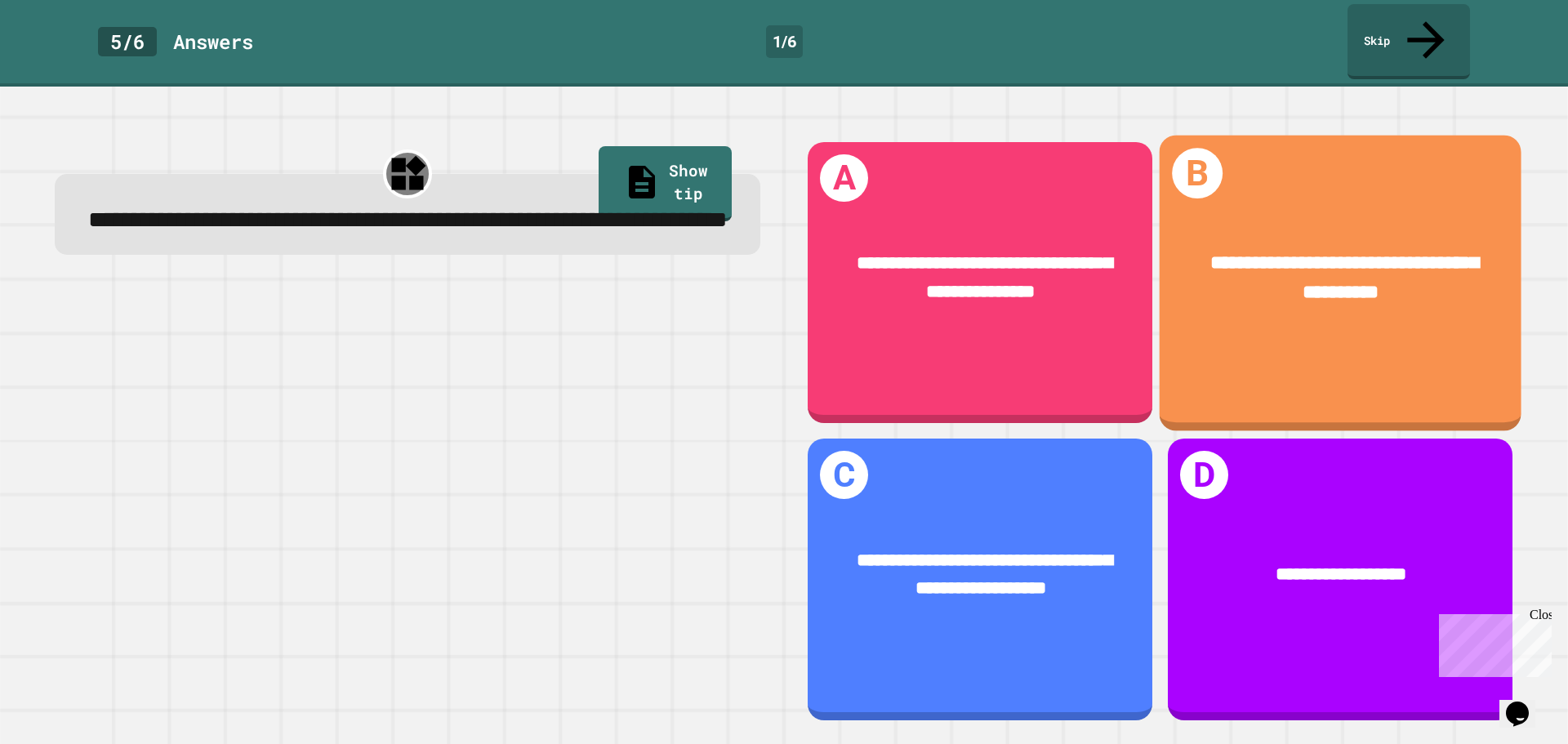
click at [1319, 253] on span "**********" at bounding box center [1344, 277] width 269 height 48
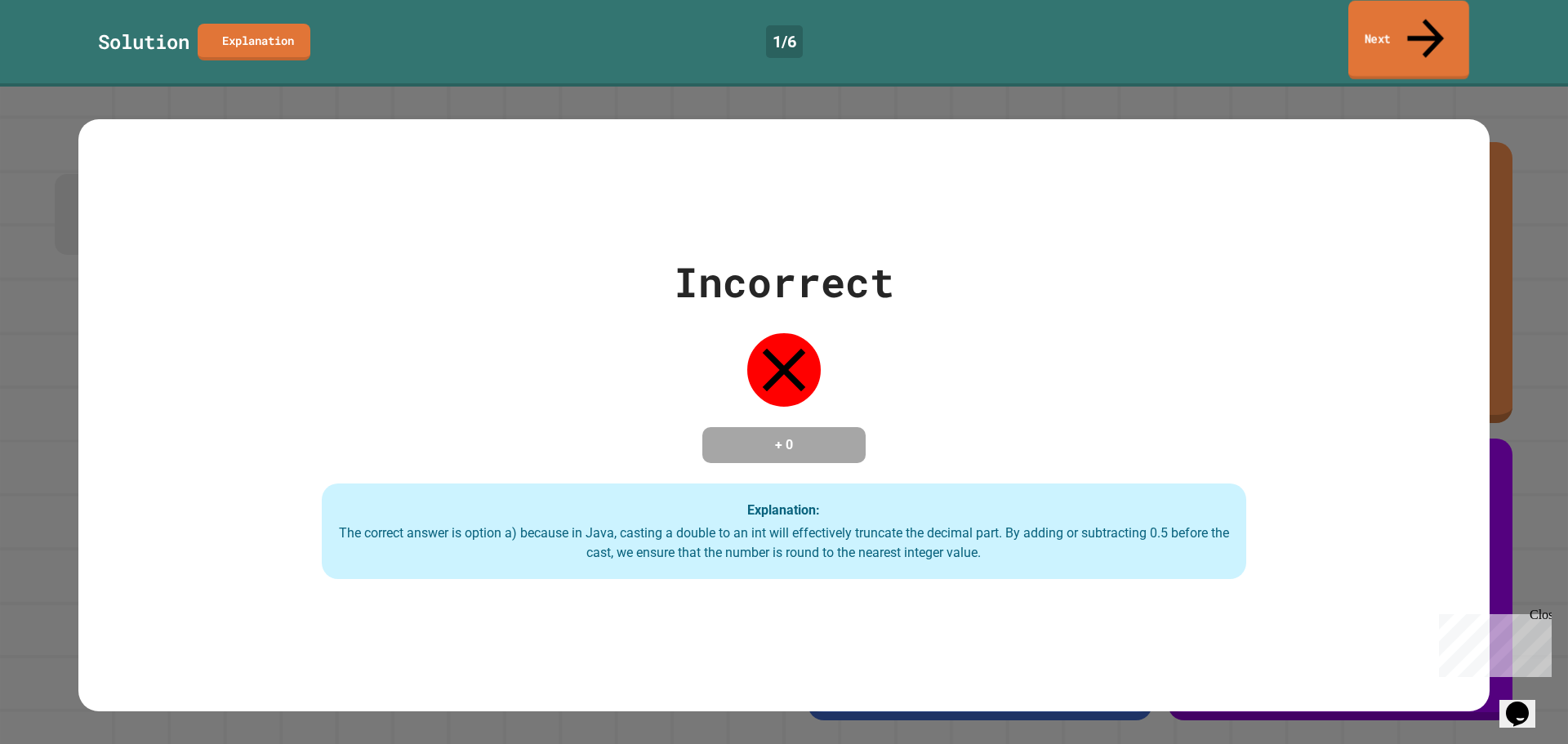
click at [1426, 22] on icon at bounding box center [1425, 38] width 37 height 39
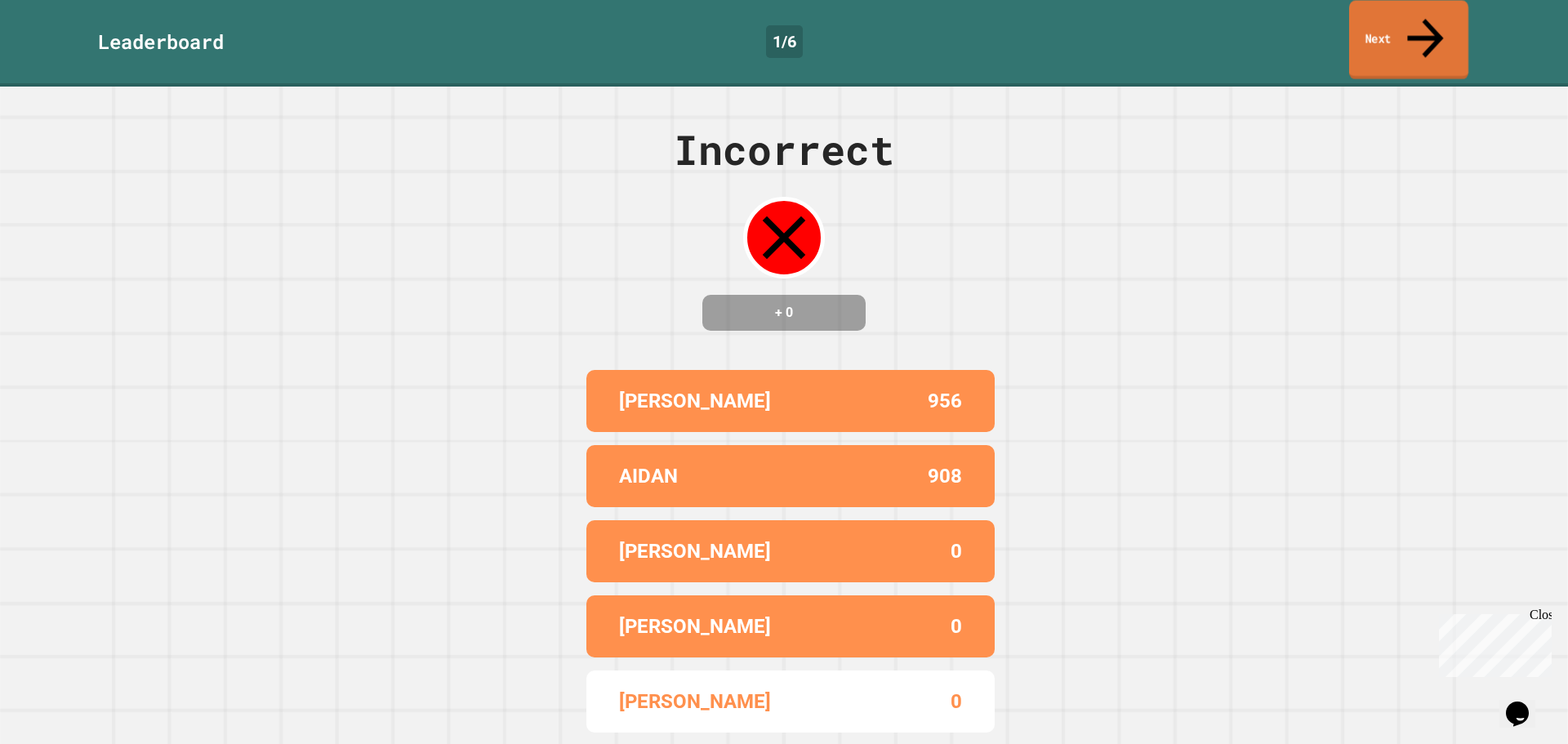
click at [1390, 29] on link "Next" at bounding box center [1409, 41] width 119 height 79
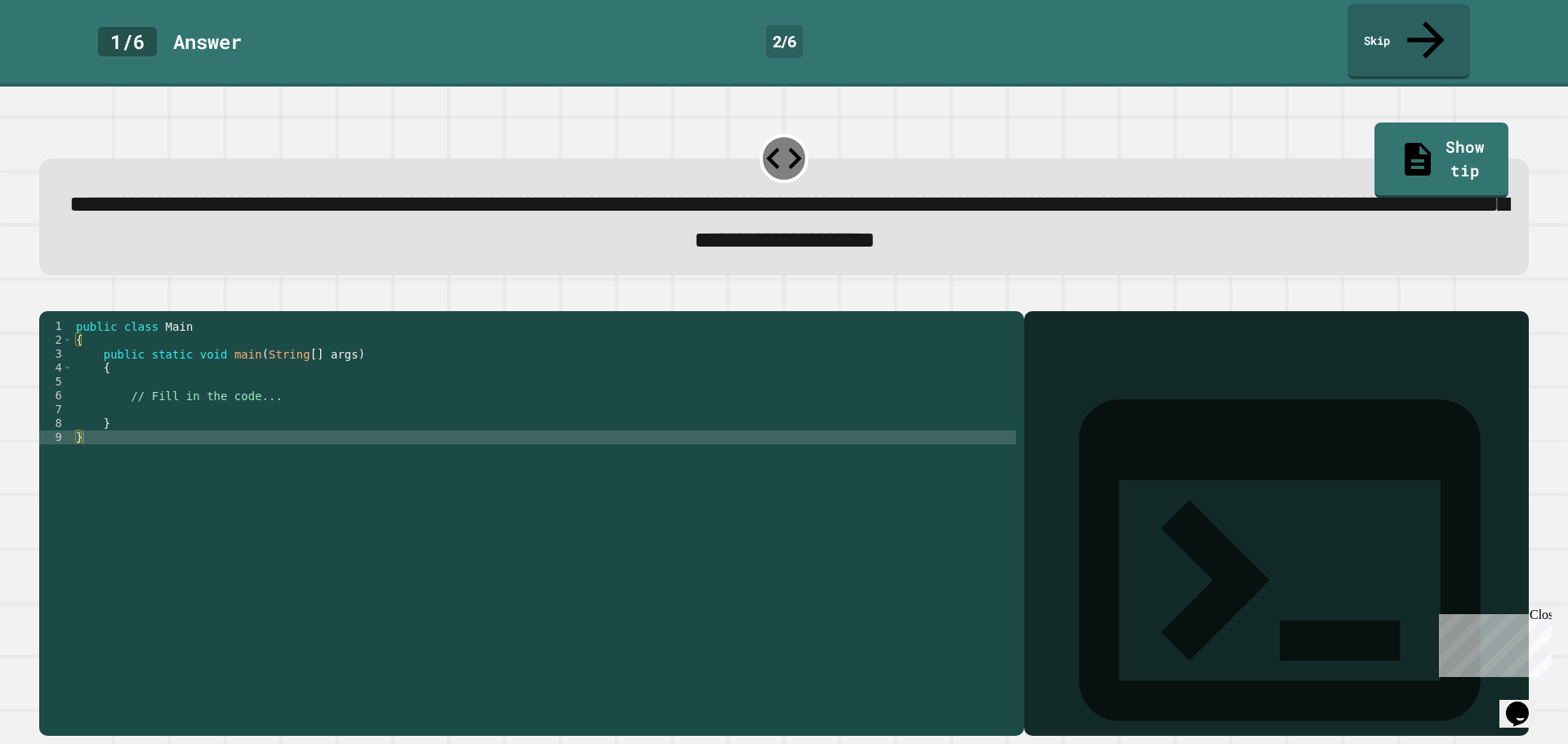
click at [176, 403] on div "public class Main { public static void main ( String [ ] args ) { // Fill in th…" at bounding box center [544, 521] width 943 height 403
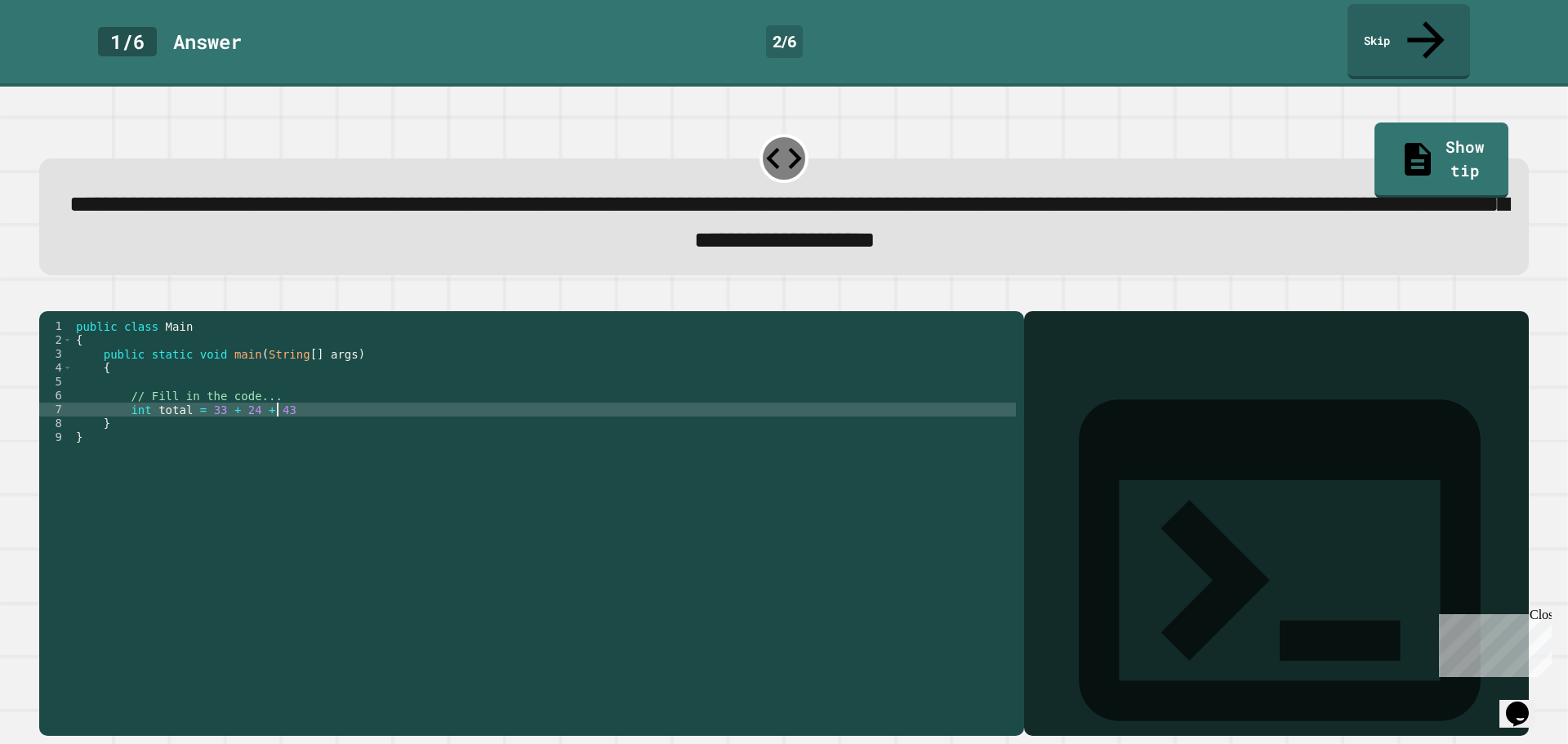
scroll to position [0, 14]
type textarea "**********"
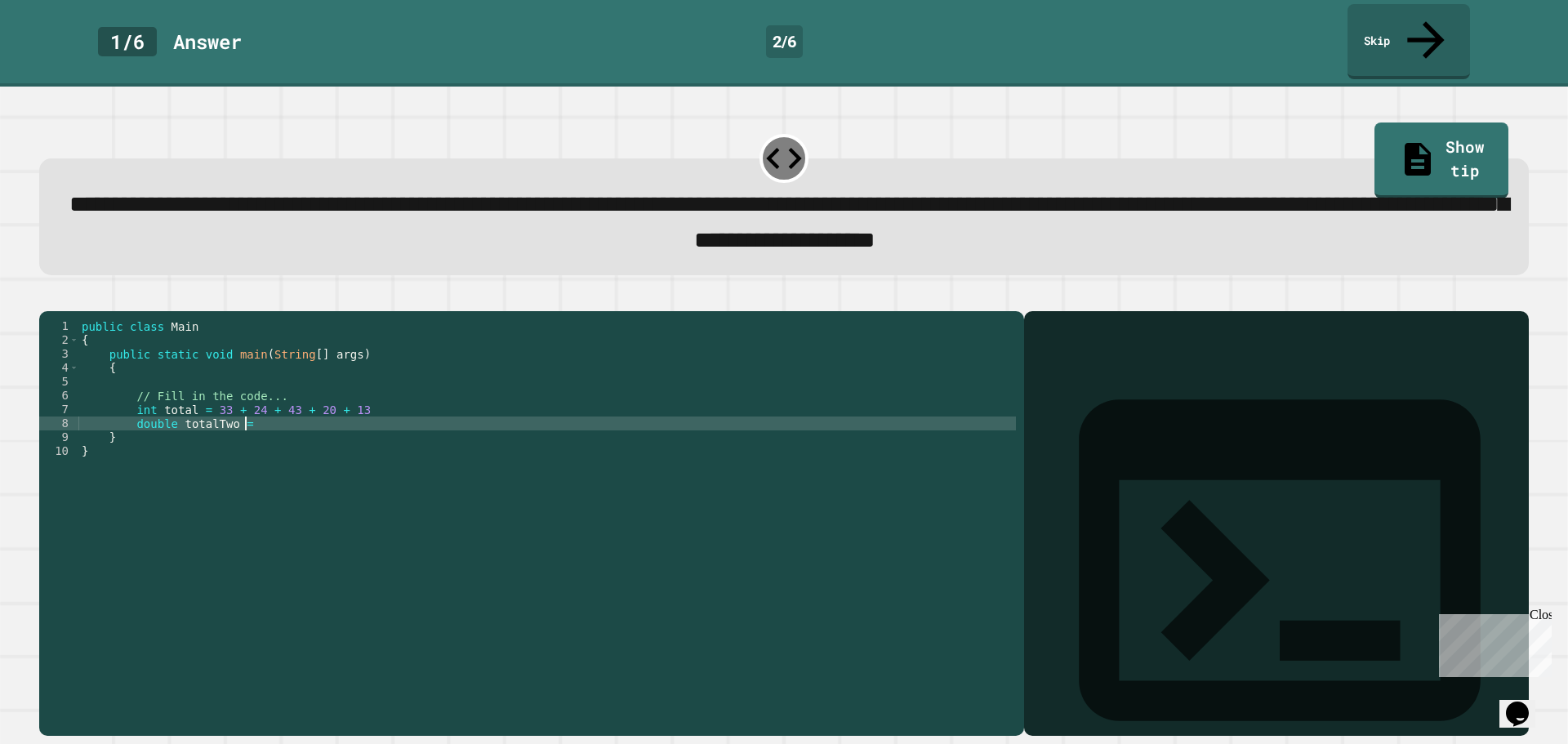
scroll to position [0, 10]
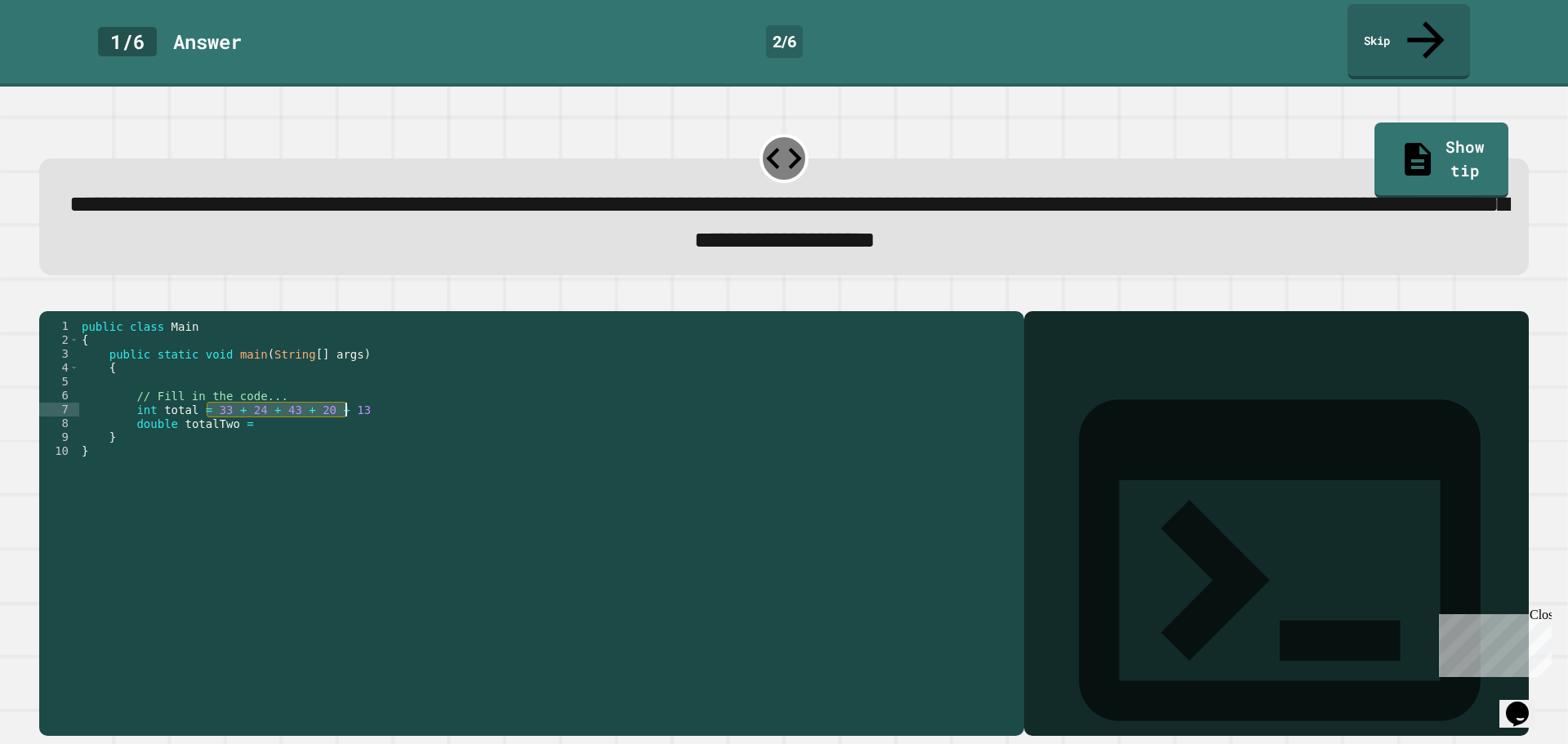
drag, startPoint x: 207, startPoint y: 399, endPoint x: 379, endPoint y: 401, distance: 172.0
click at [379, 399] on div "public class Main { public static void main ( String [ ] args ) { // Fill in th…" at bounding box center [547, 521] width 937 height 403
drag, startPoint x: 284, startPoint y: 412, endPoint x: 284, endPoint y: 429, distance: 17.0
click at [284, 415] on div "public class Main { public static void main ( String [ ] args ) { // Fill in th…" at bounding box center [547, 521] width 937 height 403
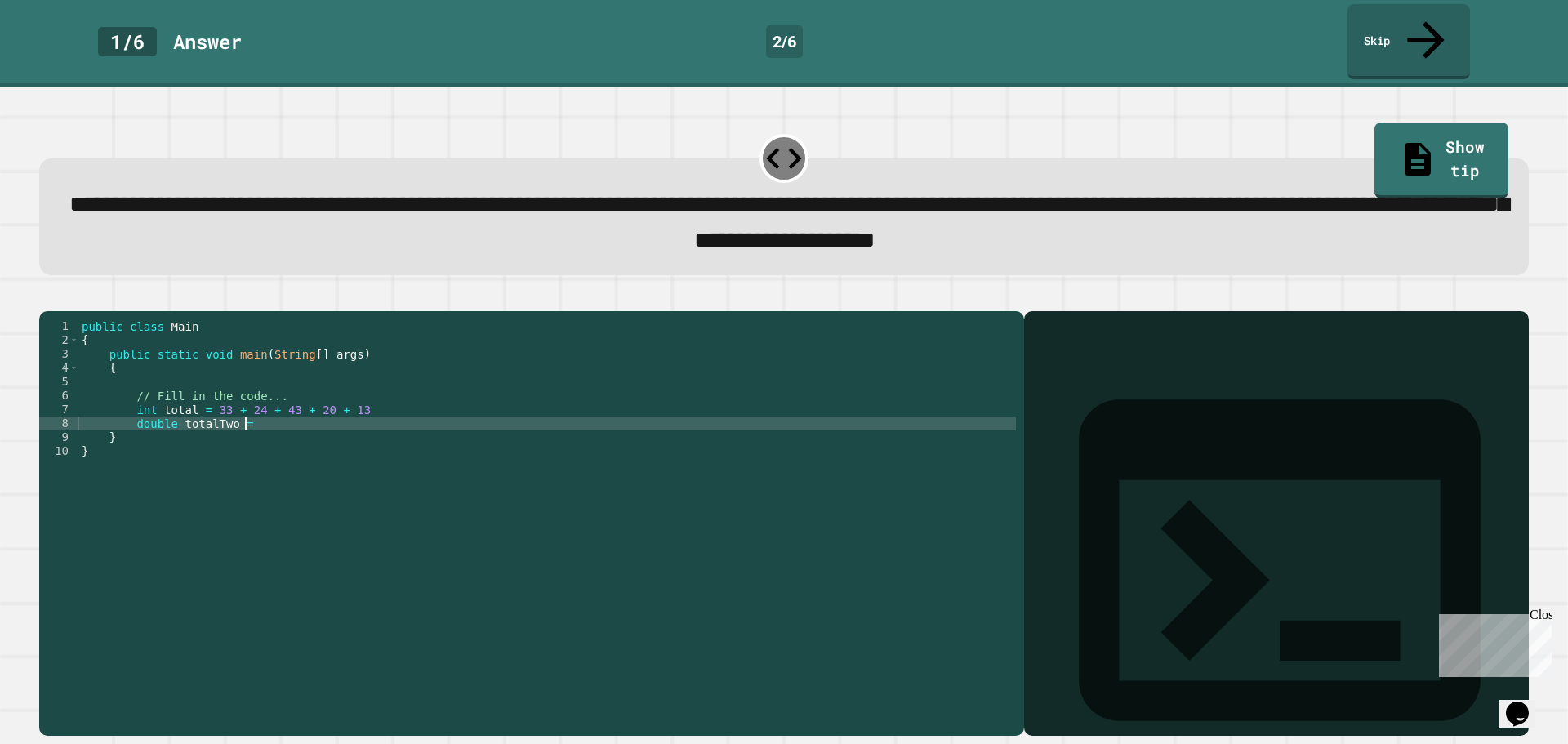
paste textarea "**********"
type textarea "**********"
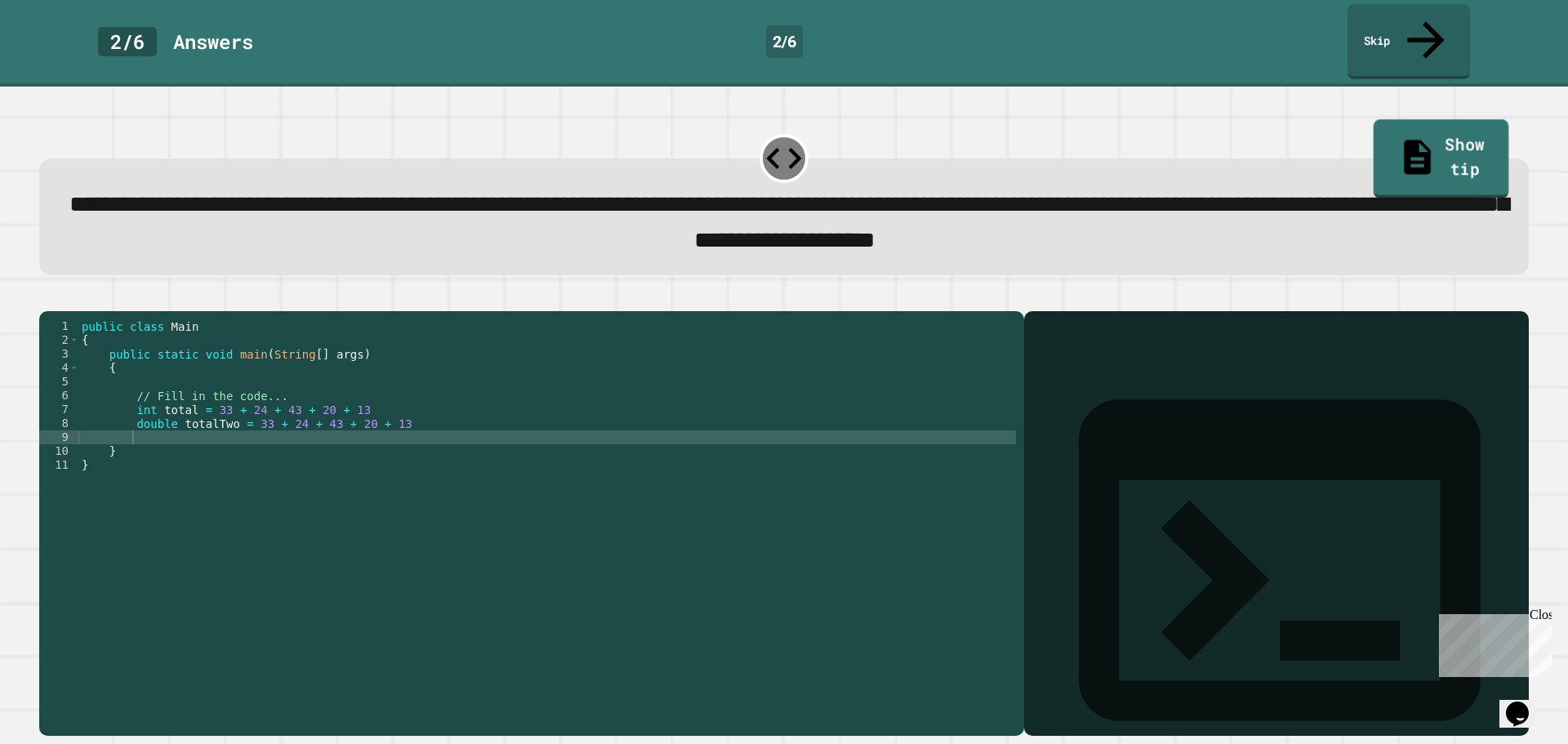
click at [1407, 120] on link "Show tip" at bounding box center [1441, 160] width 136 height 79
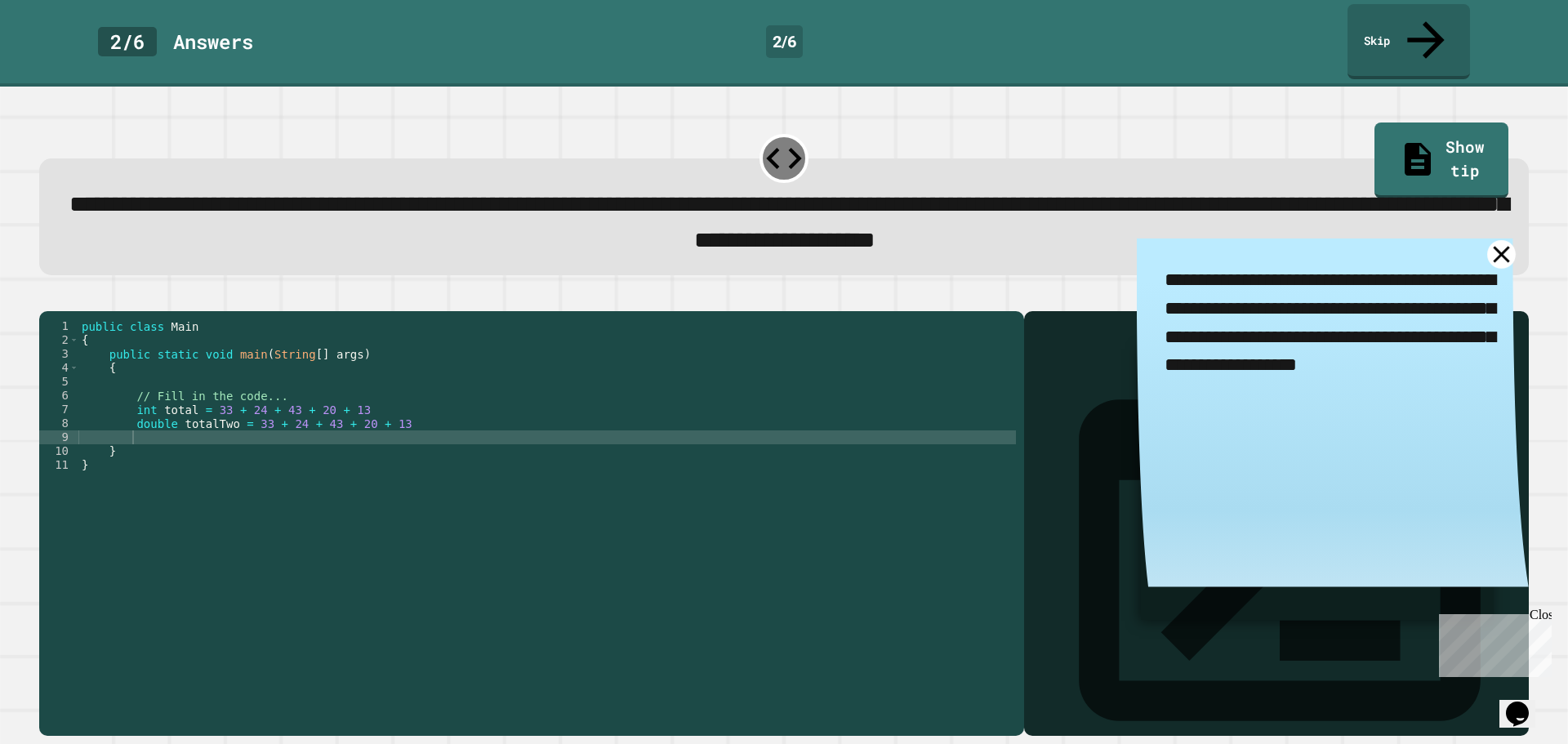
click at [1487, 240] on icon at bounding box center [1501, 254] width 29 height 29
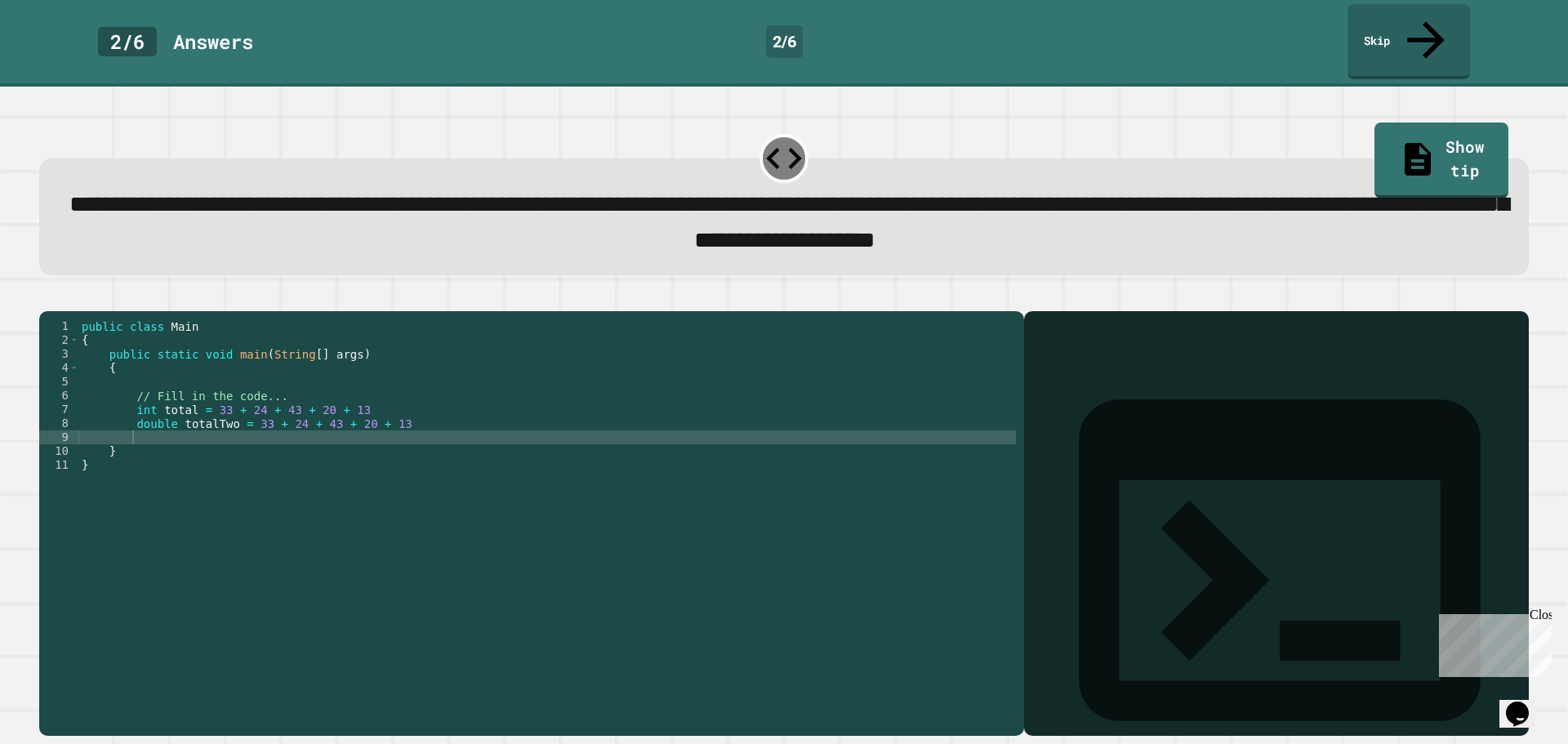
click at [1054, 320] on div "Output shell" at bounding box center [1276, 570] width 505 height 519
click at [140, 425] on div "public class Main { public static void main ( String [ ] args ) { // Fill in th…" at bounding box center [547, 521] width 937 height 403
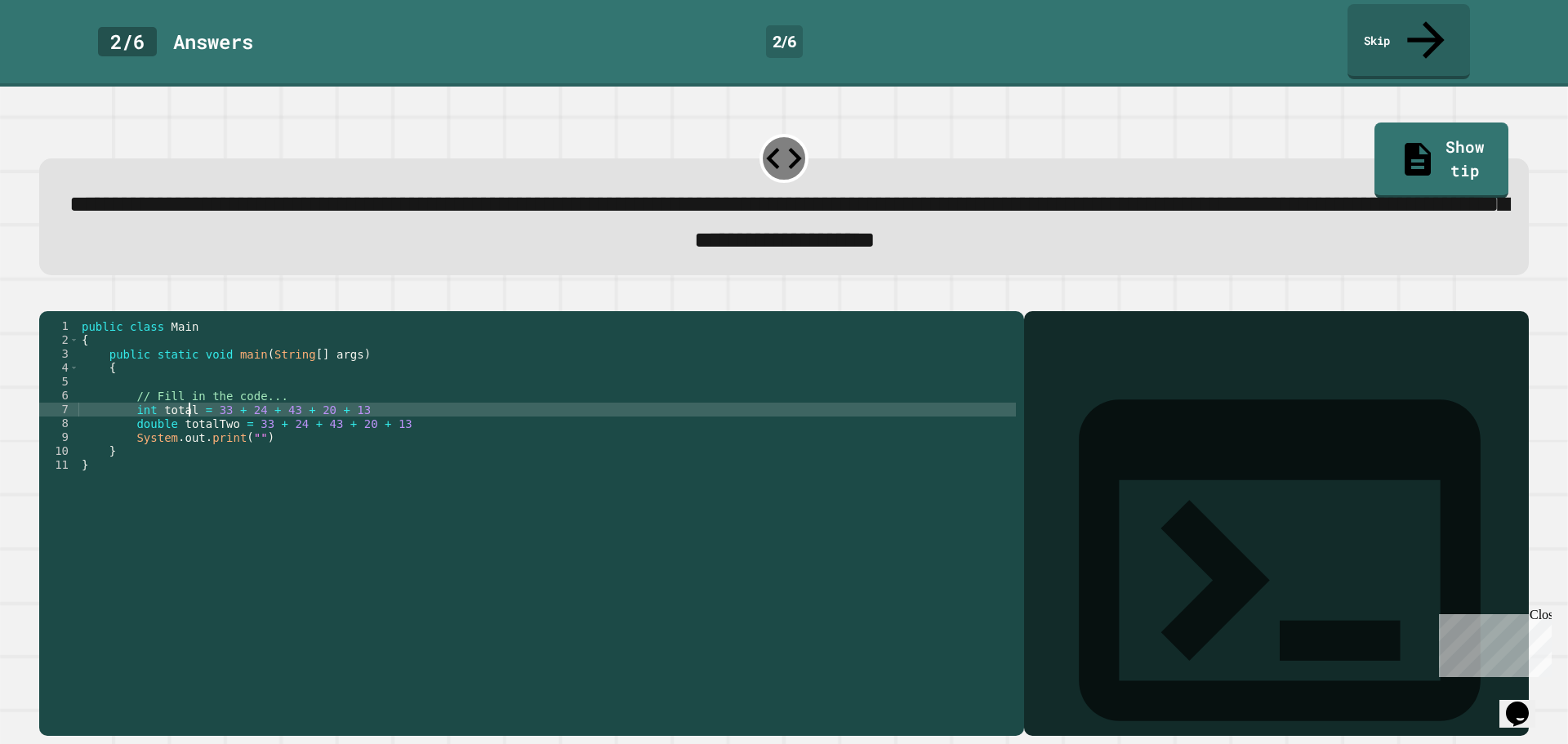
click at [187, 397] on div "public class Main { public static void main ( String [ ] args ) { // Fill in th…" at bounding box center [547, 521] width 937 height 403
click at [365, 395] on div "public class Main { public static void main ( String [ ] args ) { // Fill in th…" at bounding box center [547, 521] width 937 height 403
click at [358, 398] on div "public class Main { public static void main ( String [ ] args ) { // Fill in th…" at bounding box center [547, 521] width 937 height 403
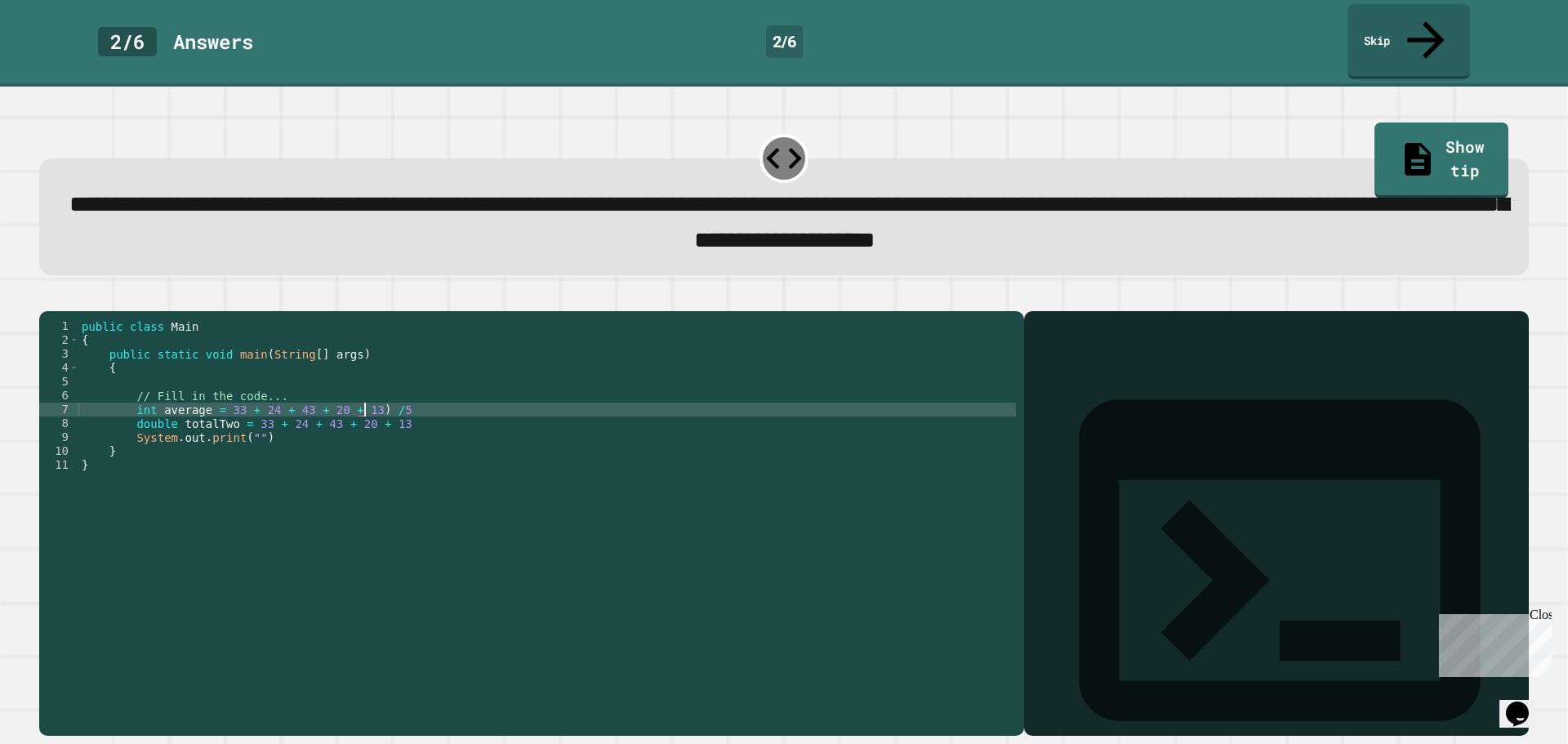
click at [218, 397] on div "public class Main { public static void main ( String [ ] args ) { // Fill in th…" at bounding box center [547, 521] width 937 height 403
click at [398, 404] on div "public class Main { public static void main ( String [ ] args ) { // Fill in th…" at bounding box center [547, 521] width 937 height 403
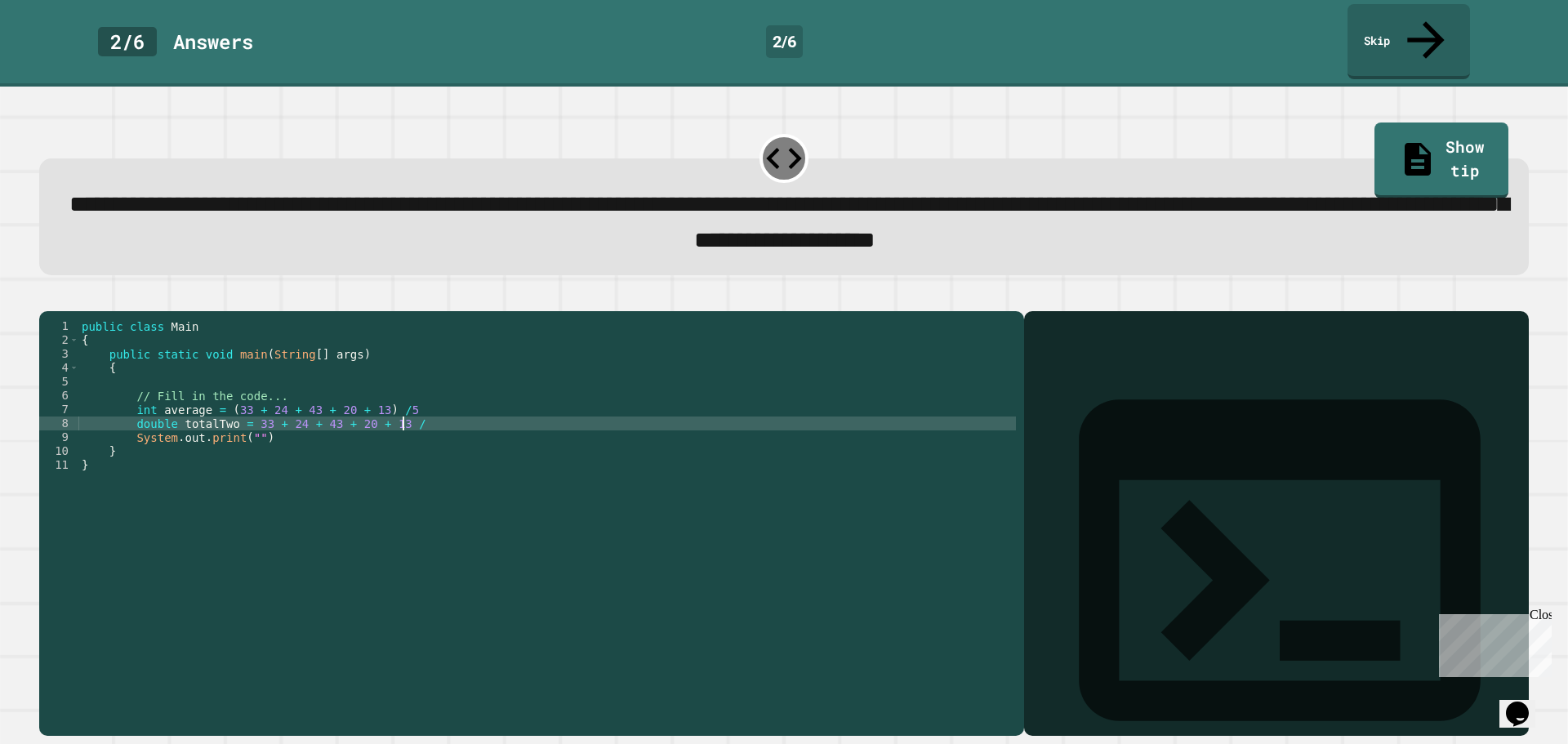
scroll to position [0, 22]
click at [247, 411] on div "public class Main { public static void main ( String [ ] args ) { // Fill in th…" at bounding box center [547, 521] width 937 height 403
click at [395, 407] on div "public class Main { public static void main ( String [ ] args ) { // Fill in th…" at bounding box center [547, 521] width 937 height 403
click at [394, 410] on div "public class Main { public static void main ( String [ ] args ) { // Fill in th…" at bounding box center [547, 521] width 937 height 403
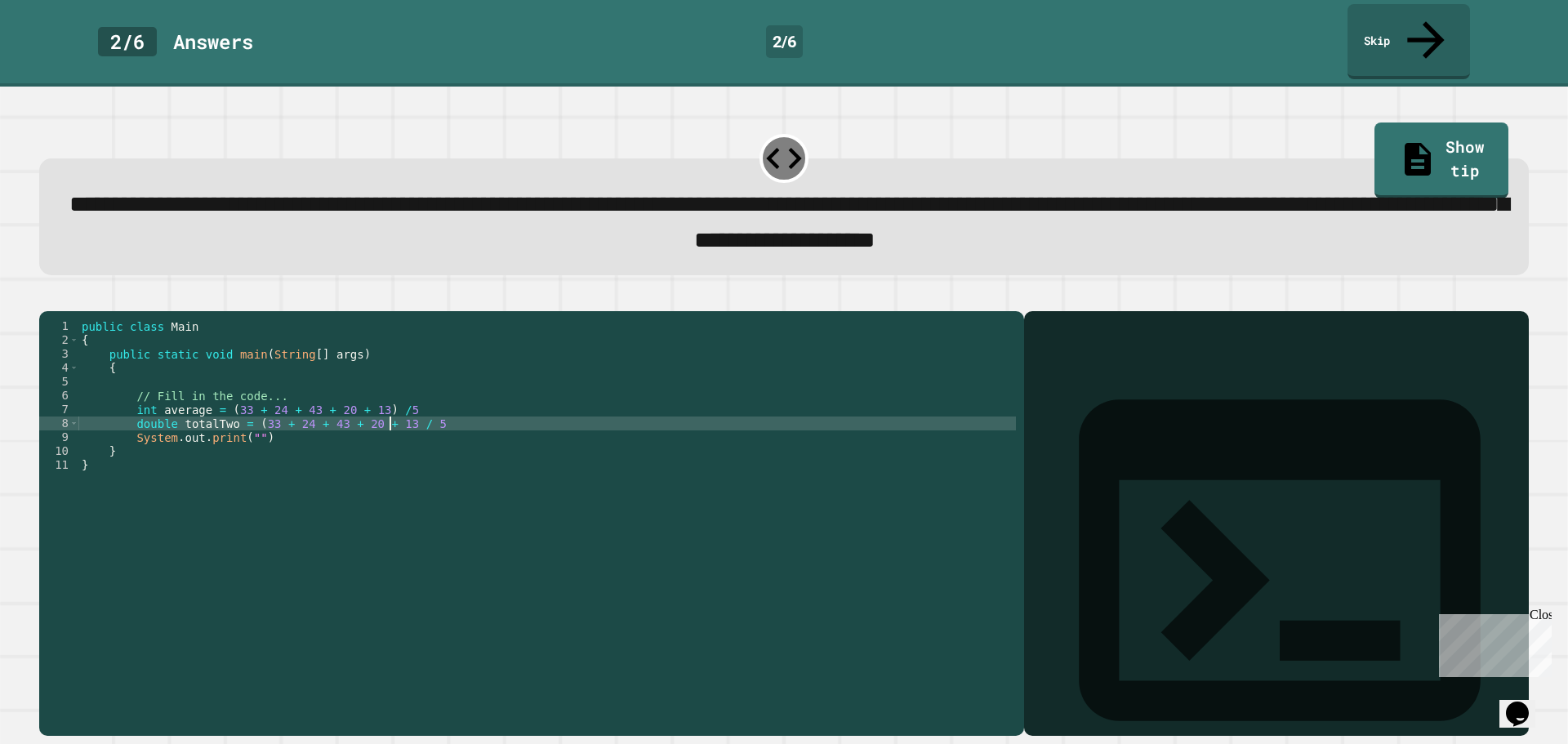
click at [393, 415] on div "public class Main { public static void main ( String [ ] args ) { // Fill in th…" at bounding box center [547, 521] width 937 height 403
click at [246, 423] on div "public class Main { public static void main ( String [ ] args ) { // Fill in th…" at bounding box center [547, 521] width 937 height 403
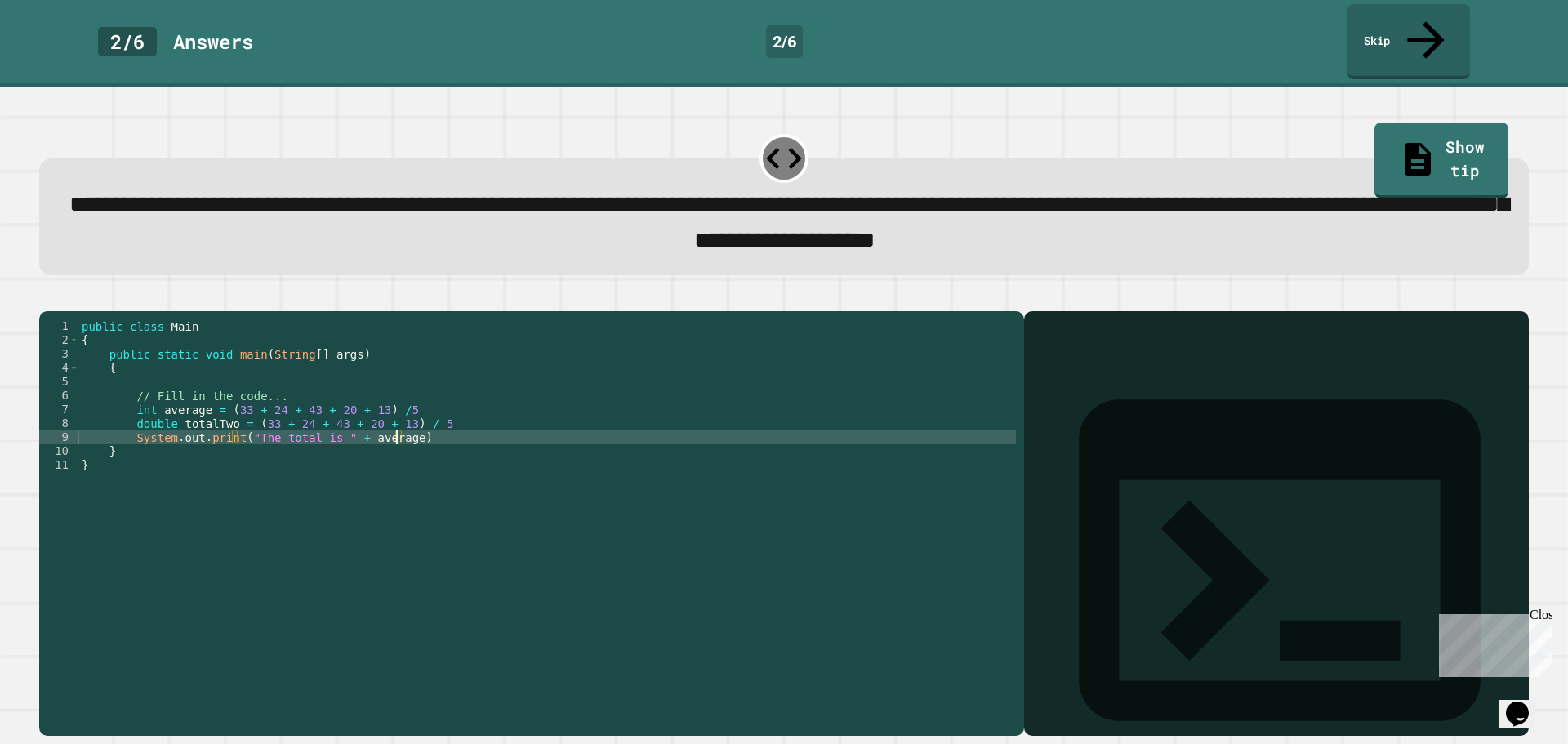
scroll to position [0, 22]
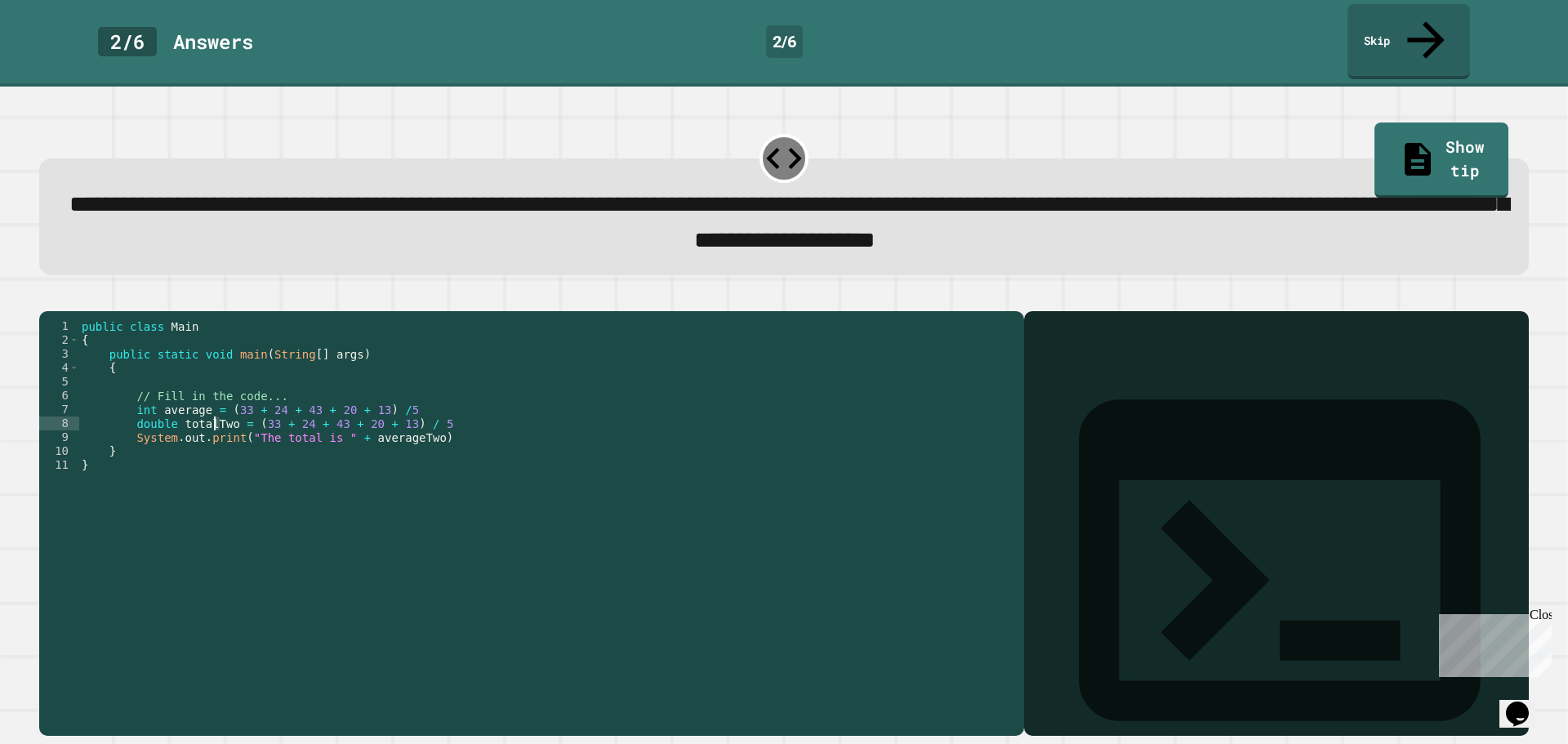
drag, startPoint x: 223, startPoint y: 410, endPoint x: 213, endPoint y: 411, distance: 10.0
click at [213, 411] on div "public class Main { public static void main ( String [ ] args ) { // Fill in th…" at bounding box center [547, 521] width 937 height 403
click at [198, 410] on div "public class Main { public static void main ( String [ ] args ) { // Fill in th…" at bounding box center [547, 521] width 937 height 403
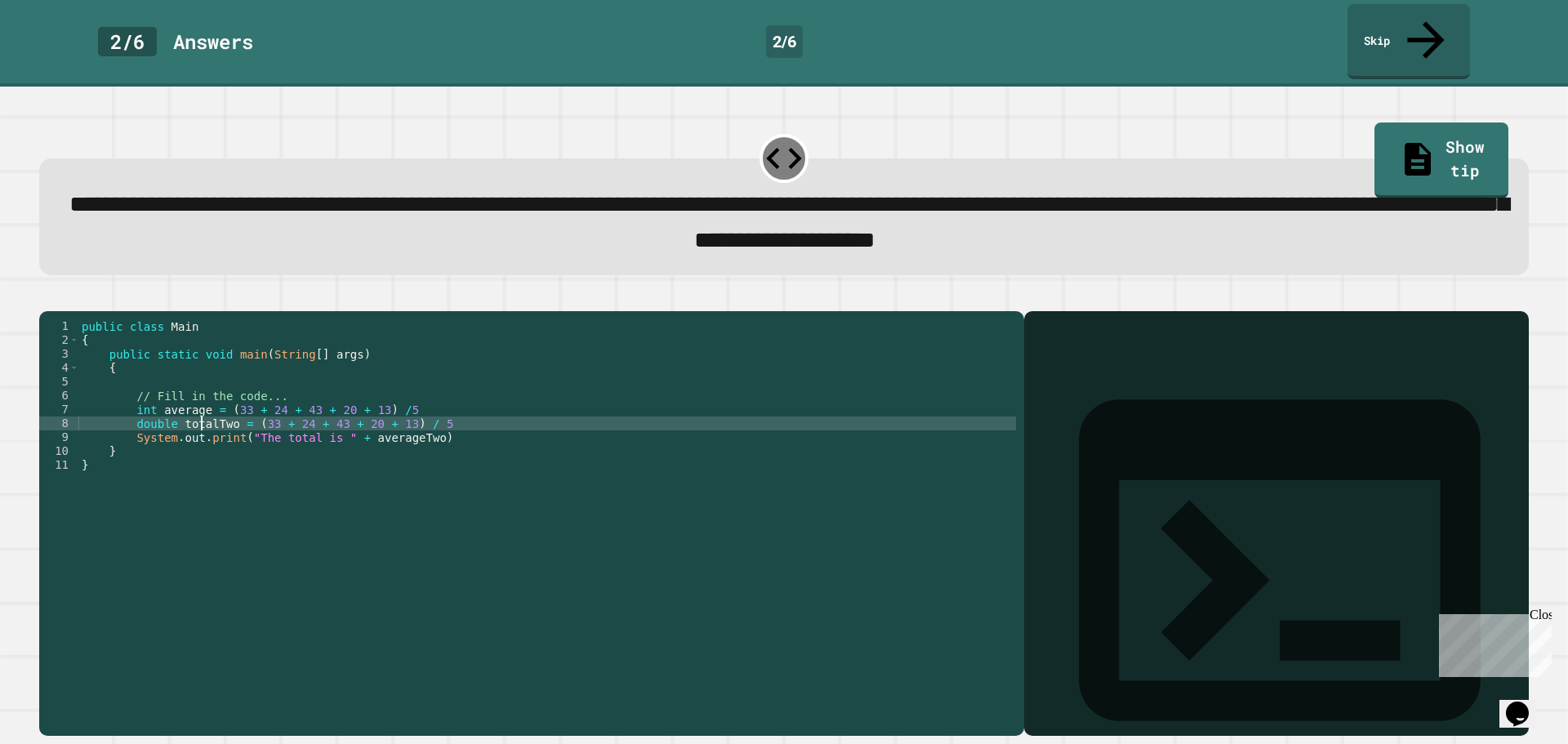
click at [204, 410] on div "public class Main { public static void main ( String [ ] args ) { // Fill in th…" at bounding box center [547, 521] width 937 height 403
click at [415, 427] on div "public class Main { public static void main ( String [ ] args ) { // Fill in th…" at bounding box center [547, 521] width 937 height 403
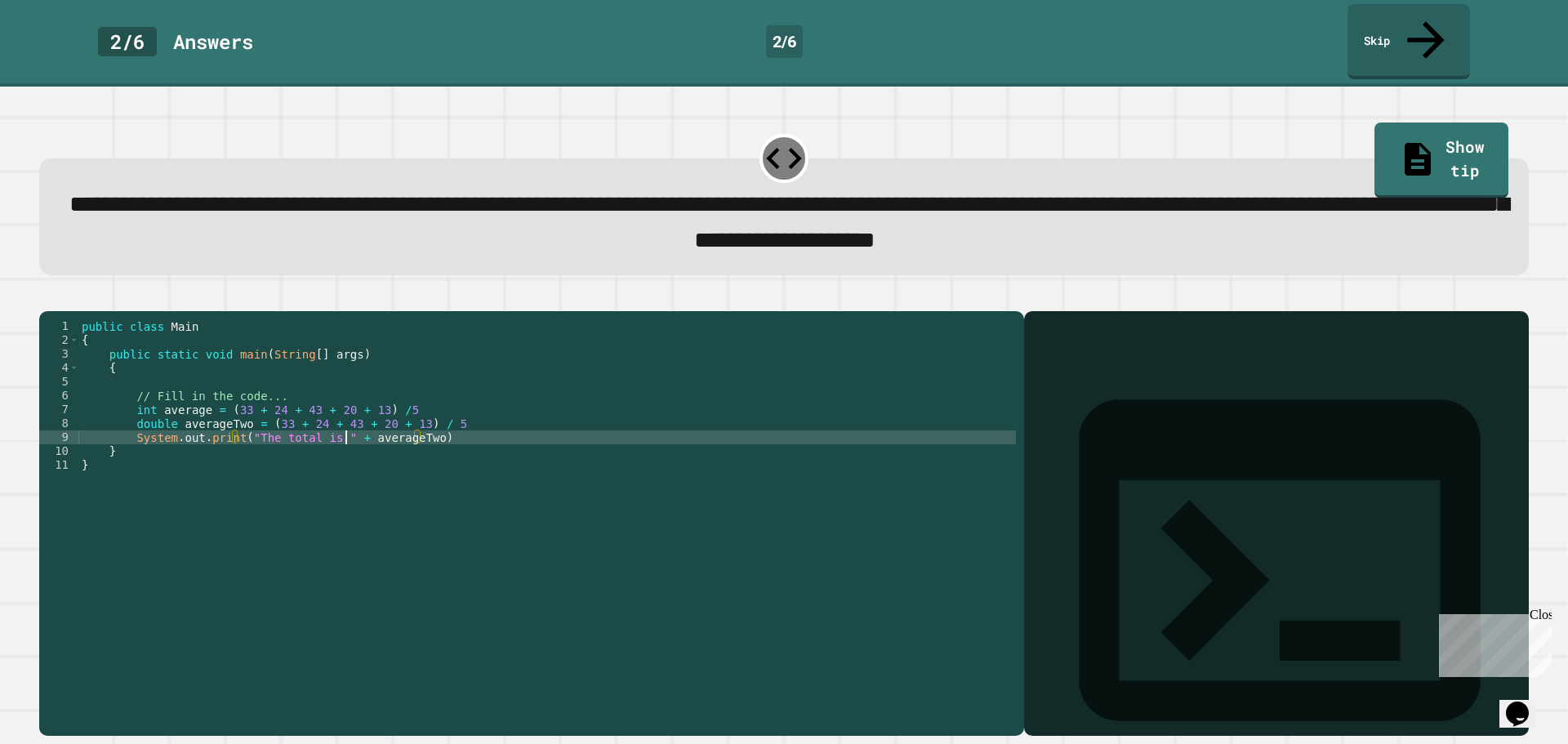
click at [346, 428] on div "public class Main { public static void main ( String [ ] args ) { // Fill in th…" at bounding box center [547, 521] width 937 height 403
click at [462, 424] on div "public class Main { public static void main ( String [ ] args ) { // Fill in th…" at bounding box center [547, 521] width 937 height 403
click at [454, 403] on div "public class Main { public static void main ( String [ ] args ) { // Fill in th…" at bounding box center [547, 521] width 937 height 403
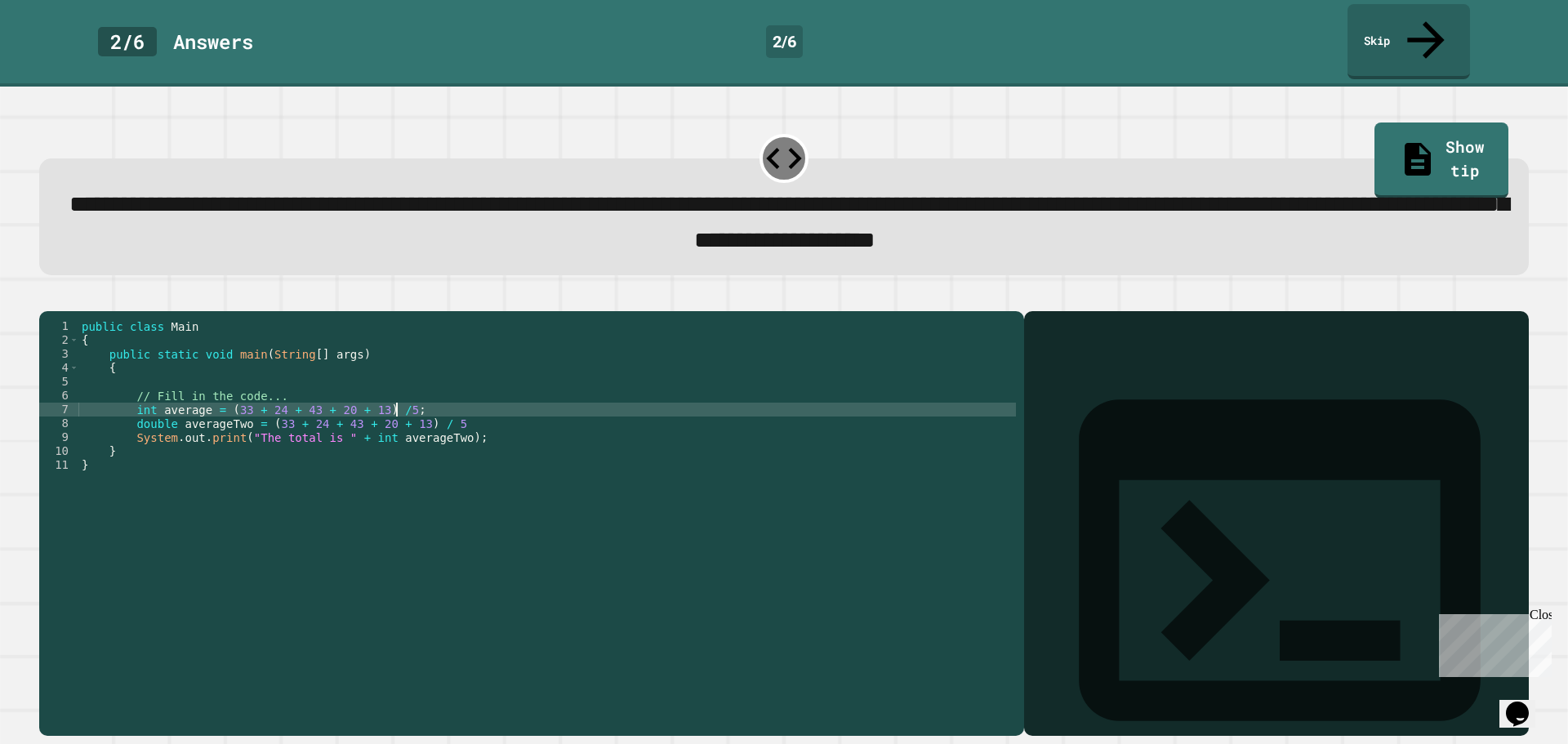
click at [448, 410] on div "public class Main { public static void main ( String [ ] args ) { // Fill in th…" at bounding box center [547, 521] width 937 height 403
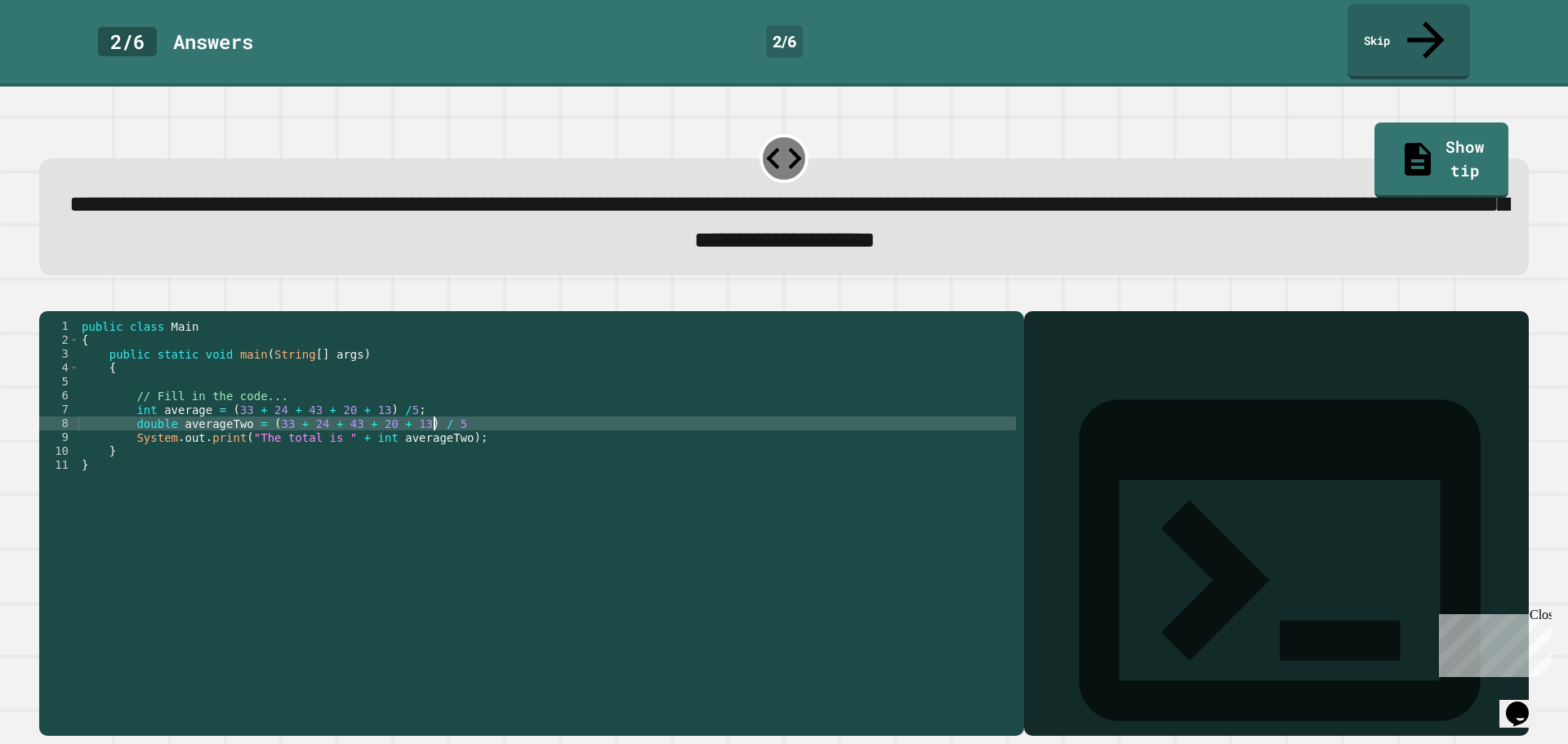
scroll to position [0, 24]
click at [47, 291] on div at bounding box center [784, 301] width 1489 height 20
click at [48, 297] on icon "button" at bounding box center [48, 297] width 0 height 0
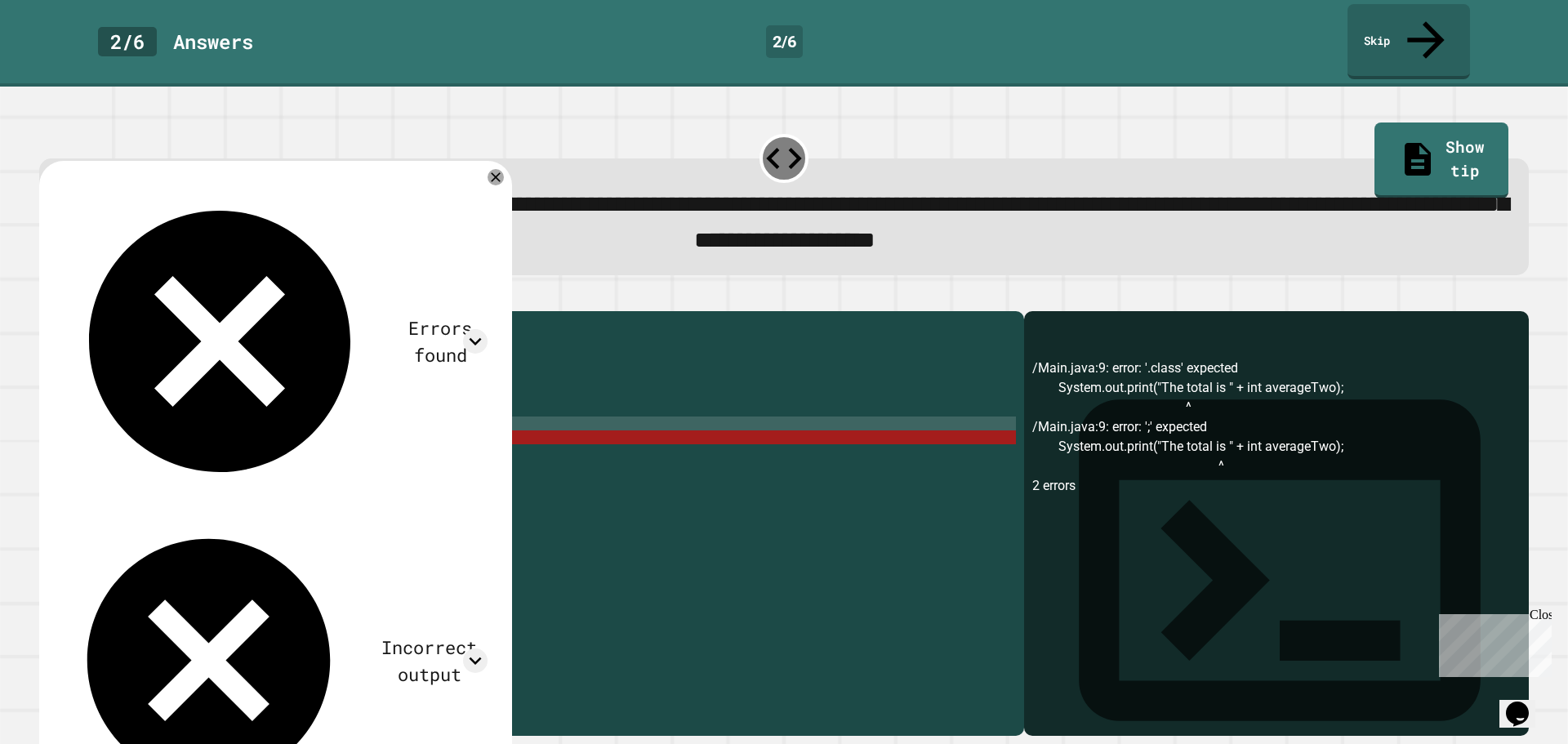
scroll to position [0, 0]
click at [193, 499] on div "public class Main { public static void main ( String [ ] args ) { // Fill in th…" at bounding box center [547, 521] width 937 height 403
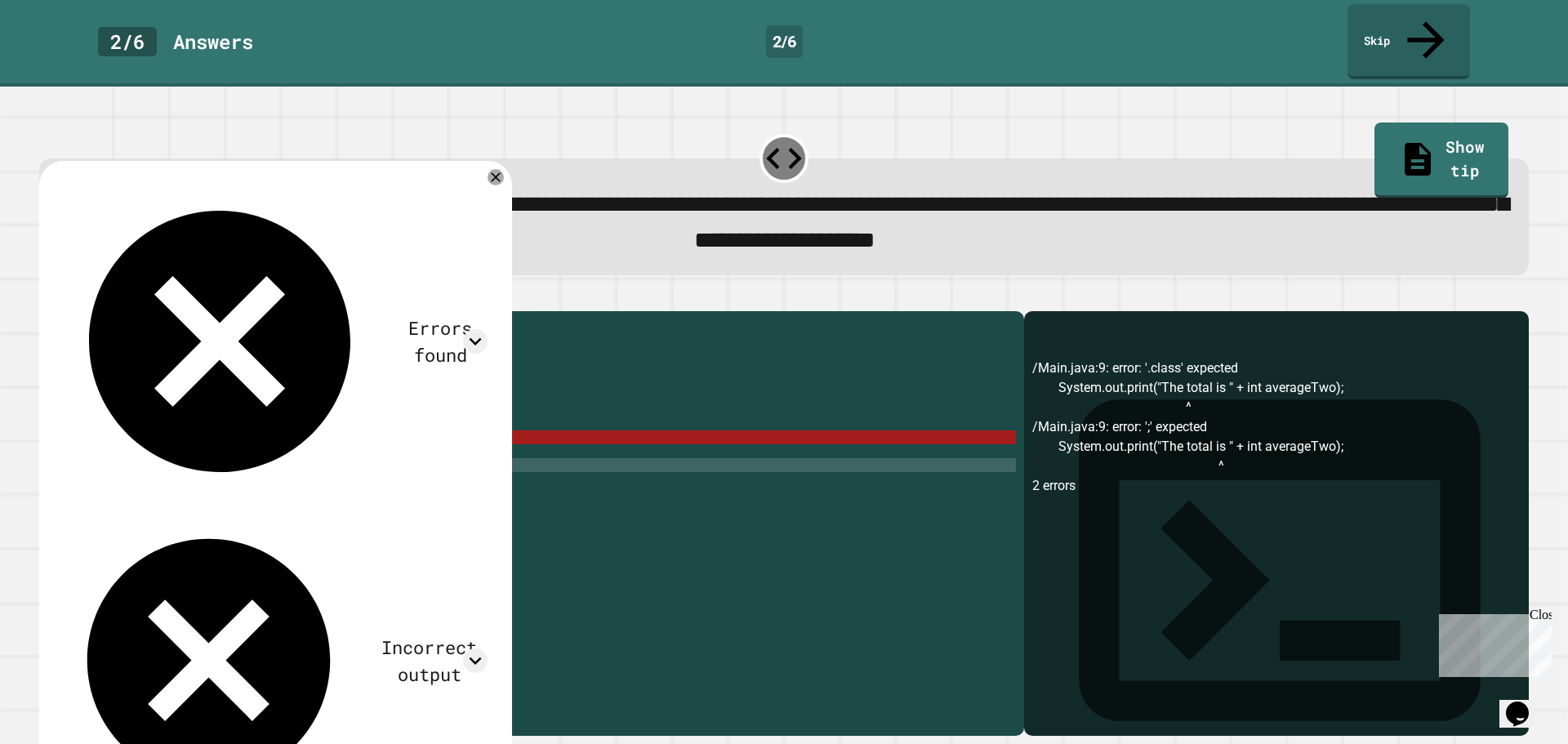
click at [230, 425] on div "public class Main { public static void main ( String [ ] args ) { // Fill in th…" at bounding box center [547, 521] width 937 height 403
click at [235, 425] on div "public class Main { public static void main ( String [ ] args ) { // Fill in th…" at bounding box center [547, 521] width 937 height 403
click at [238, 423] on div "public class Main { public static void main ( String [ ] args ) { // Fill in th…" at bounding box center [547, 521] width 937 height 403
click at [369, 429] on div "public class Main { public static void main ( String [ ] args ) { // Fill in th…" at bounding box center [547, 521] width 937 height 403
drag, startPoint x: 369, startPoint y: 423, endPoint x: 352, endPoint y: 425, distance: 17.1
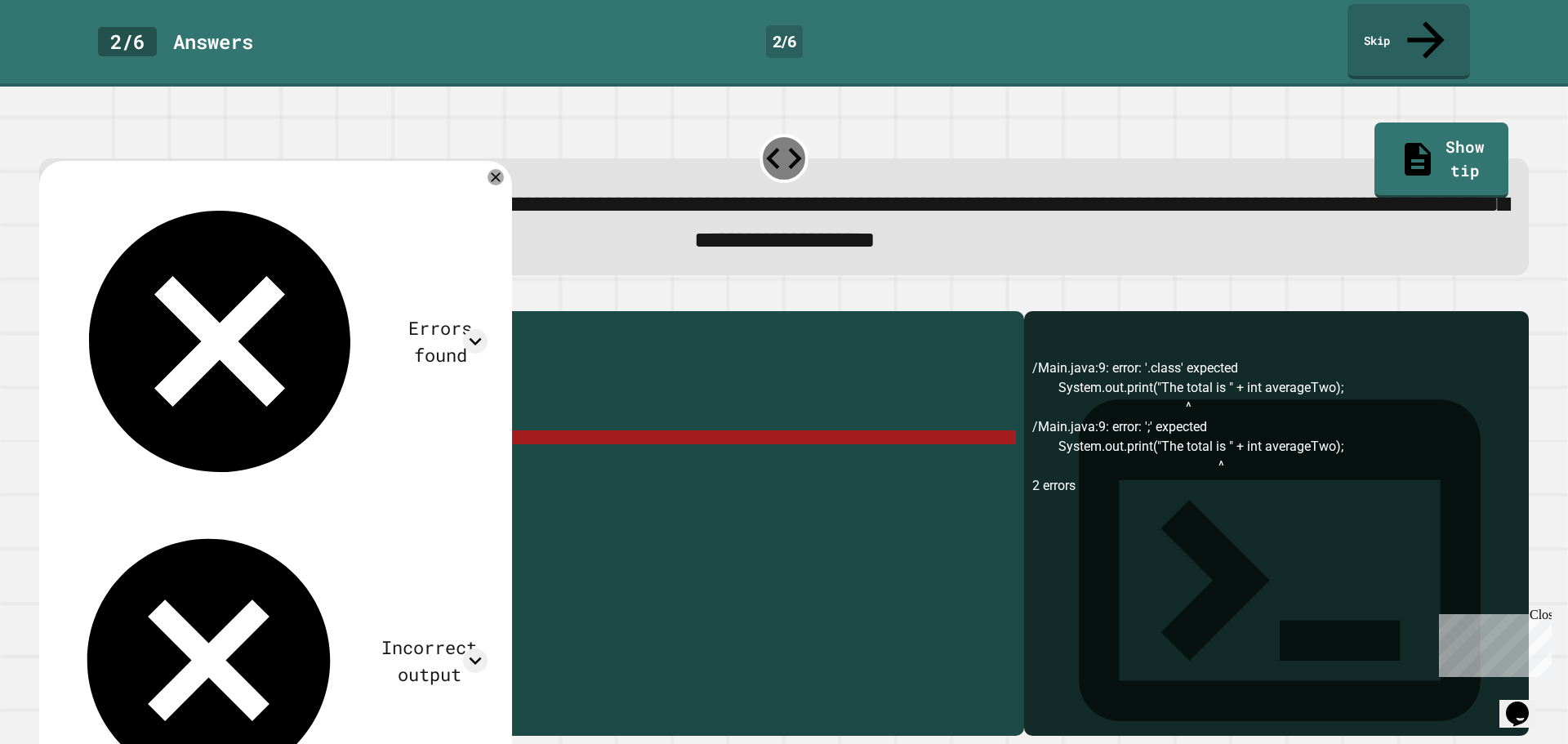
click at [352, 425] on div "public class Main { public static void main ( String [ ] args ) { // Fill in th…" at bounding box center [547, 521] width 937 height 403
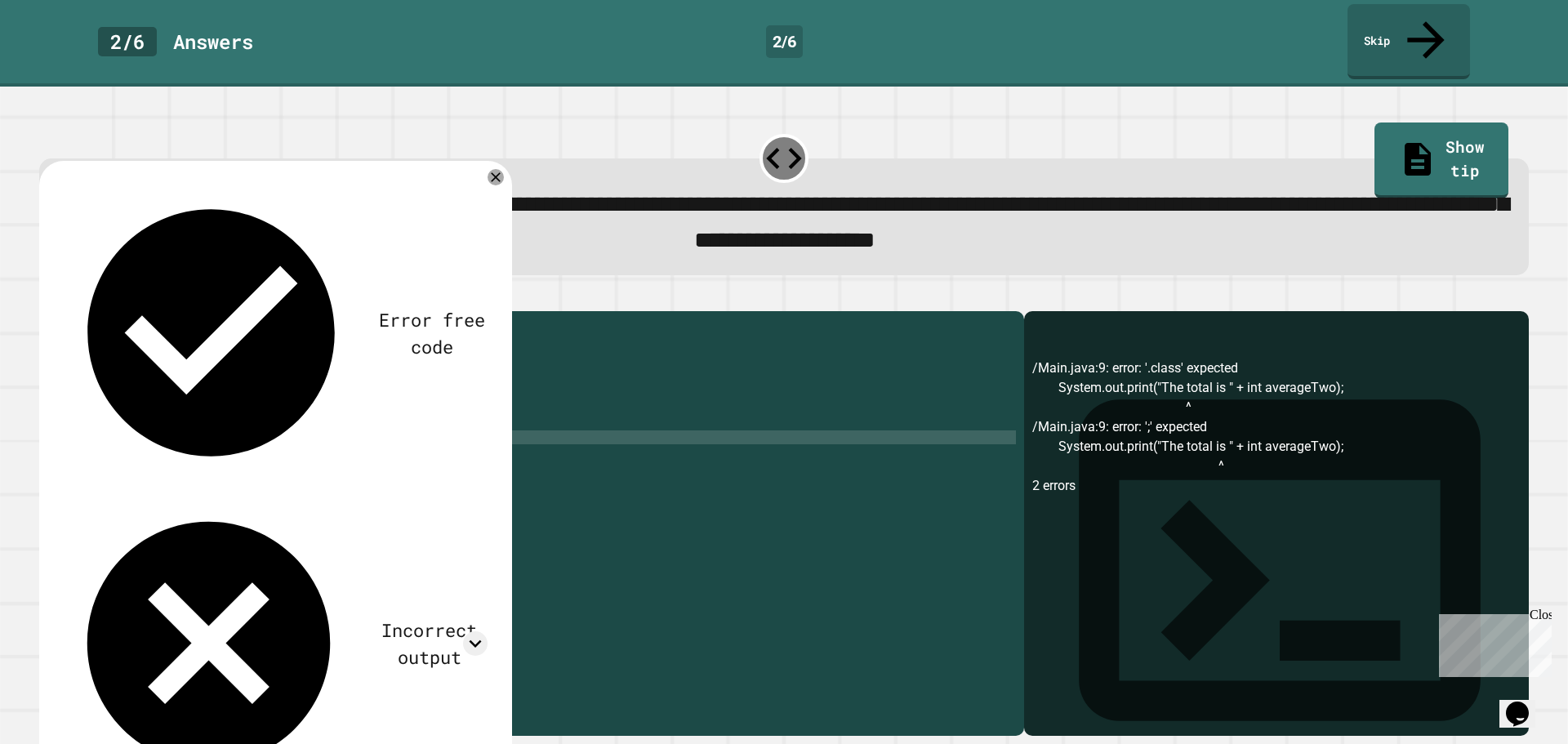
click at [258, 588] on div "public class Main { public static void main ( String [ ] args ) { // Fill in th…" at bounding box center [547, 521] width 937 height 403
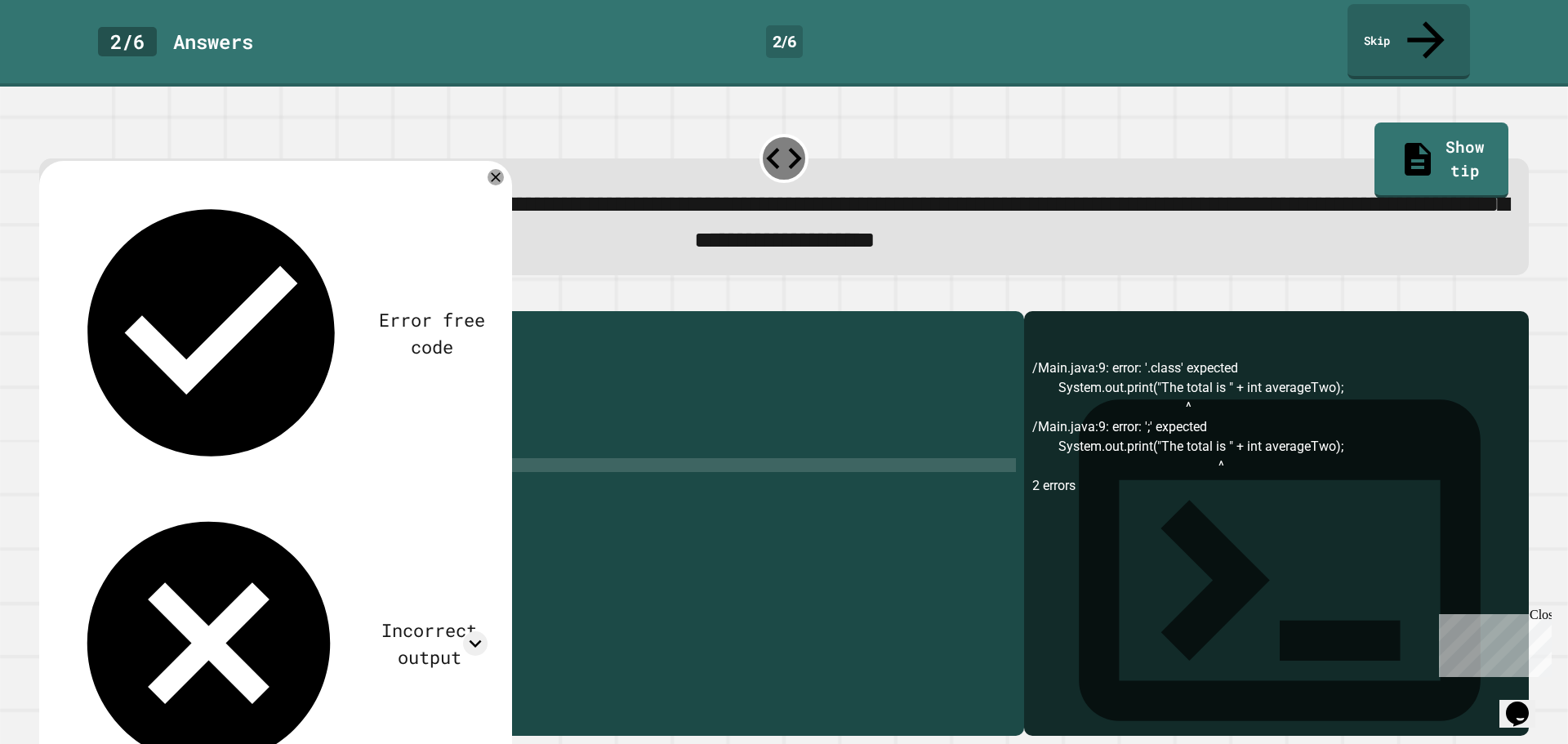
click at [371, 617] on div "Incorrect output" at bounding box center [429, 644] width 117 height 54
drag, startPoint x: 482, startPoint y: 215, endPoint x: 499, endPoint y: 214, distance: 17.0
click at [481, 498] on div "Incorrect output" at bounding box center [276, 643] width 425 height 291
click at [482, 640] on icon at bounding box center [476, 644] width 12 height 8
click at [505, 168] on icon at bounding box center [495, 177] width 20 height 20
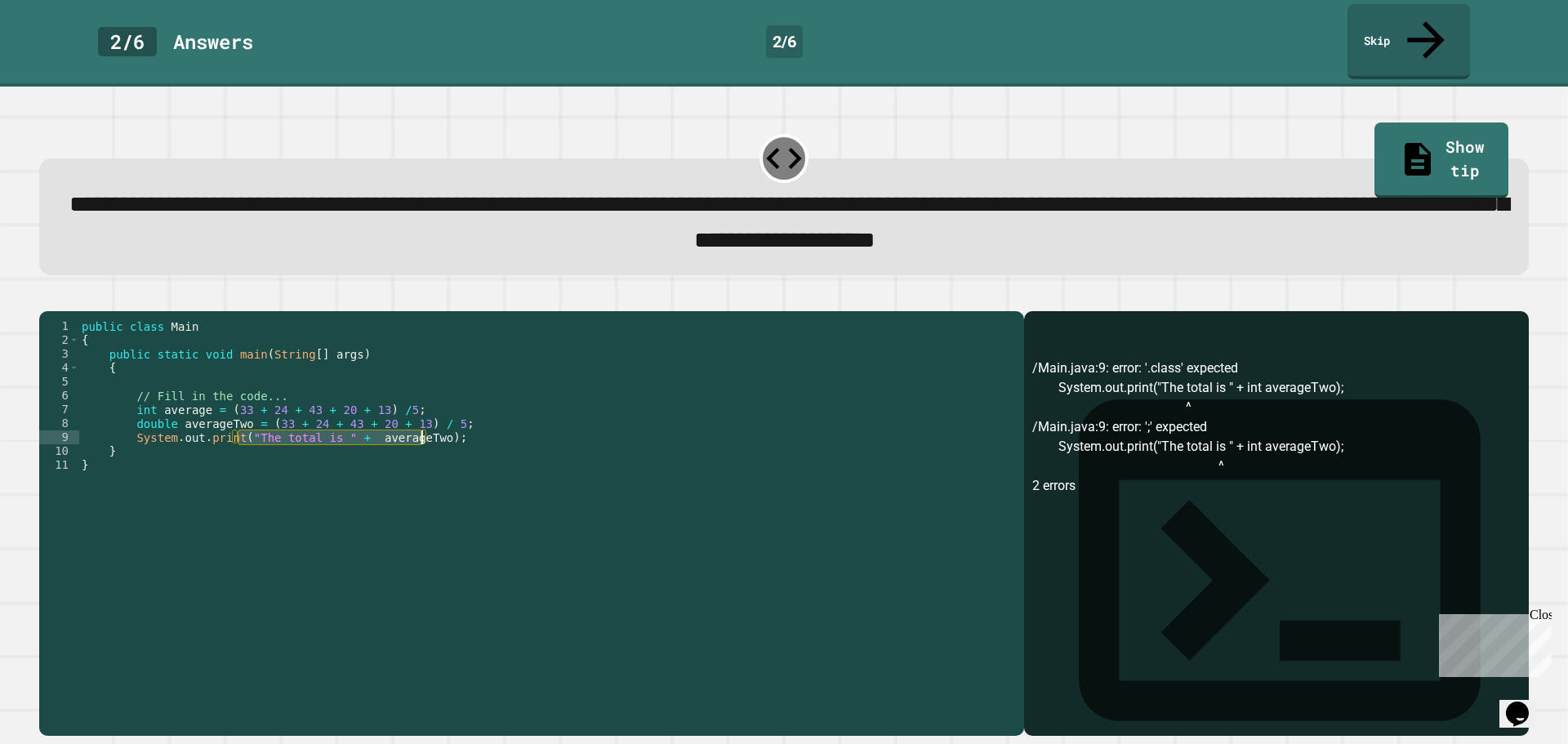
drag, startPoint x: 238, startPoint y: 426, endPoint x: 422, endPoint y: 430, distance: 184.0
click at [422, 430] on div "public class Main { public static void main ( String [ ] args ) { // Fill in th…" at bounding box center [547, 521] width 937 height 403
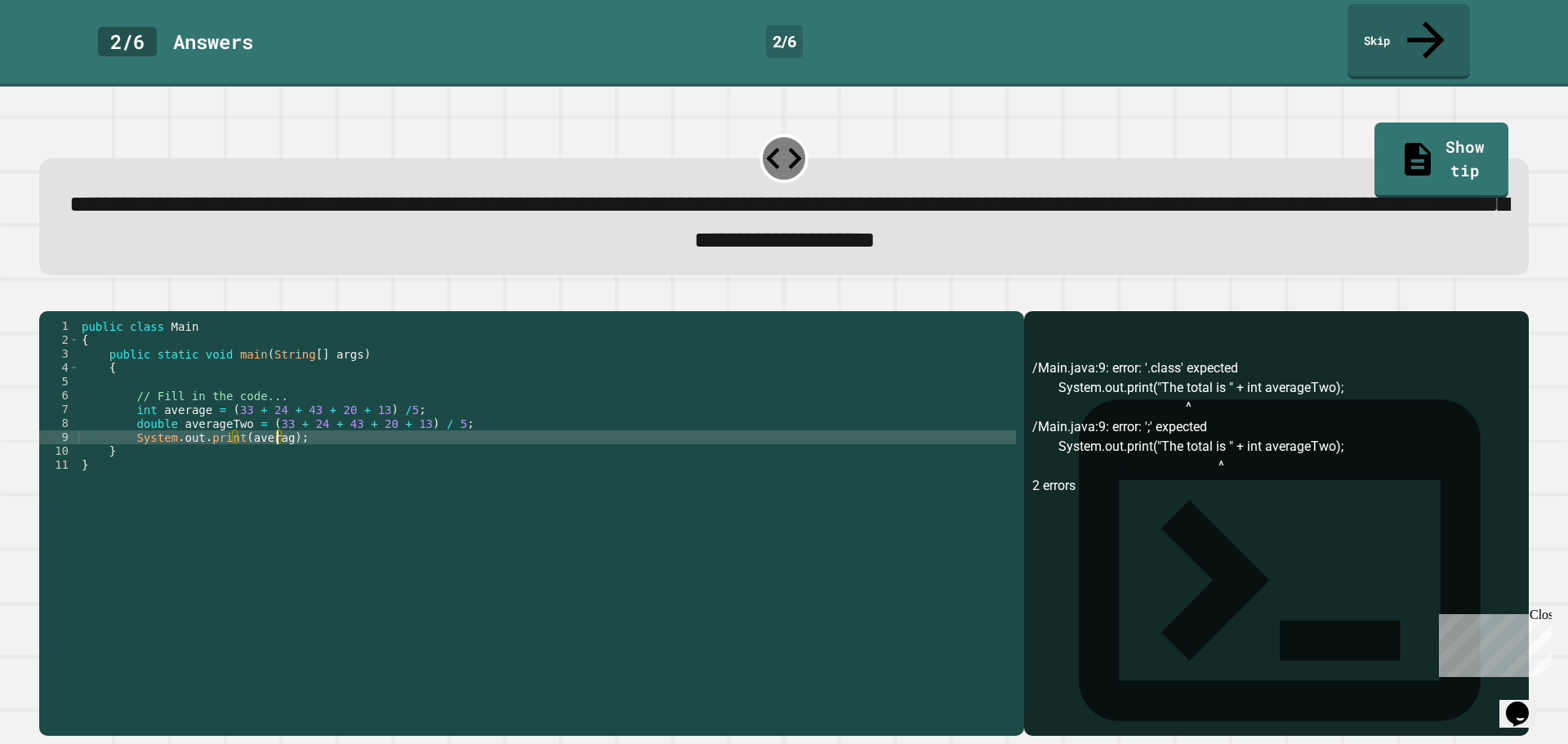
type textarea "**********"
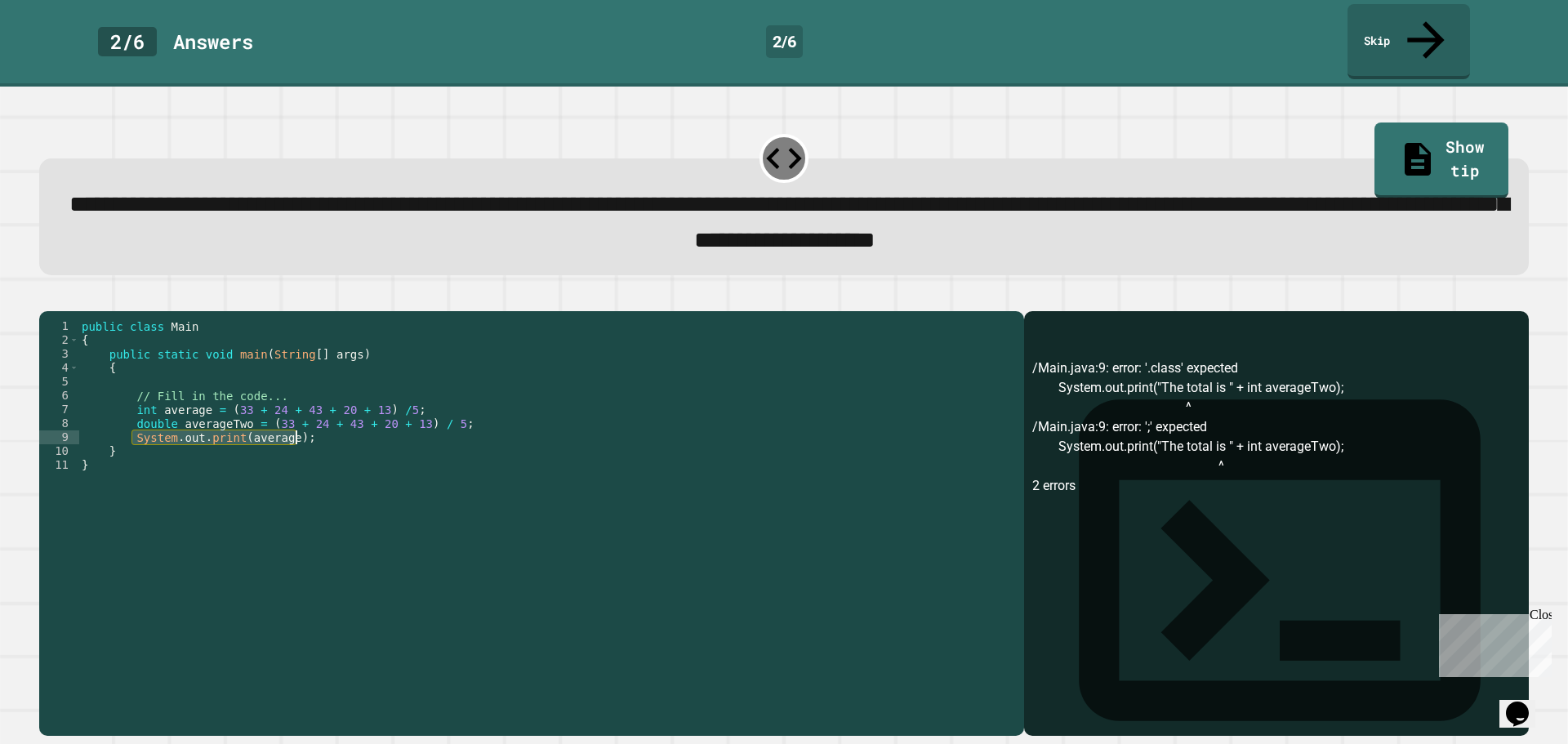
drag, startPoint x: 131, startPoint y: 424, endPoint x: 305, endPoint y: 428, distance: 174.0
click at [305, 428] on div "public class Main { public static void main ( String [ ] args ) { // Fill in th…" at bounding box center [547, 521] width 937 height 403
click at [366, 434] on div "public class Main { public static void main ( String [ ] args ) { // Fill in th…" at bounding box center [547, 521] width 937 height 403
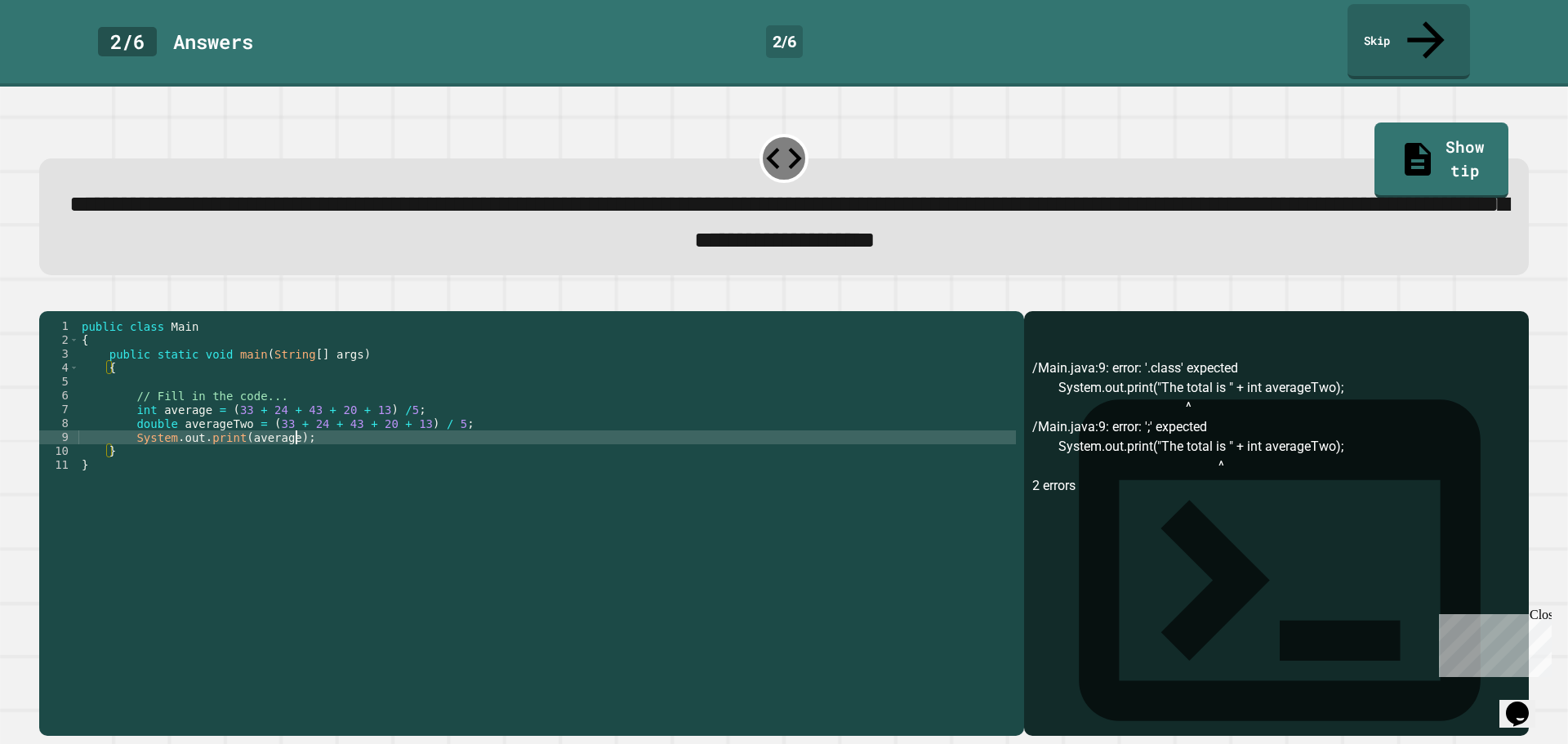
click at [323, 418] on div "public class Main { public static void main ( String [ ] args ) { // Fill in th…" at bounding box center [547, 521] width 937 height 403
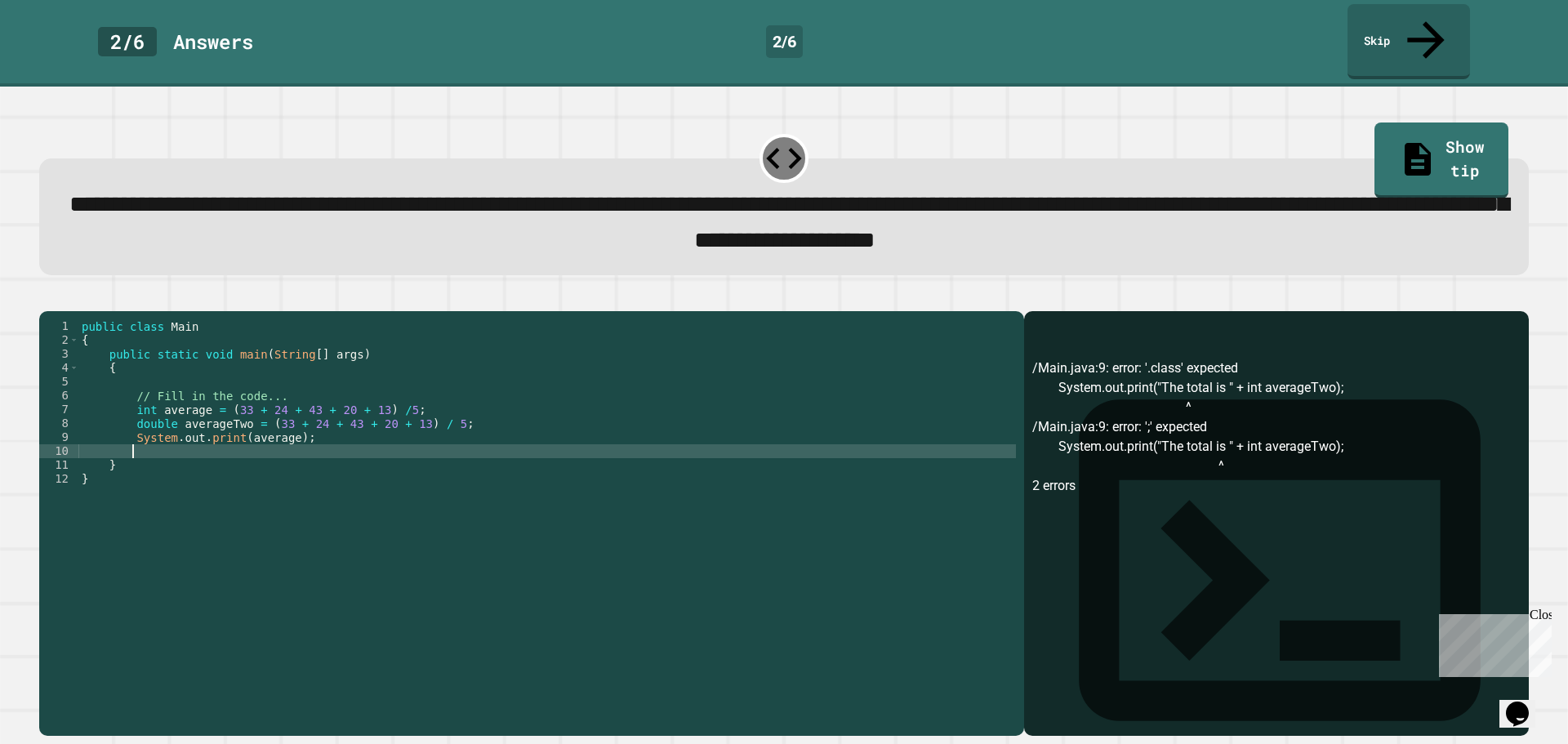
scroll to position [0, 3]
paste textarea "**********"
type textarea "**********"
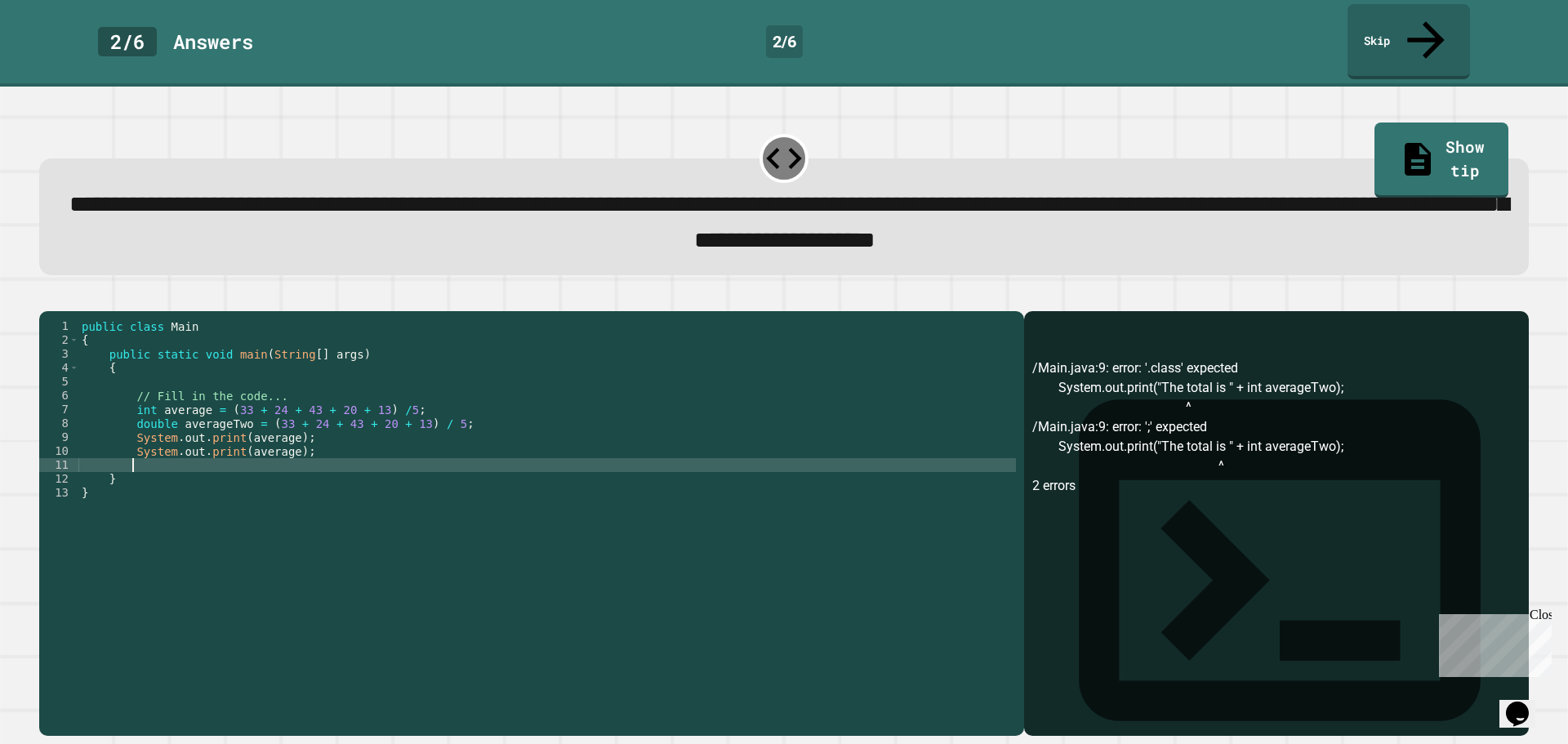
paste textarea "**********"
click at [282, 446] on div "public class Main { public static void main ( String [ ] args ) { // Fill in th…" at bounding box center [547, 521] width 937 height 403
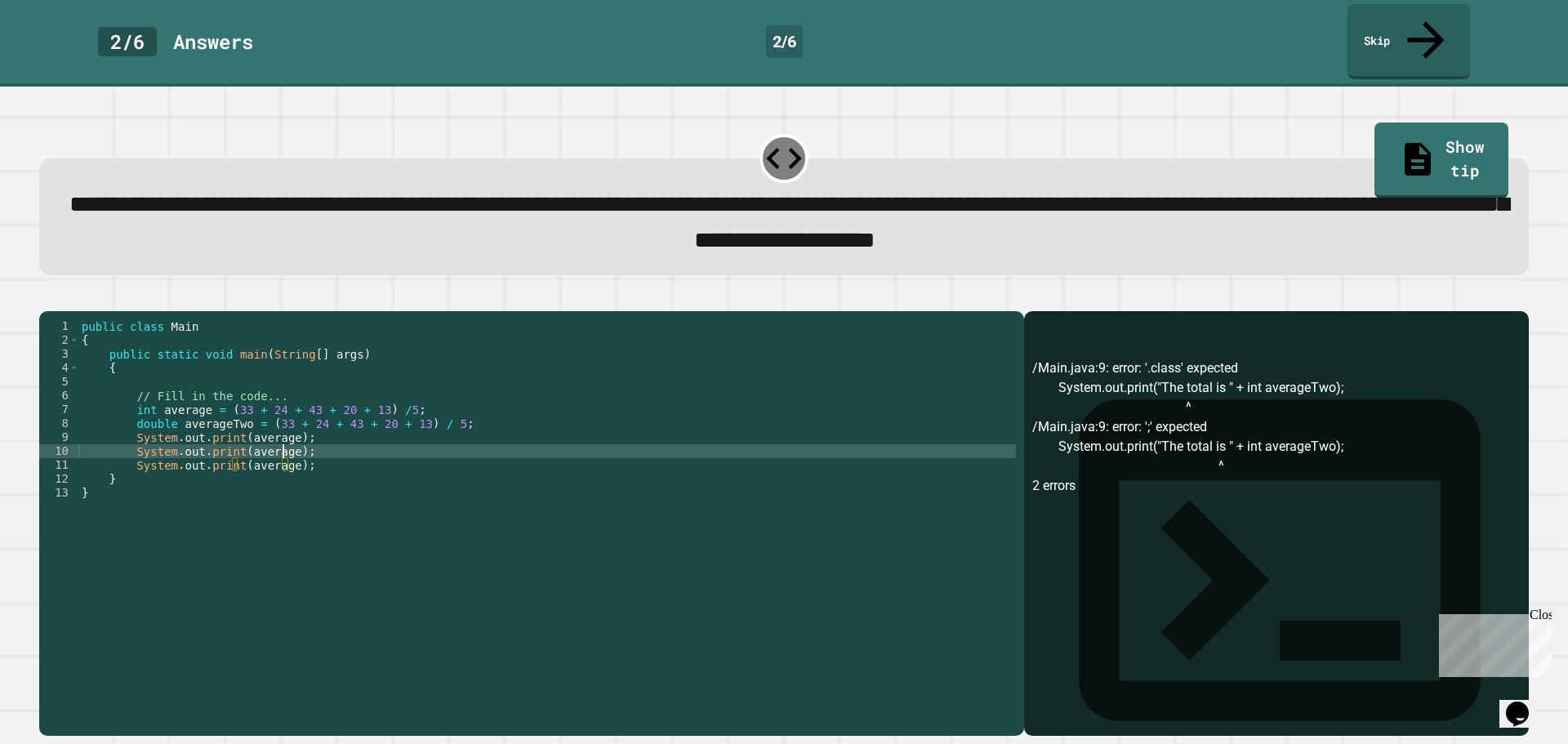
click at [282, 439] on div "public class Main { public static void main ( String [ ] args ) { // Fill in th…" at bounding box center [547, 521] width 937 height 403
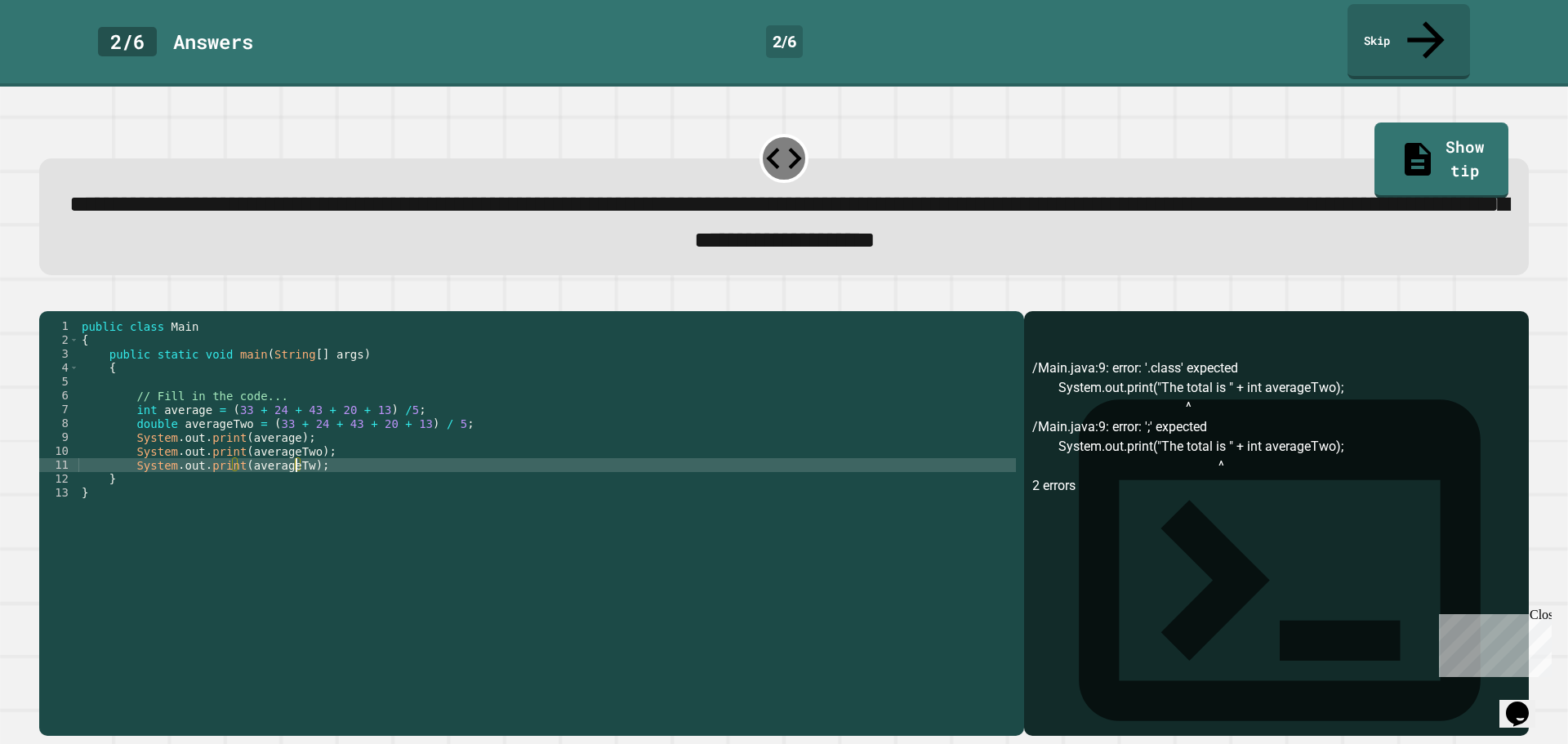
scroll to position [0, 16]
click at [235, 455] on div "public class Main { public static void main ( String [ ] args ) { // Fill in th…" at bounding box center [547, 521] width 937 height 403
click at [235, 452] on div "public class Main { public static void main ( String [ ] args ) { // Fill in th…" at bounding box center [547, 521] width 937 height 403
click at [240, 454] on div "public class Main { public static void main ( String [ ] args ) { // Fill in th…" at bounding box center [547, 521] width 937 height 403
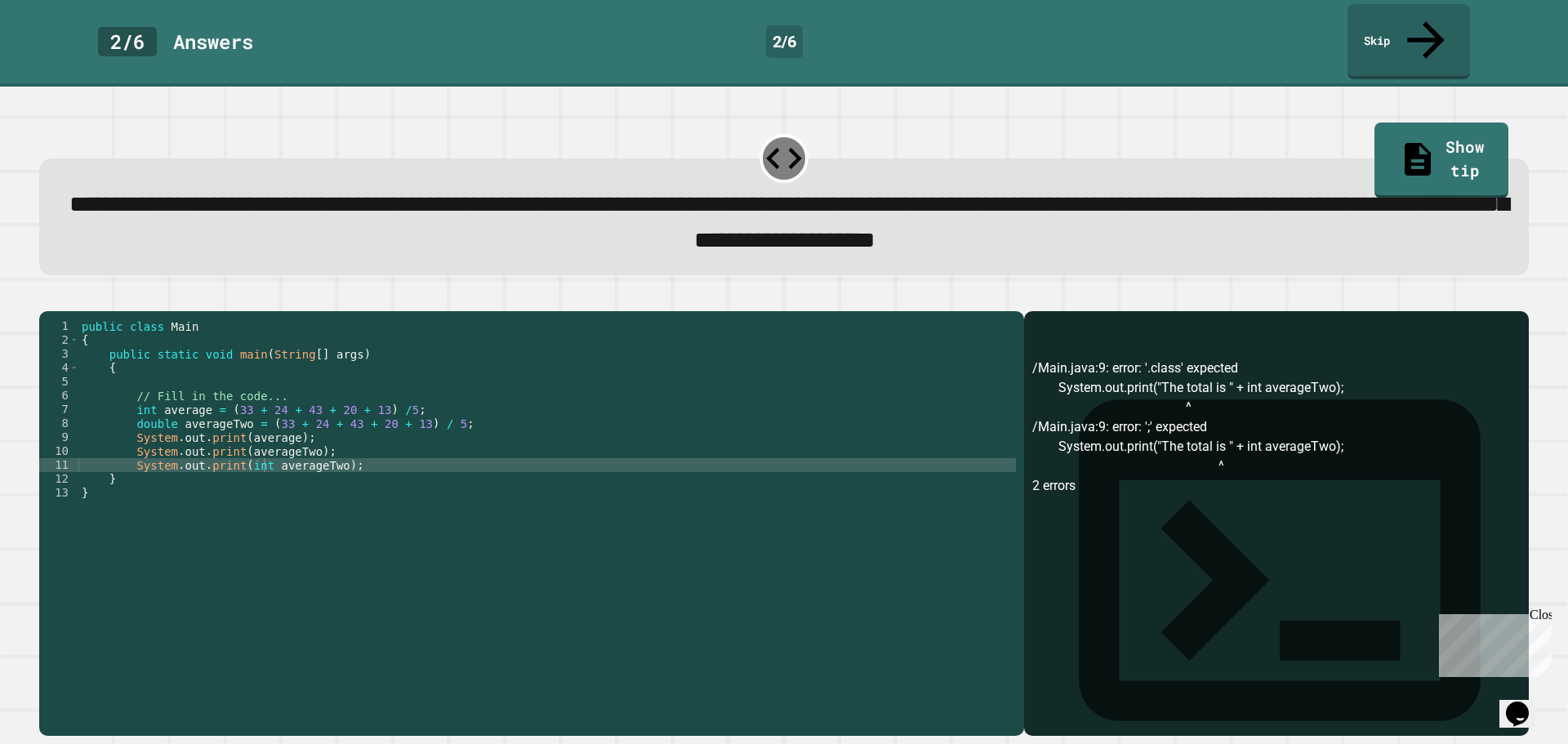
click at [62, 302] on icon "button" at bounding box center [58, 307] width 9 height 11
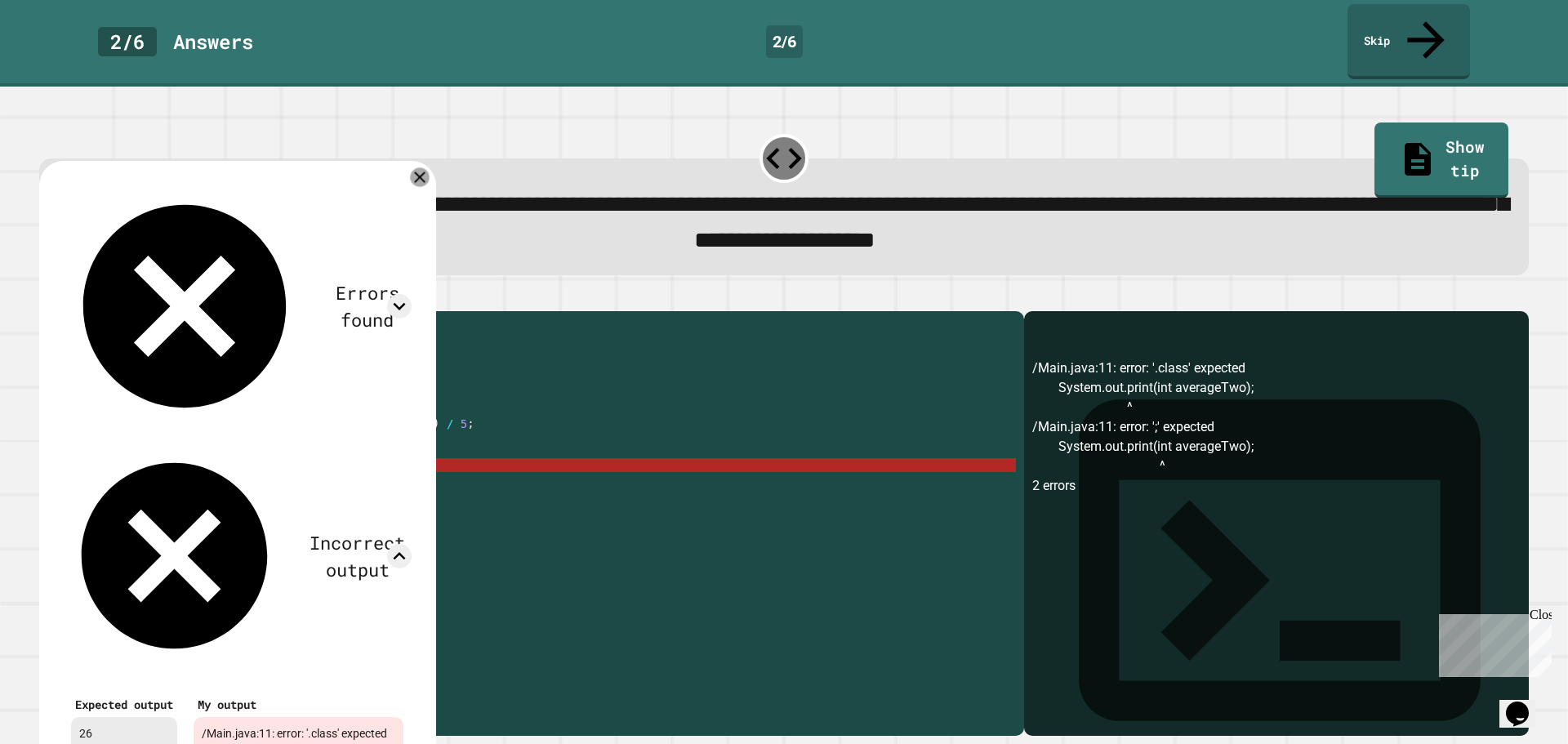
click at [429, 168] on icon at bounding box center [419, 177] width 19 height 19
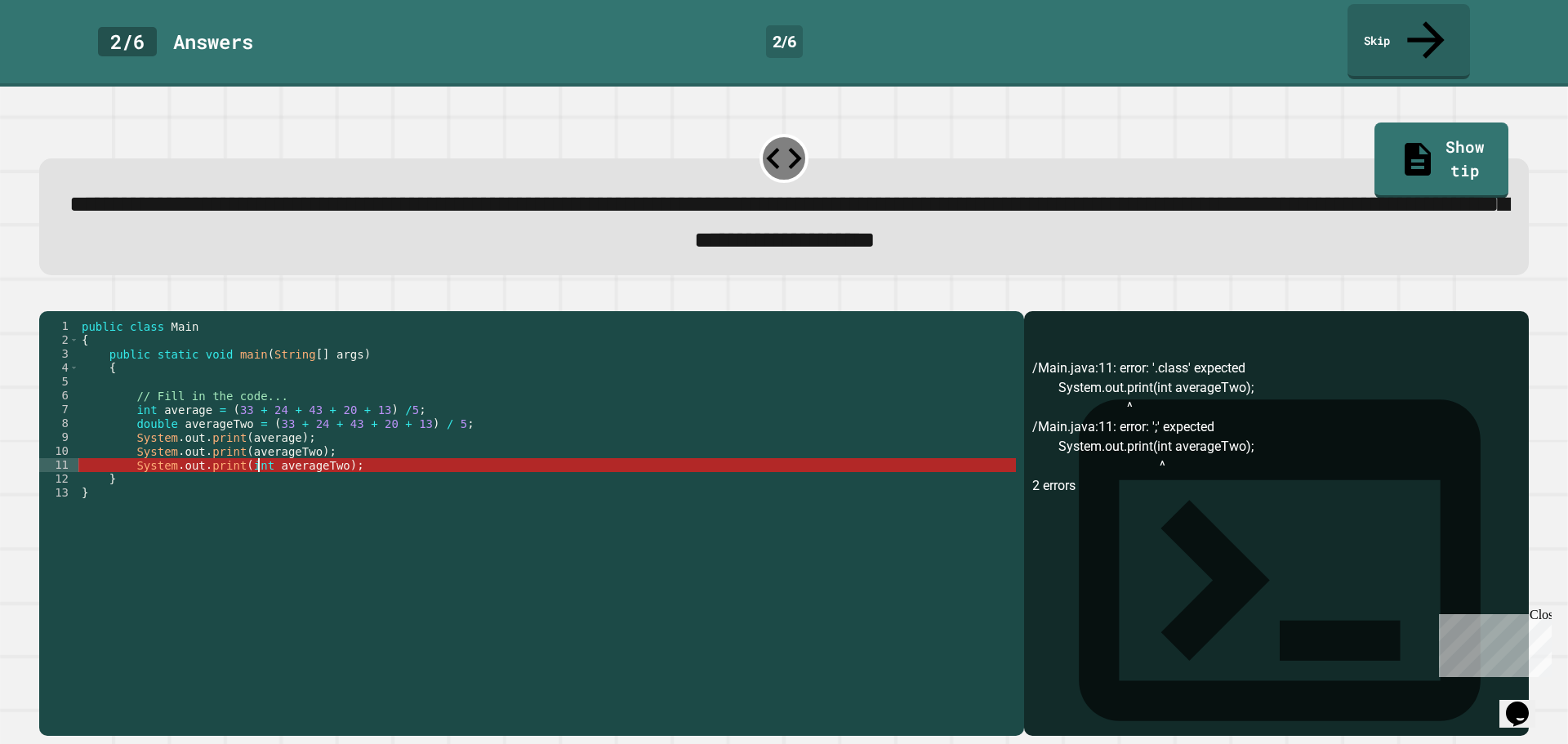
click at [256, 455] on div "public class Main { public static void main ( String [ ] args ) { // Fill in th…" at bounding box center [547, 521] width 937 height 403
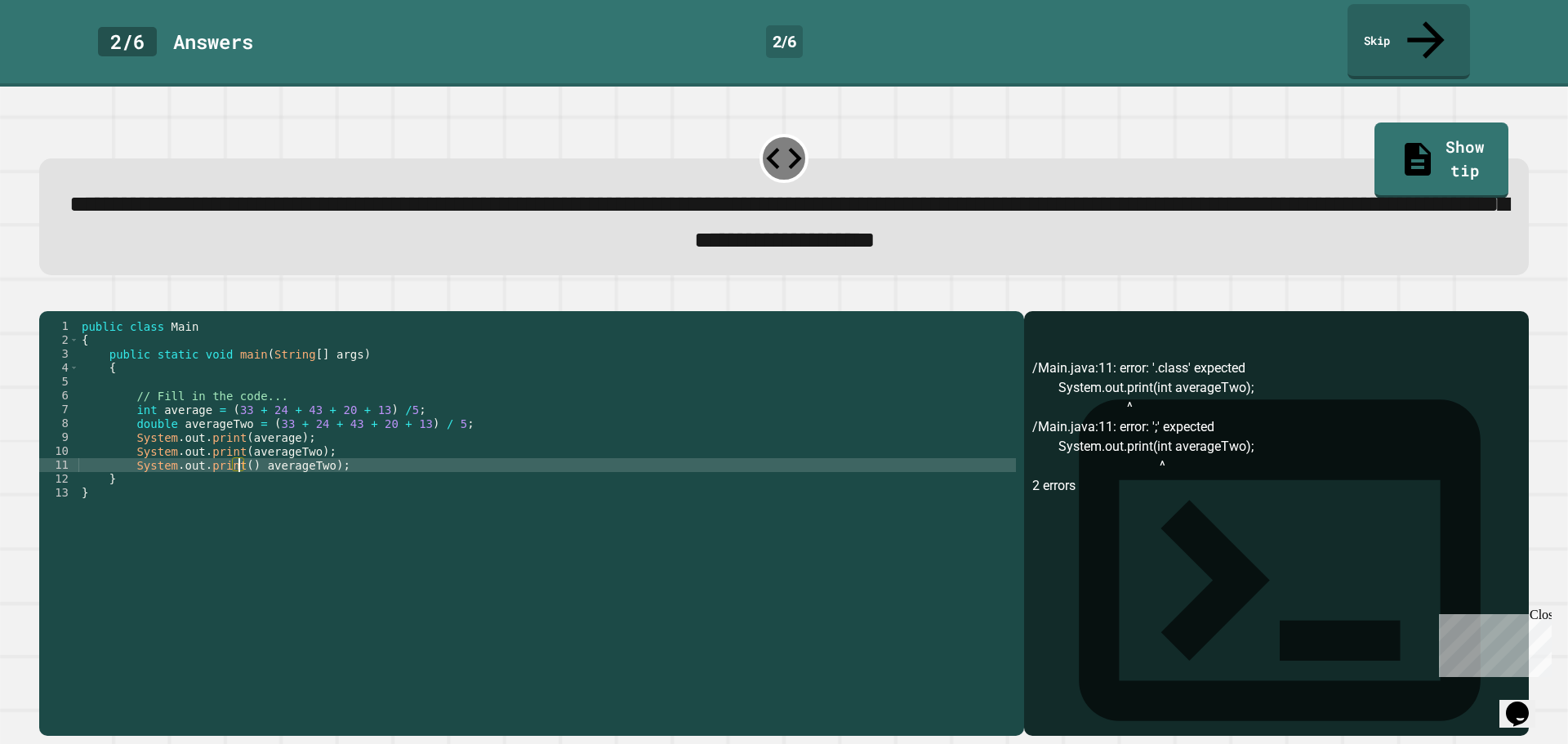
scroll to position [0, 2]
click at [1072, 311] on div "Output shell" at bounding box center [1276, 570] width 505 height 519
click at [1423, 119] on link "Show tip" at bounding box center [1441, 159] width 134 height 79
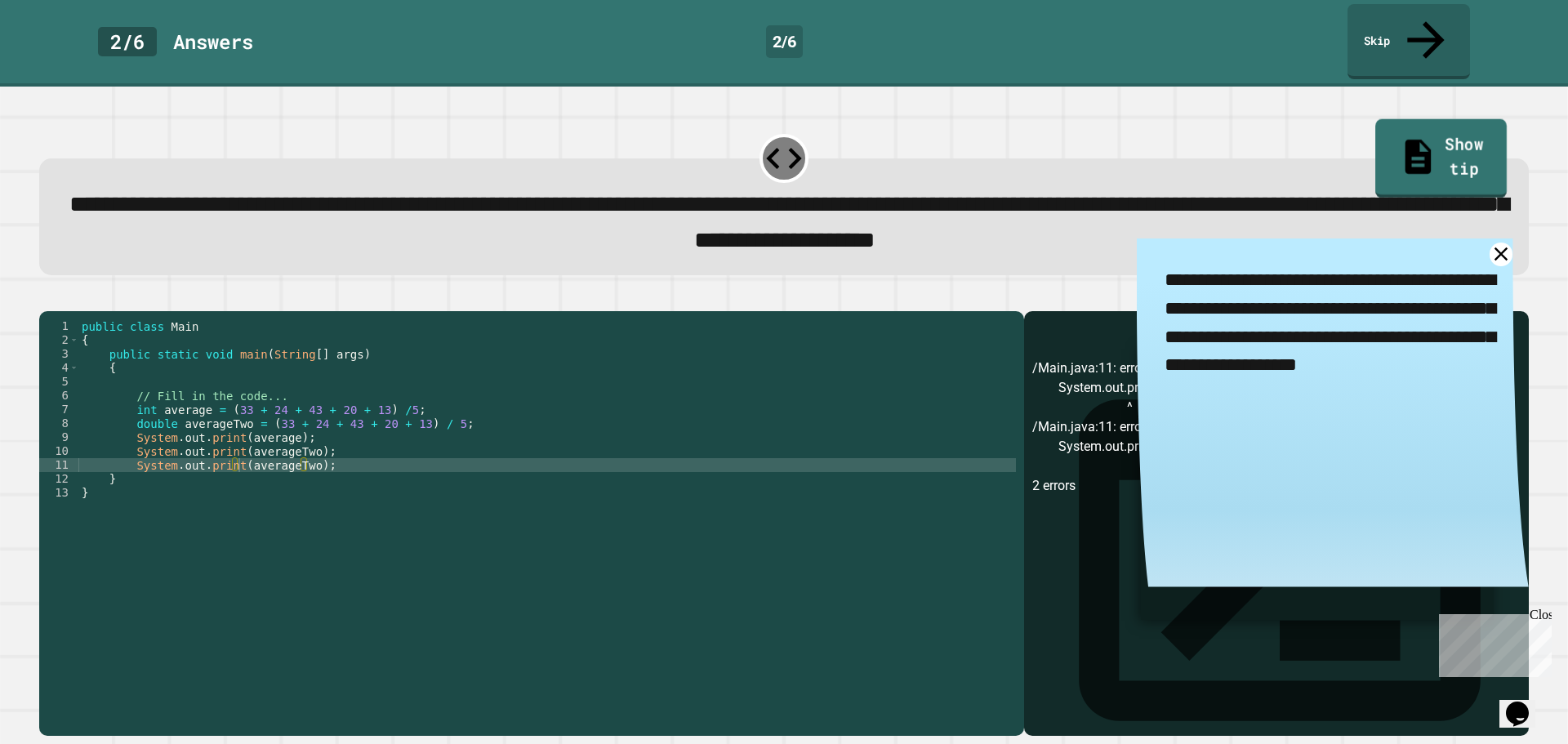
click at [1420, 120] on link "Show tip" at bounding box center [1442, 159] width 131 height 79
click at [1487, 240] on icon at bounding box center [1501, 254] width 28 height 28
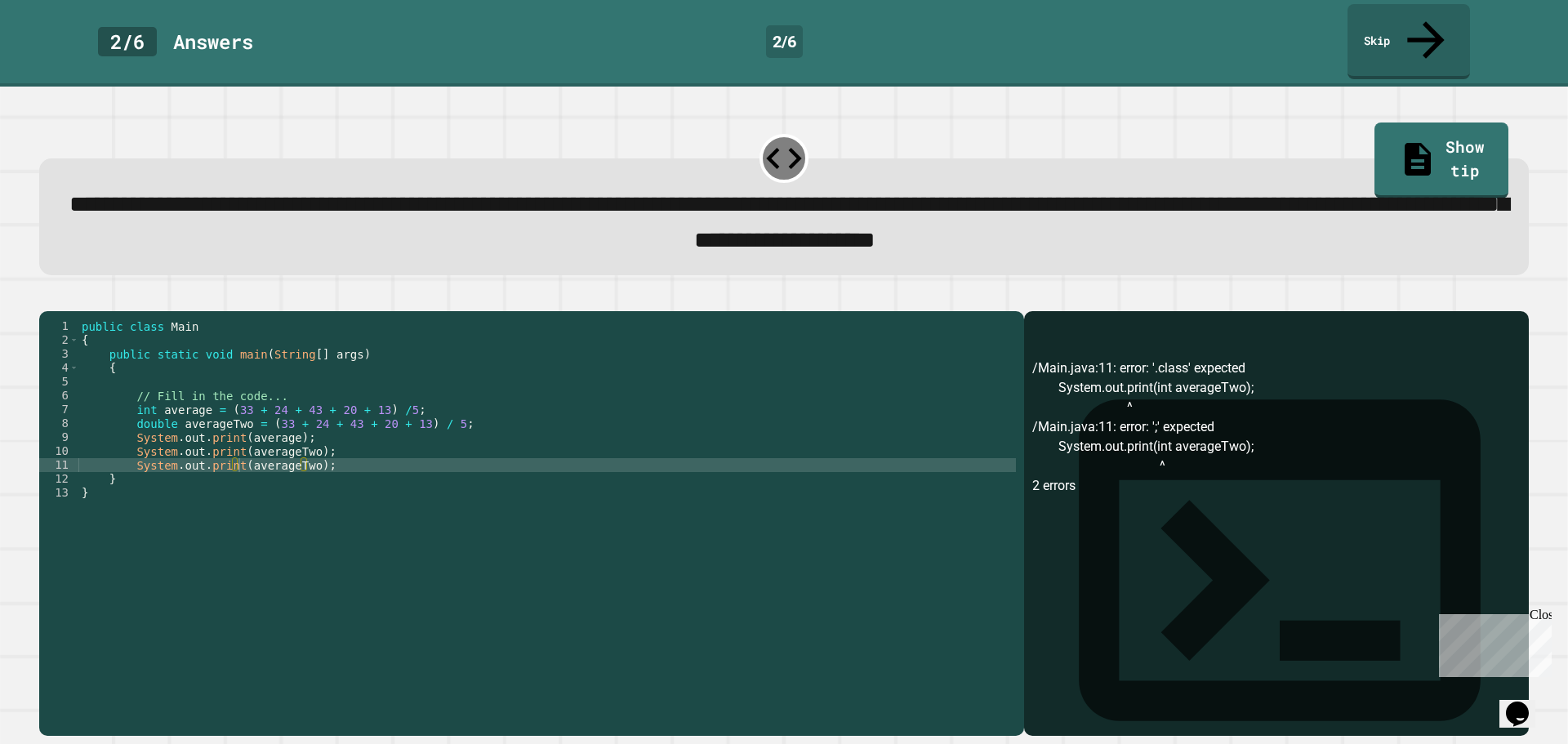
click at [299, 455] on div "public class Main { public static void main ( String [ ] args ) { // Fill in th…" at bounding box center [547, 521] width 937 height 403
click at [48, 297] on icon "button" at bounding box center [48, 297] width 0 height 0
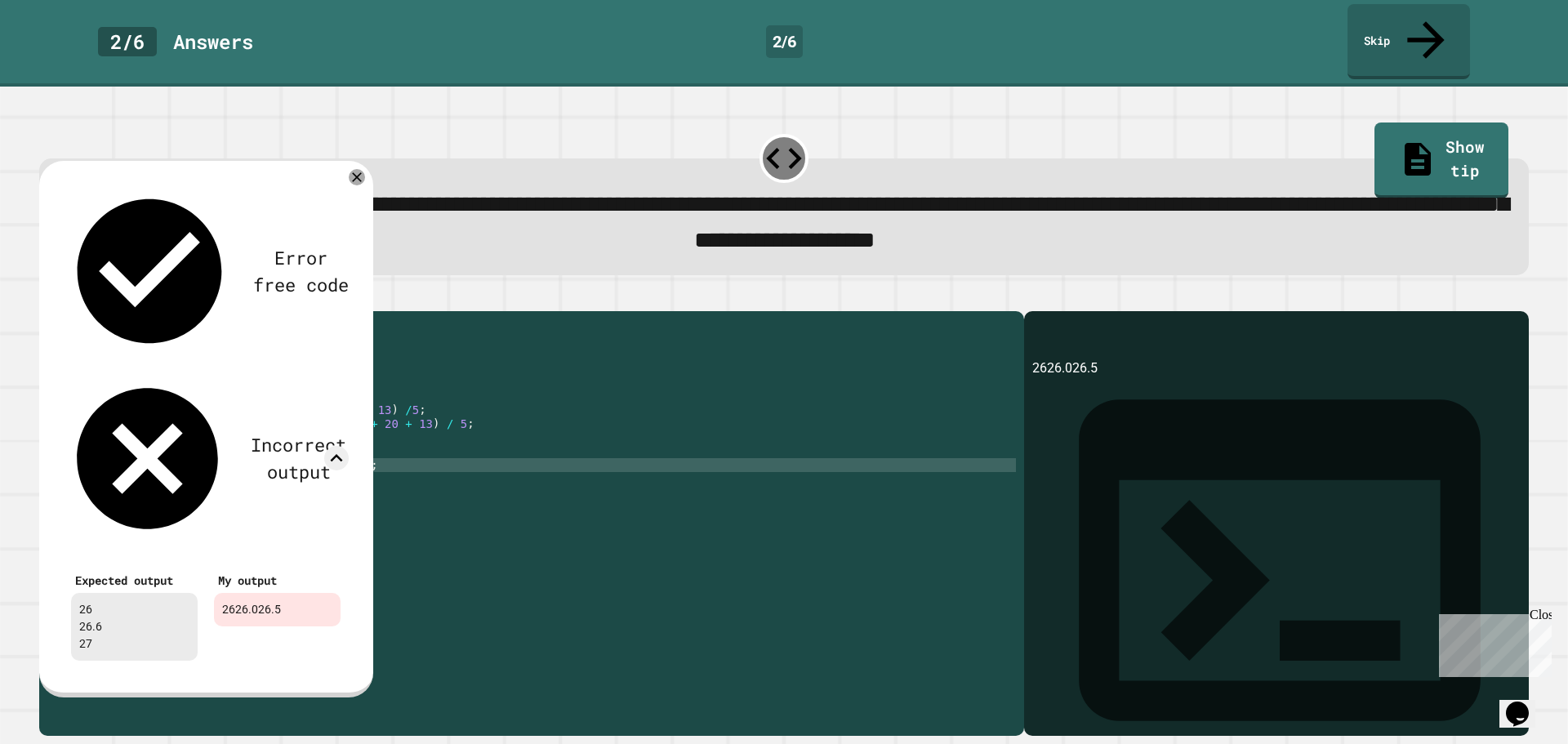
click at [231, 426] on div "public class Main { public static void main ( String [ ] args ) { // Fill in th…" at bounding box center [547, 521] width 937 height 403
drag, startPoint x: 243, startPoint y: 483, endPoint x: 250, endPoint y: 418, distance: 65.4
click at [241, 483] on div "public class Main { public static void main ( String [ ] args ) { // Fill in th…" at bounding box center [547, 521] width 937 height 403
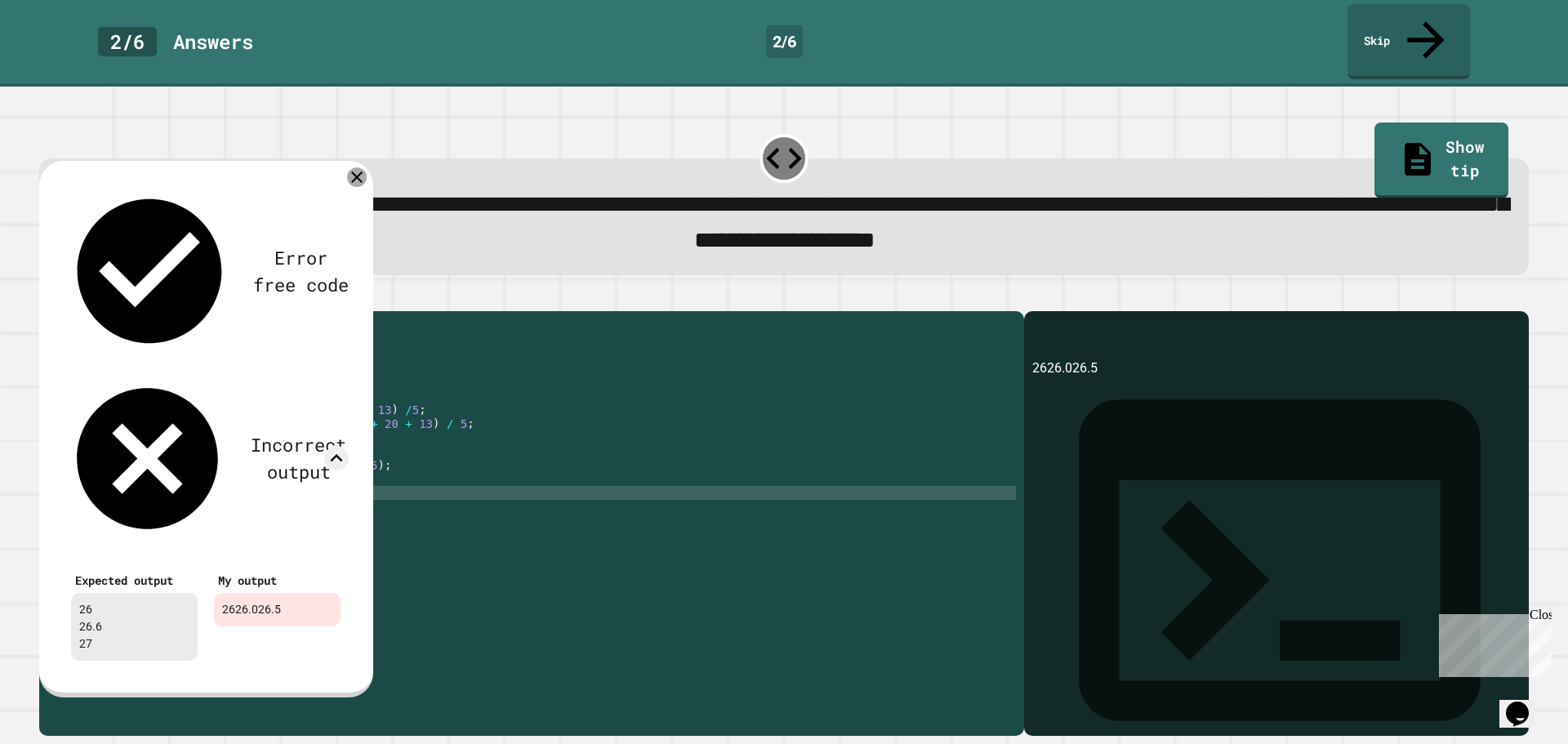
drag, startPoint x: 352, startPoint y: 143, endPoint x: 307, endPoint y: 143, distance: 45.0
click at [350, 168] on icon at bounding box center [357, 177] width 20 height 20
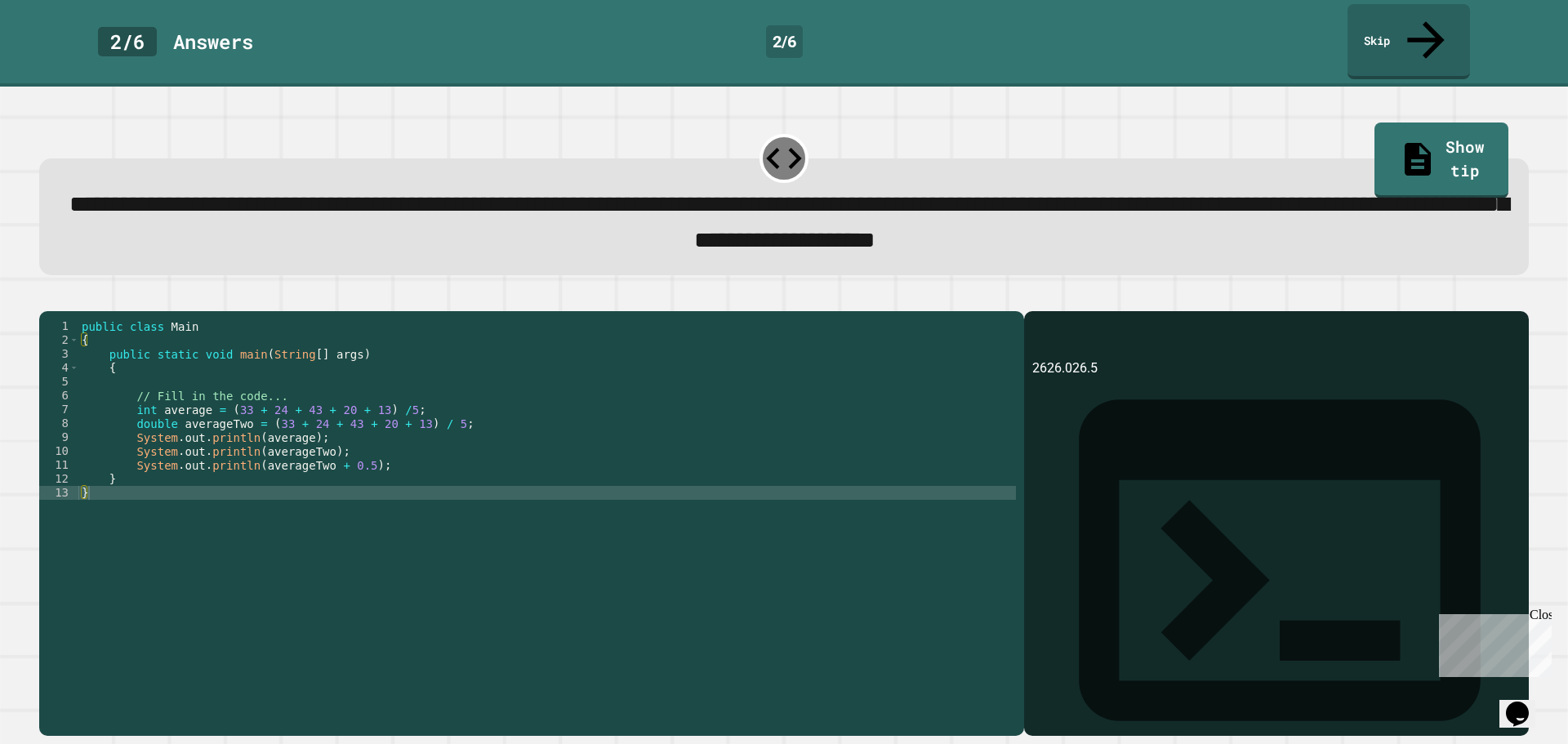
click at [48, 297] on icon "button" at bounding box center [48, 297] width 0 height 0
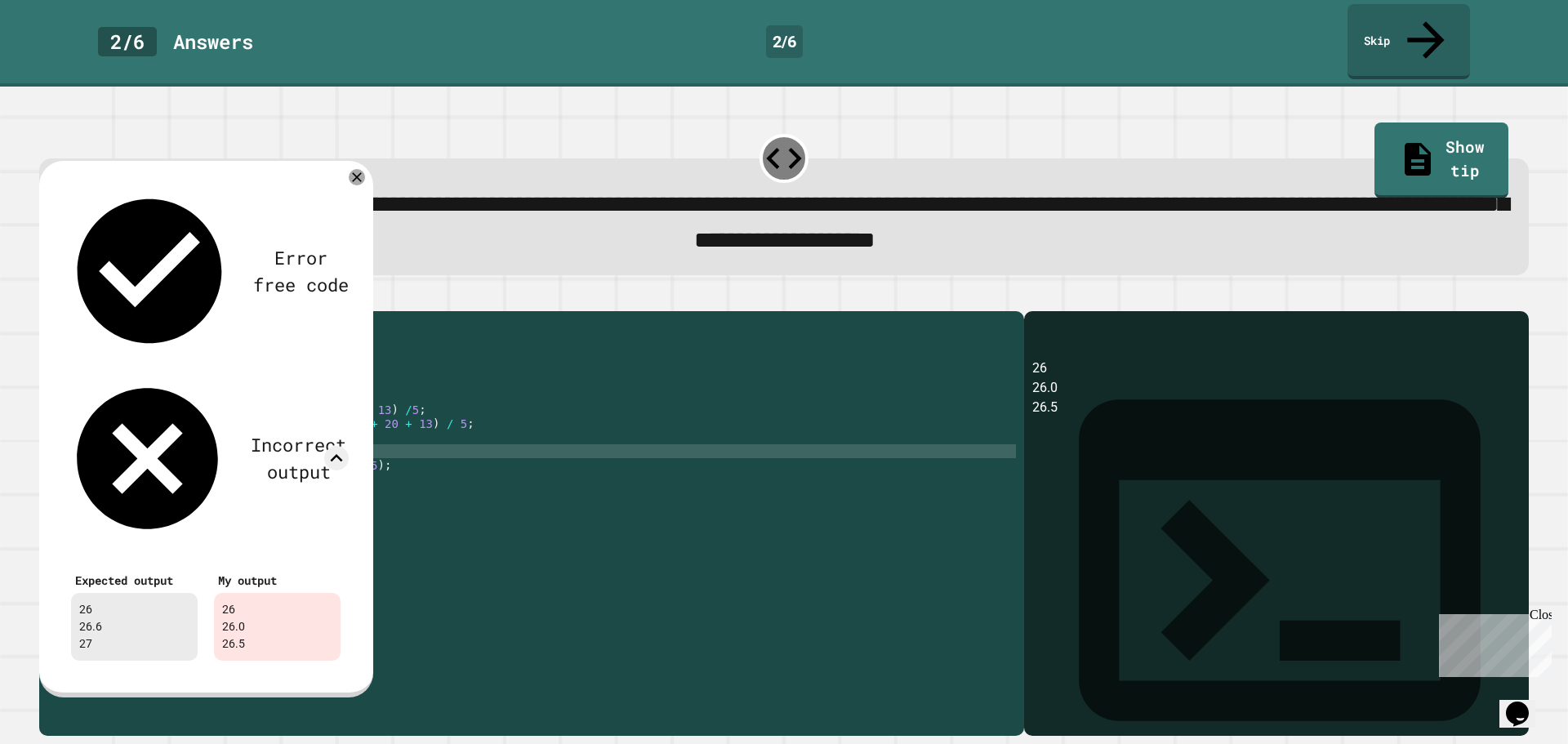
click at [313, 437] on div "public class Main { public static void main ( String [ ] args ) { // Fill in th…" at bounding box center [547, 521] width 937 height 403
click at [350, 452] on div "public class Main { public static void main ( String [ ] args ) { // Fill in th…" at bounding box center [547, 521] width 937 height 403
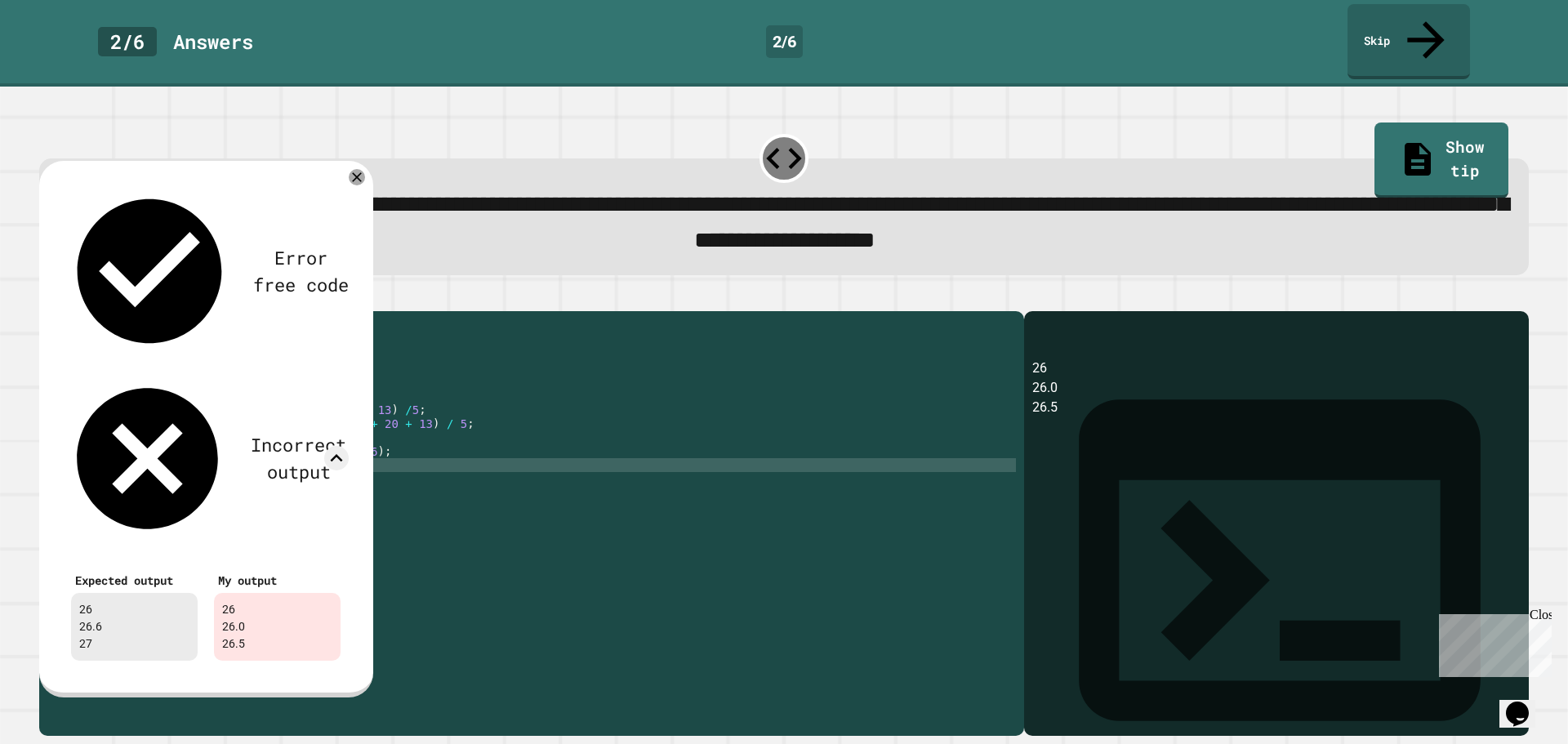
scroll to position [0, 18]
click at [358, 511] on div "public class Main { public static void main ( String [ ] args ) { // Fill in th…" at bounding box center [547, 521] width 937 height 403
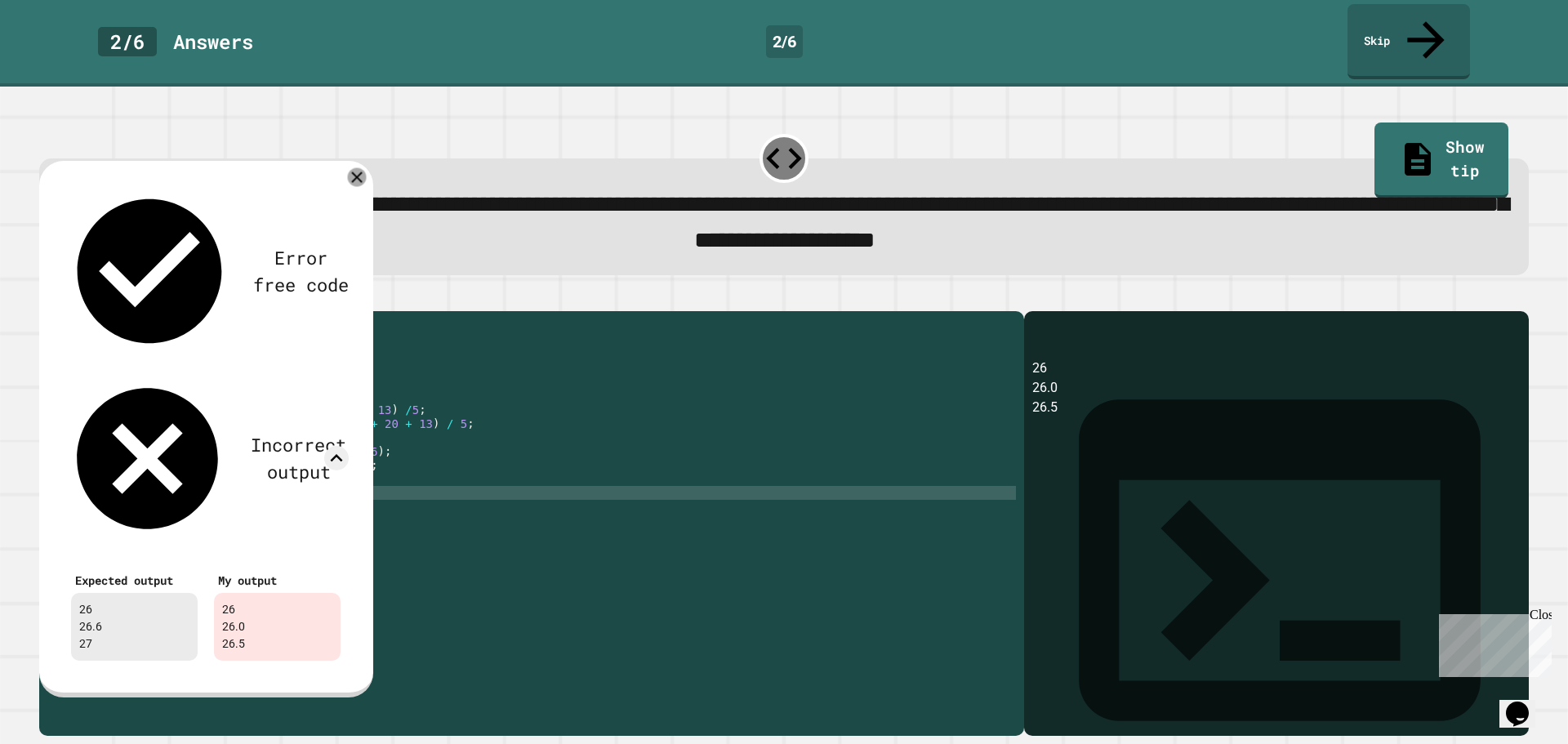
click at [355, 168] on icon at bounding box center [358, 177] width 19 height 19
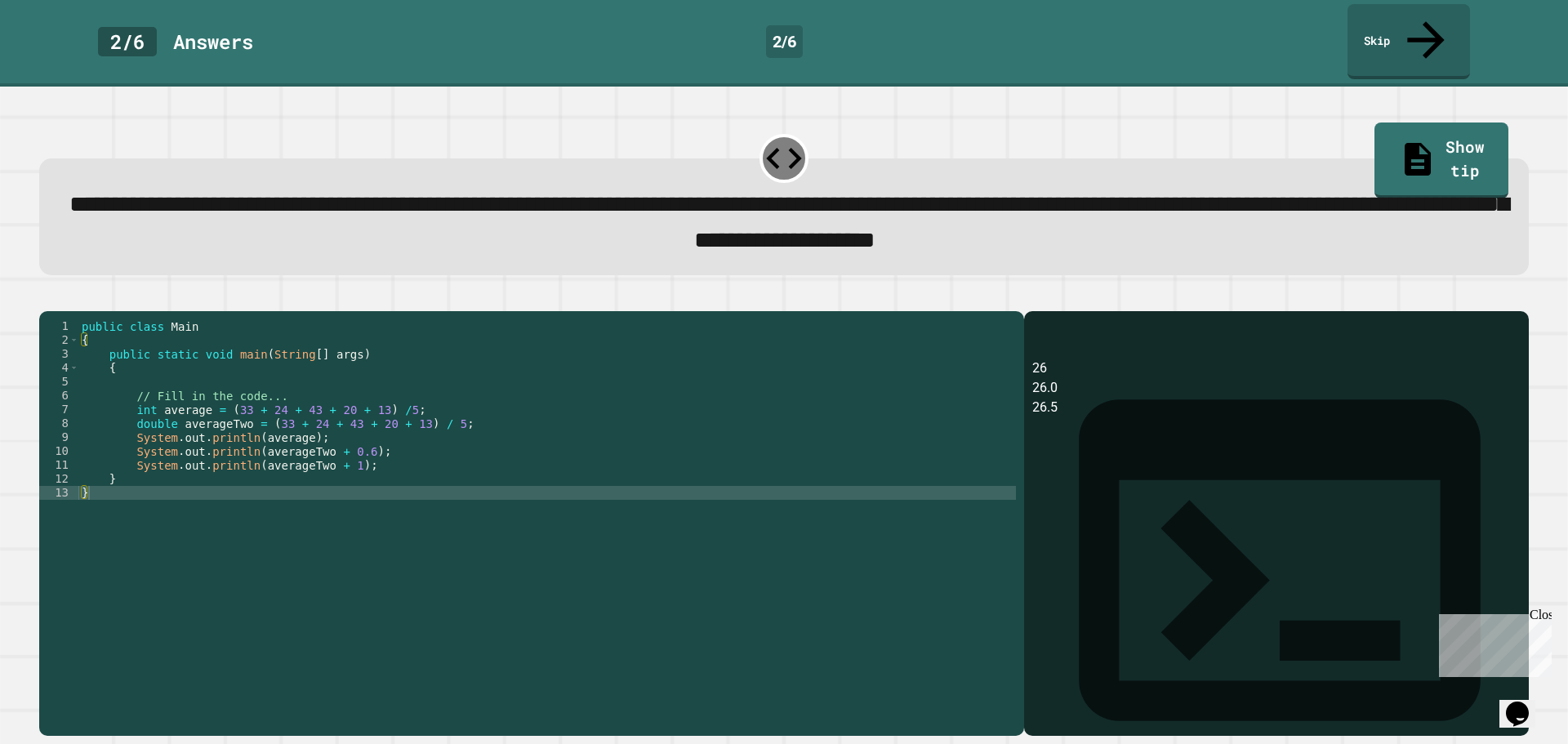
click at [63, 302] on icon "button" at bounding box center [58, 307] width 9 height 11
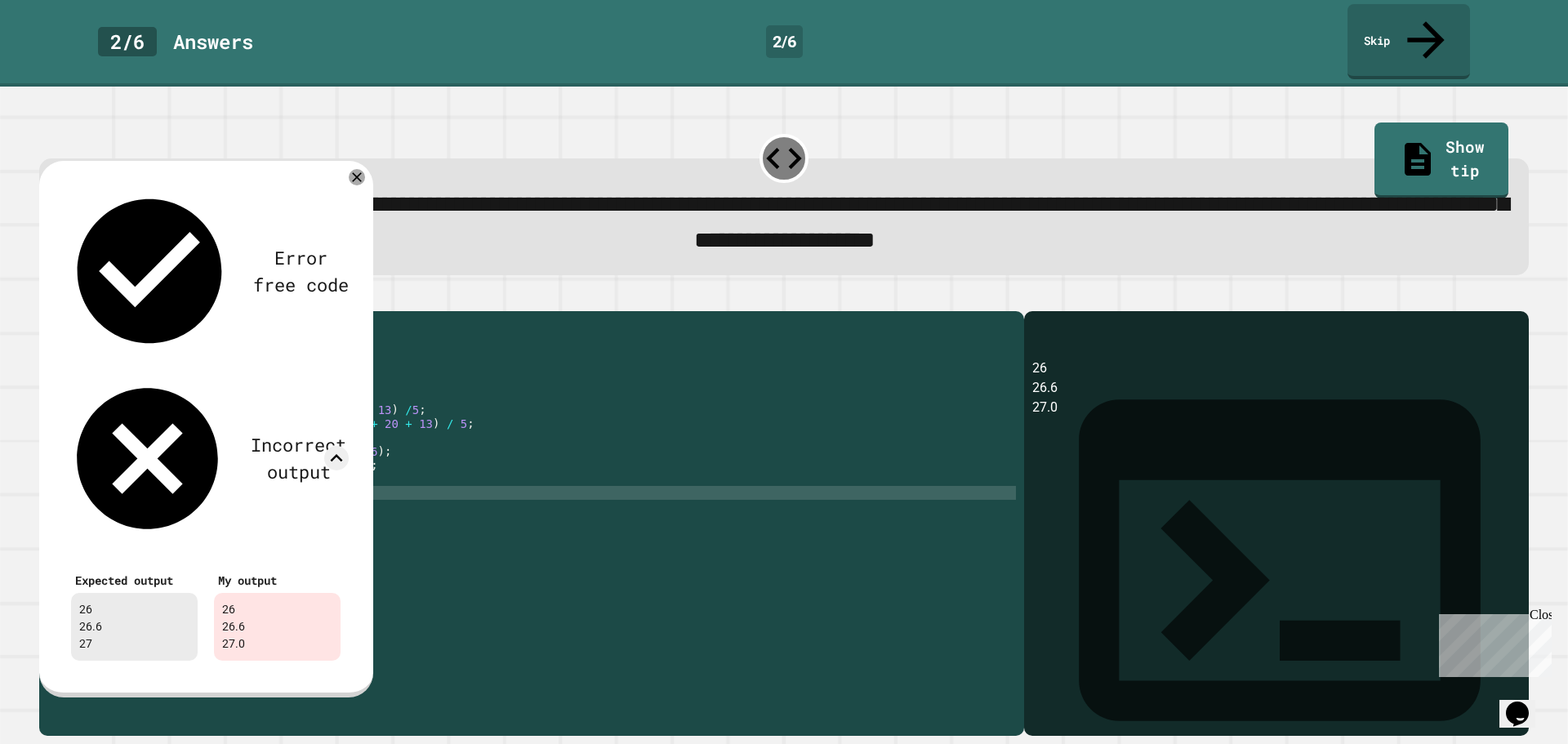
click at [382, 434] on div "public class Main { public static void main ( String [ ] args ) { // Fill in th…" at bounding box center [547, 521] width 937 height 403
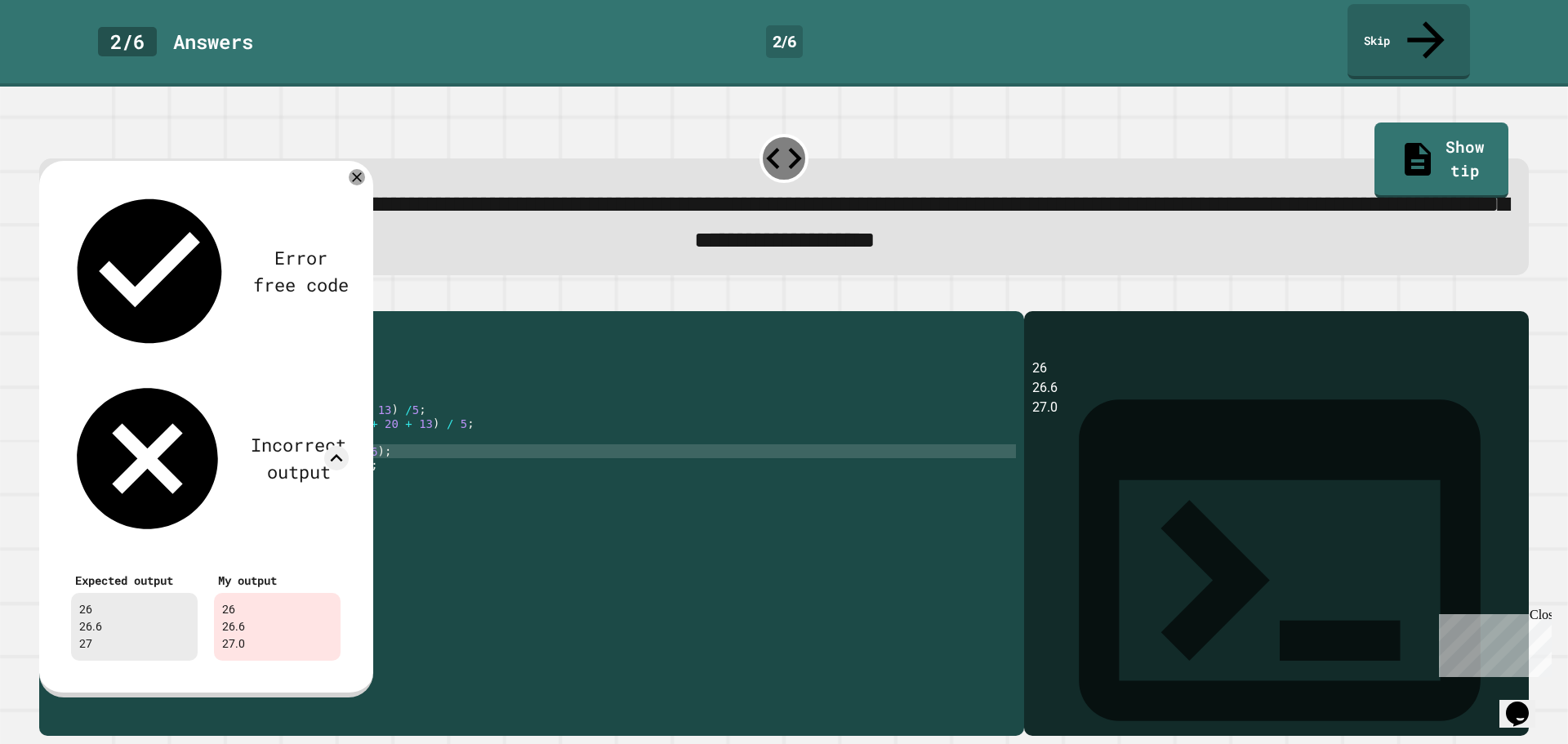
type textarea "**********"
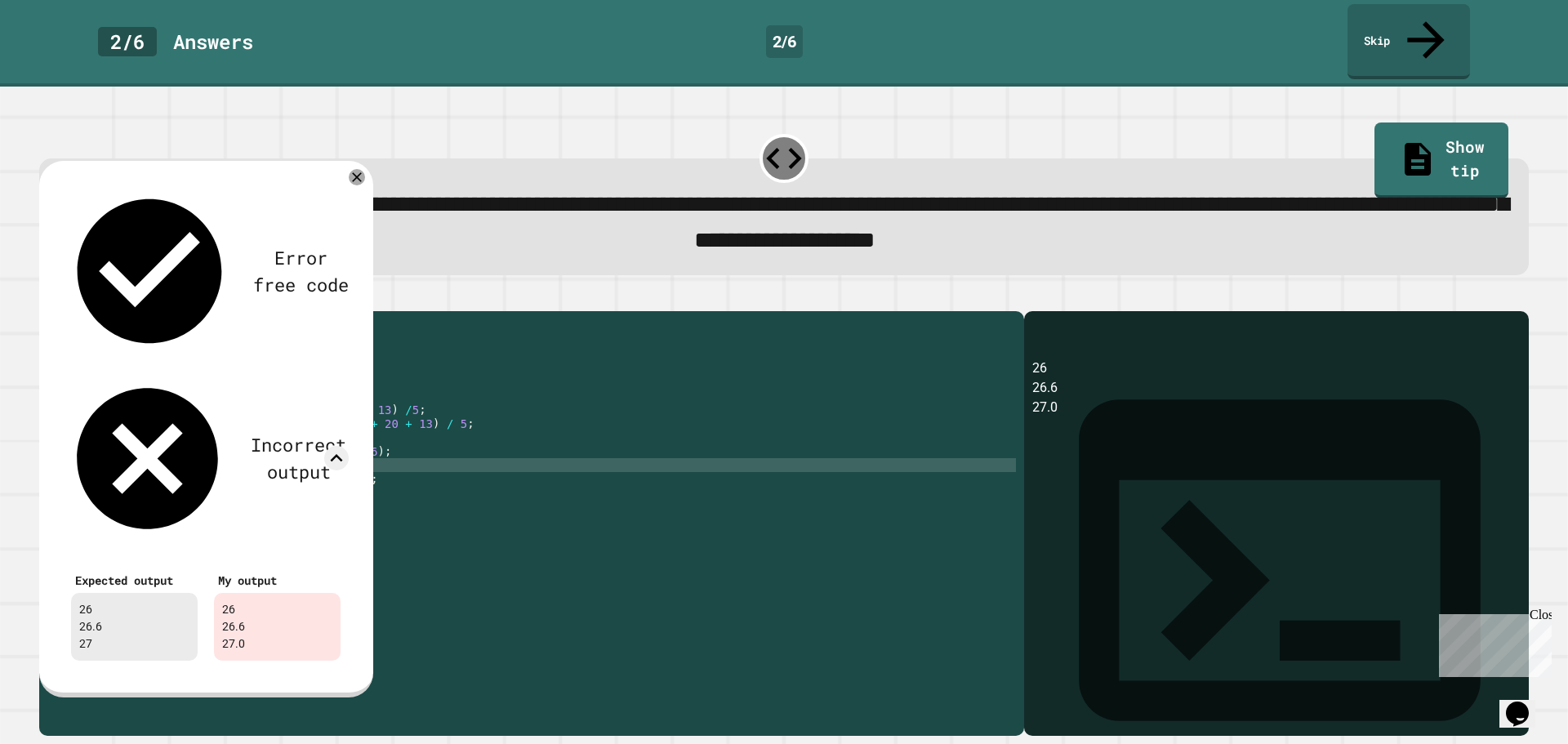
paste textarea "**********"
click at [354, 168] on icon at bounding box center [357, 176] width 18 height 18
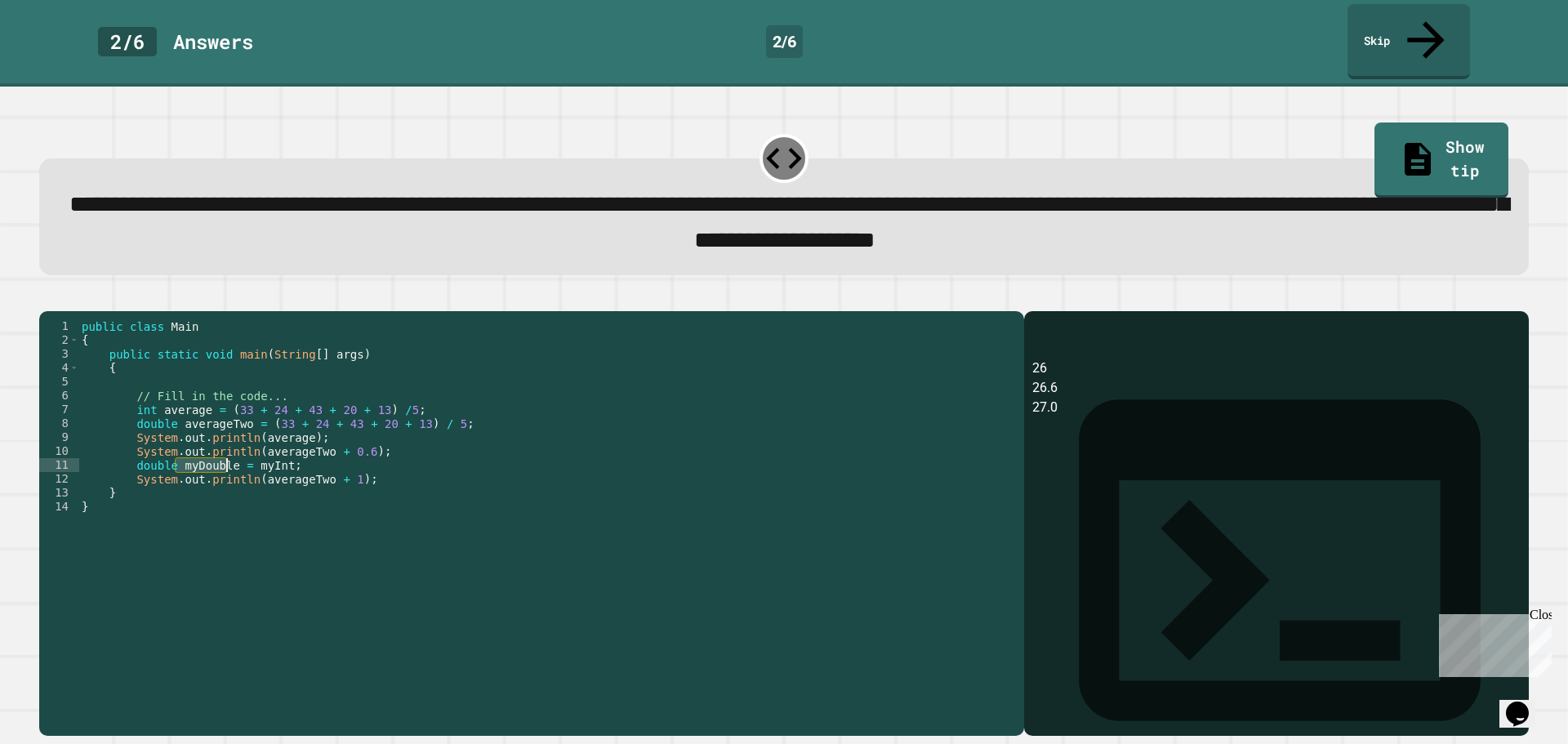
drag, startPoint x: 177, startPoint y: 454, endPoint x: 224, endPoint y: 457, distance: 47.1
click at [224, 457] on div "public class Main { public static void main ( String [ ] args ) { // Fill in th…" at bounding box center [547, 521] width 937 height 403
drag, startPoint x: 243, startPoint y: 452, endPoint x: 276, endPoint y: 455, distance: 33.1
click at [276, 455] on div "public class Main { public static void main ( String [ ] args ) { // Fill in th…" at bounding box center [547, 521] width 937 height 403
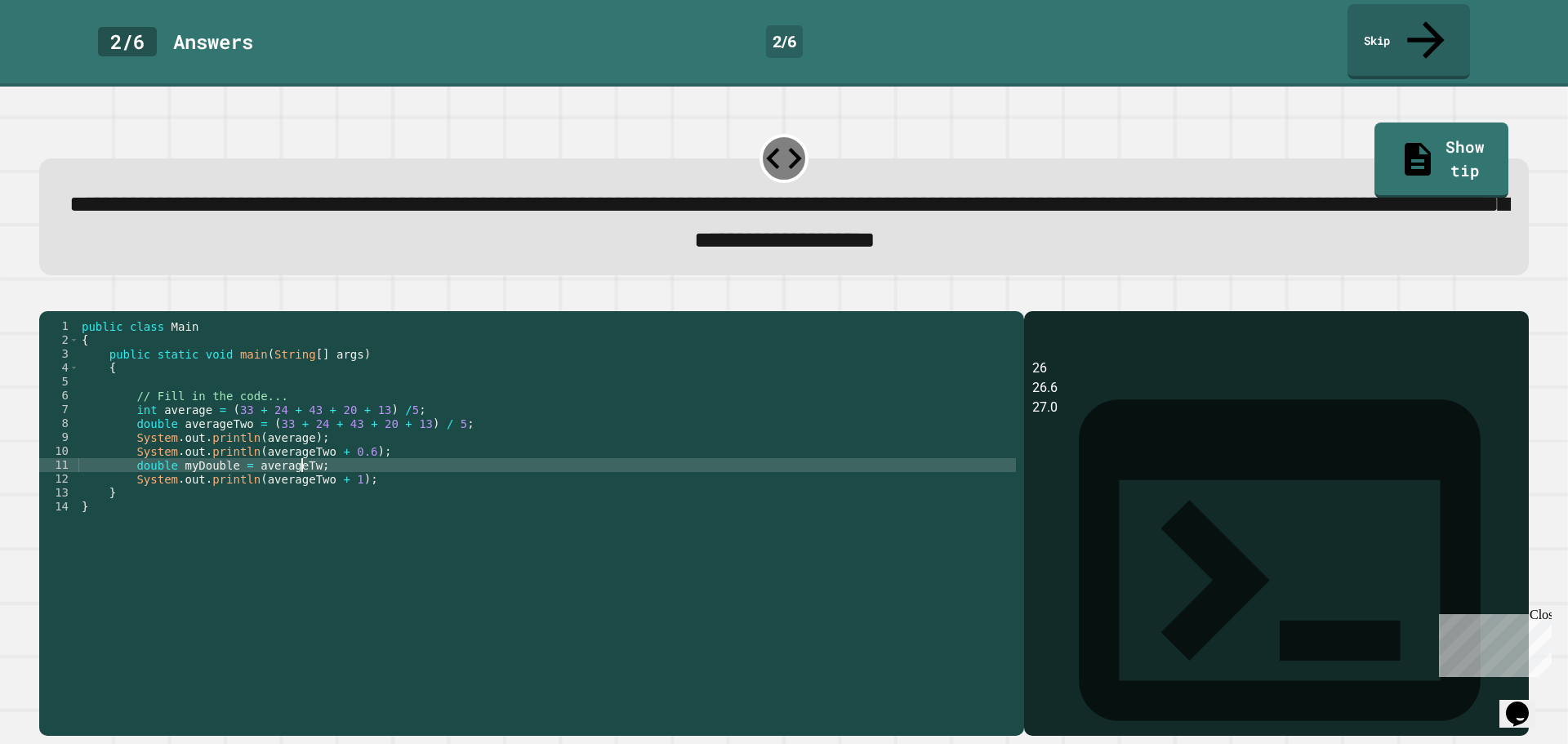
scroll to position [0, 16]
type textarea "**********"
click at [48, 297] on icon "button" at bounding box center [48, 297] width 0 height 0
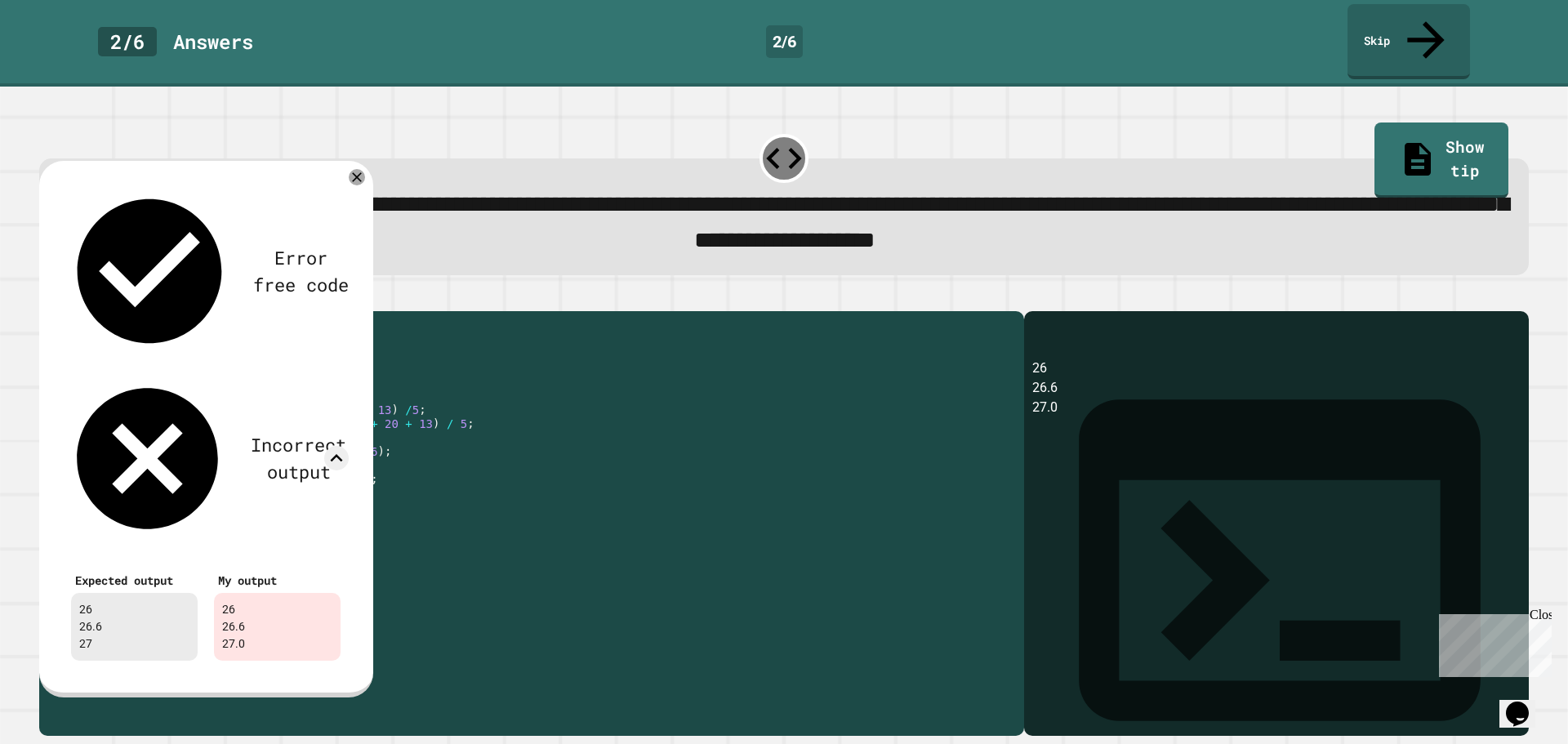
drag, startPoint x: 316, startPoint y: 451, endPoint x: 116, endPoint y: 450, distance: 200.0
click at [116, 450] on div "public class Main { public static void main ( String [ ] args ) { // Fill in th…" at bounding box center [547, 521] width 937 height 403
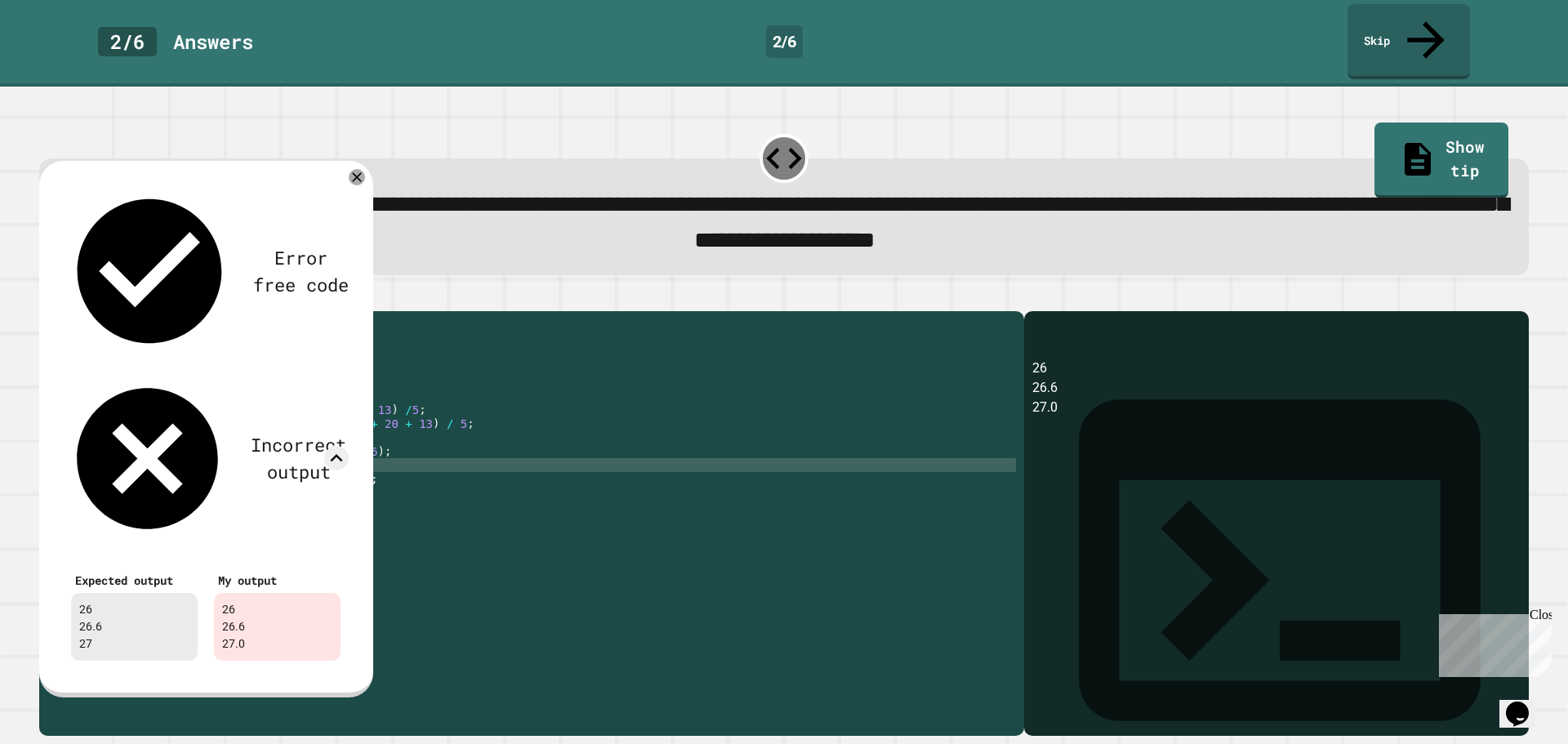
scroll to position [0, 2]
click at [248, 467] on div "public class Main { public static void main ( String [ ] args ) { // Fill in th…" at bounding box center [547, 521] width 937 height 403
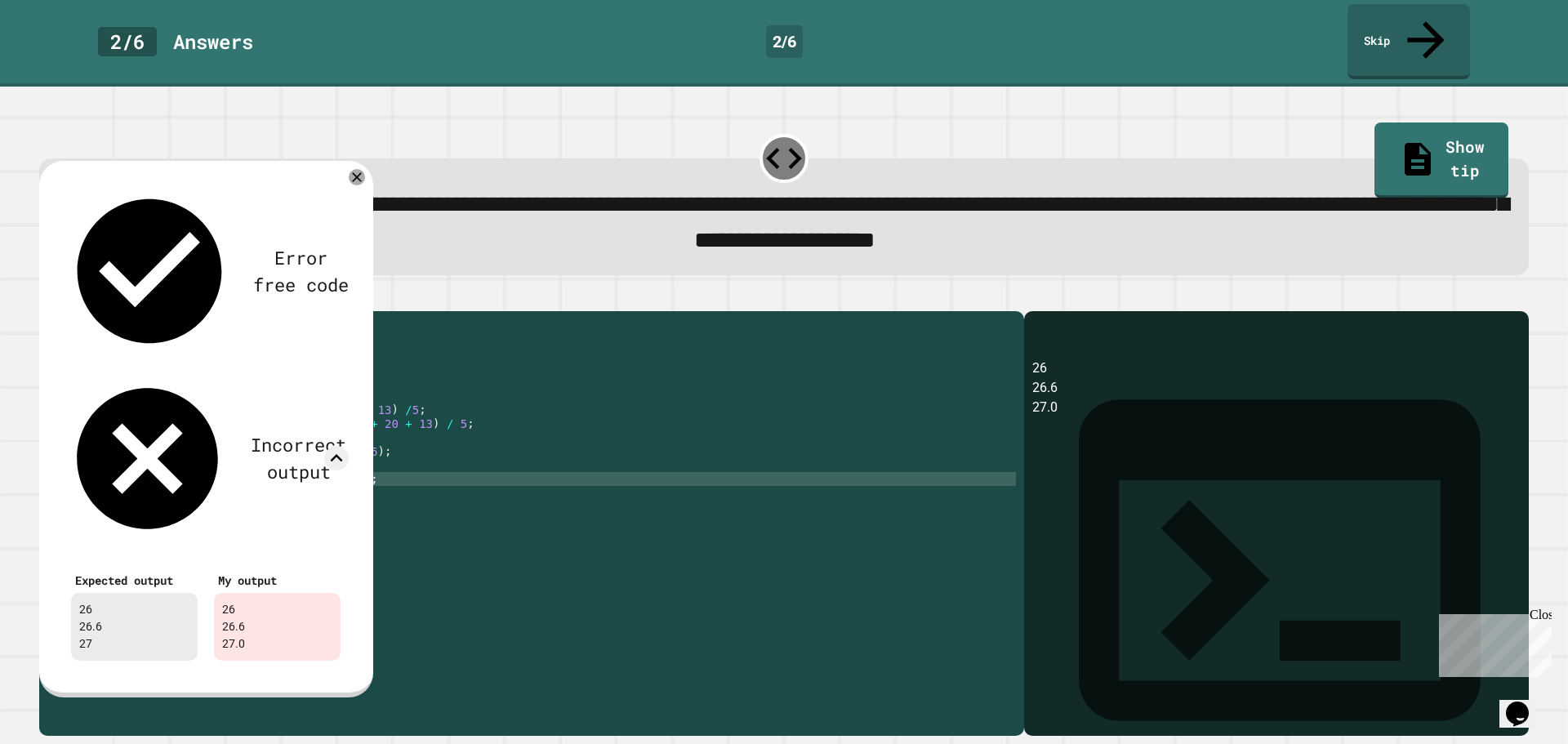
click at [252, 472] on div "public class Main { public static void main ( String [ ] args ) { // Fill in th…" at bounding box center [547, 521] width 937 height 403
type textarea "**********"
drag, startPoint x: 350, startPoint y: 145, endPoint x: 326, endPoint y: 152, distance: 25.0
click at [351, 168] on icon at bounding box center [357, 177] width 20 height 20
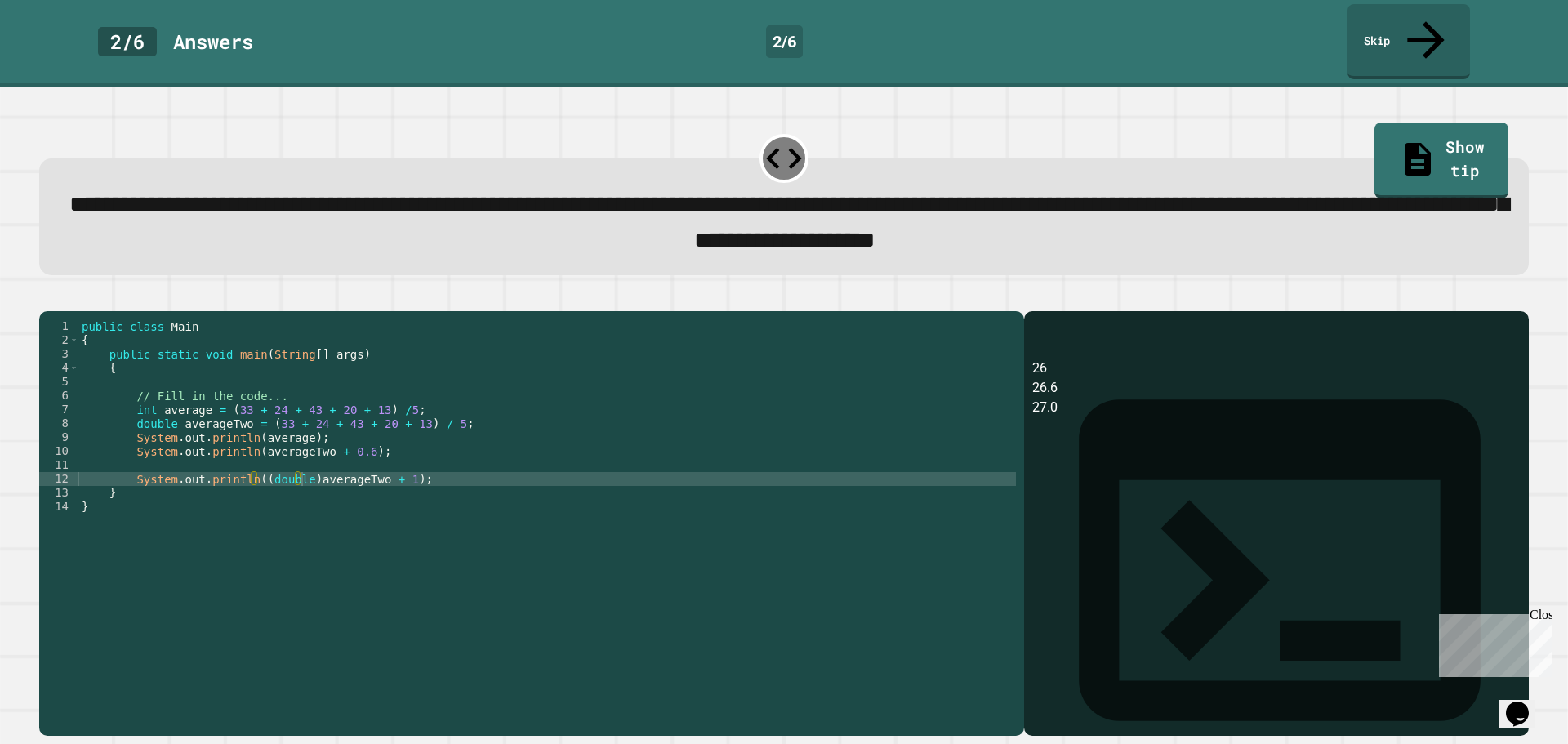
click at [48, 297] on icon "button" at bounding box center [48, 297] width 0 height 0
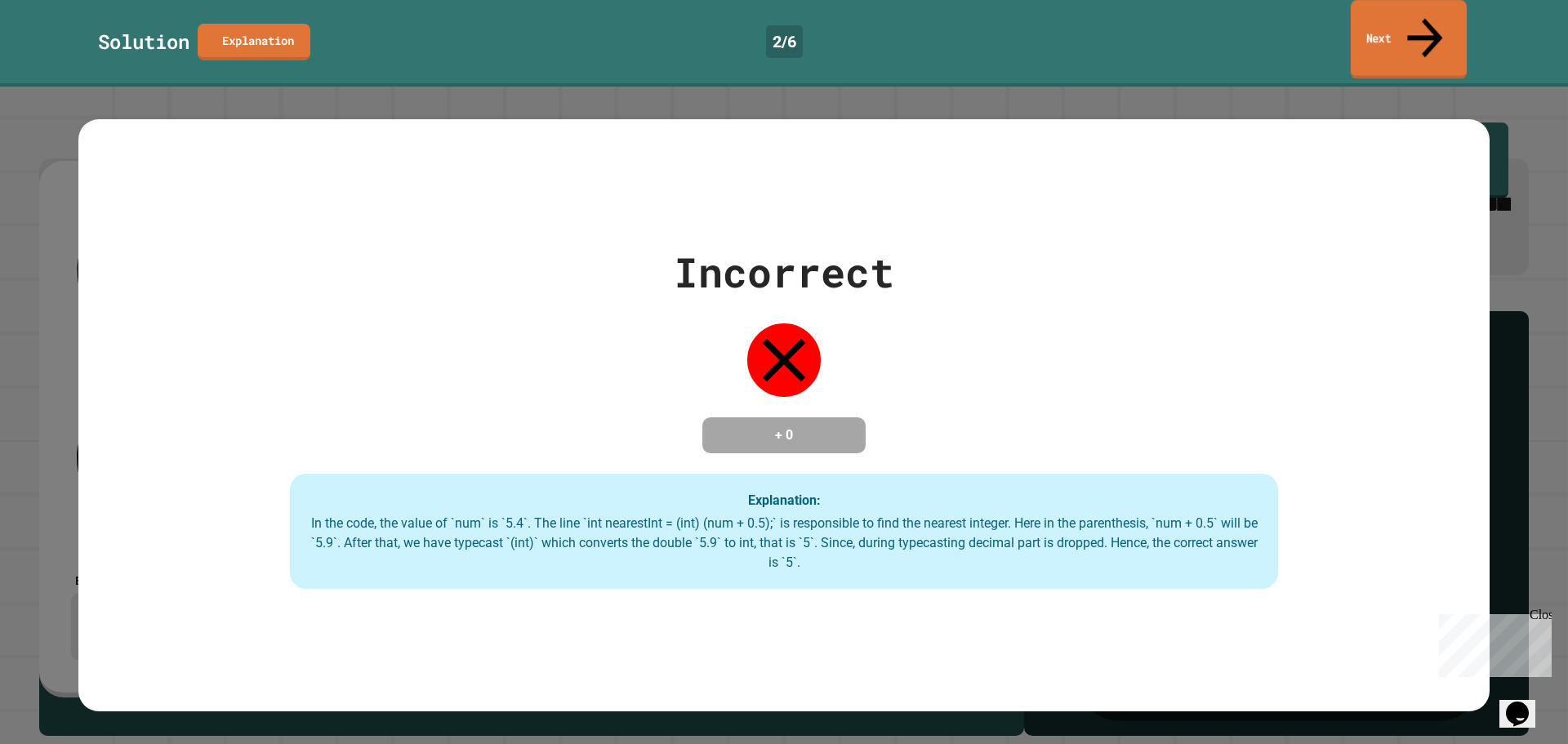
click at [1408, 19] on link "Next" at bounding box center [1408, 40] width 116 height 79
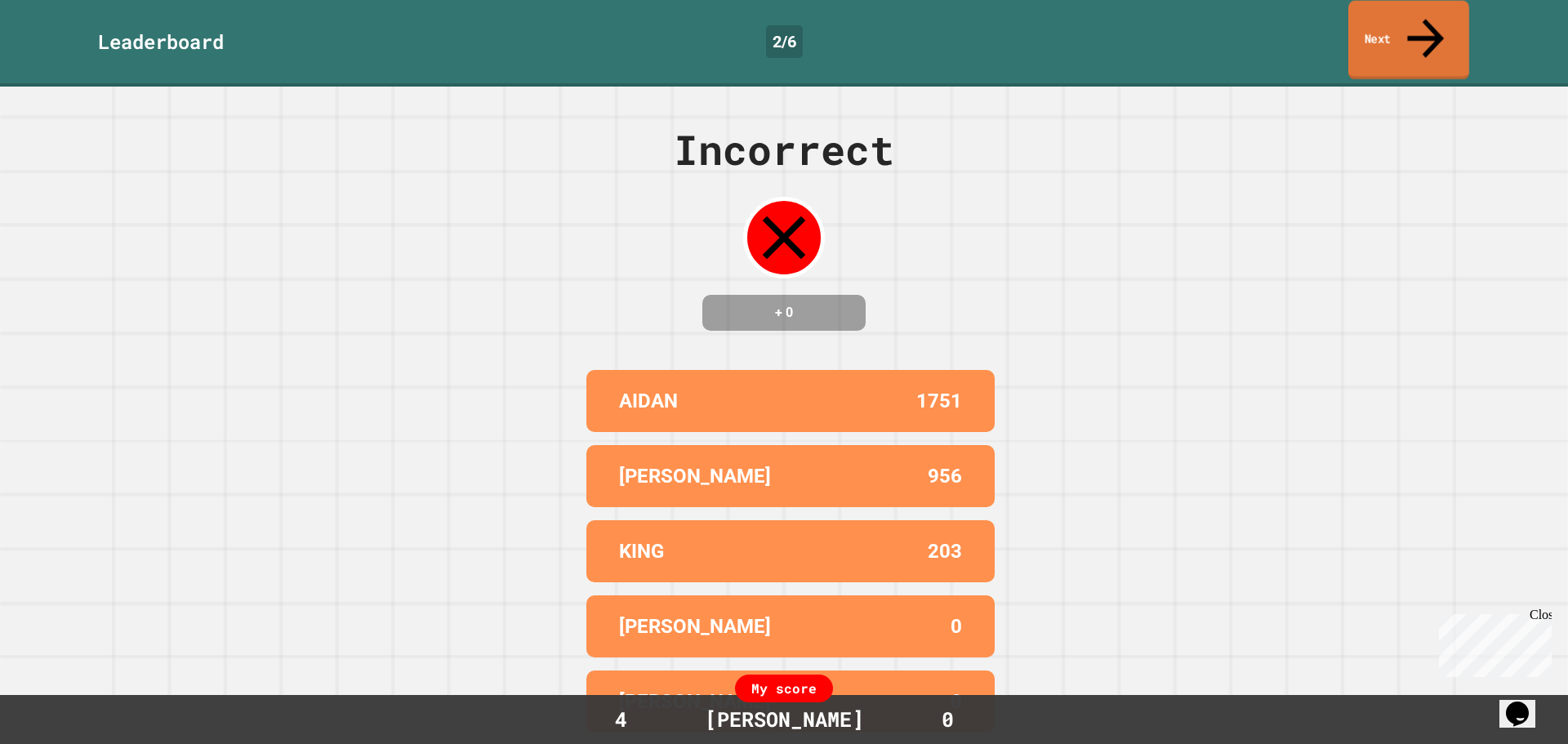
click at [1399, 9] on link "Next" at bounding box center [1409, 41] width 121 height 79
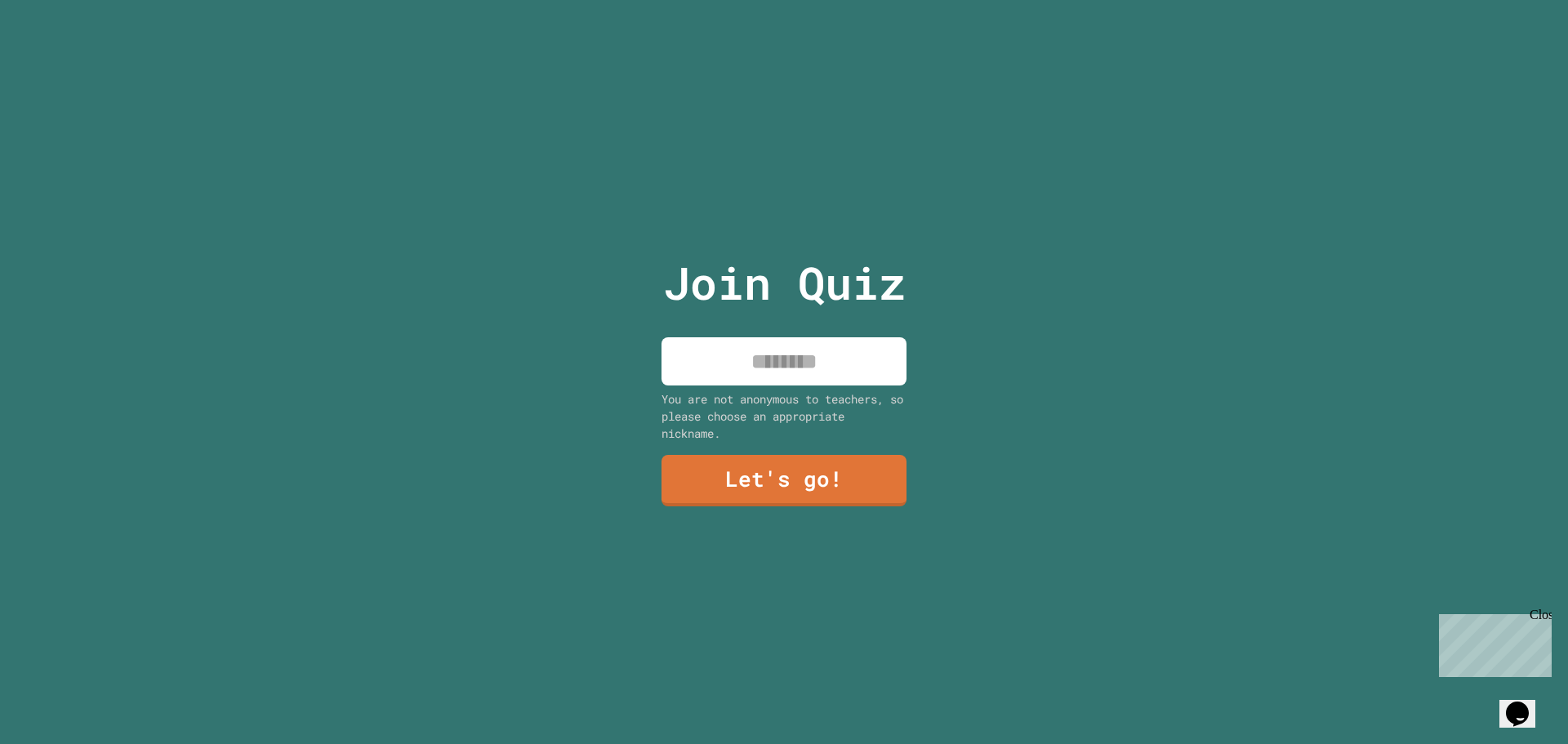
click at [800, 360] on input at bounding box center [784, 361] width 245 height 48
type input "******"
click at [817, 477] on link "Let's go!" at bounding box center [784, 480] width 242 height 54
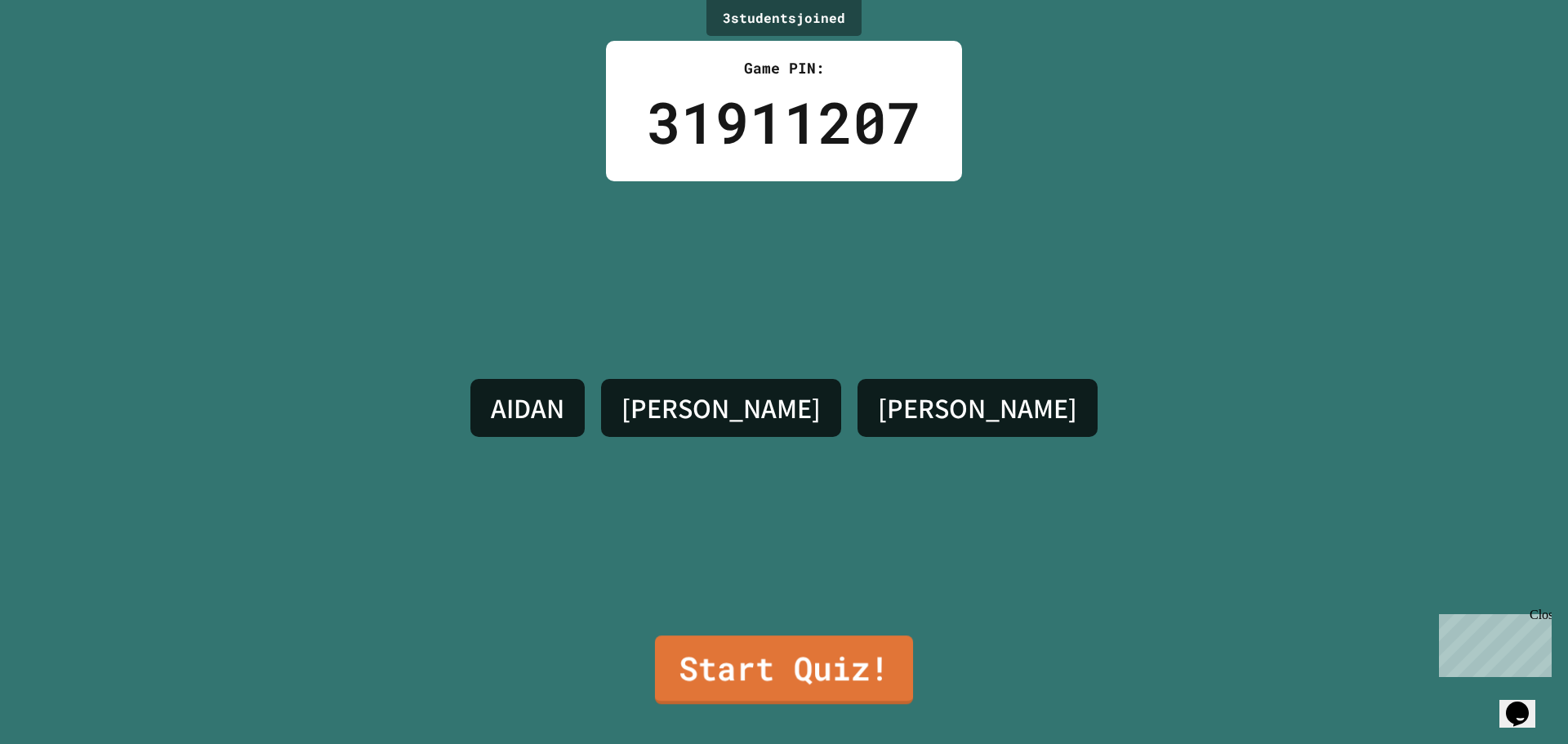
click at [855, 665] on link "Start Quiz!" at bounding box center [784, 669] width 258 height 68
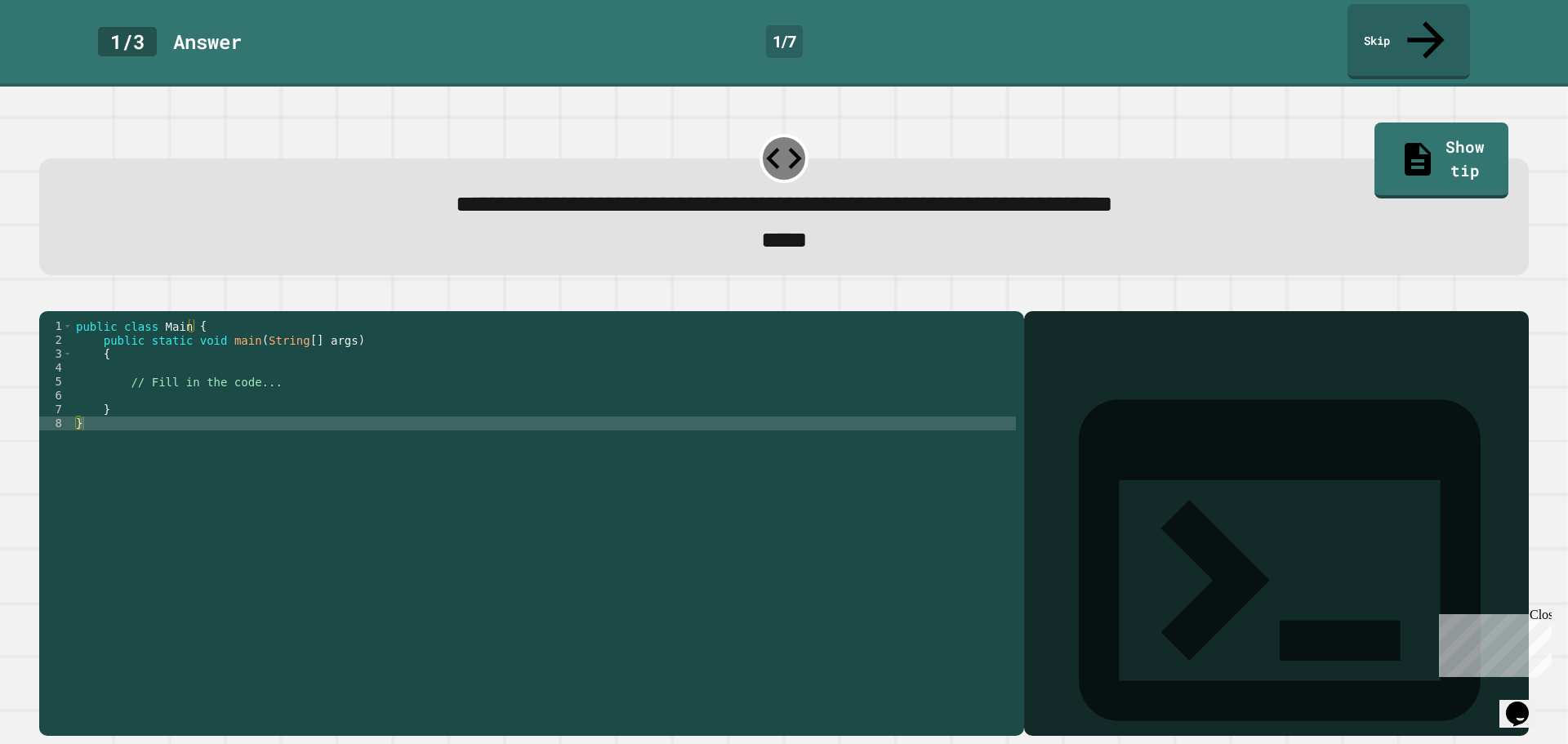
click at [179, 383] on div "public class Main { public static void main ( String [ ] args ) { // Fill in th…" at bounding box center [544, 521] width 943 height 403
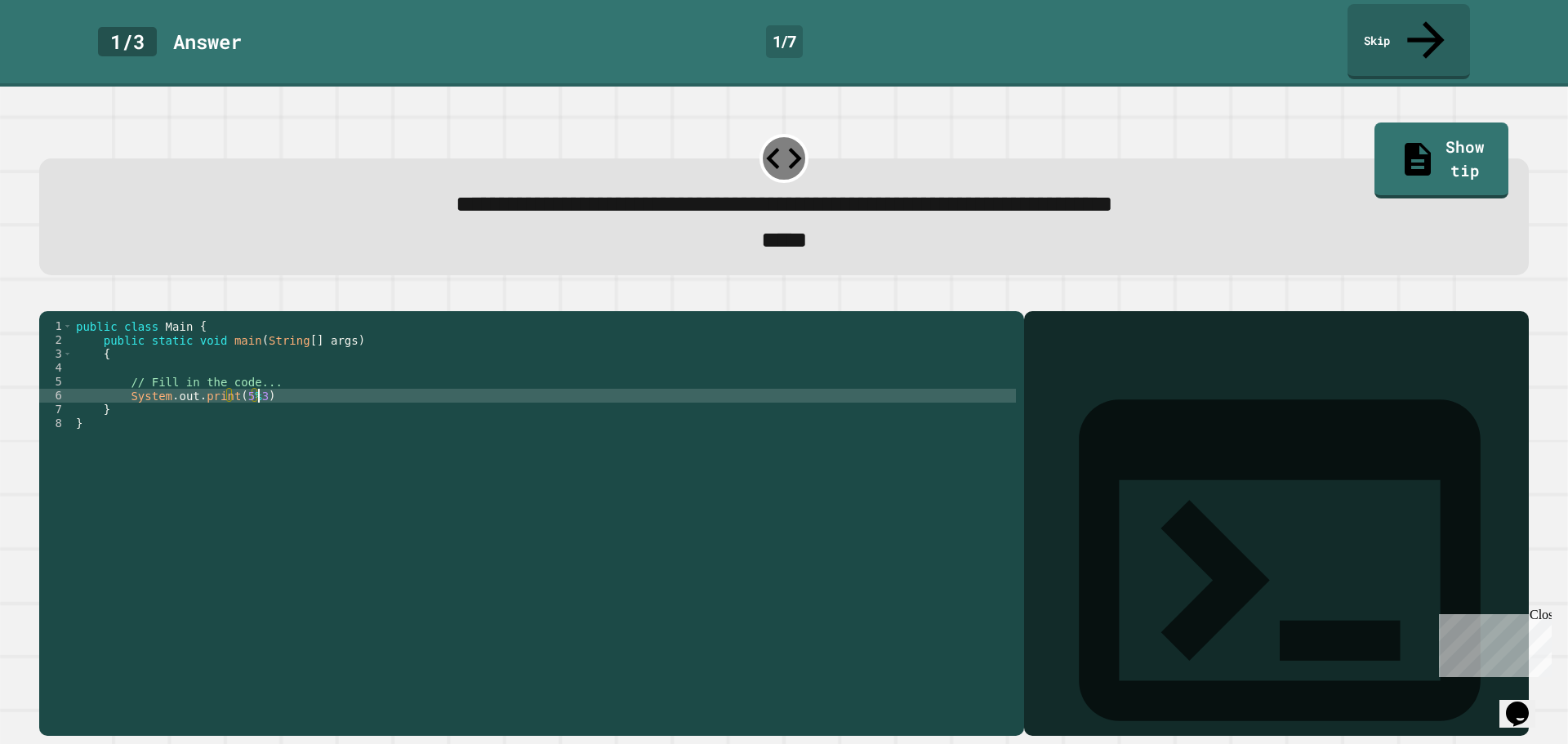
scroll to position [0, 12]
type textarea "**********"
click at [48, 297] on icon "button" at bounding box center [48, 297] width 0 height 0
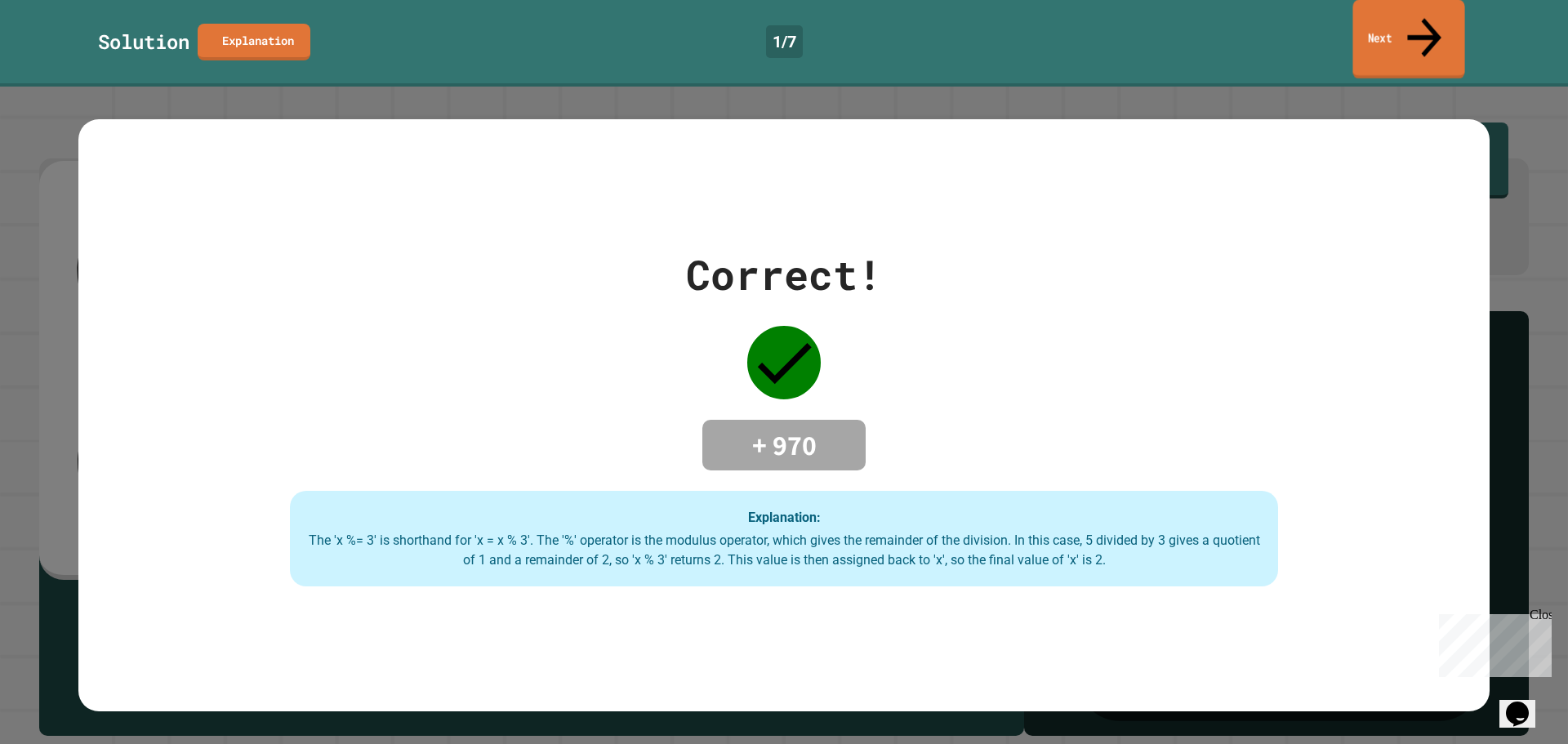
click at [1368, 17] on link "Next" at bounding box center [1407, 40] width 111 height 79
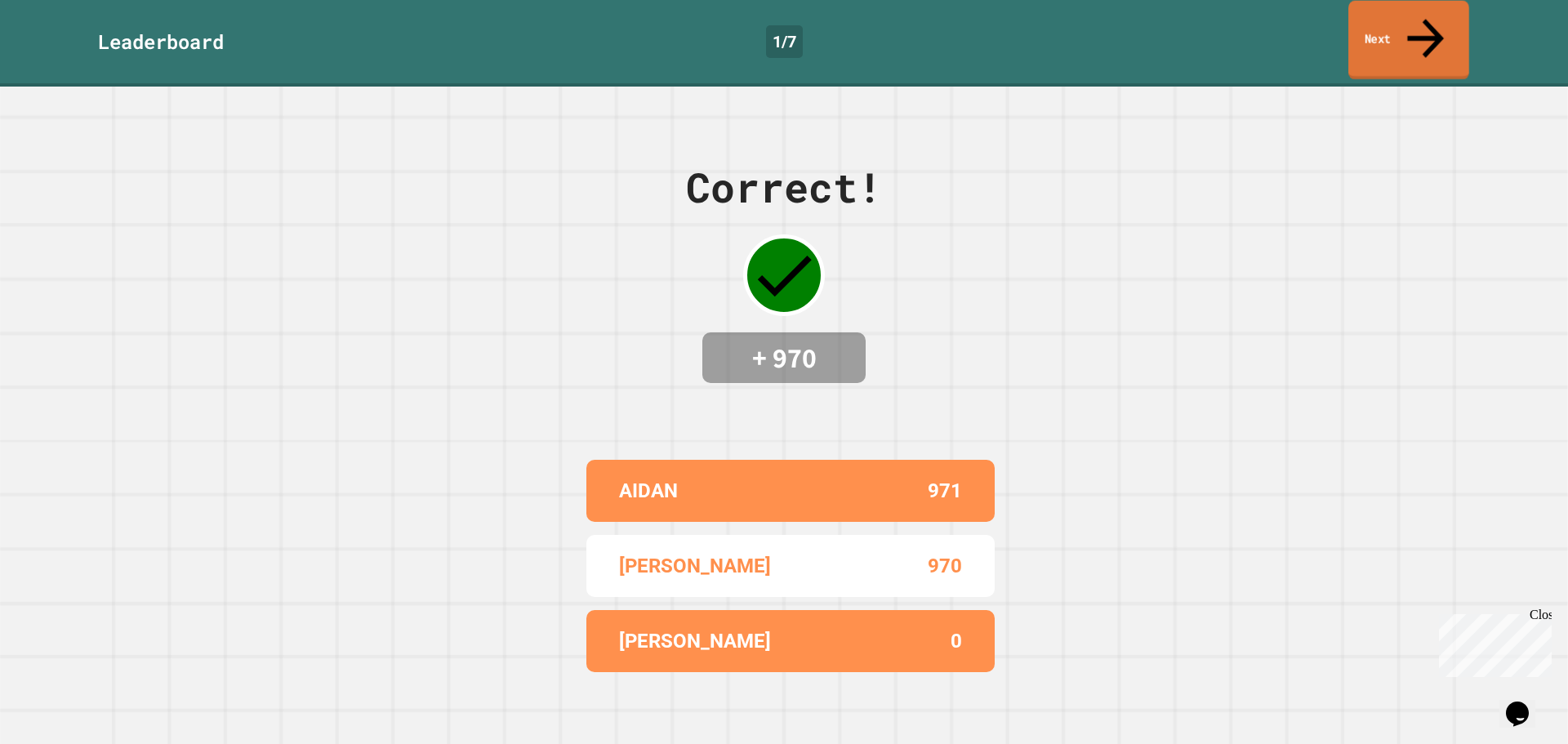
click at [1392, 10] on link "Next" at bounding box center [1409, 41] width 121 height 79
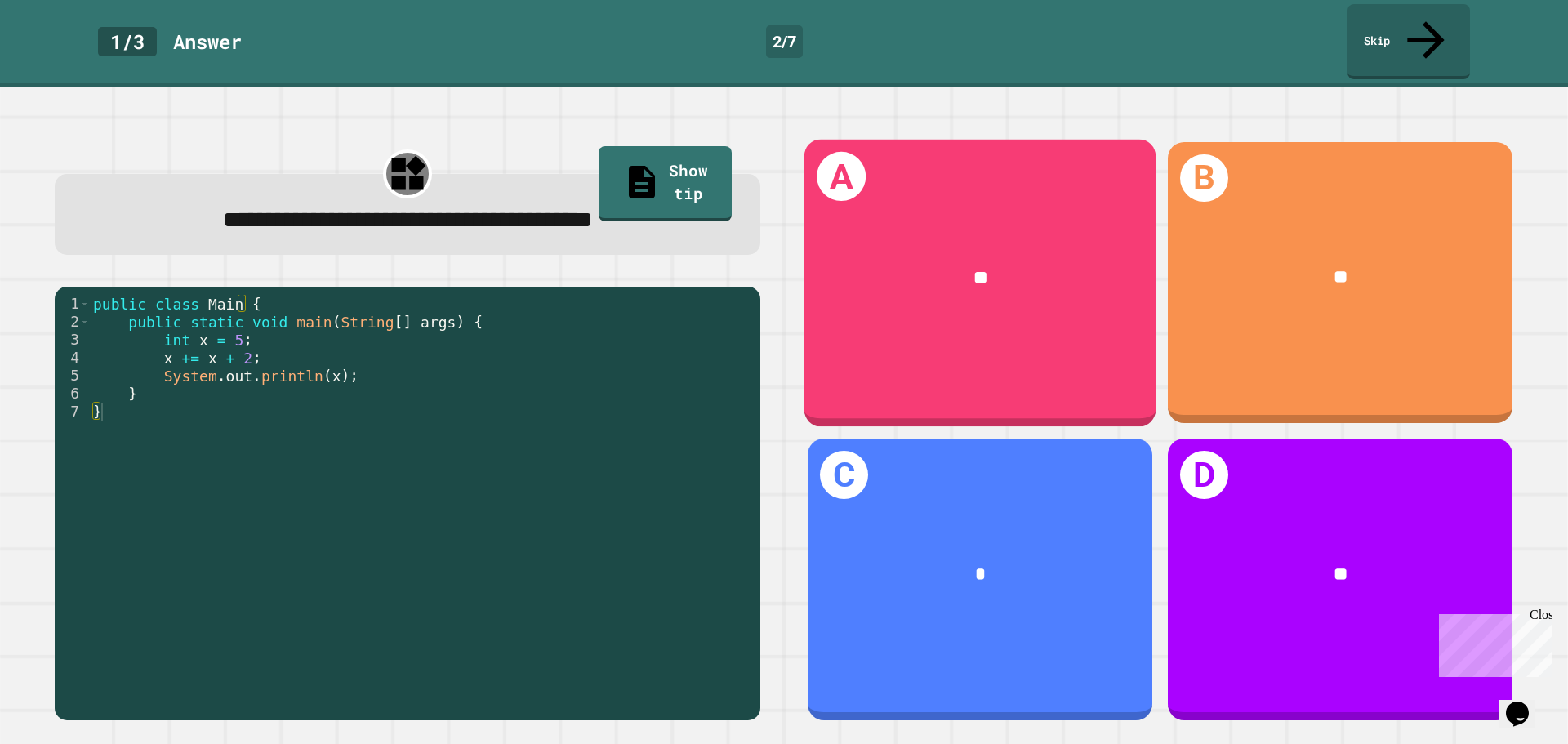
click at [996, 264] on div "**" at bounding box center [981, 277] width 276 height 29
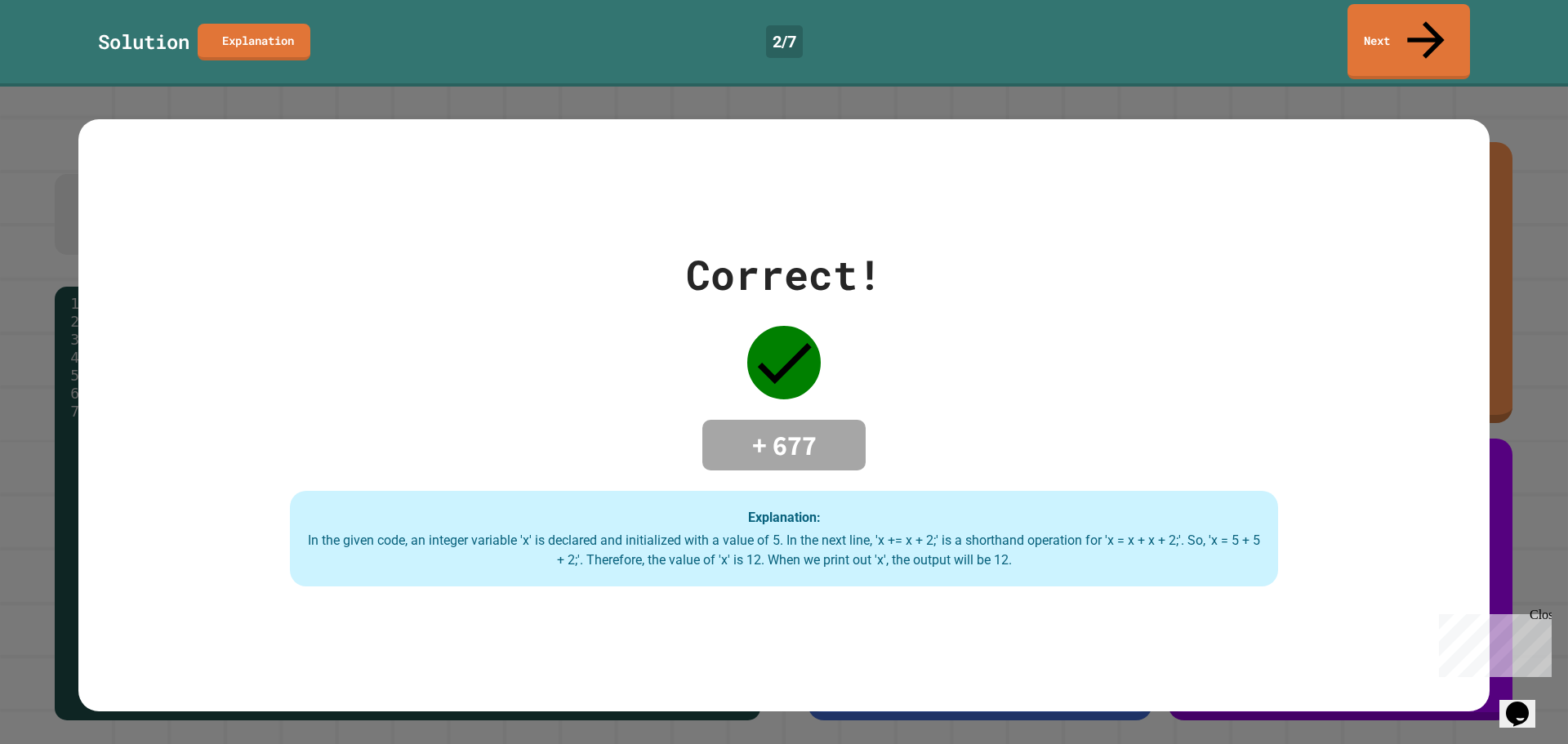
click at [1370, 16] on link "Next" at bounding box center [1409, 41] width 123 height 75
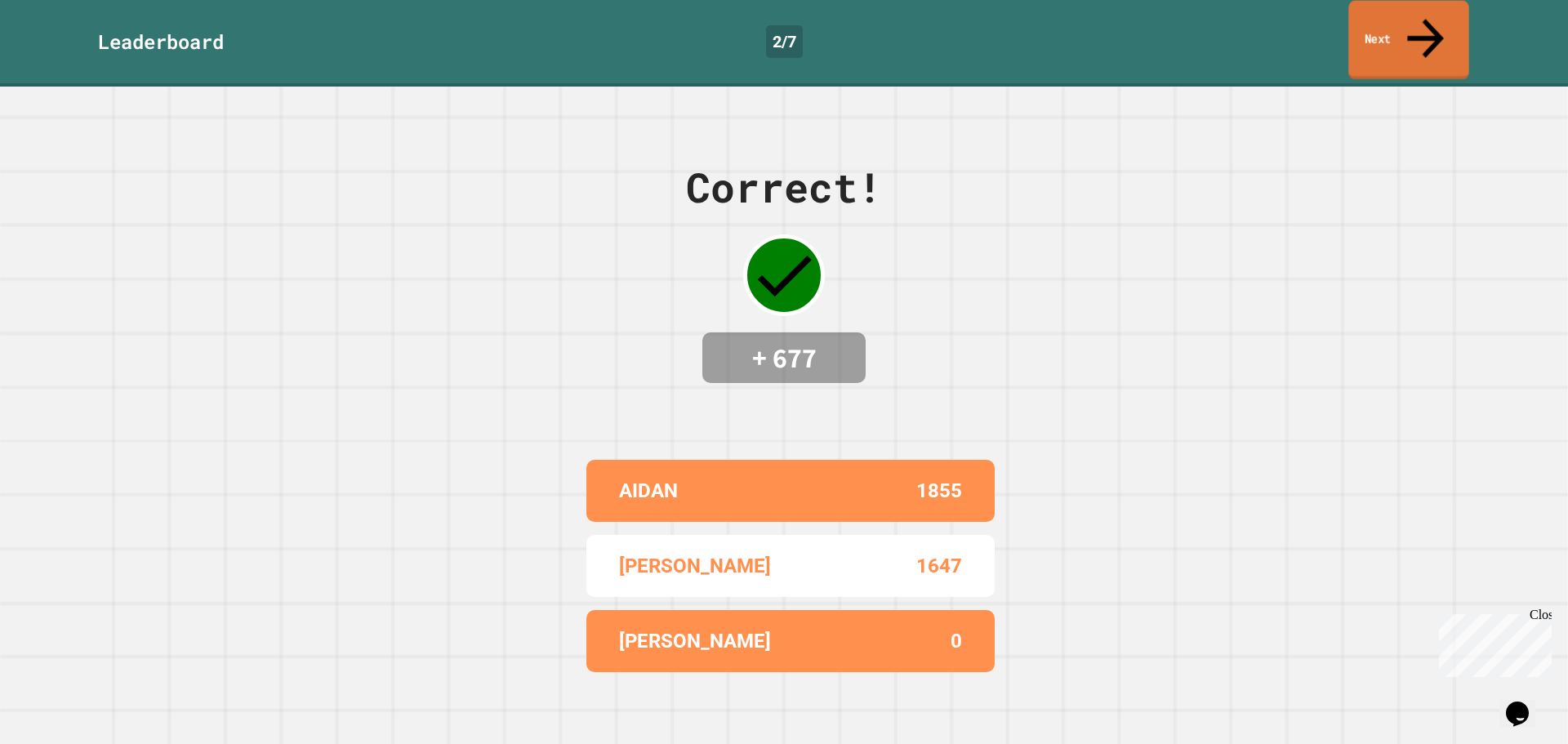
click at [1467, 12] on link "Next" at bounding box center [1408, 41] width 120 height 79
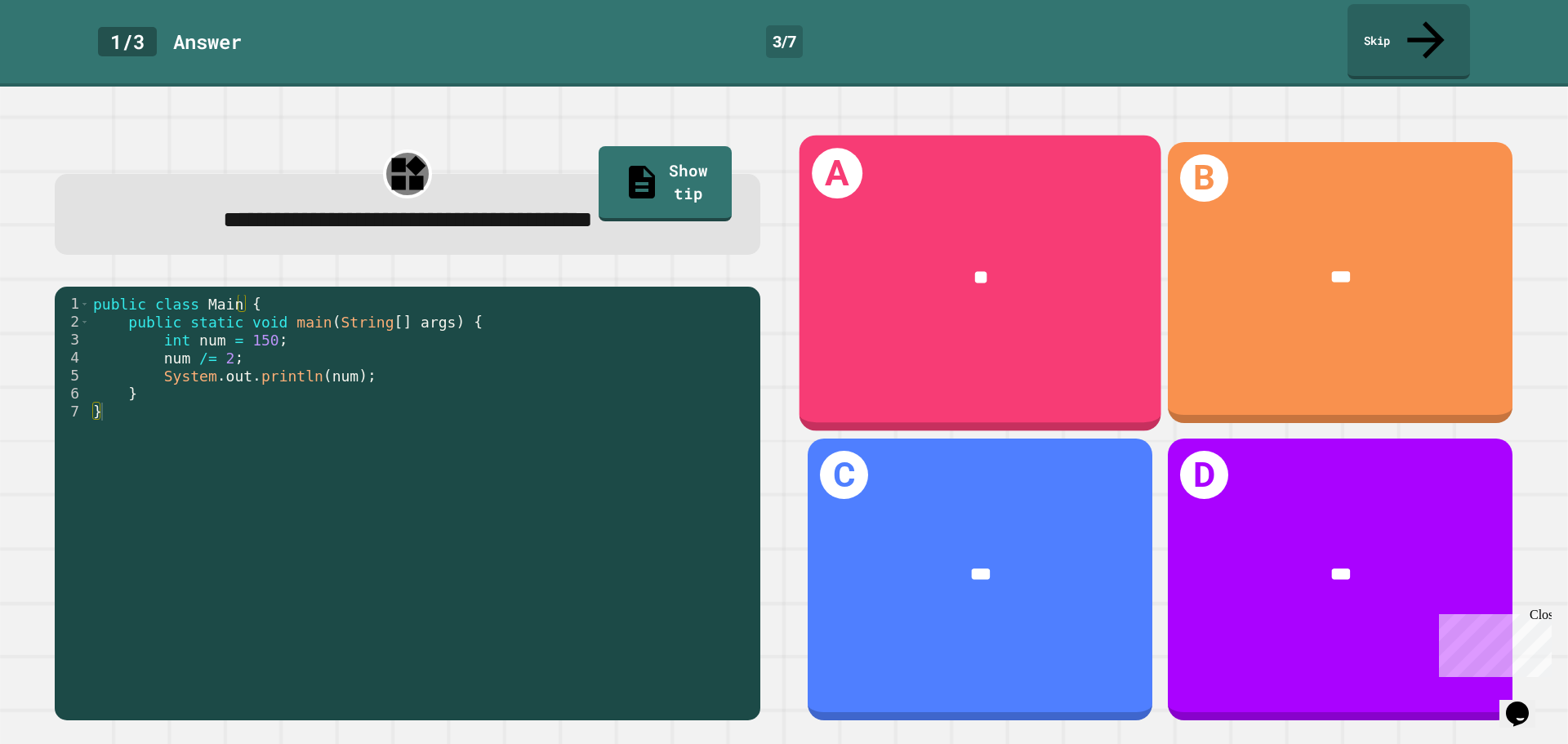
click at [980, 291] on div "**" at bounding box center [980, 278] width 362 height 105
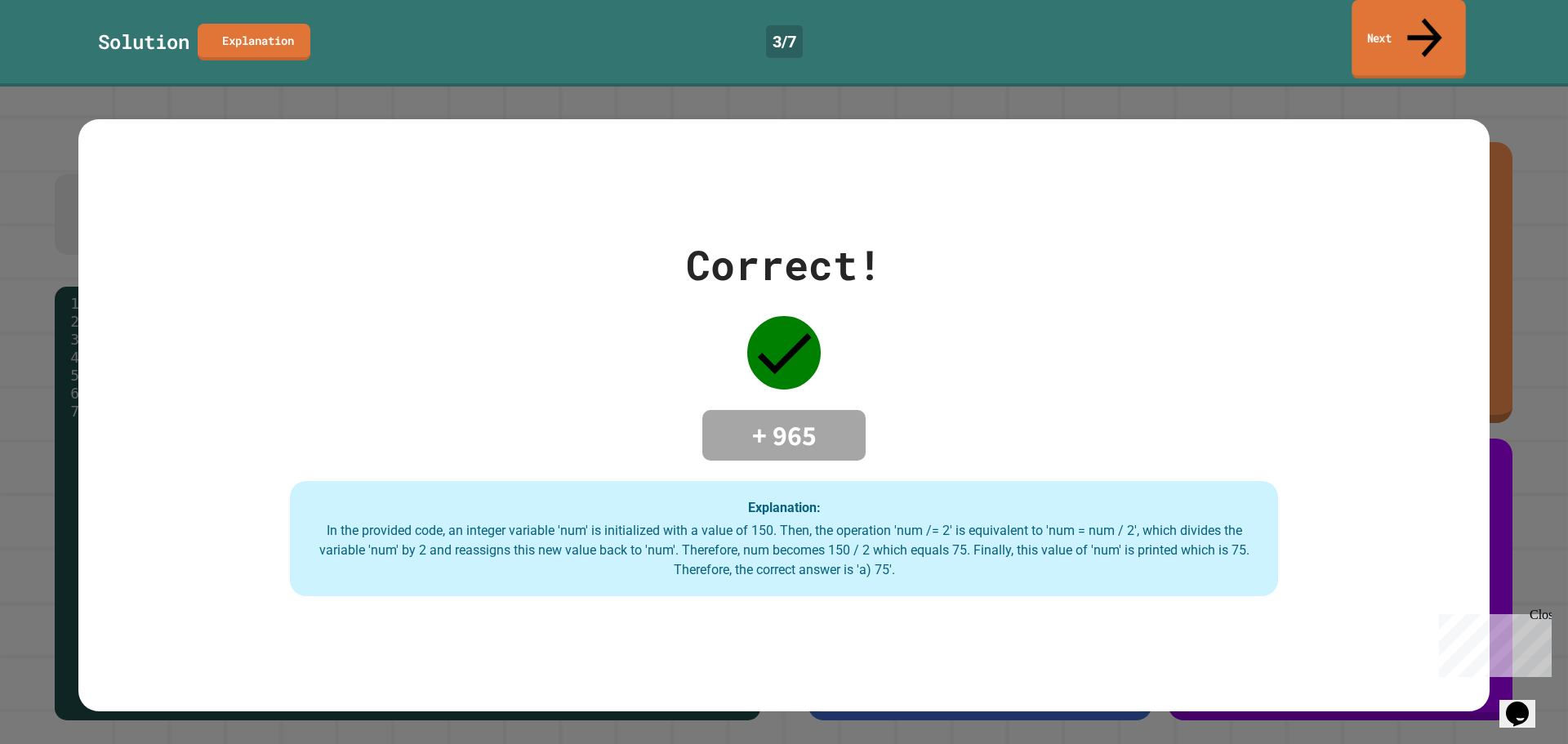
click at [1397, 23] on link "Next" at bounding box center [1407, 40] width 113 height 79
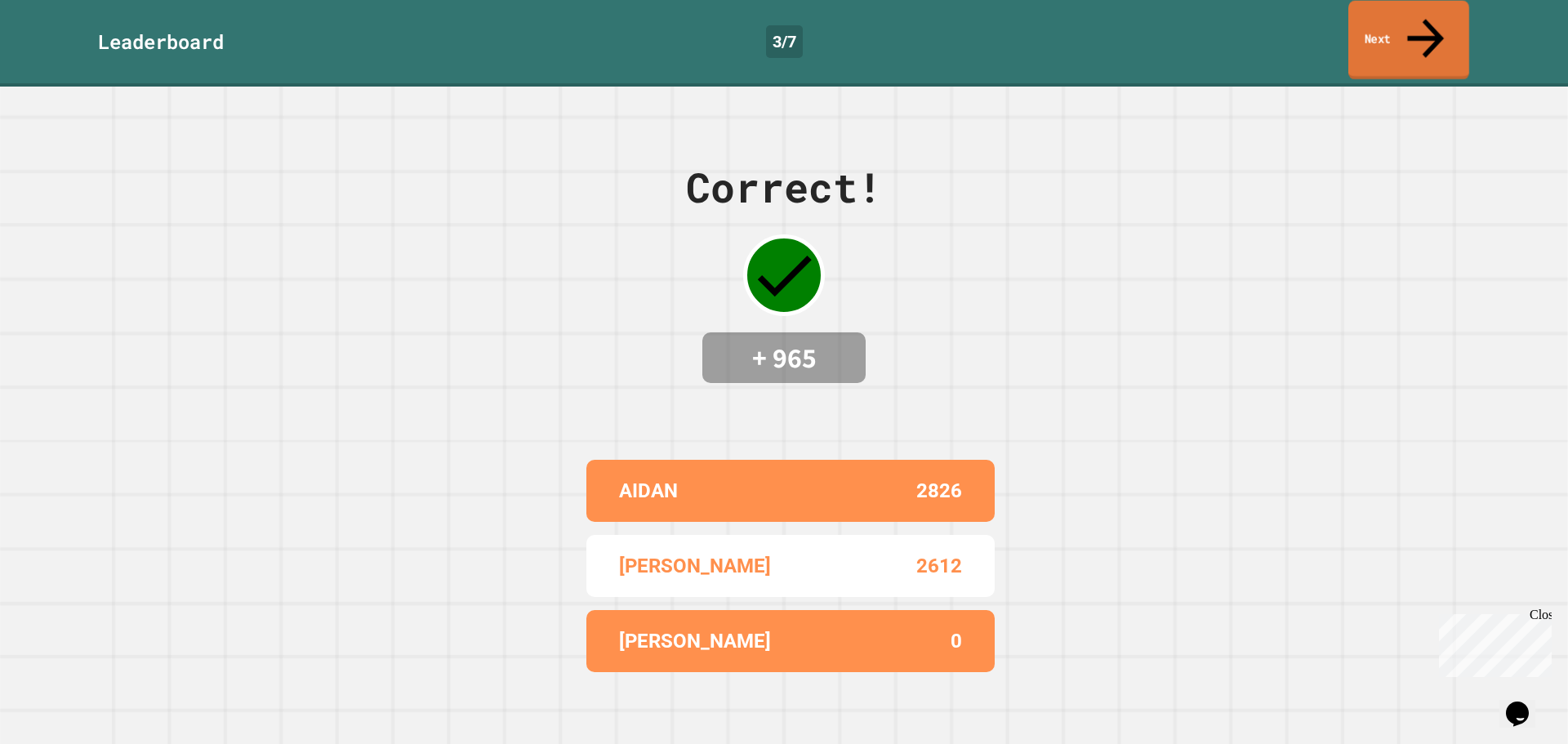
click at [1392, 21] on link "Next" at bounding box center [1409, 41] width 121 height 79
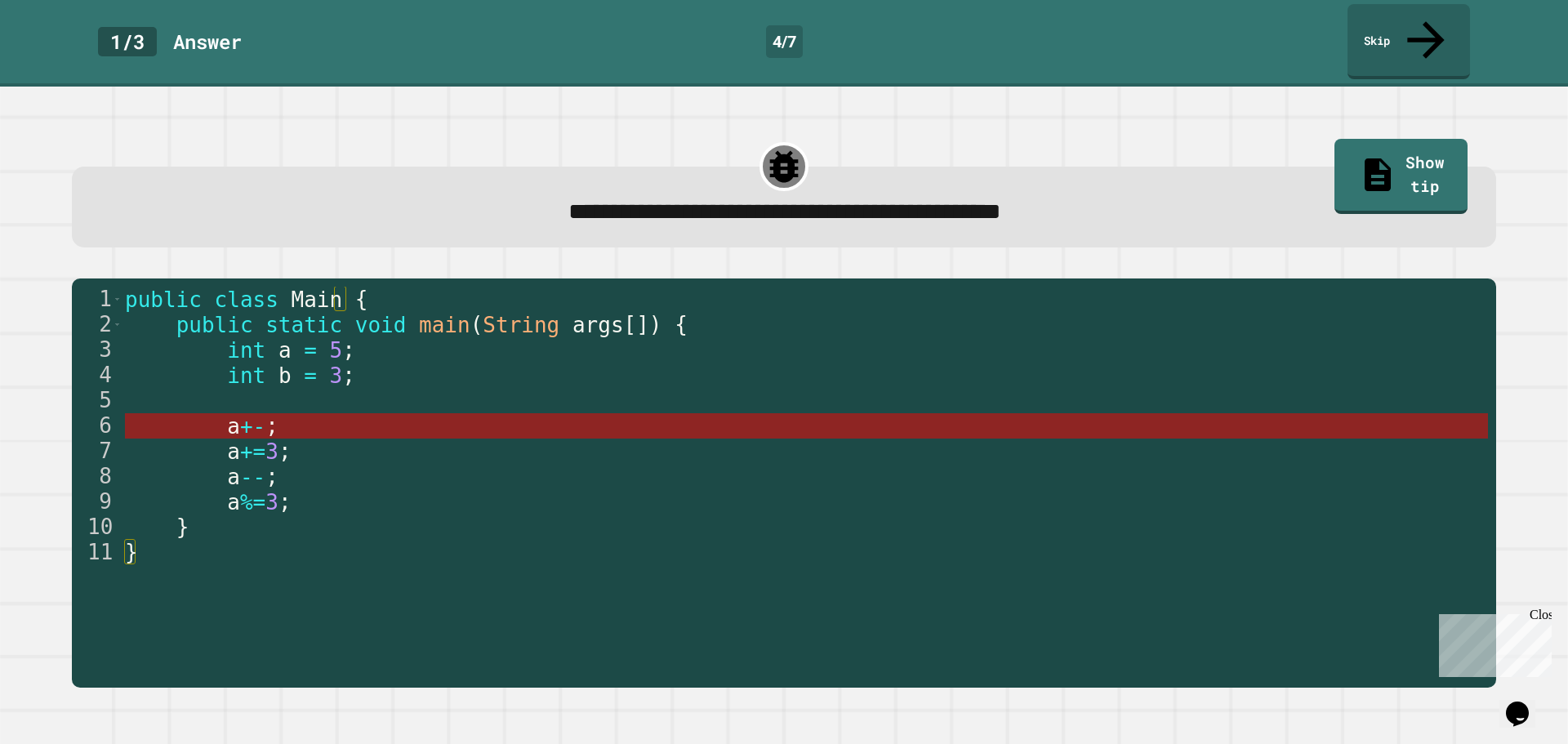
click at [227, 414] on span "a" at bounding box center [233, 426] width 13 height 24
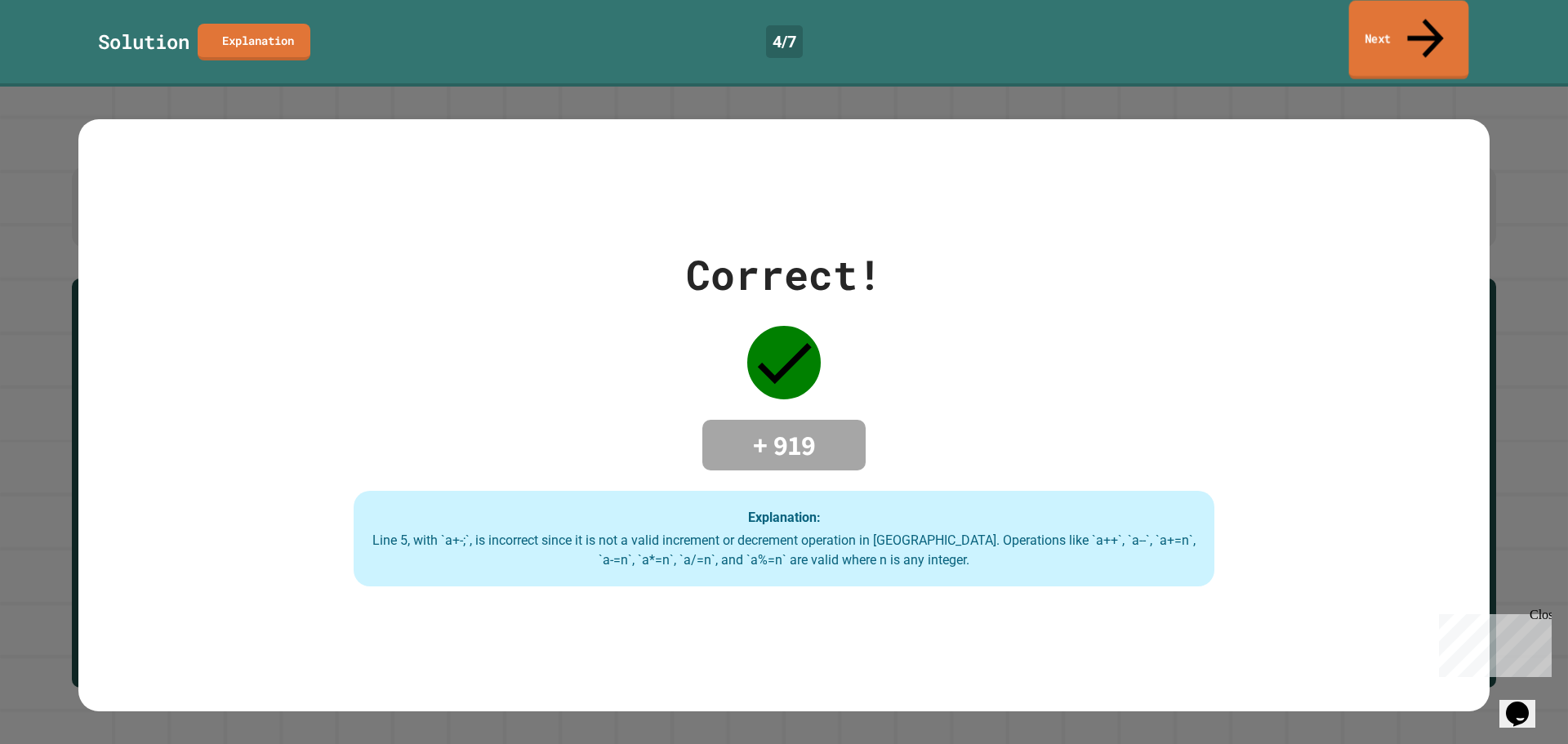
click at [1397, 8] on link "Next" at bounding box center [1409, 41] width 120 height 79
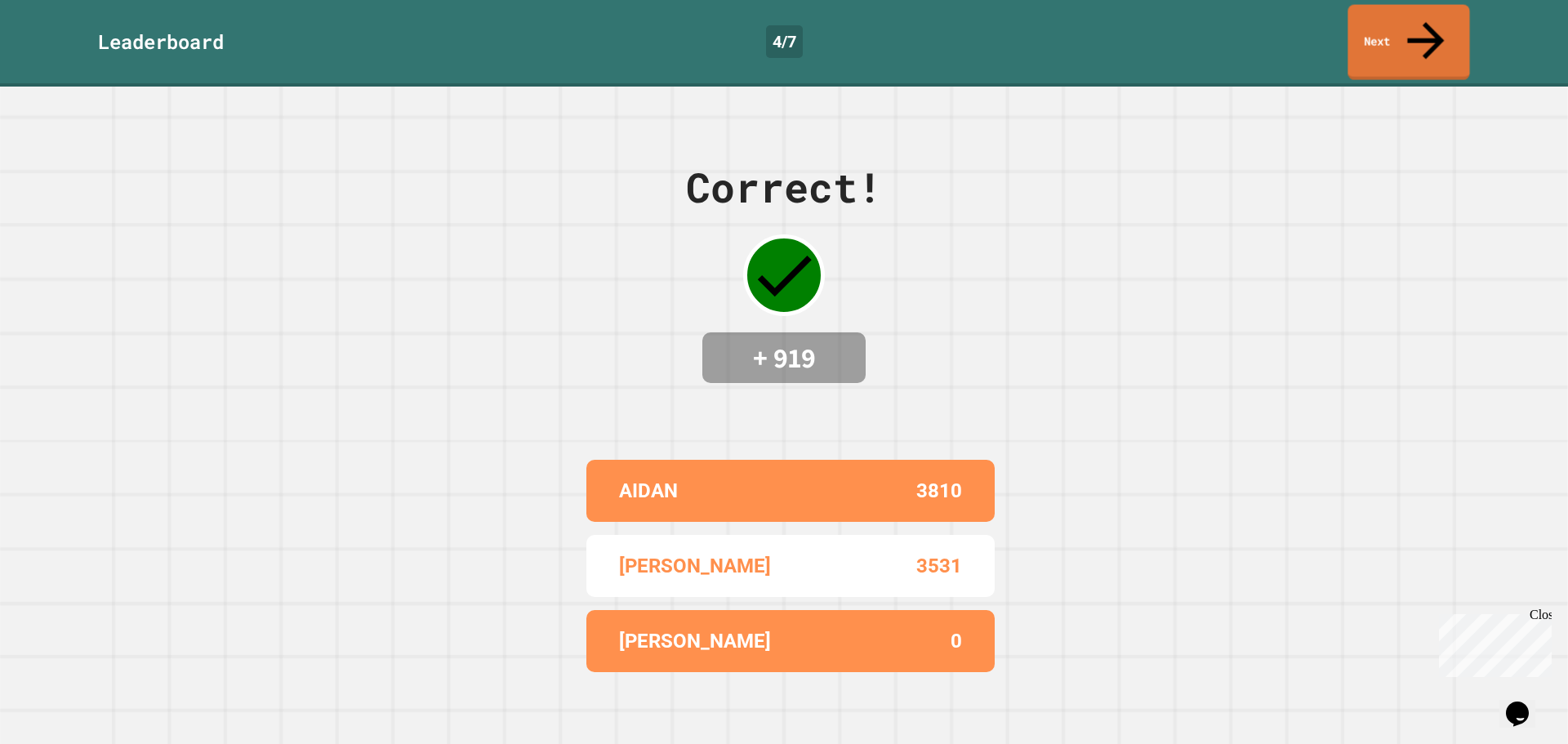
click at [1392, 29] on link "Next" at bounding box center [1408, 42] width 122 height 75
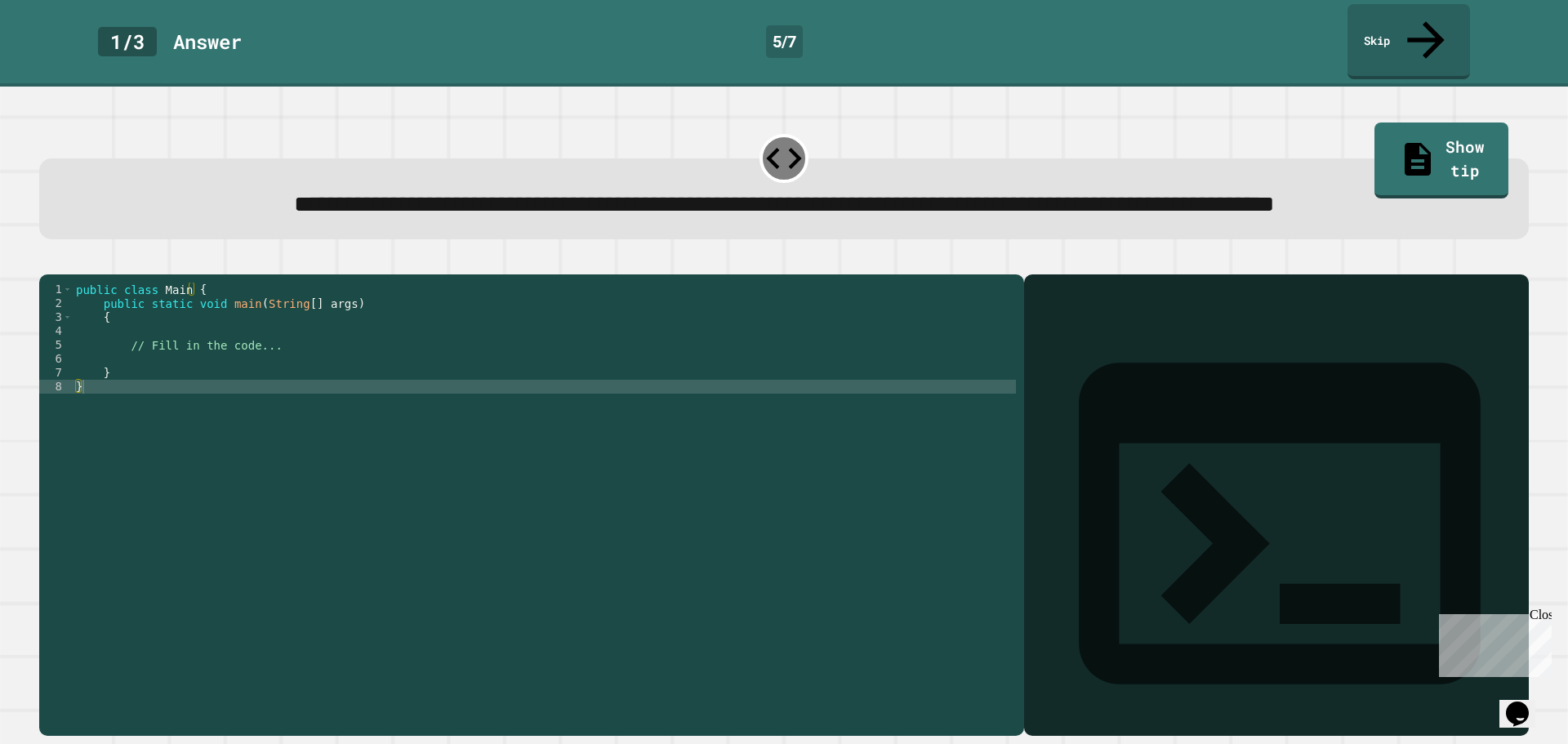
click at [182, 384] on div "public class Main { public static void main ( String [ ] args ) { // Fill in th…" at bounding box center [544, 484] width 943 height 403
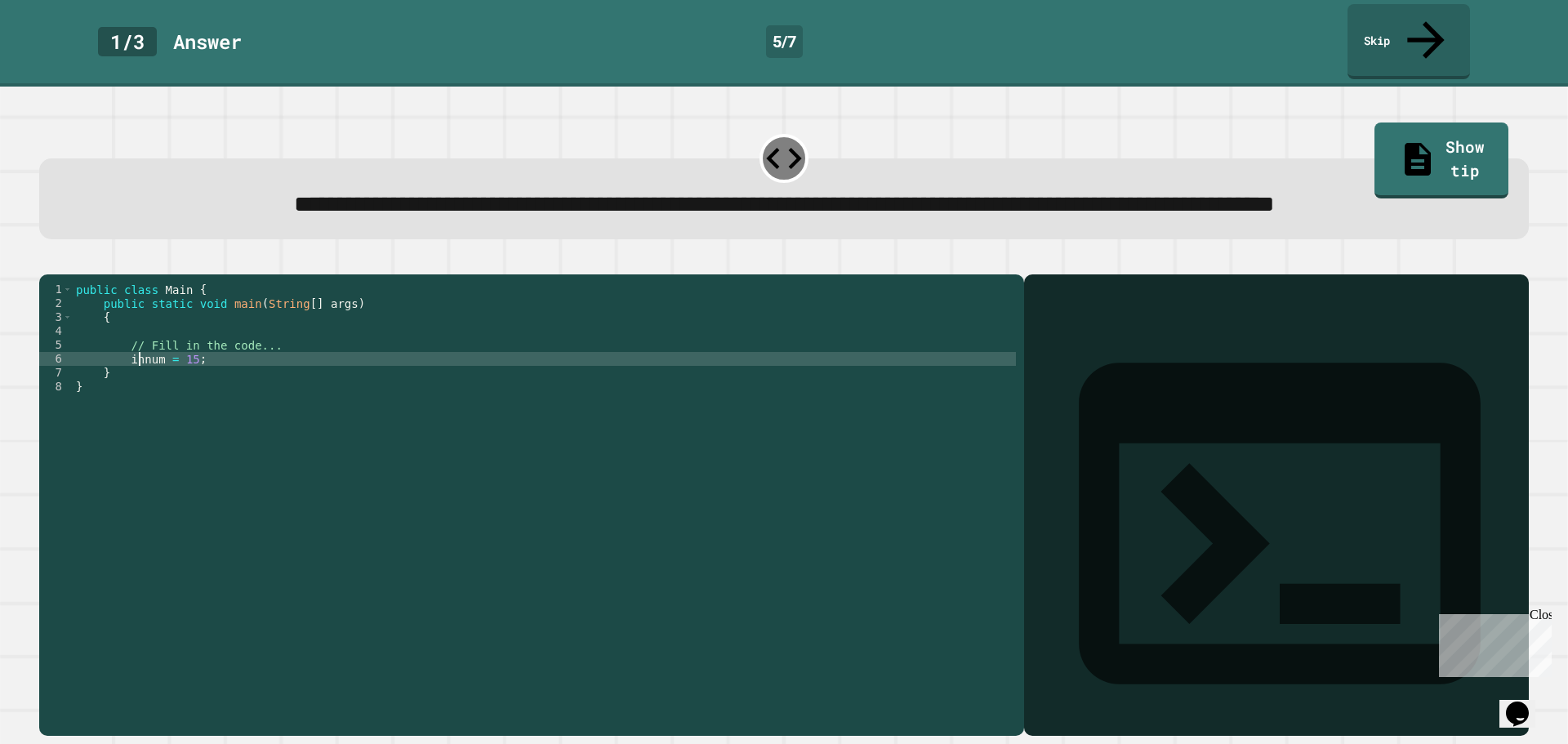
scroll to position [0, 5]
type textarea "**********"
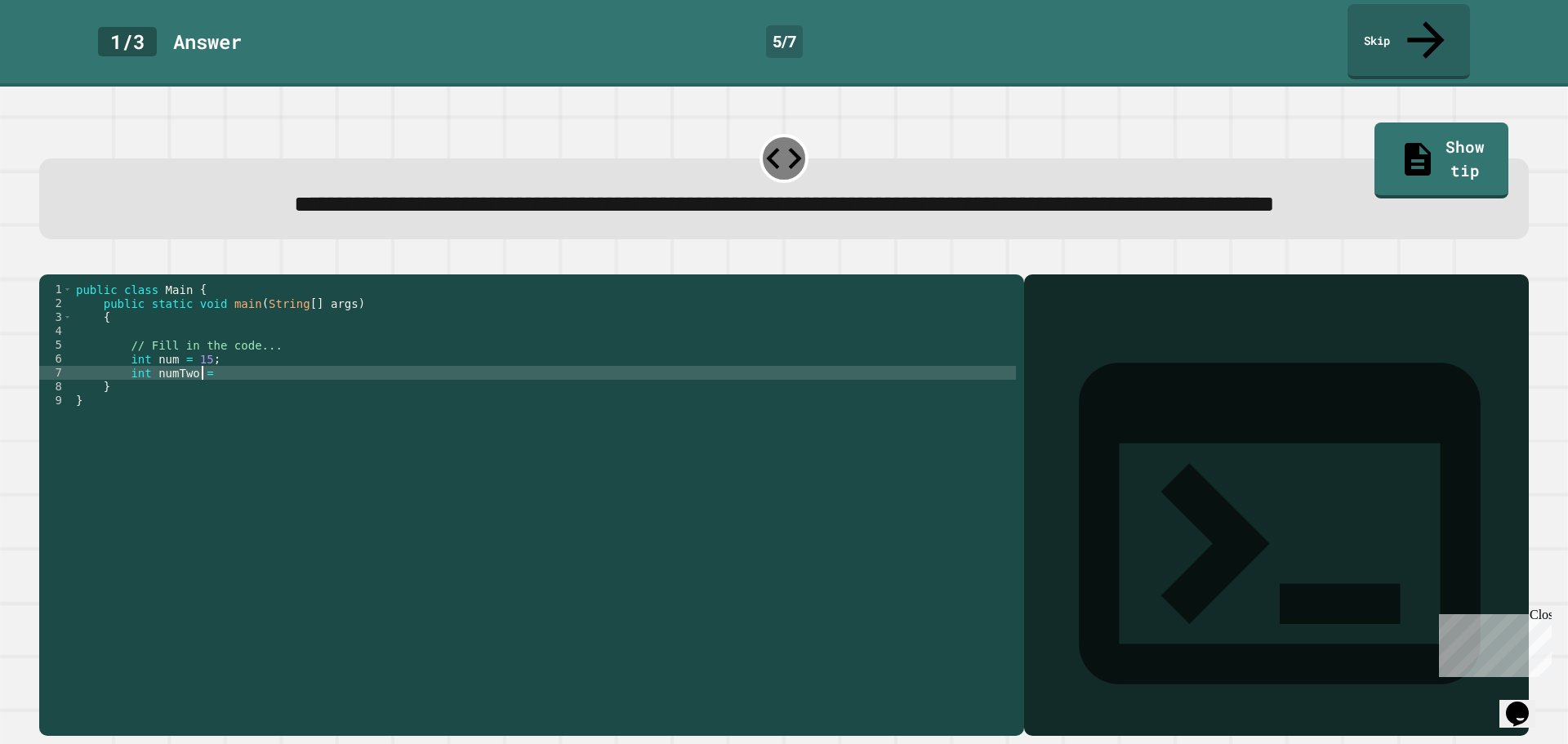
scroll to position [0, 8]
type textarea "**********"
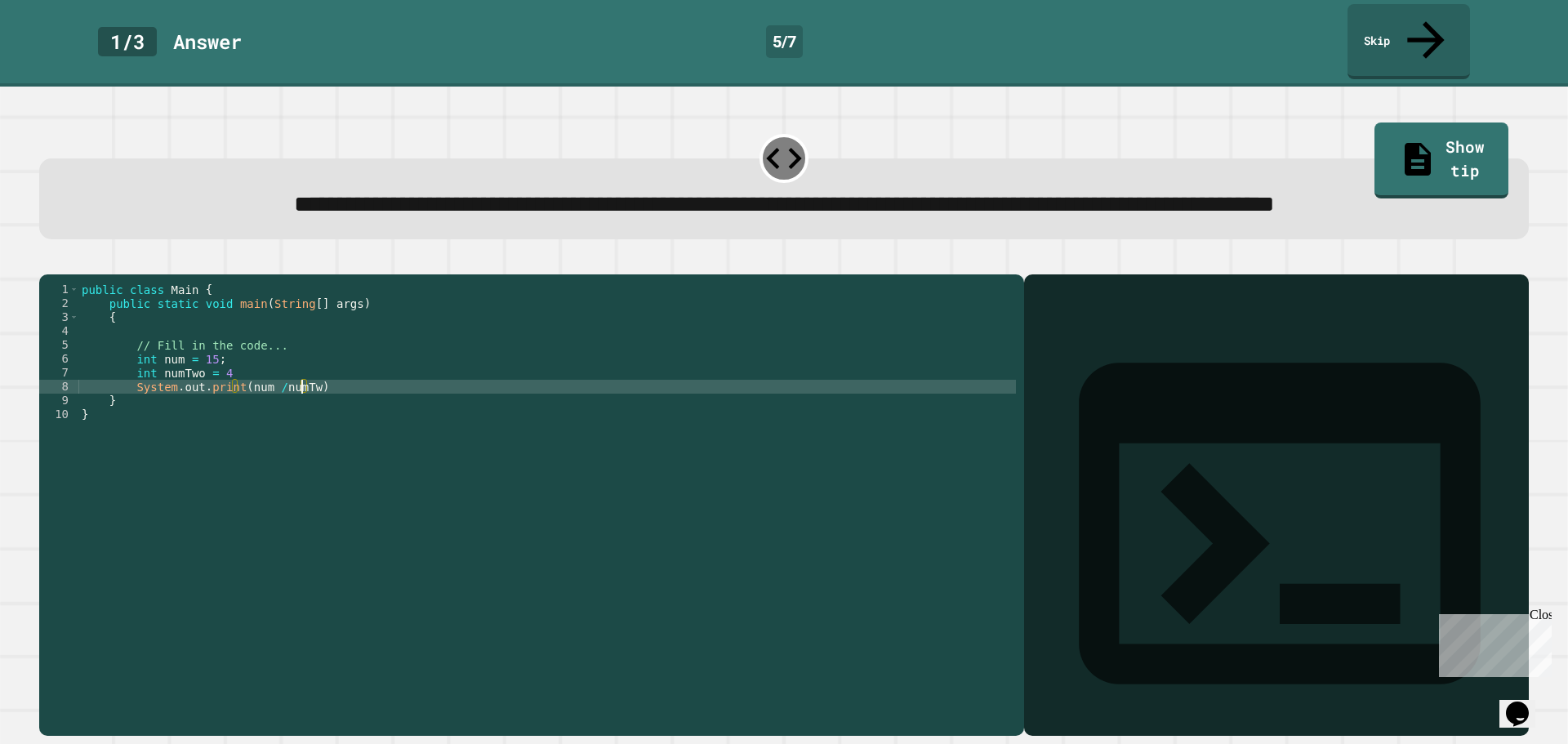
scroll to position [0, 15]
click at [270, 413] on div "public class Main { public static void main ( String [ ] args ) { // Fill in th…" at bounding box center [547, 484] width 937 height 403
click at [337, 414] on div "public class Main { public static void main ( String [ ] args ) { // Fill in th…" at bounding box center [547, 484] width 937 height 403
click at [253, 391] on div "public class Main { public static void main ( String [ ] args ) { // Fill in th…" at bounding box center [547, 484] width 937 height 403
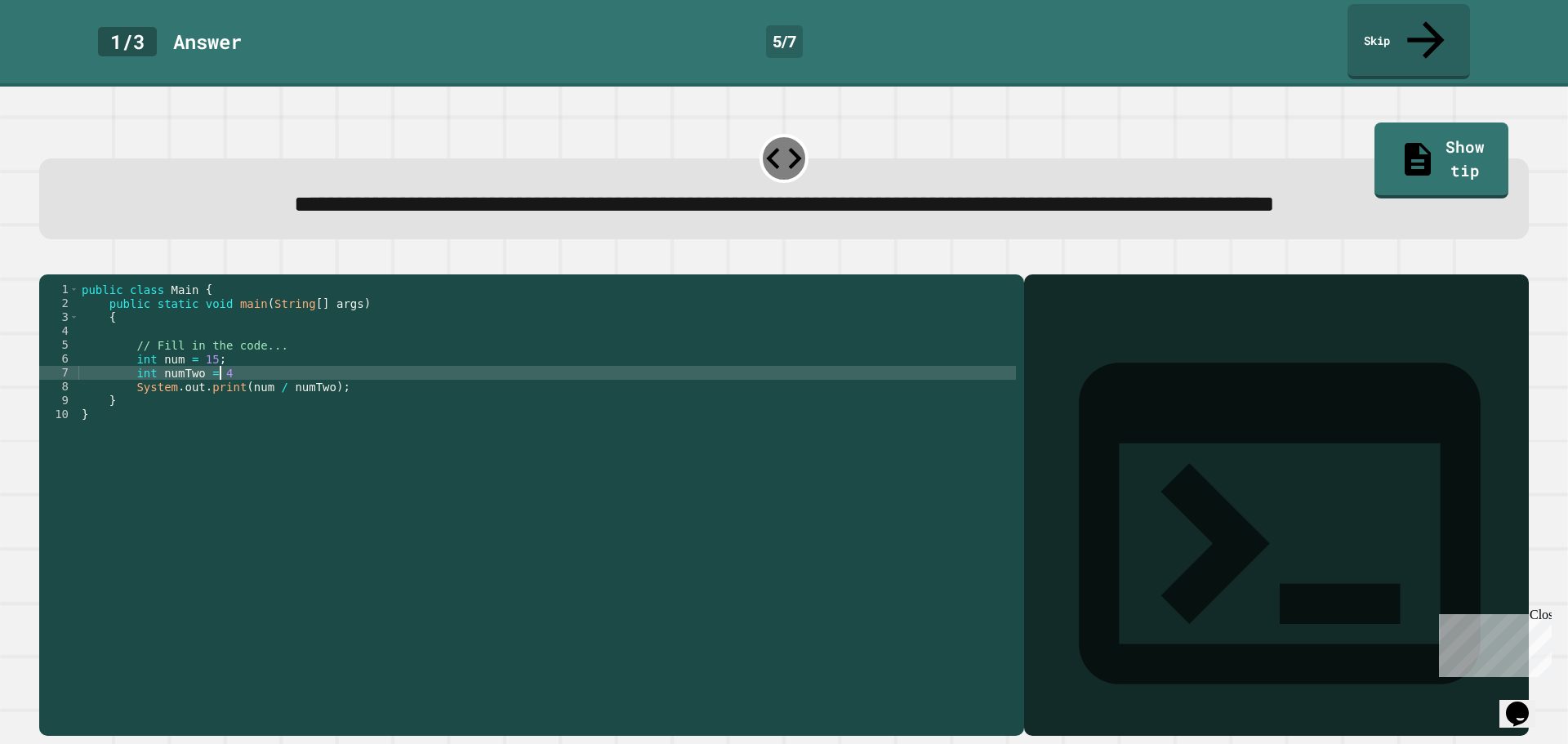
scroll to position [0, 9]
type textarea "**********"
click at [48, 261] on icon "button" at bounding box center [48, 261] width 0 height 0
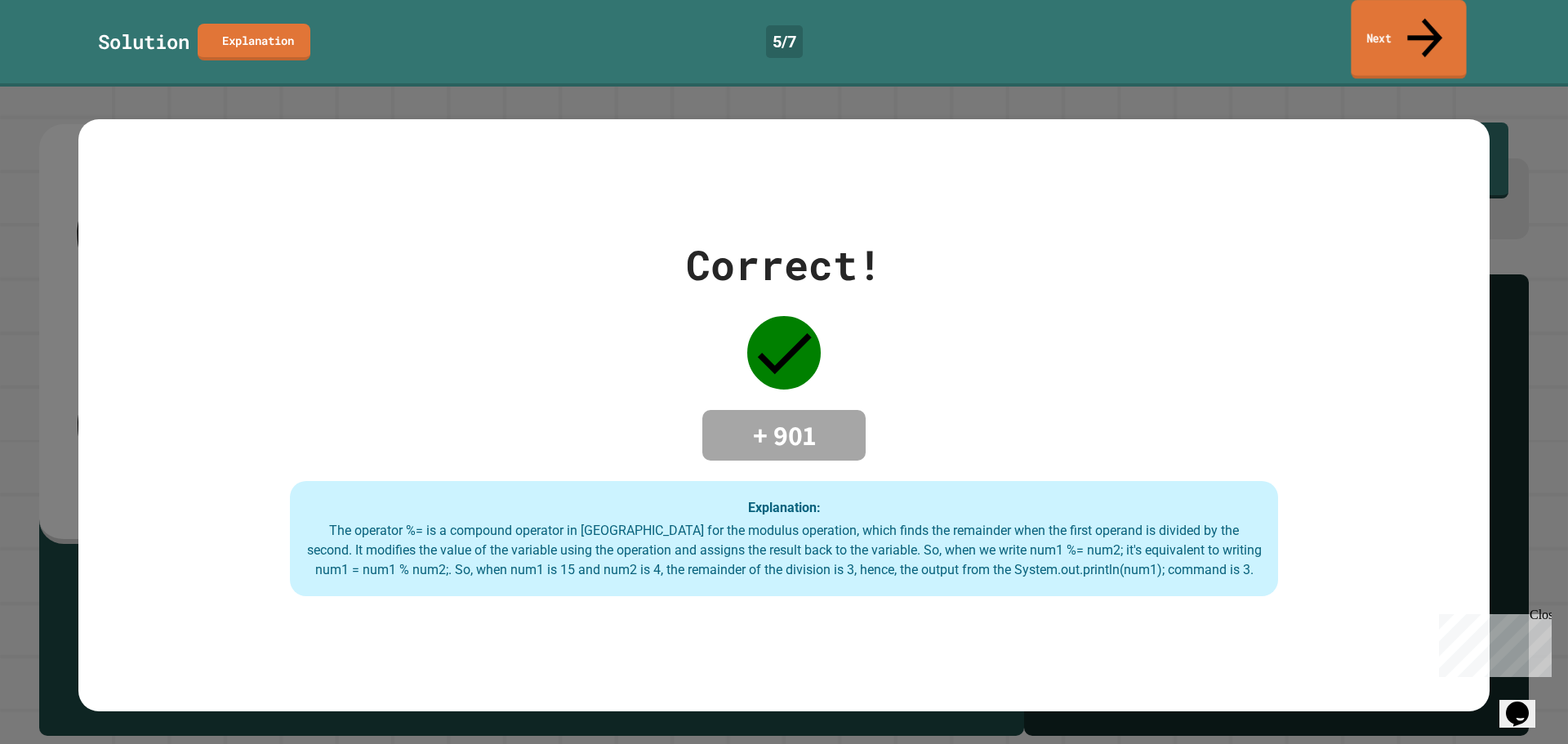
click at [1390, 20] on link "Next" at bounding box center [1407, 40] width 115 height 79
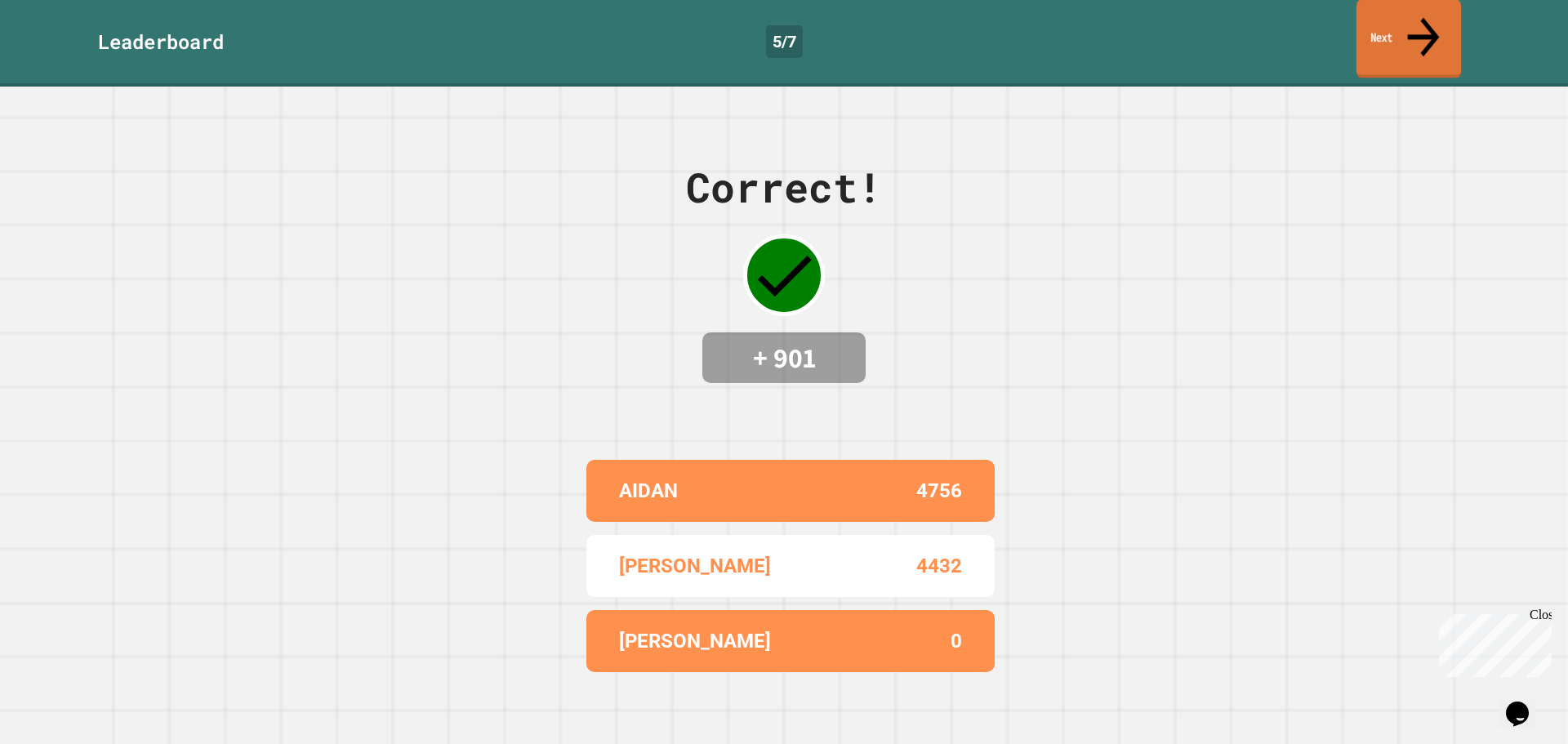
click at [1379, 20] on link "Next" at bounding box center [1408, 39] width 105 height 79
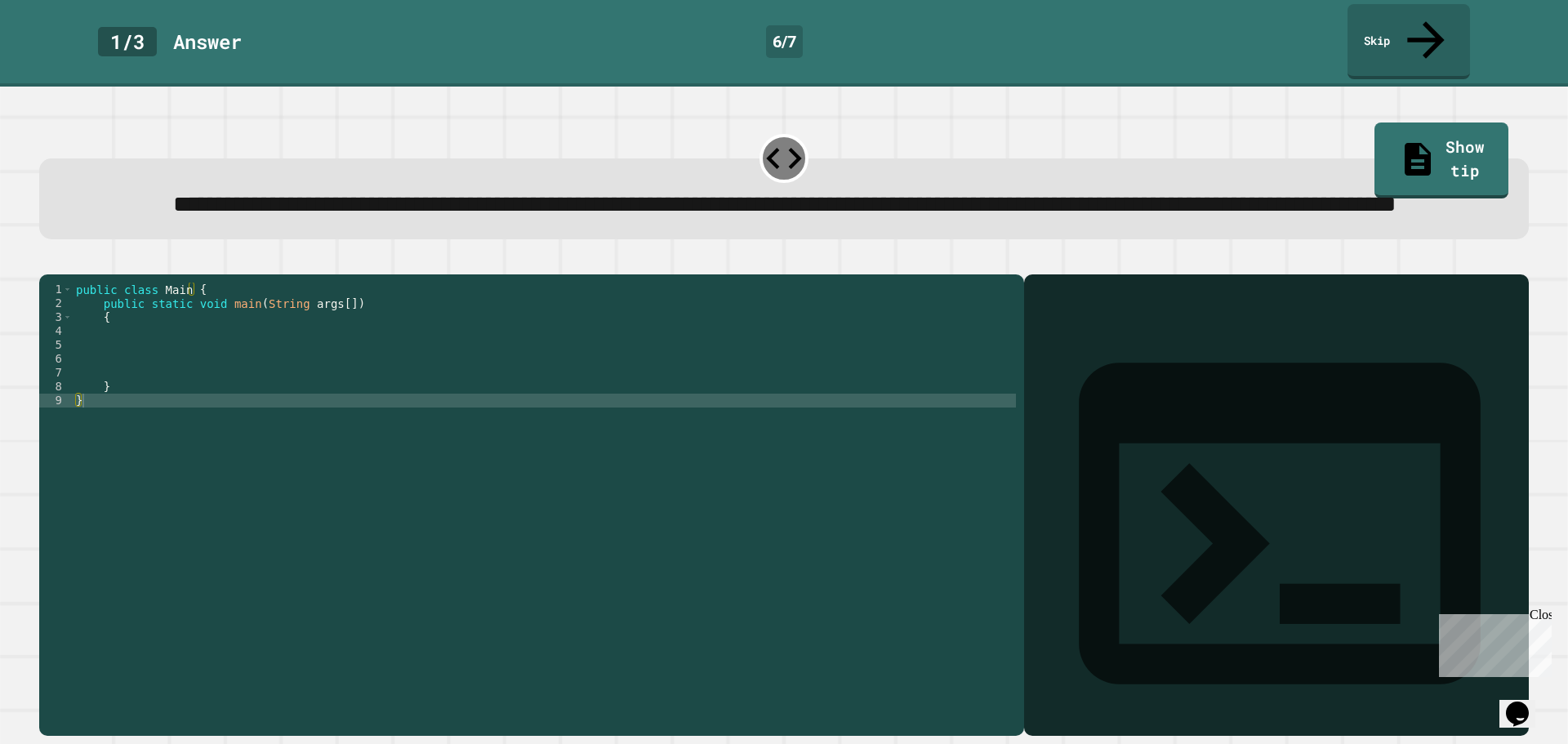
click at [136, 370] on div "public class Main { public static void main ( String args [ ]) { } }" at bounding box center [544, 484] width 943 height 403
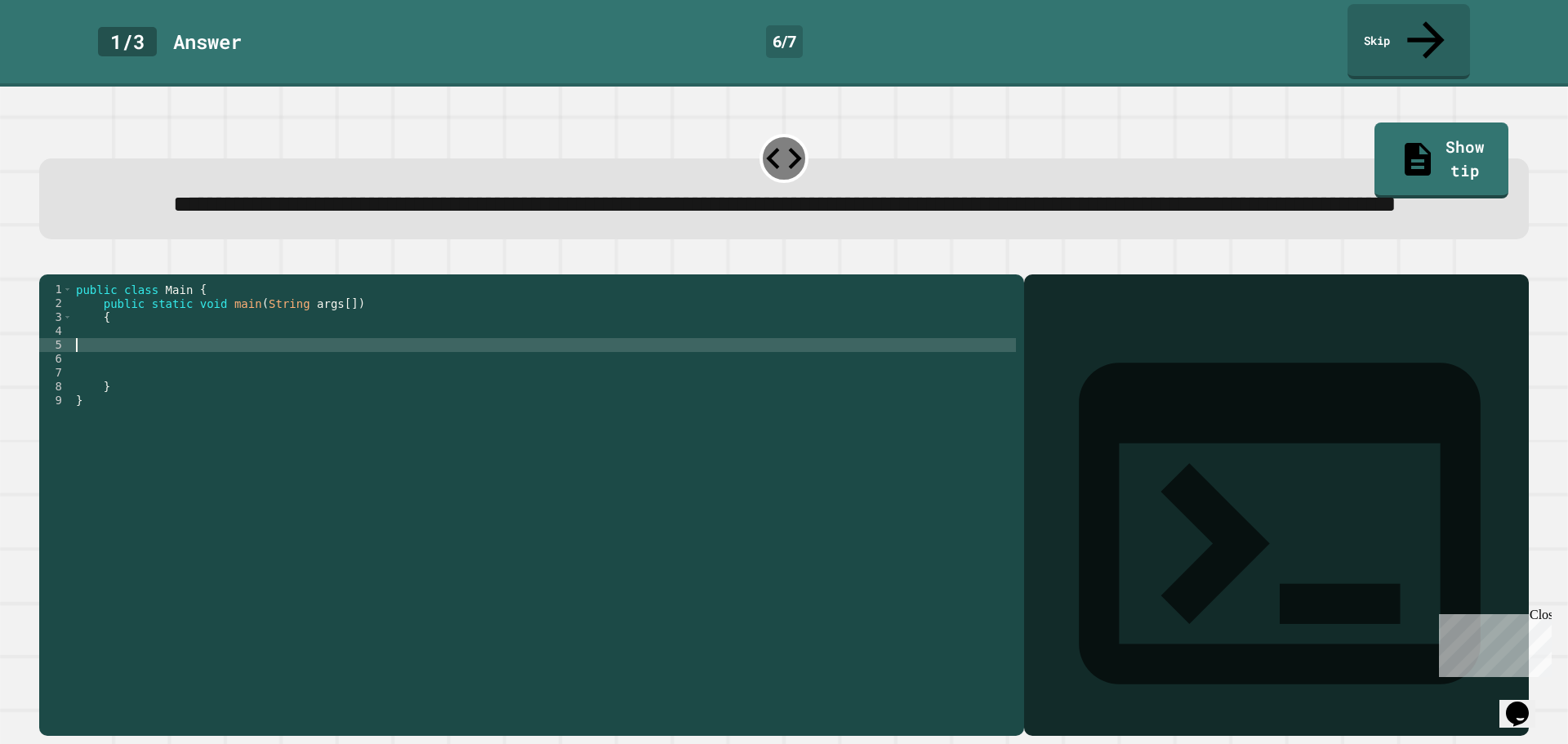
click at [140, 360] on div "public class Main { public static void main ( String args [ ]) { } }" at bounding box center [544, 484] width 943 height 403
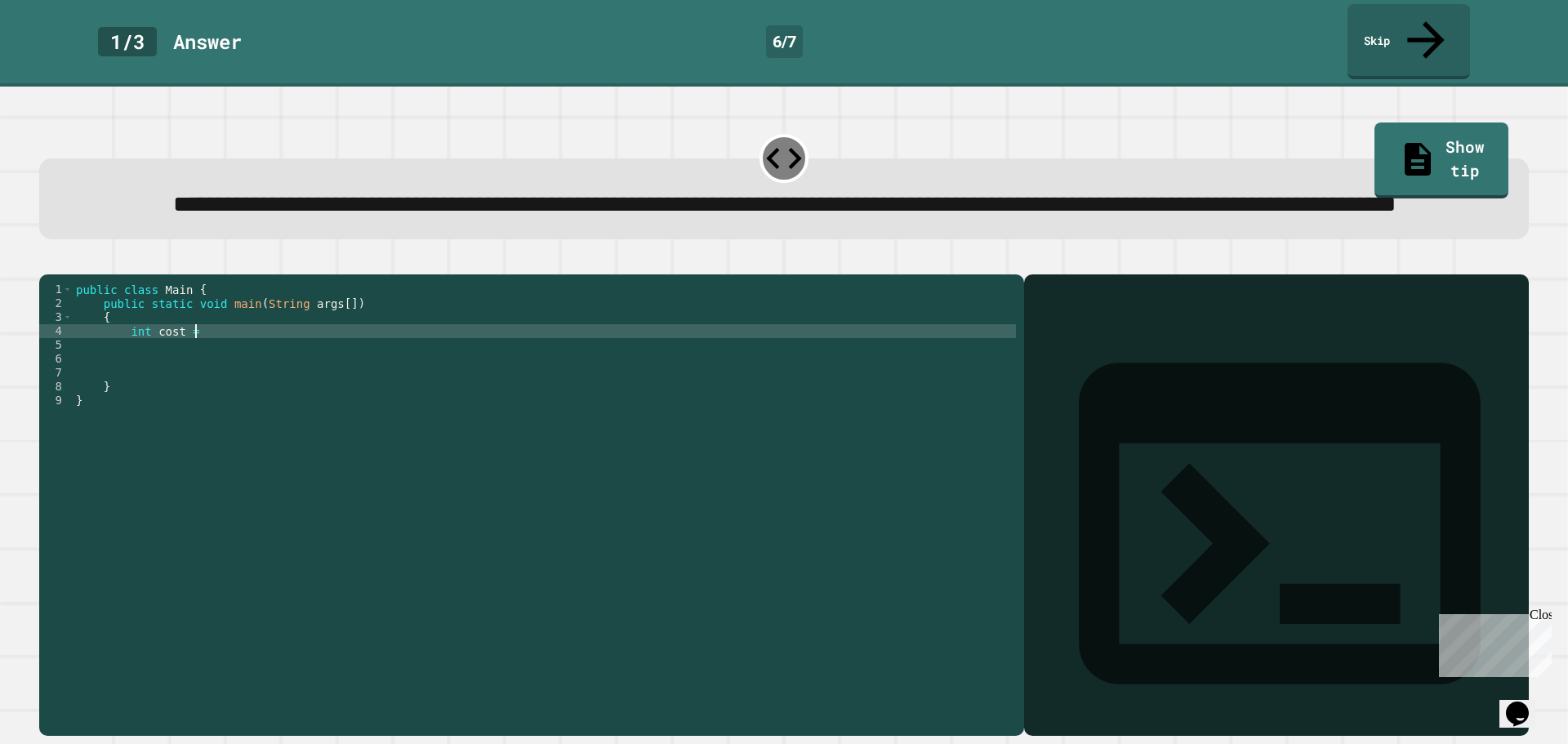
scroll to position [0, 8]
type textarea "**********"
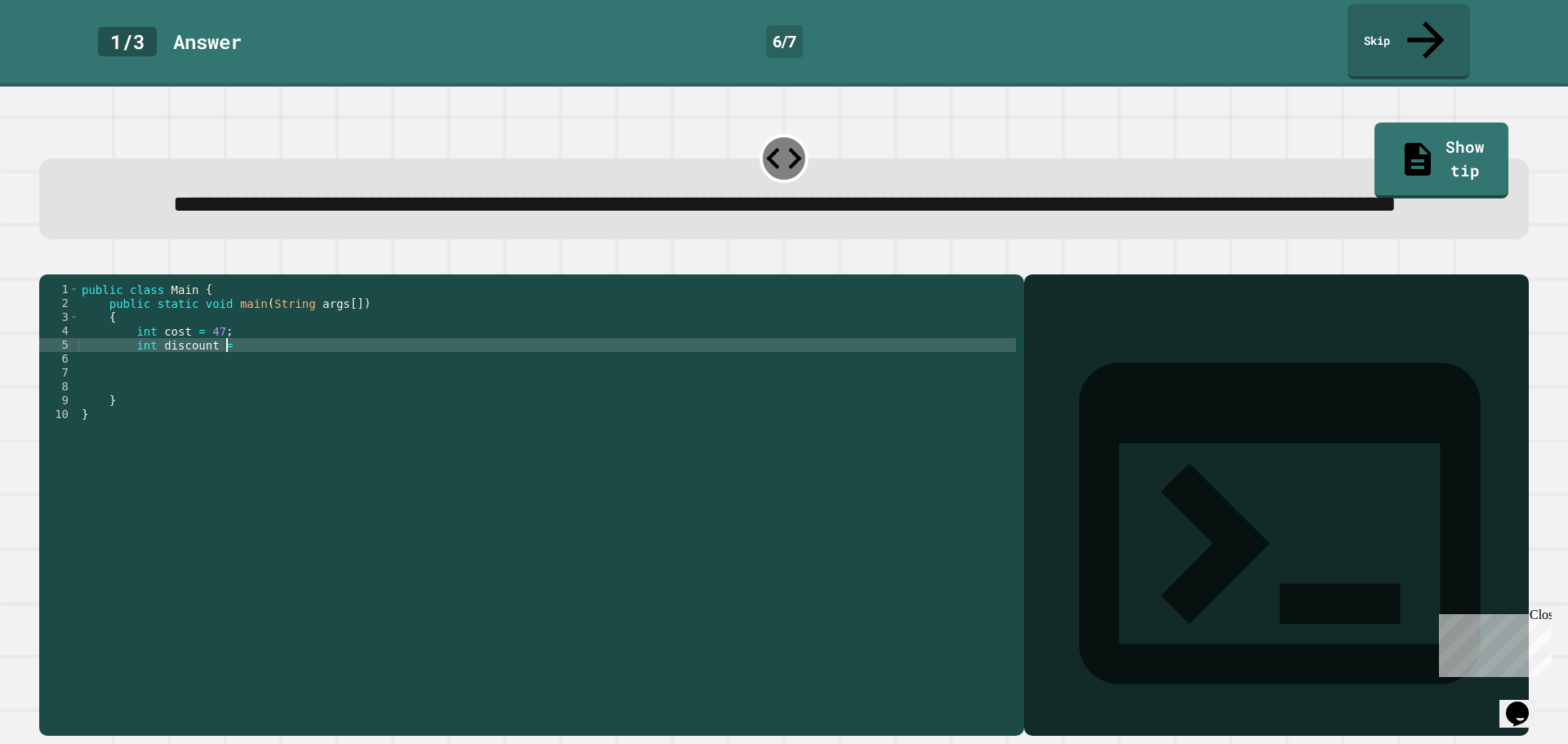
scroll to position [0, 10]
type textarea "**********"
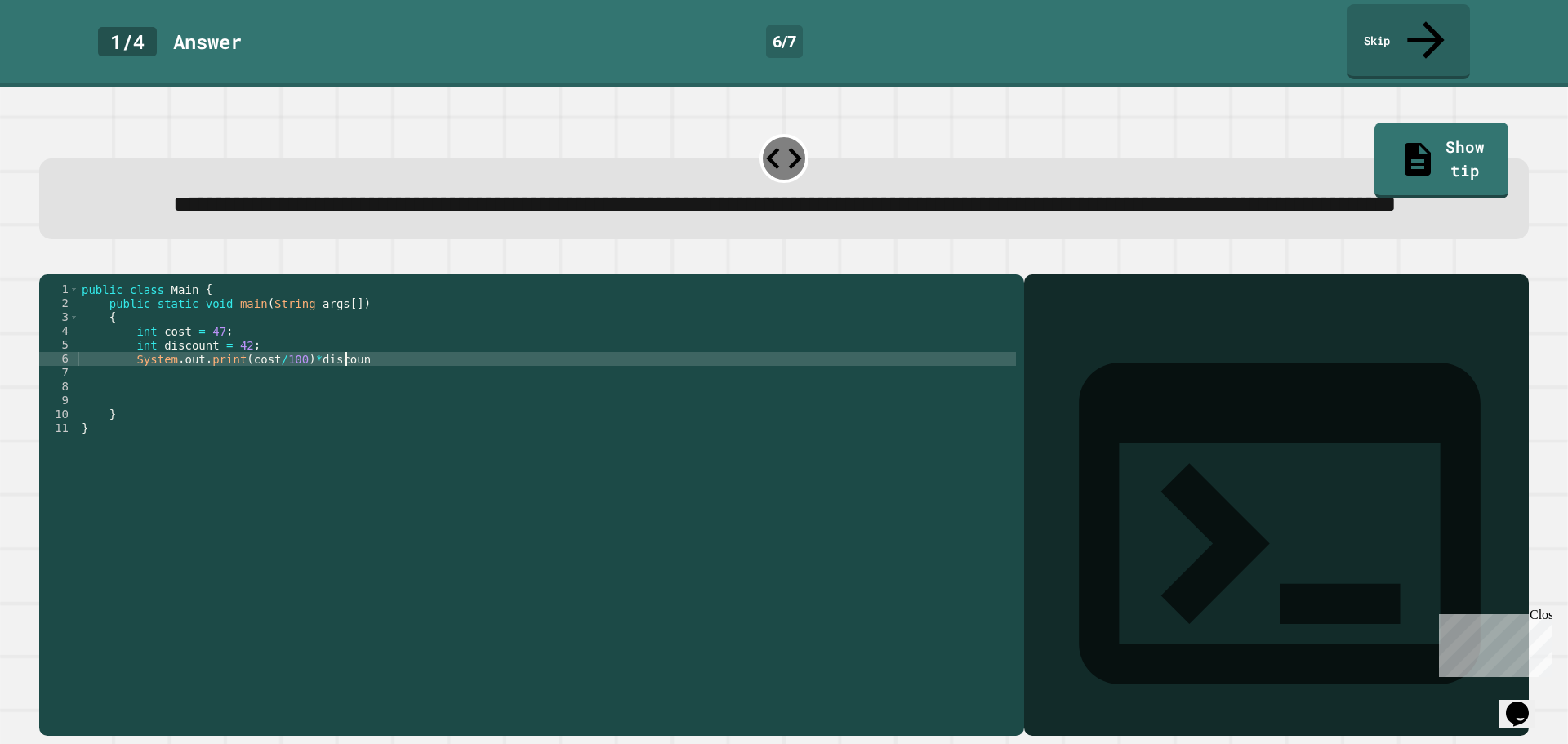
scroll to position [0, 19]
click at [238, 385] on div "public class Main { public static void main ( String args [ ]) { int cost = 47 …" at bounding box center [547, 484] width 937 height 403
click at [300, 385] on div "public class Main { public static void main ( String args [ ]) { int cost = 47 …" at bounding box center [547, 484] width 937 height 403
click at [247, 383] on div "public class Main { public static void main ( String args [ ]) { int cost = 47 …" at bounding box center [547, 484] width 937 height 403
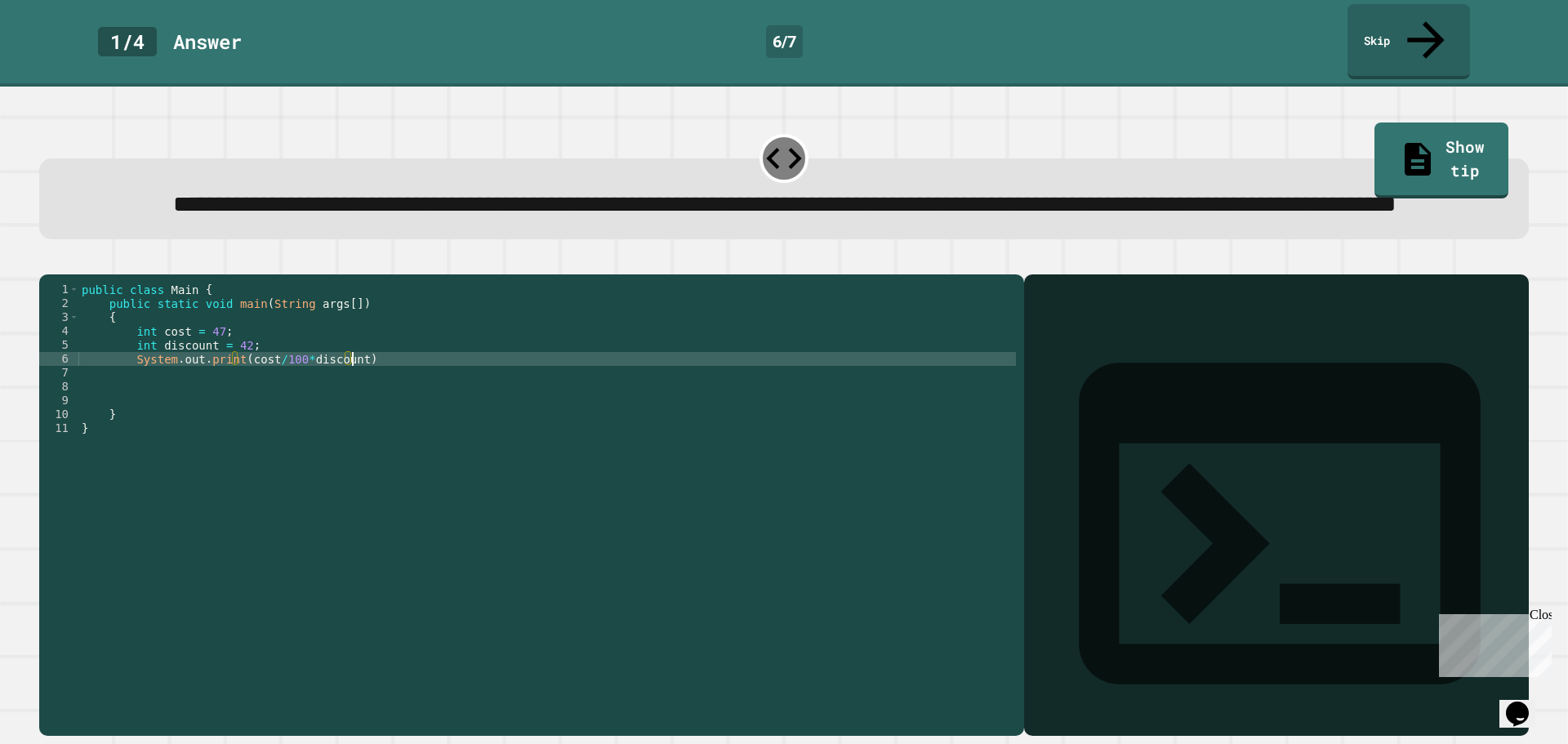
click at [379, 380] on div "public class Main { public static void main ( String args [ ]) { int cost = 47 …" at bounding box center [547, 484] width 937 height 403
click at [92, 275] on div at bounding box center [784, 264] width 1489 height 20
click at [48, 261] on icon "button" at bounding box center [48, 261] width 0 height 0
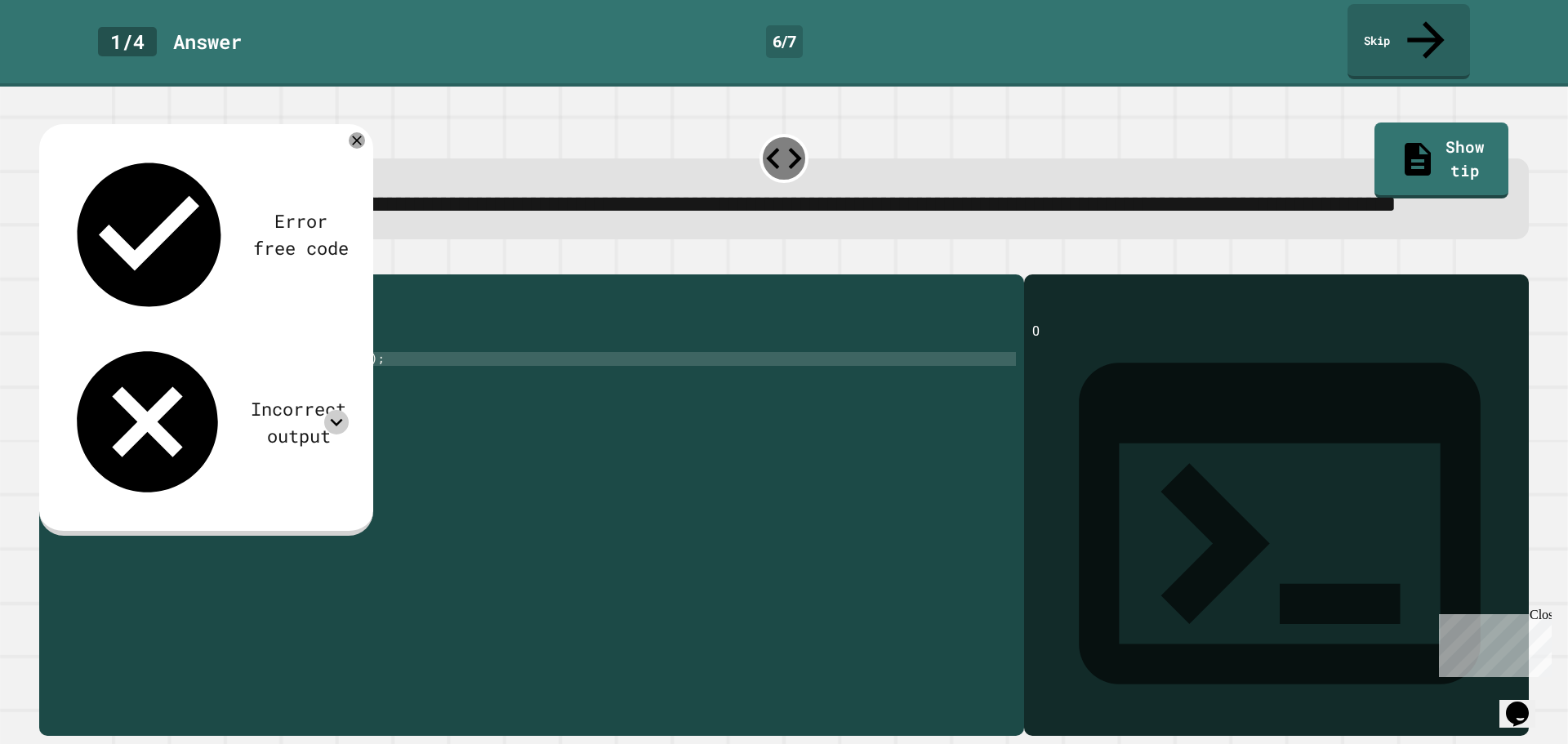
click at [331, 410] on icon at bounding box center [336, 422] width 24 height 24
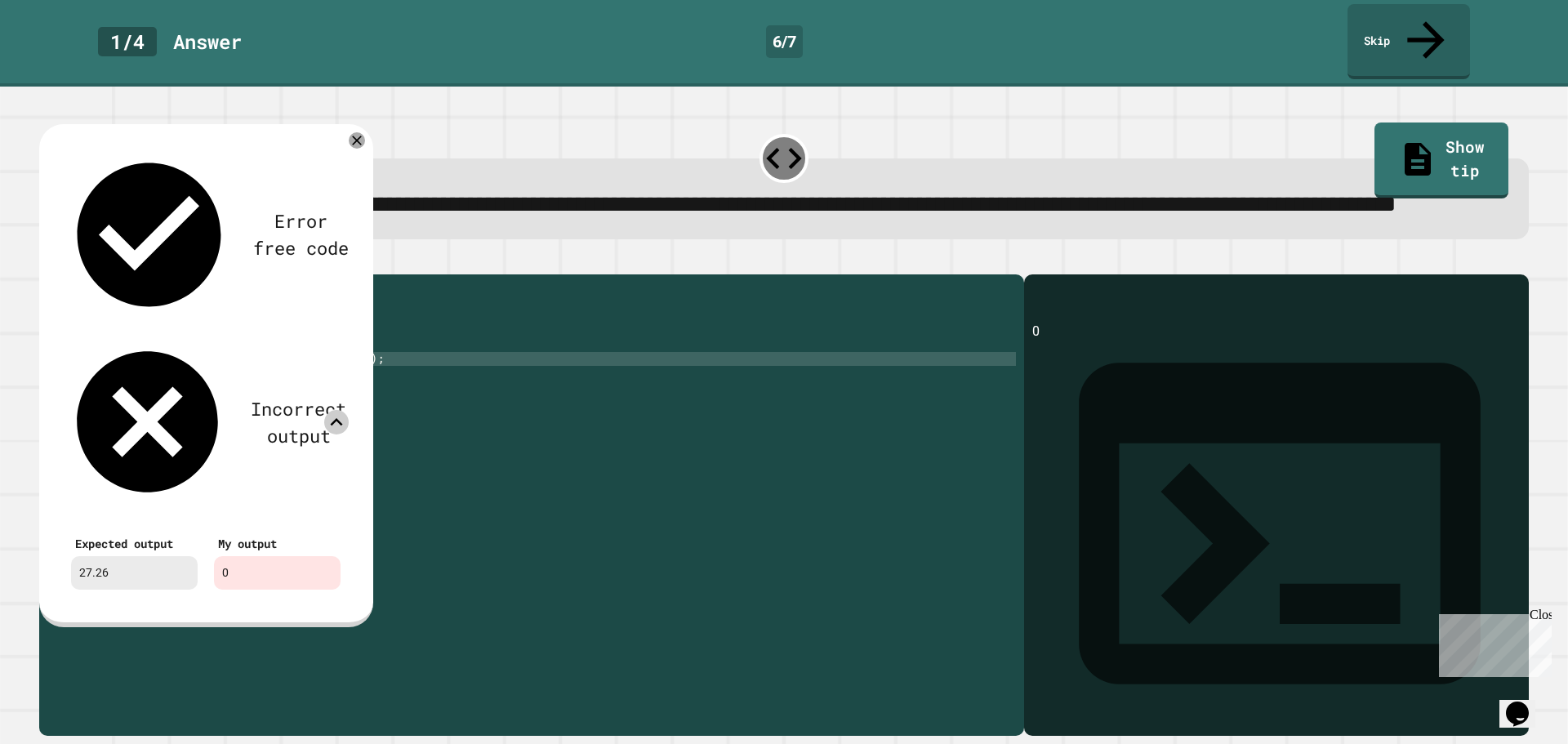
click at [335, 410] on icon at bounding box center [336, 422] width 24 height 24
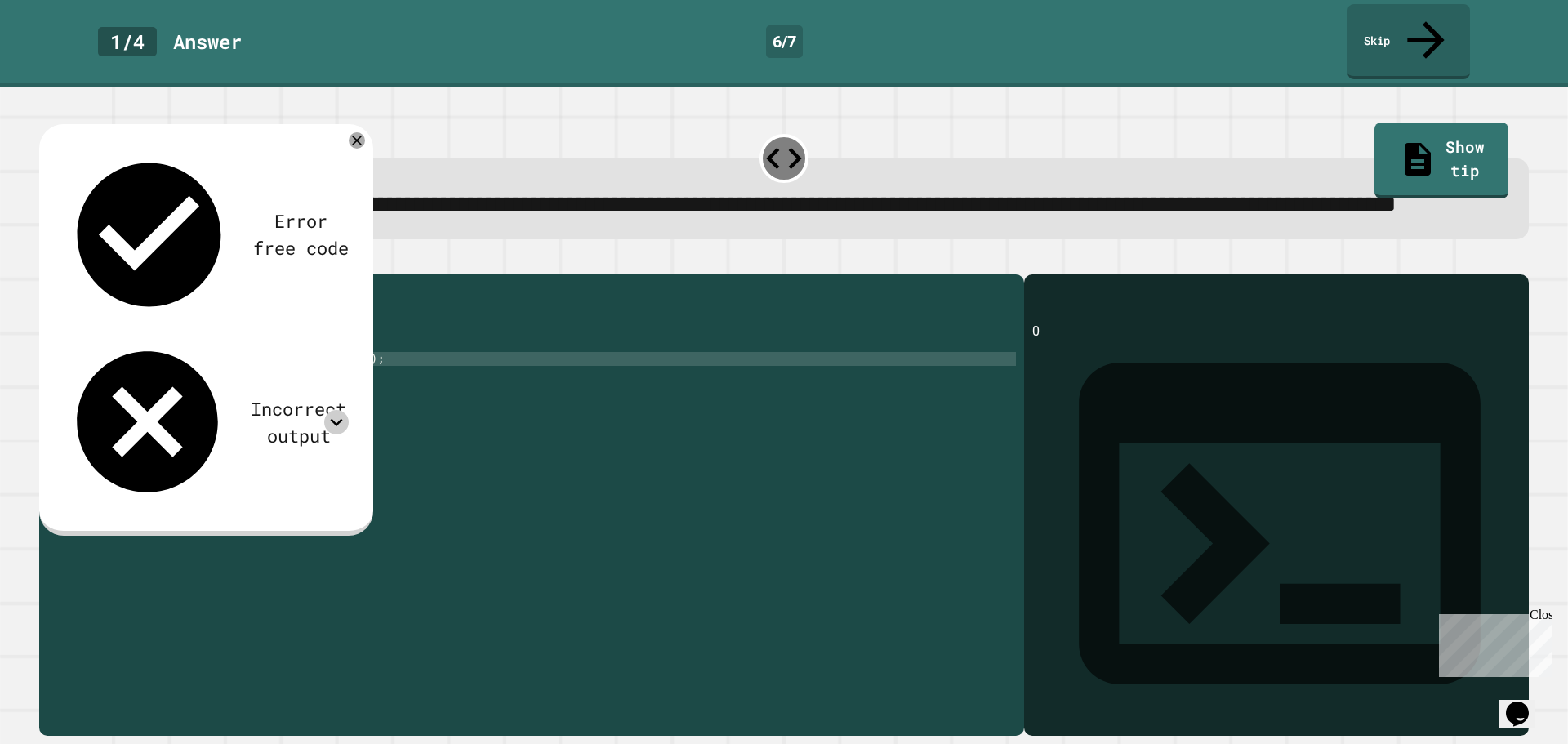
click at [150, 372] on div "public class Main { public static void main ( String args [ ]) { int cost = 47 …" at bounding box center [547, 484] width 937 height 403
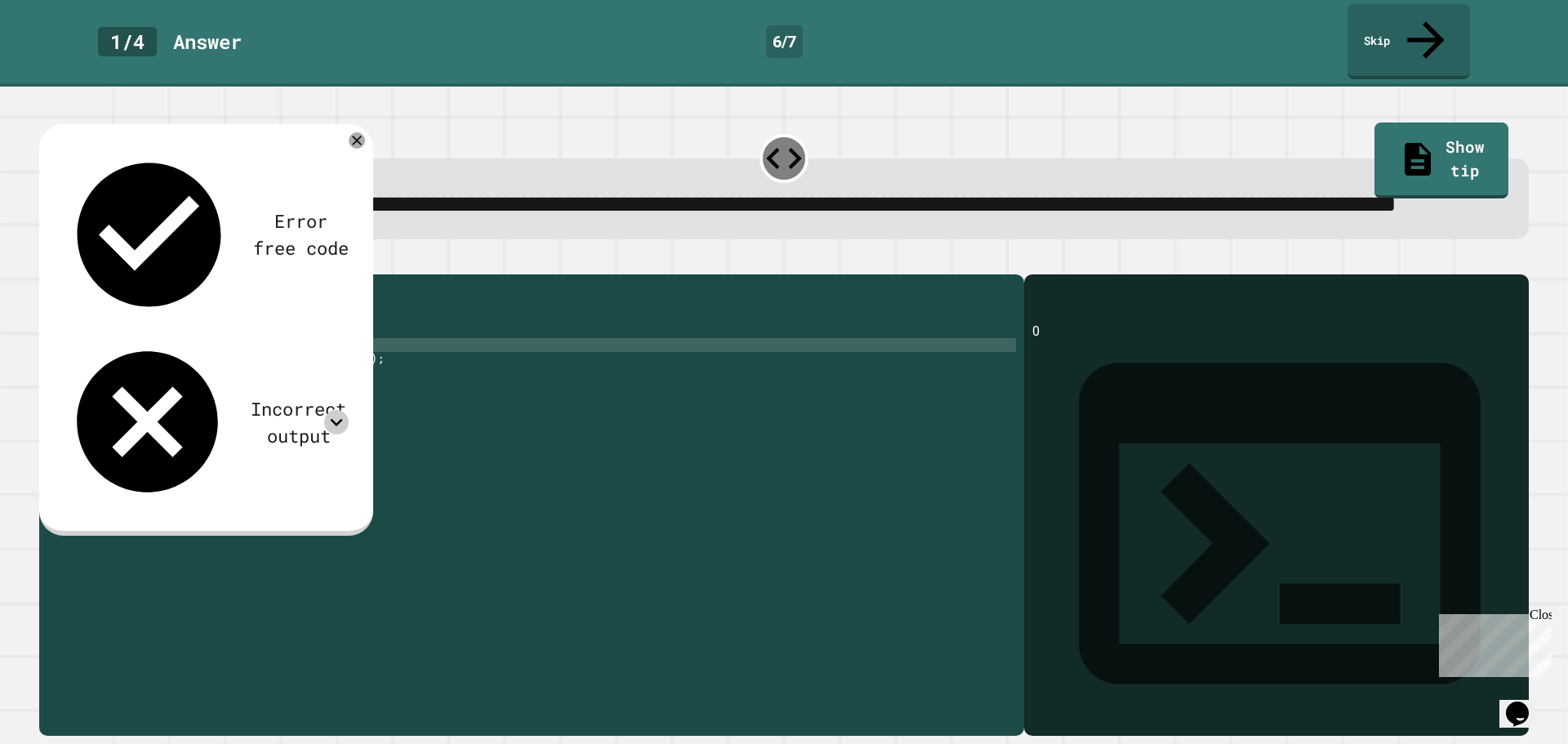
scroll to position [0, 6]
click at [48, 261] on icon "button" at bounding box center [48, 261] width 0 height 0
click at [229, 191] on div "Error free code 0.0 Incorrect output Expected output 27.26 My output 0.0" at bounding box center [206, 328] width 302 height 375
click at [248, 395] on div "Incorrect output" at bounding box center [298, 422] width 100 height 54
drag, startPoint x: 309, startPoint y: 215, endPoint x: 341, endPoint y: 215, distance: 32.0
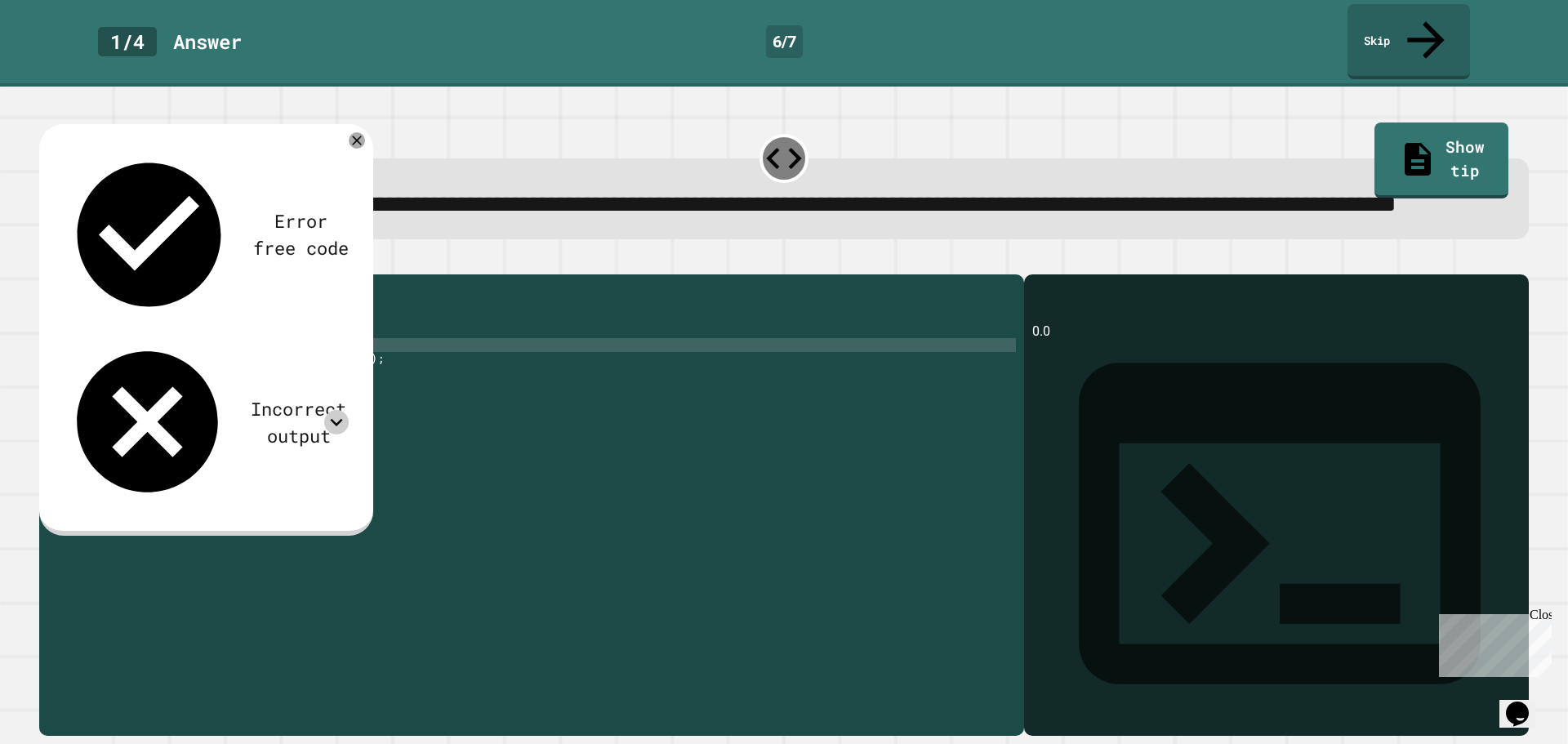
click at [333, 337] on div "Incorrect output" at bounding box center [206, 422] width 286 height 169
click at [341, 410] on icon at bounding box center [336, 422] width 24 height 24
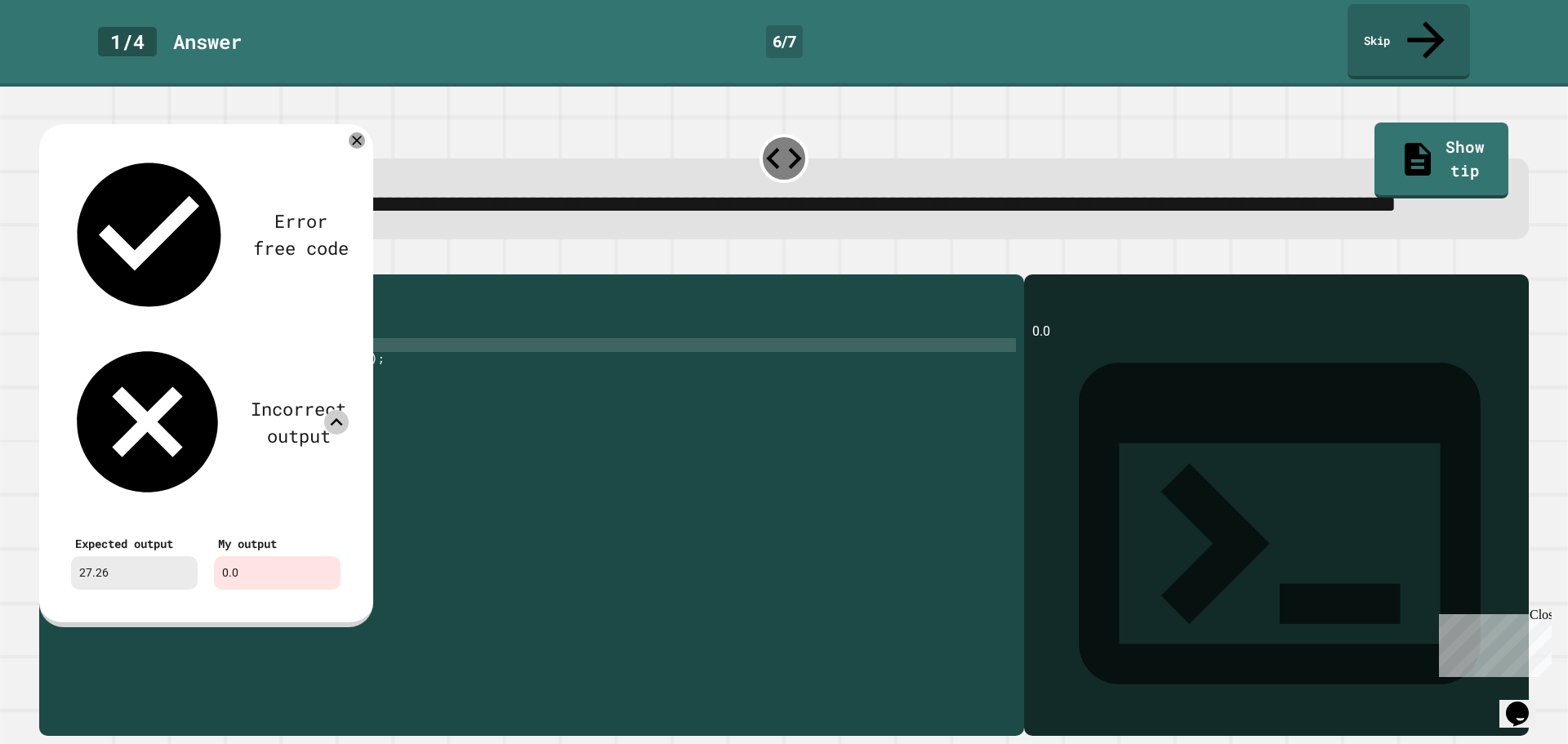
click at [341, 410] on icon at bounding box center [336, 422] width 24 height 24
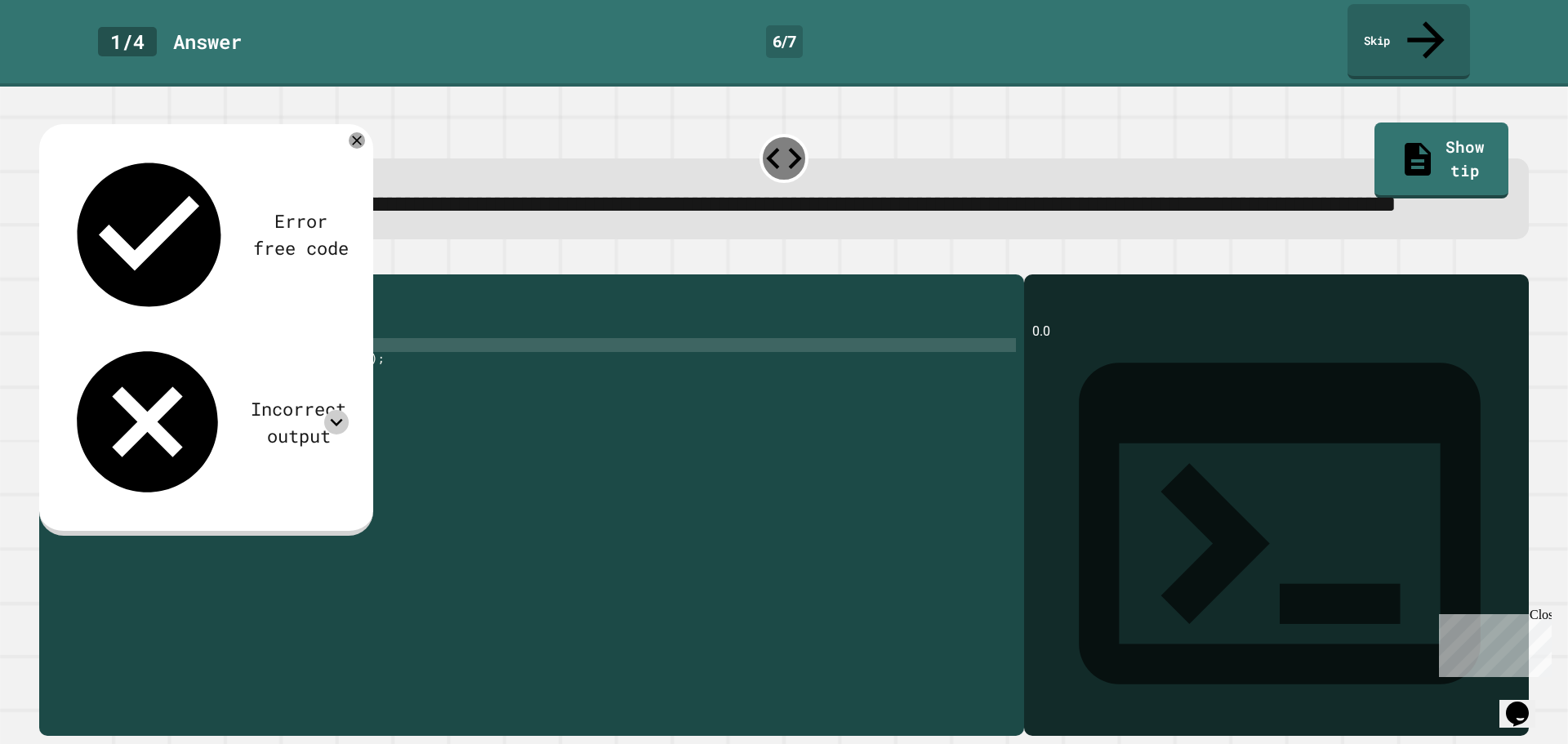
click at [278, 367] on div "public class Main { public static void main ( String args [ ]) { int cost = 47 …" at bounding box center [547, 484] width 937 height 403
drag, startPoint x: 130, startPoint y: 384, endPoint x: 232, endPoint y: 383, distance: 102.0
click at [232, 383] on div "public class Main { public static void main ( String args [ ]) { int cost = 47 …" at bounding box center [547, 484] width 937 height 403
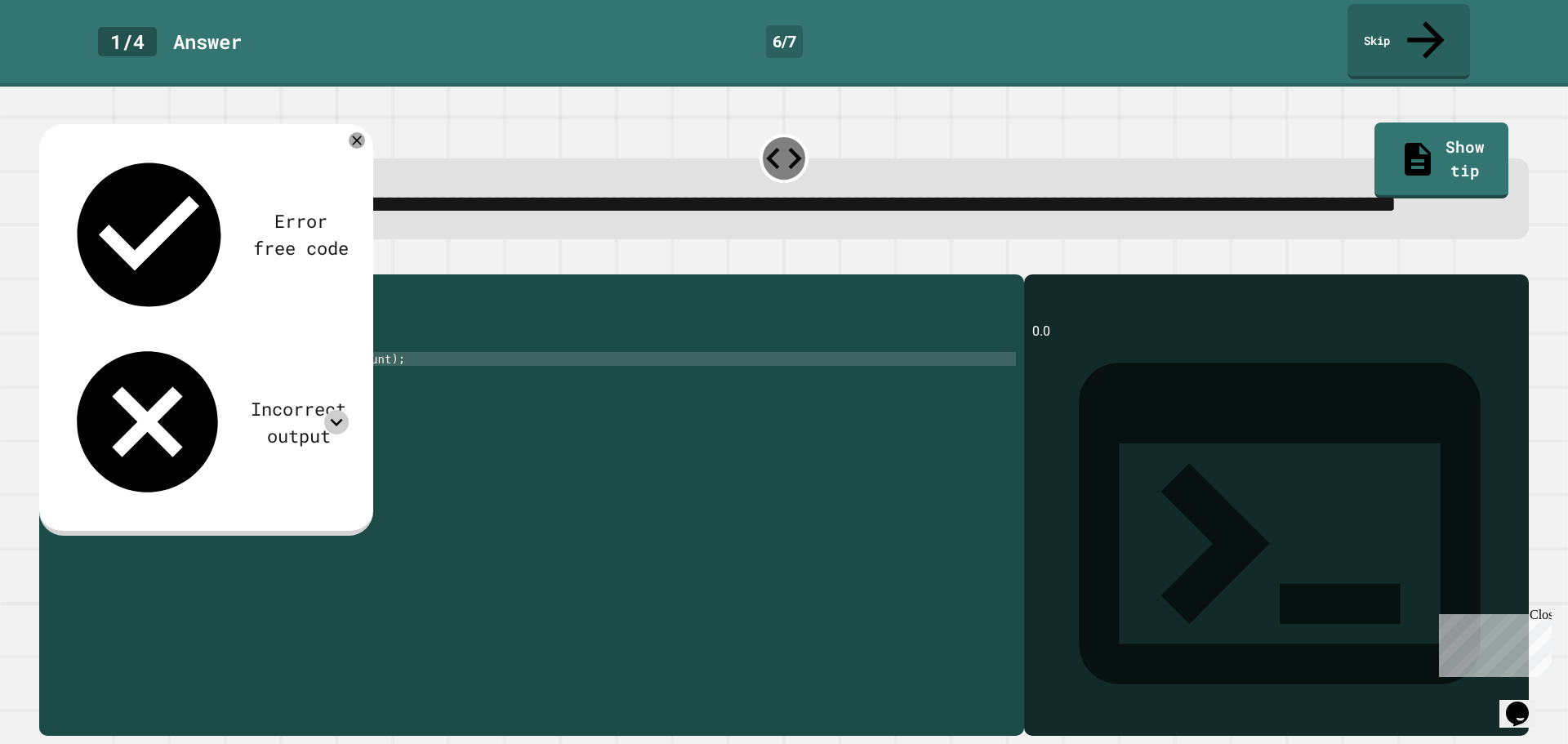
scroll to position [0, 12]
click at [397, 393] on div "public class Main { public static void main ( String args [ ]) { int cost = 47 …" at bounding box center [547, 484] width 937 height 403
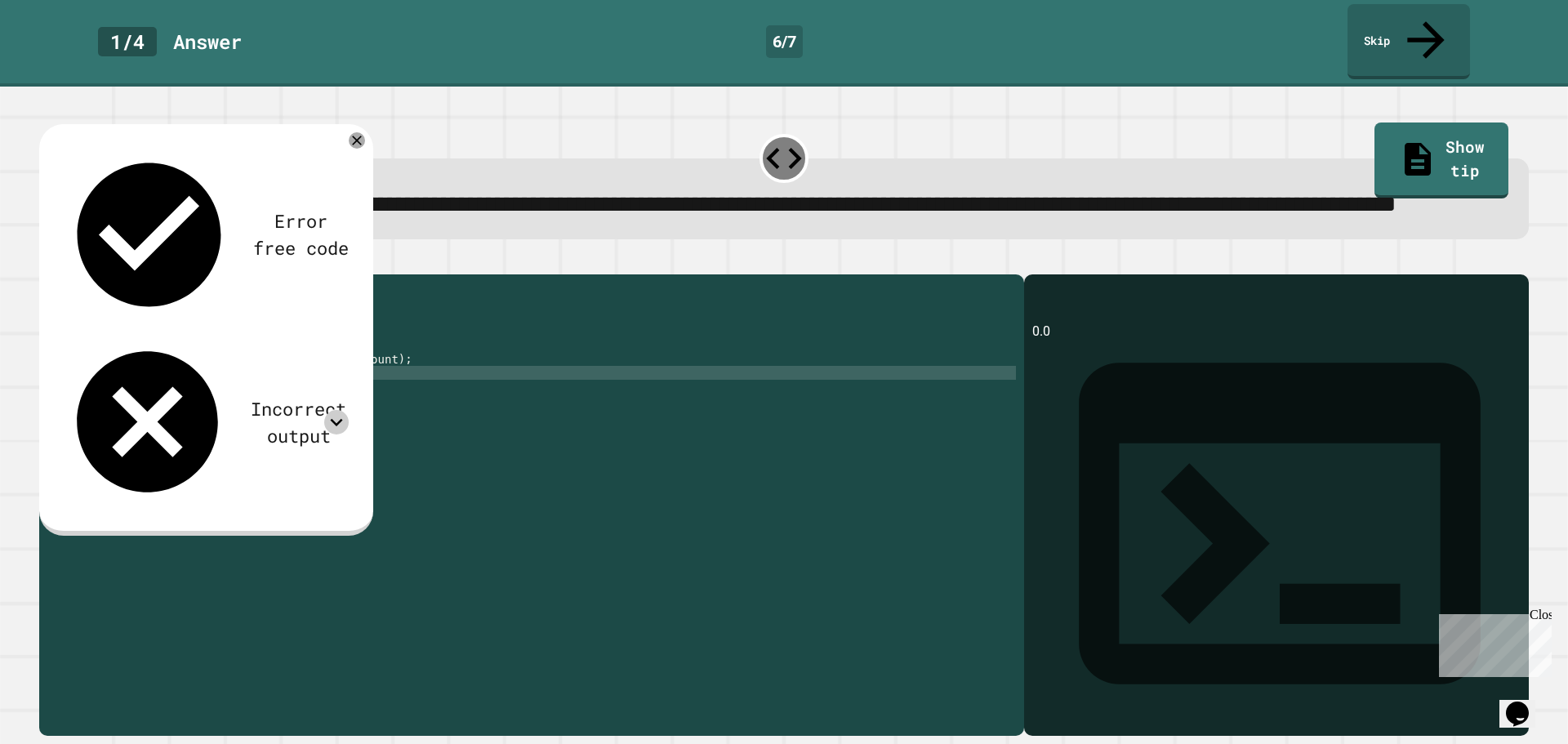
click at [389, 373] on div "public class Main { public static void main ( String args [ ]) { int cost = 47 …" at bounding box center [547, 484] width 937 height 403
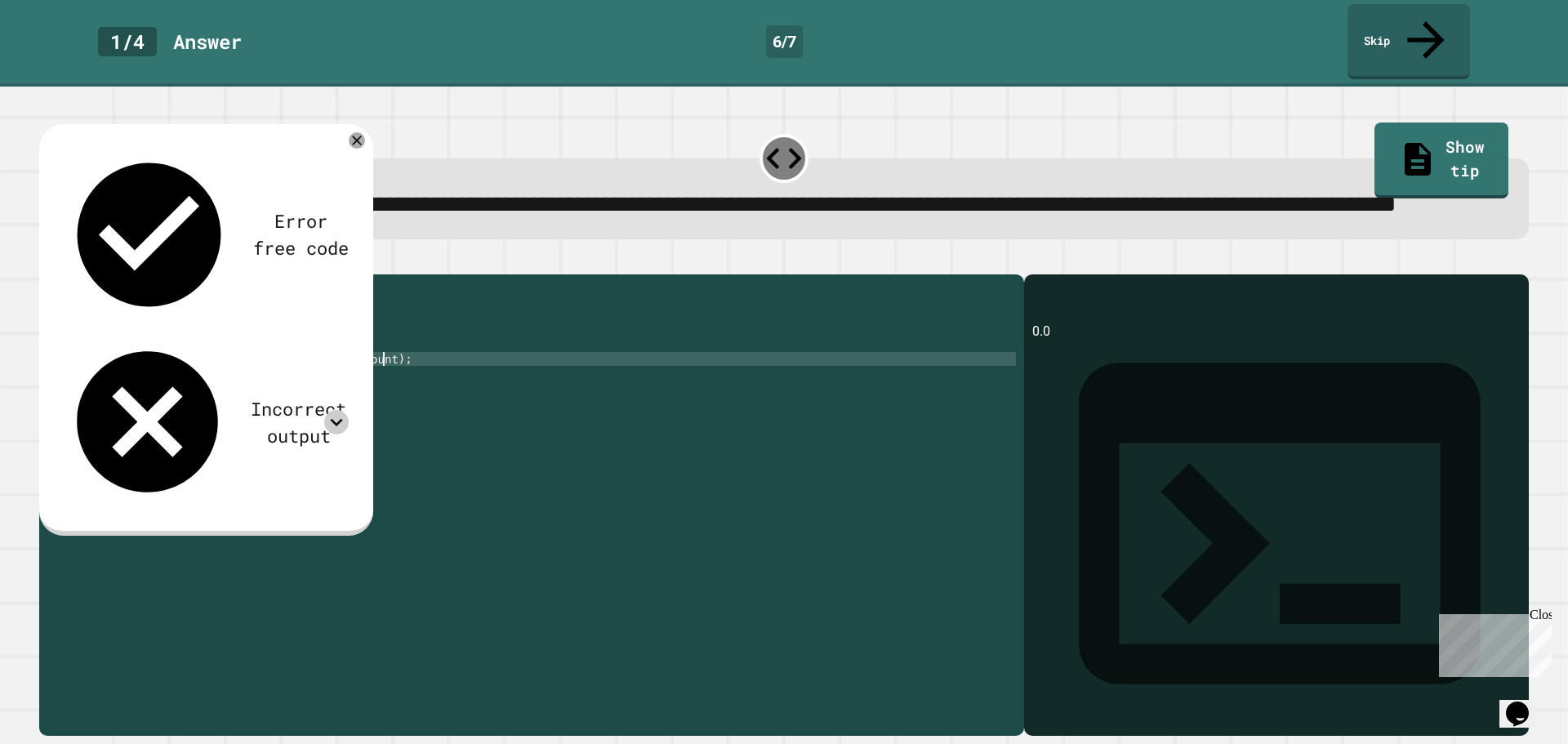
click at [389, 384] on div "public class Main { public static void main ( String args [ ]) { int cost = 47 …" at bounding box center [547, 484] width 937 height 403
drag, startPoint x: 244, startPoint y: 372, endPoint x: 248, endPoint y: 387, distance: 15.5
click at [244, 372] on div "public class Main { public static void main ( String args [ ]) { int cost = 47 …" at bounding box center [547, 484] width 937 height 403
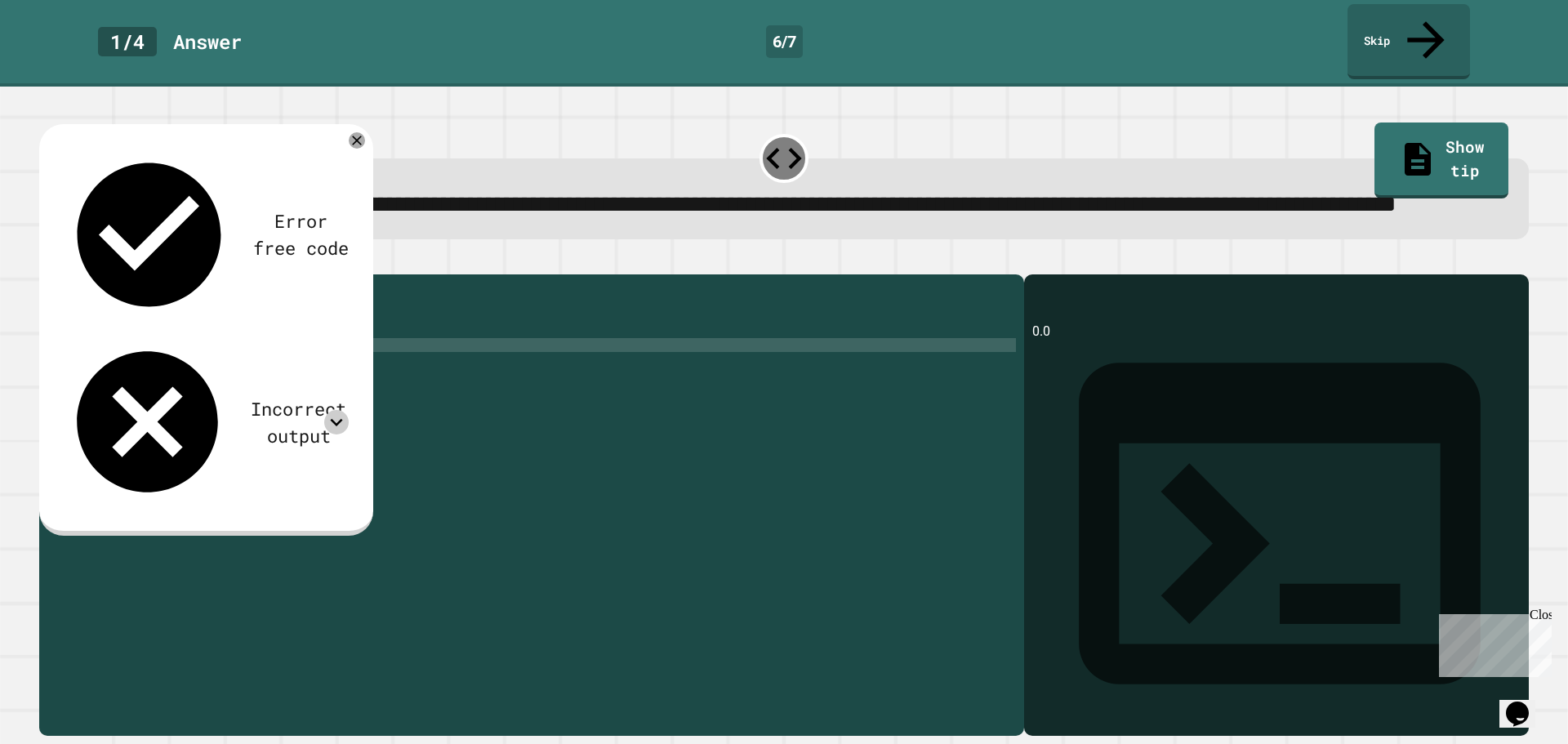
scroll to position [0, 11]
drag, startPoint x: 263, startPoint y: 381, endPoint x: 314, endPoint y: 385, distance: 51.2
click at [314, 385] on div "public class Main { public static void main ( String args [ ]) { int cost = 47 …" at bounding box center [547, 484] width 937 height 403
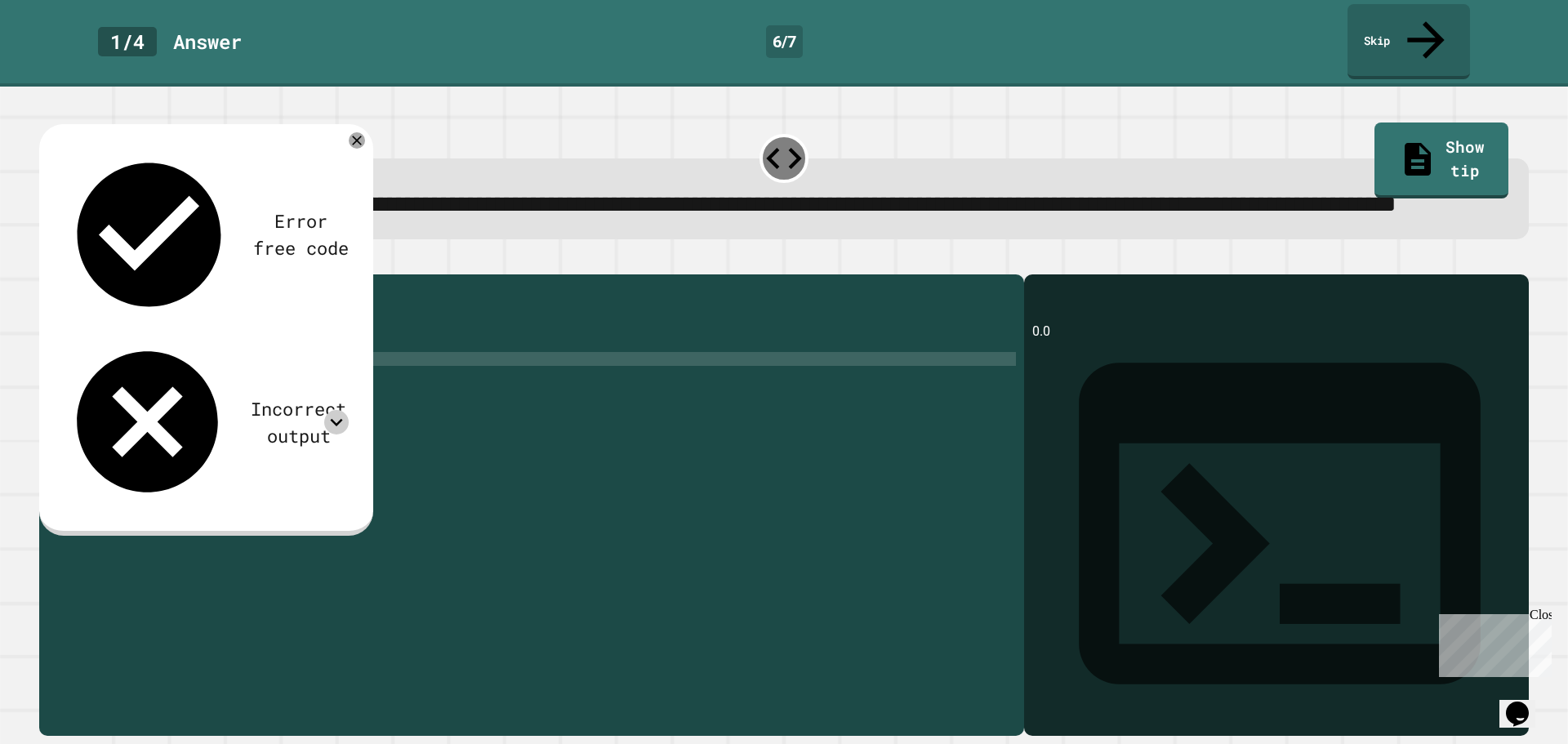
scroll to position [0, 18]
type textarea "**********"
click at [48, 261] on icon "button" at bounding box center [48, 261] width 0 height 0
click at [325, 337] on div "Incorrect output" at bounding box center [206, 422] width 286 height 169
click at [329, 410] on icon at bounding box center [336, 422] width 24 height 24
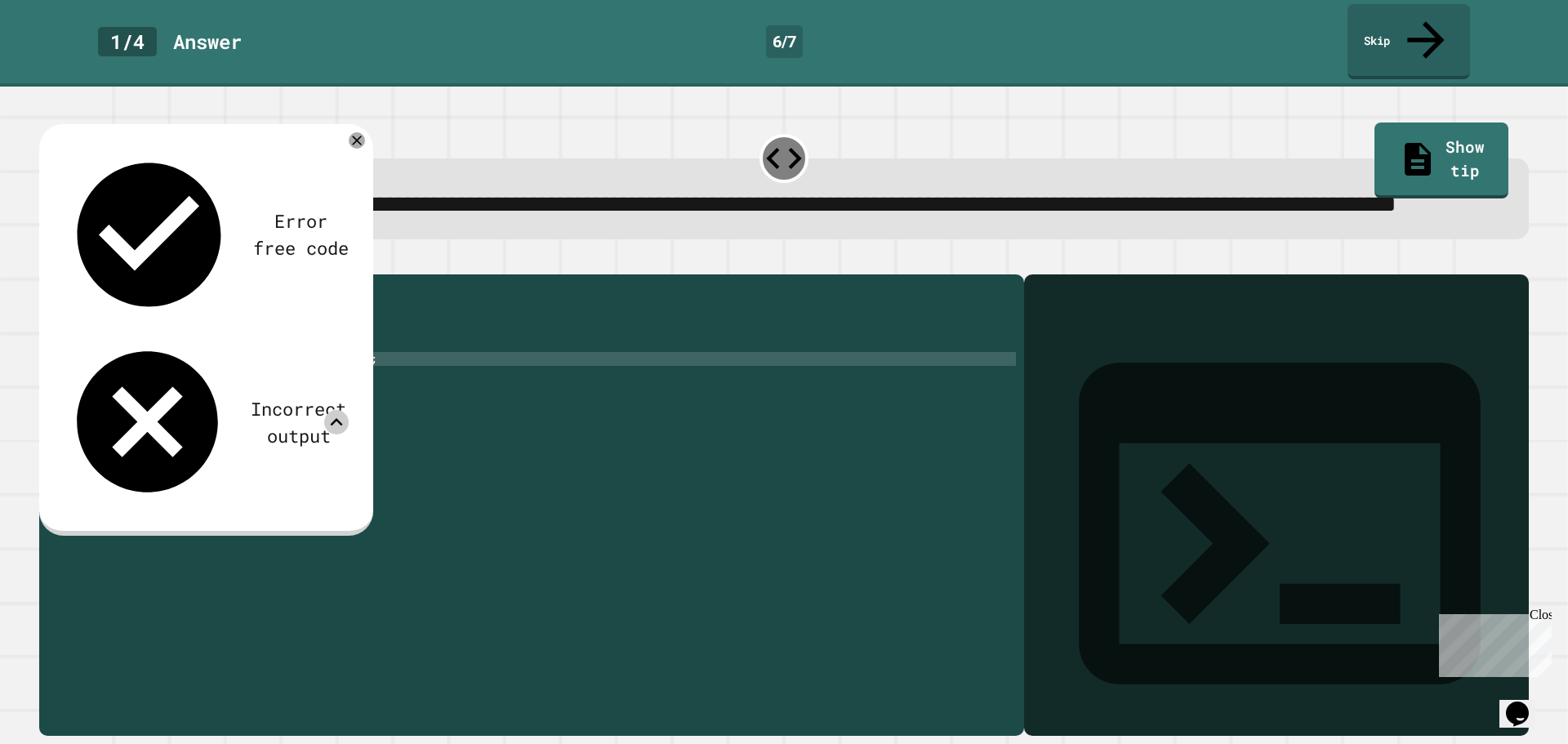
click at [333, 410] on icon at bounding box center [336, 422] width 24 height 24
click at [379, 380] on div "public class Main { public static void main ( String args [ ]) { int cost = 47 …" at bounding box center [547, 484] width 937 height 403
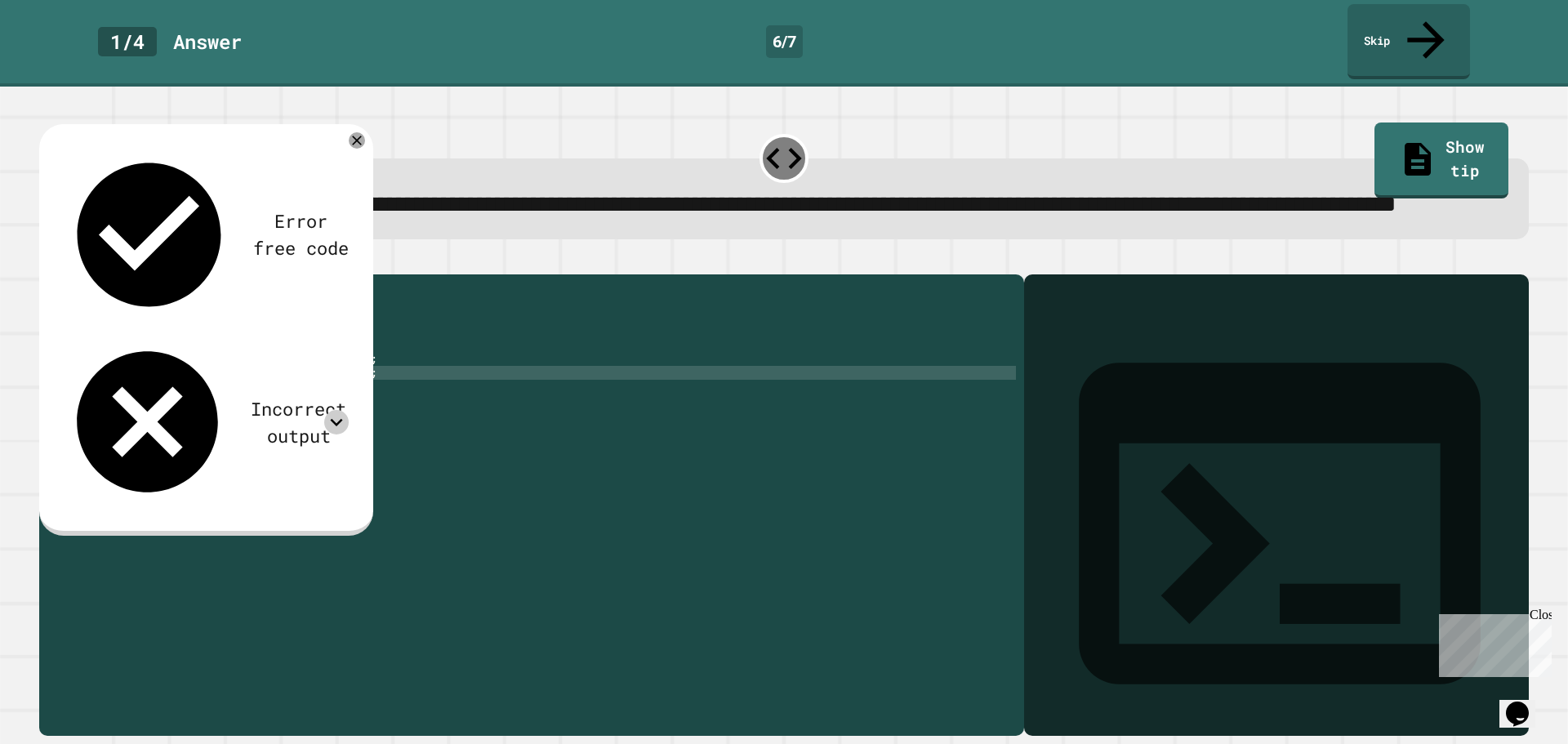
type textarea "**********"
click at [63, 275] on icon "button" at bounding box center [58, 270] width 9 height 11
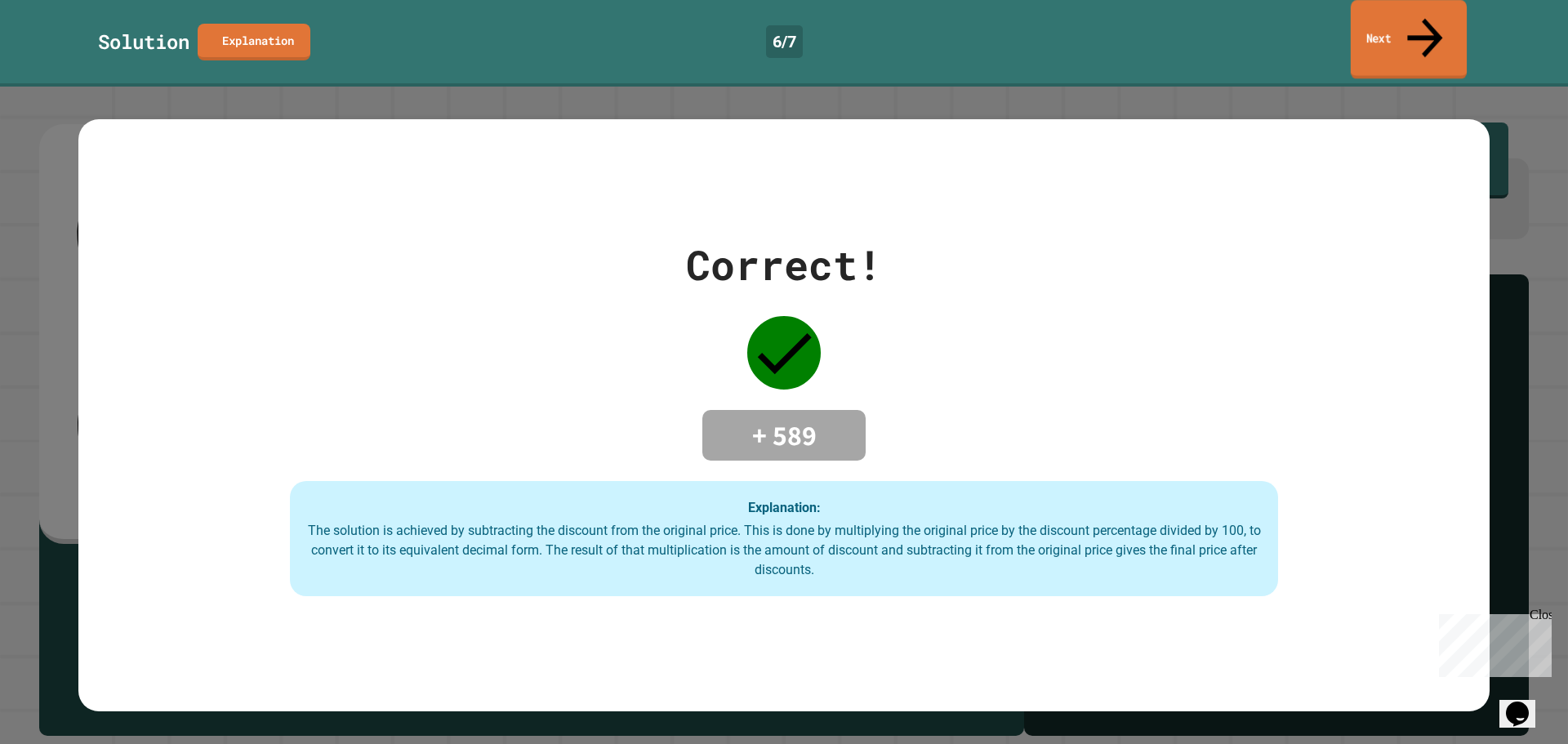
click at [1412, 12] on link "Next" at bounding box center [1408, 40] width 116 height 79
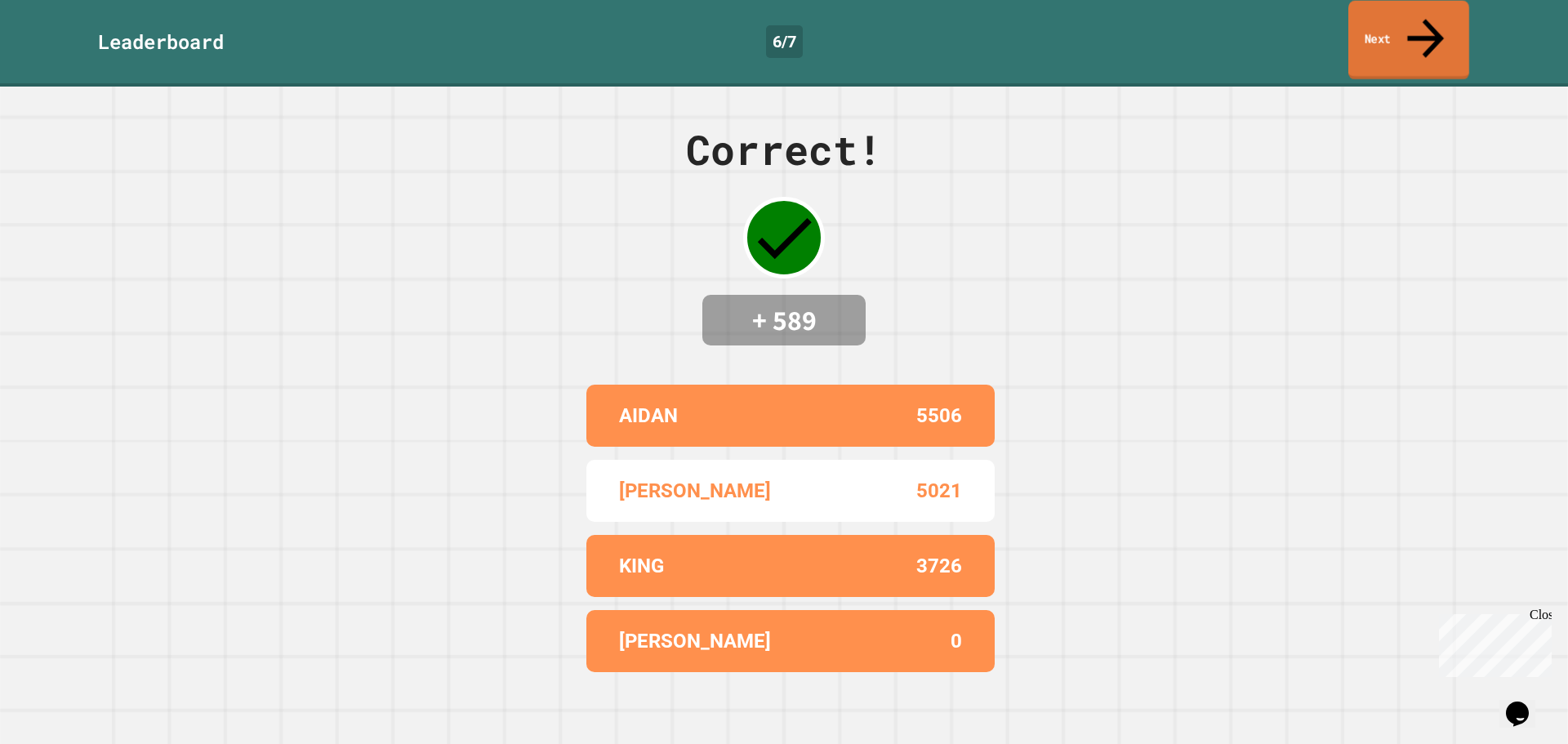
click at [1400, 34] on link "Next" at bounding box center [1409, 41] width 121 height 79
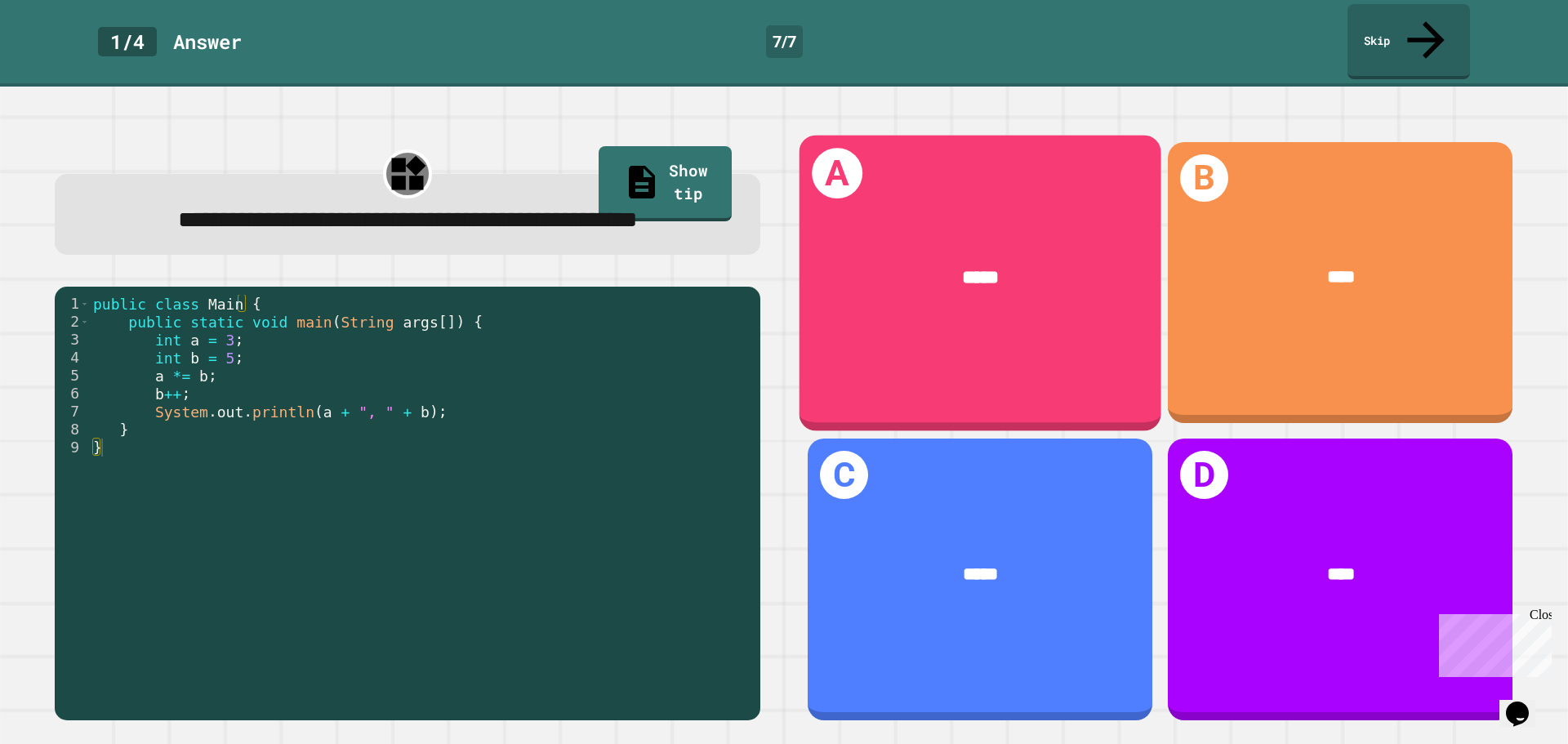
click at [867, 308] on div "A *****" at bounding box center [980, 283] width 362 height 296
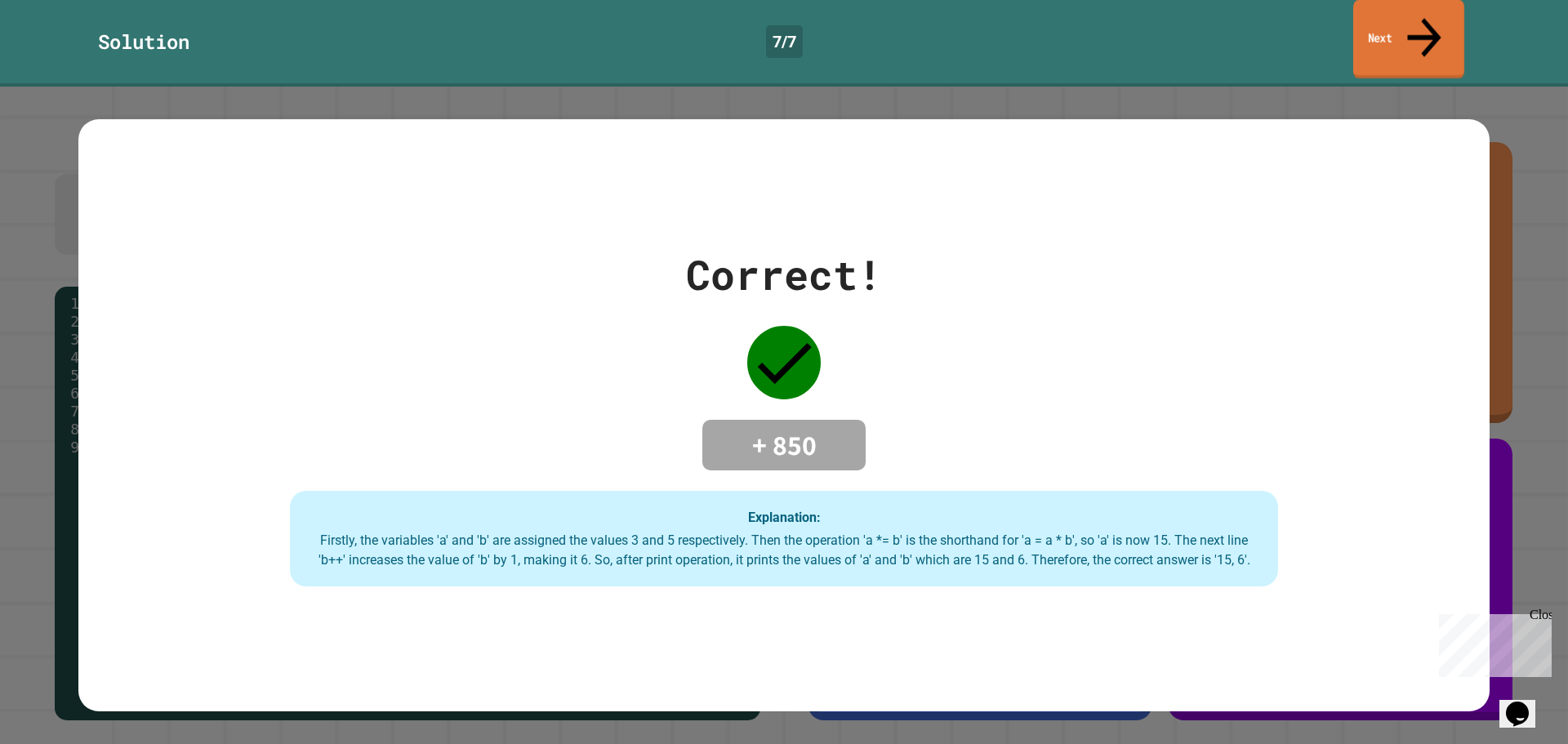
click at [1415, 22] on link "Next" at bounding box center [1408, 40] width 111 height 79
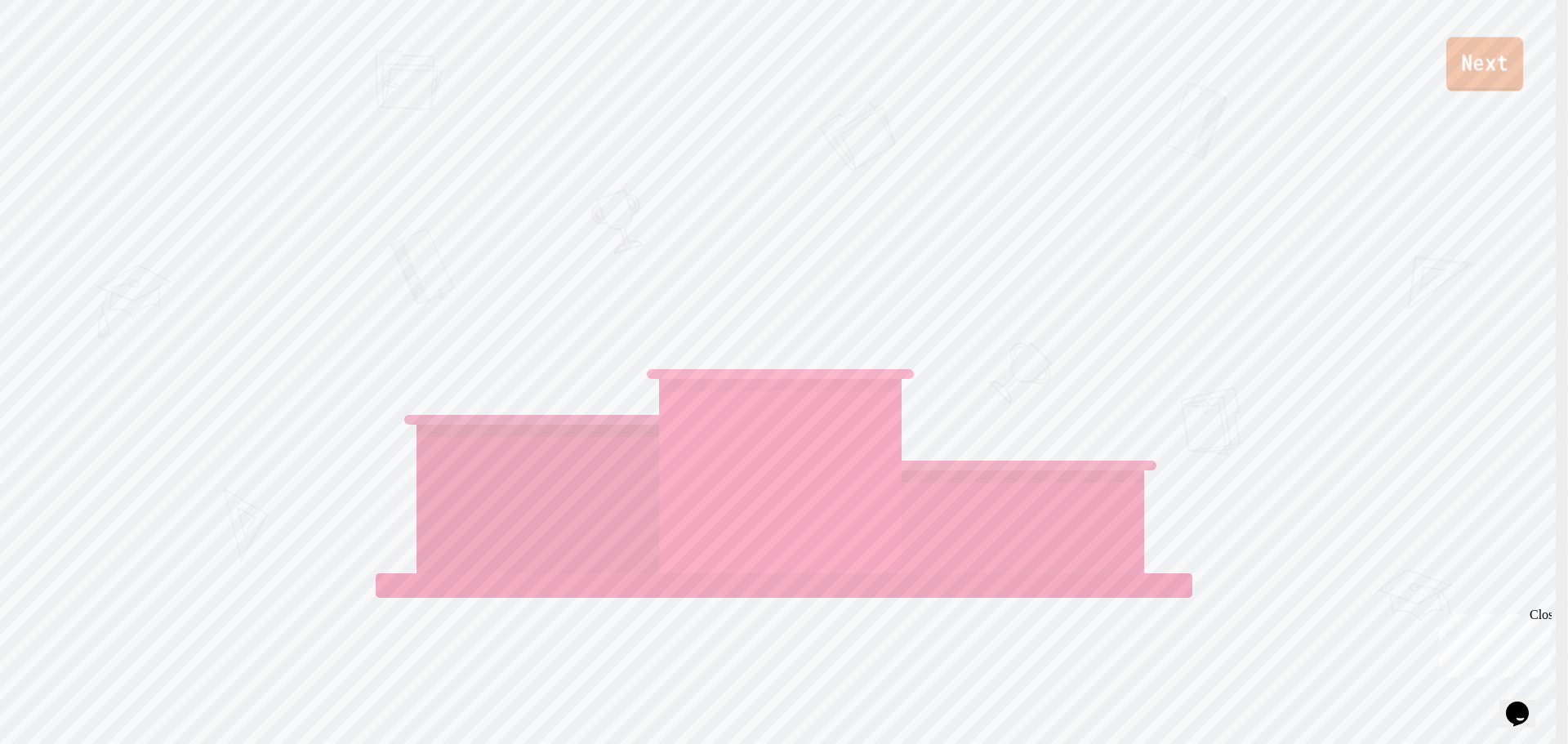
click at [1471, 73] on link "Next" at bounding box center [1484, 64] width 77 height 54
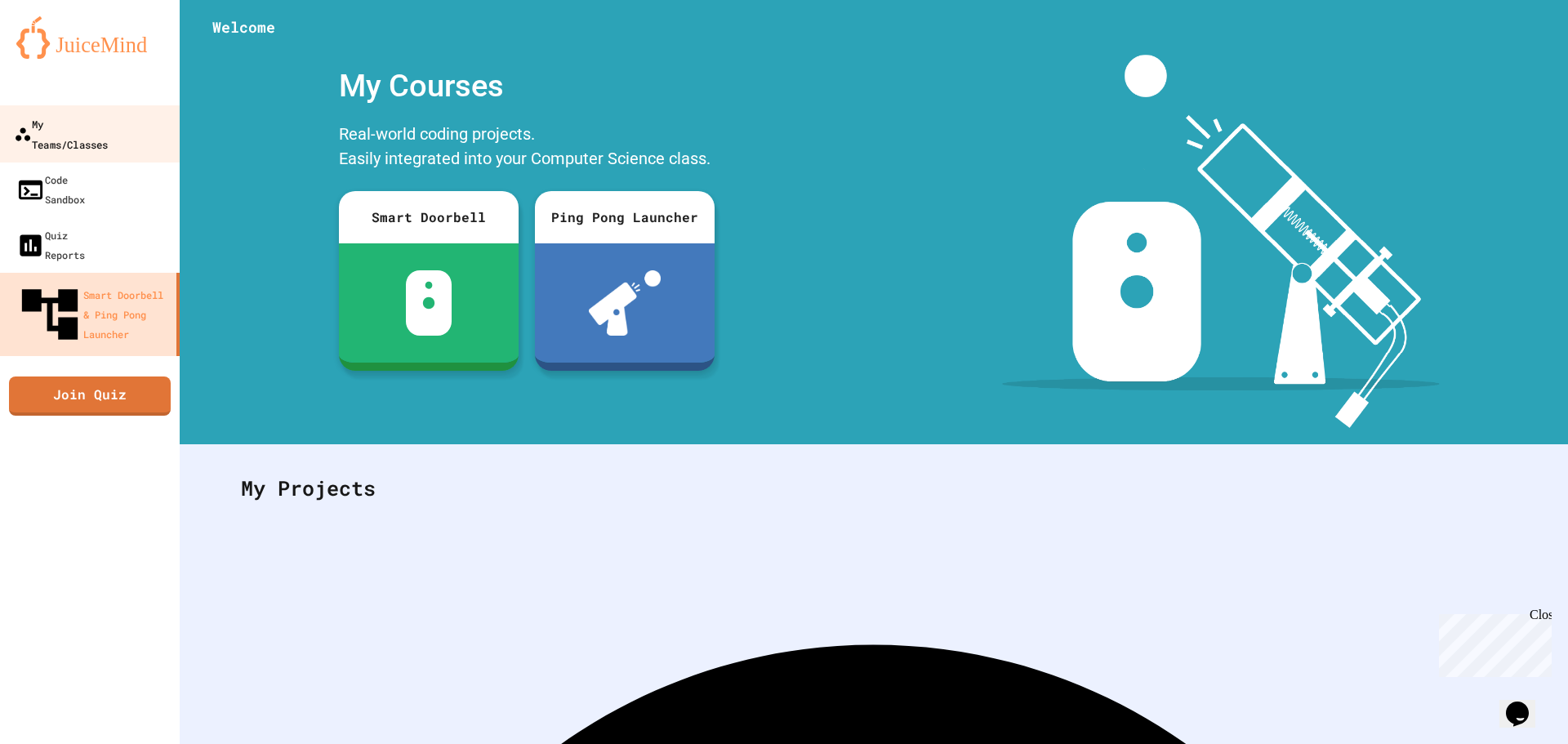
click at [86, 130] on div "My Teams/Classes" at bounding box center [60, 133] width 94 height 40
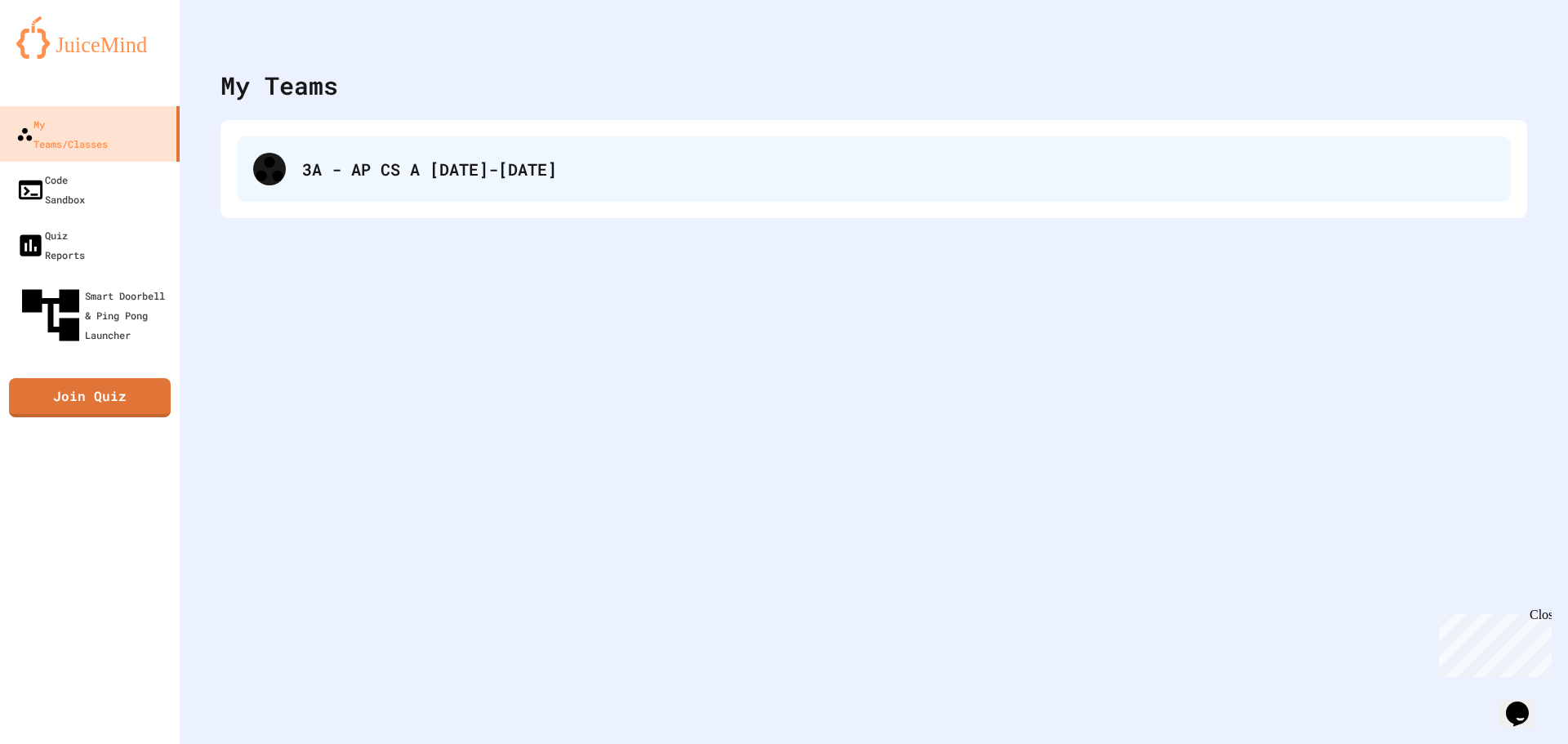
click at [359, 182] on div "3A - AP CS A [DATE]-[DATE]" at bounding box center [873, 169] width 1274 height 66
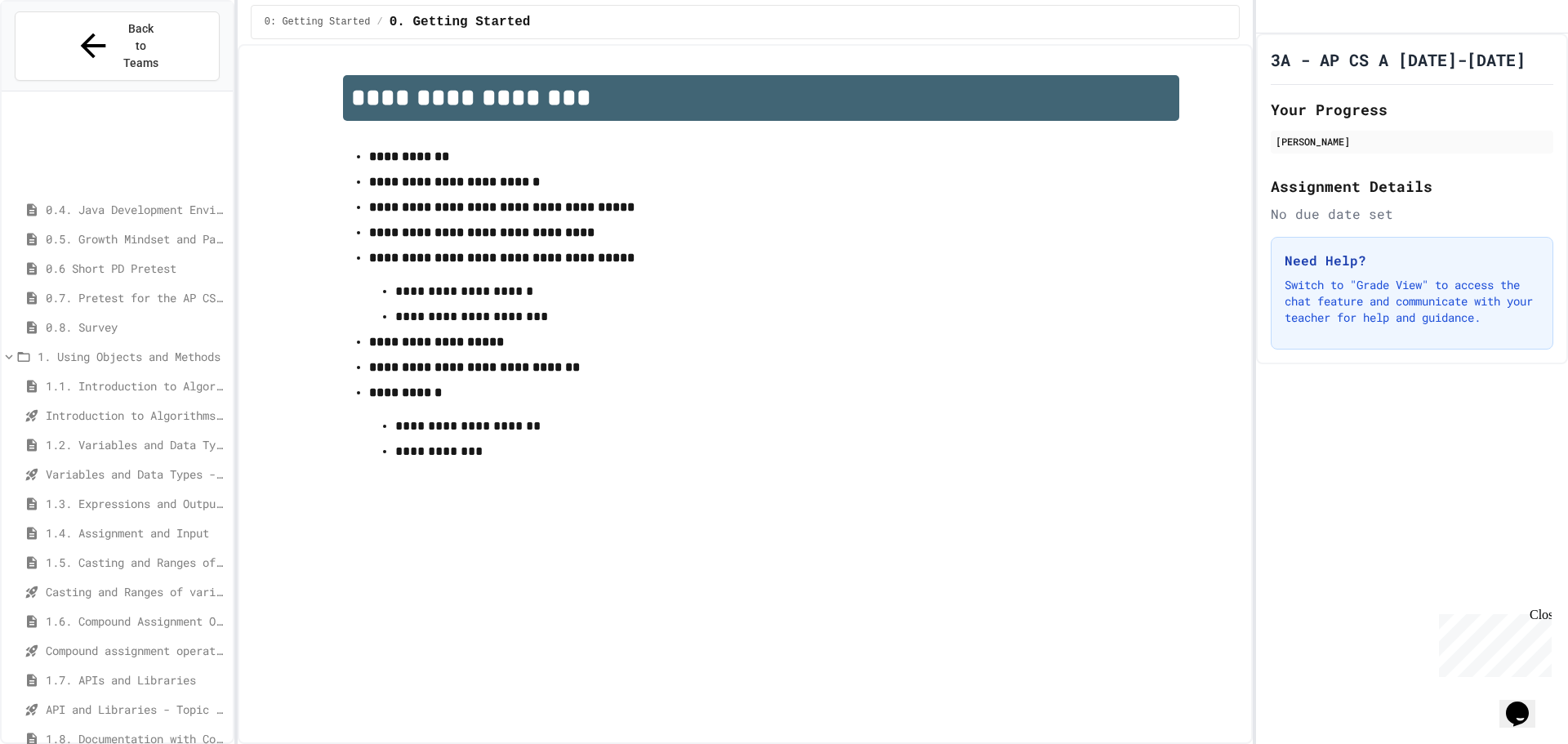
scroll to position [245, 0]
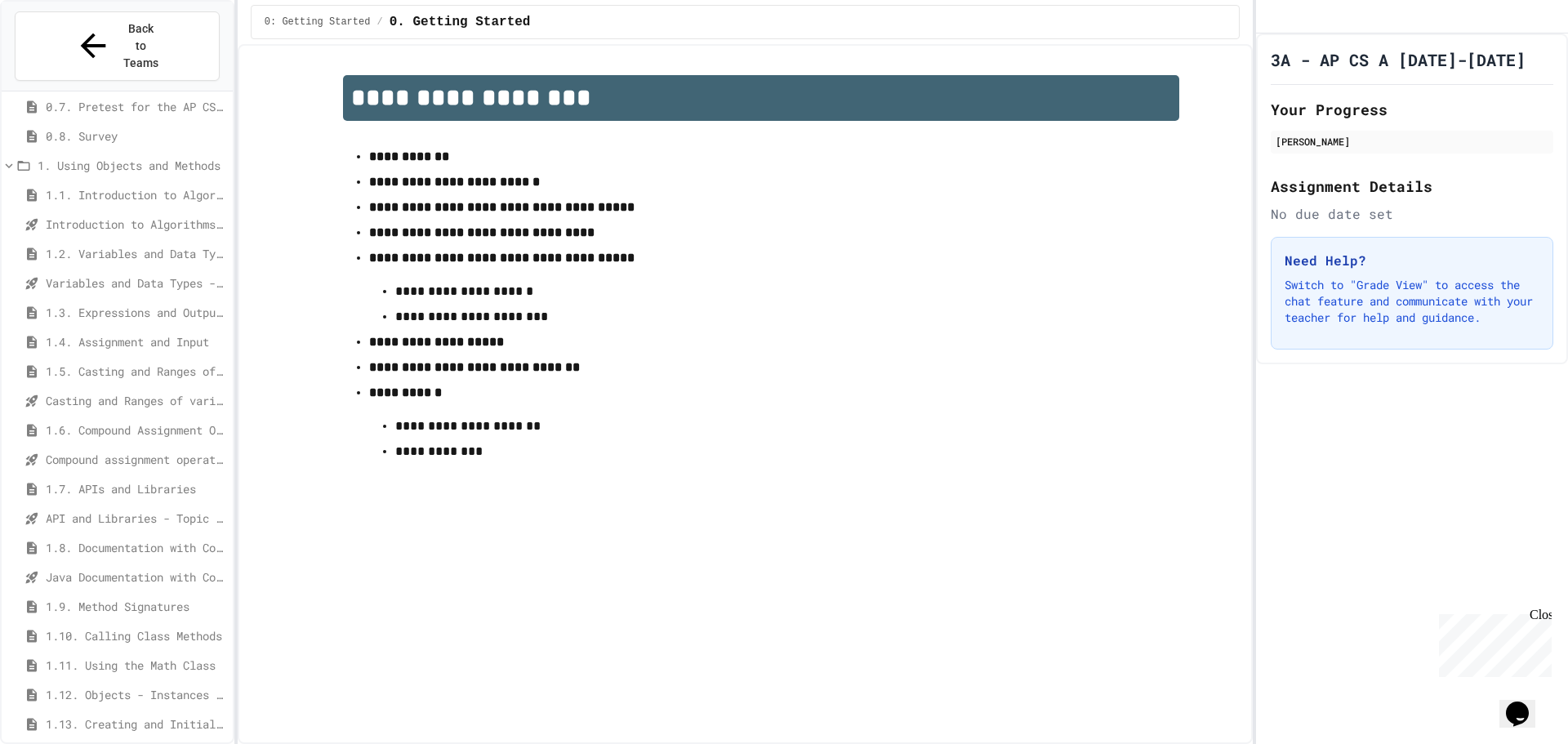
click at [133, 392] on span "Casting and Ranges of variables - Quiz" at bounding box center [136, 401] width 181 height 17
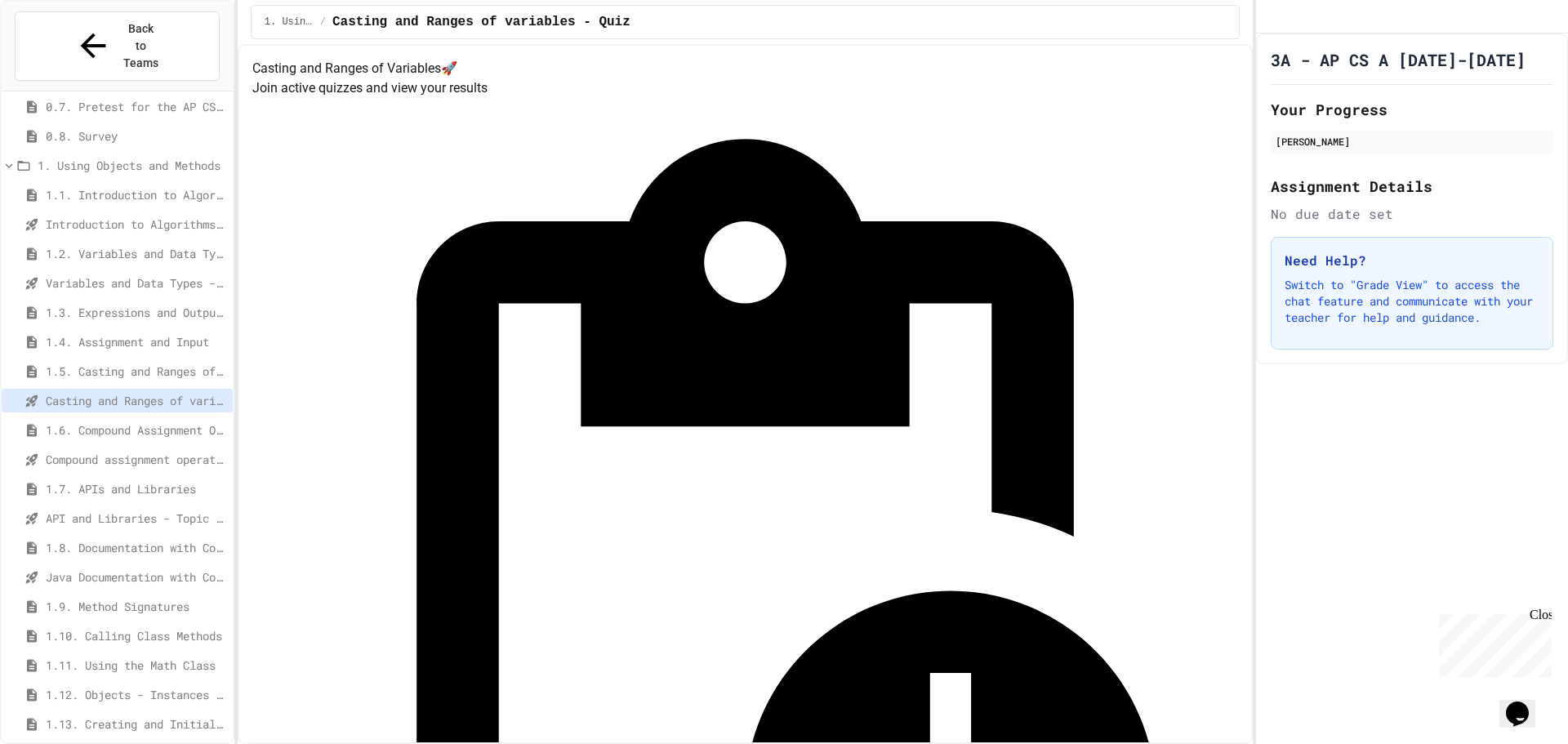
click at [136, 451] on span "Compound assignment operators - Quiz" at bounding box center [136, 460] width 181 height 17
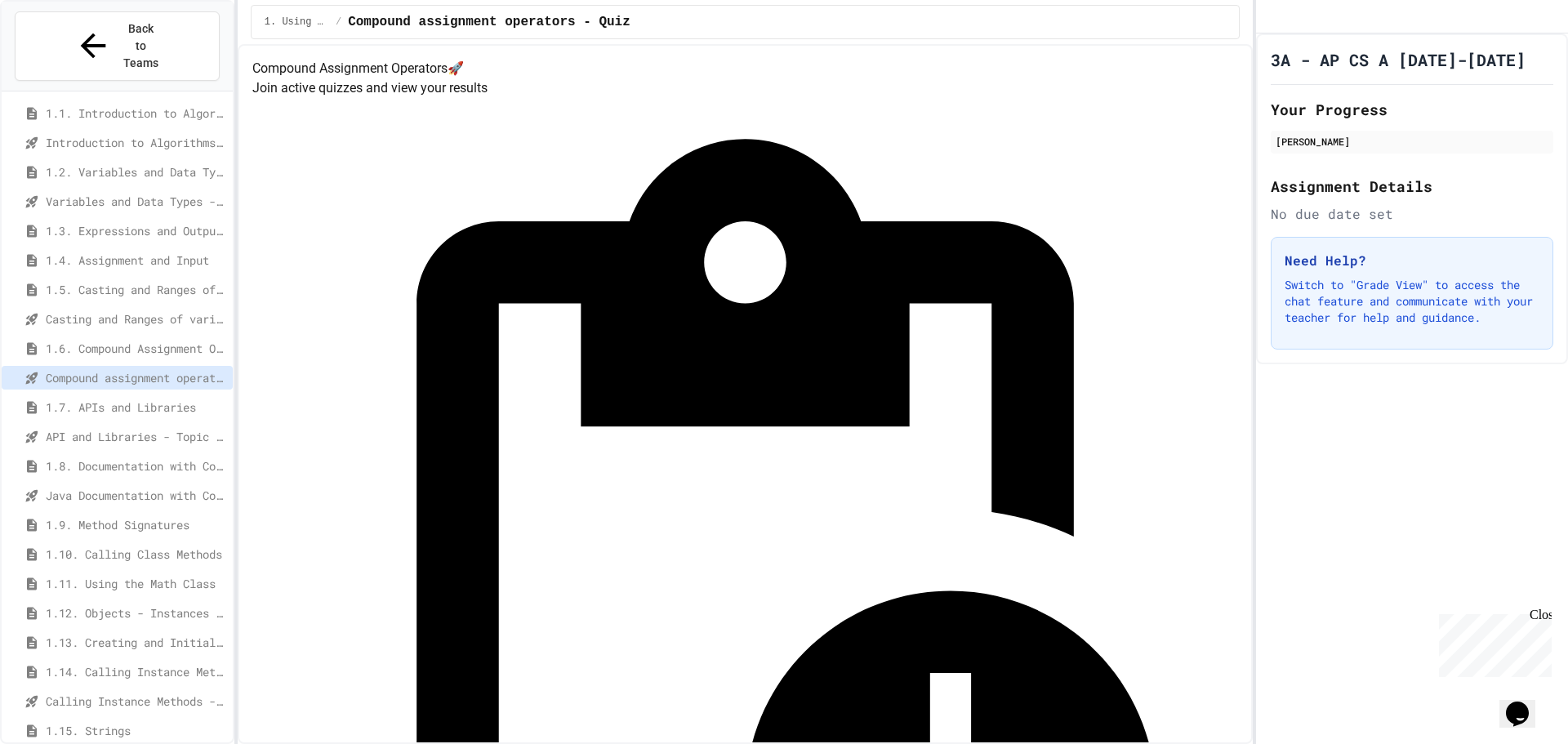
click at [132, 428] on span "API and Libraries - Topic 1.7" at bounding box center [136, 436] width 181 height 17
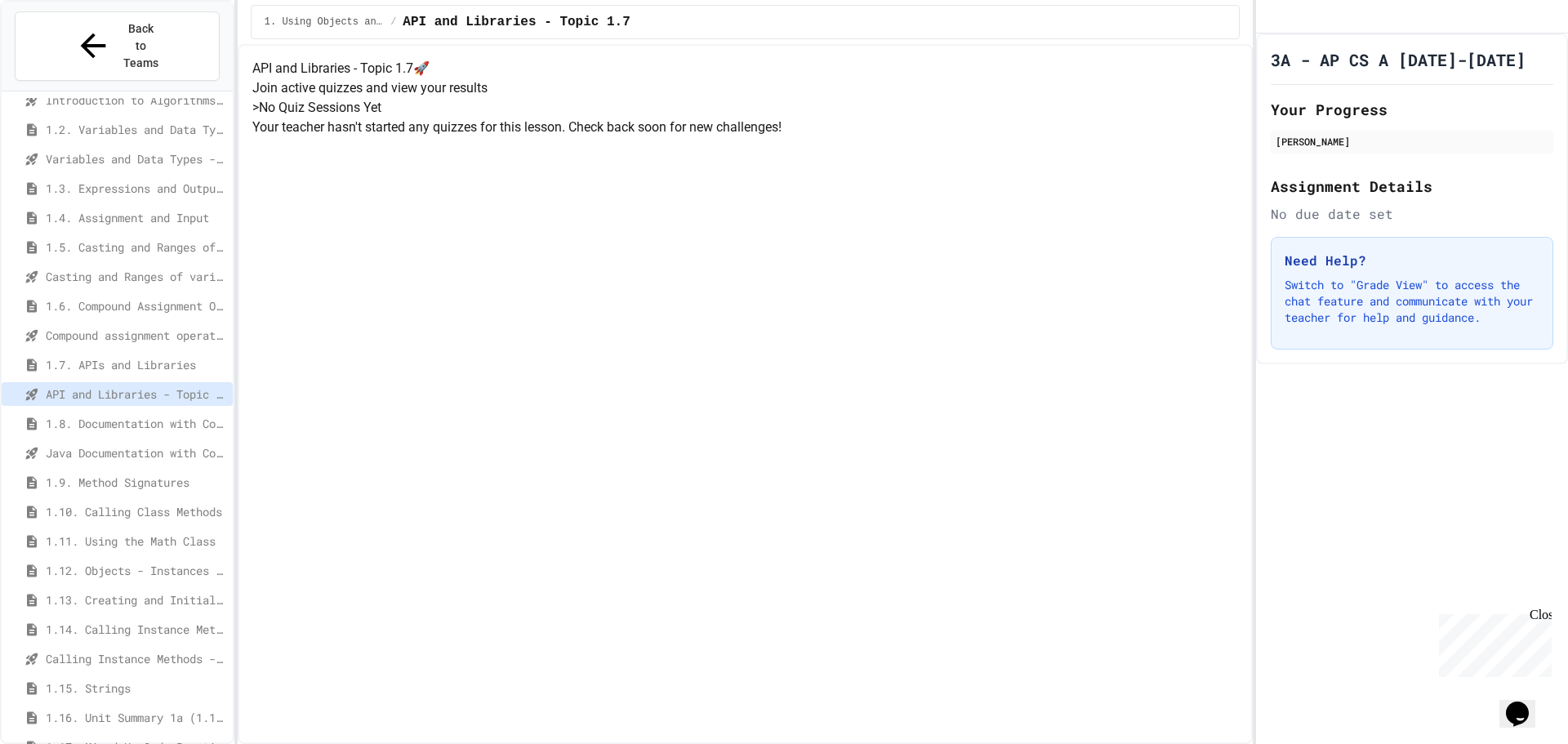
scroll to position [409, 0]
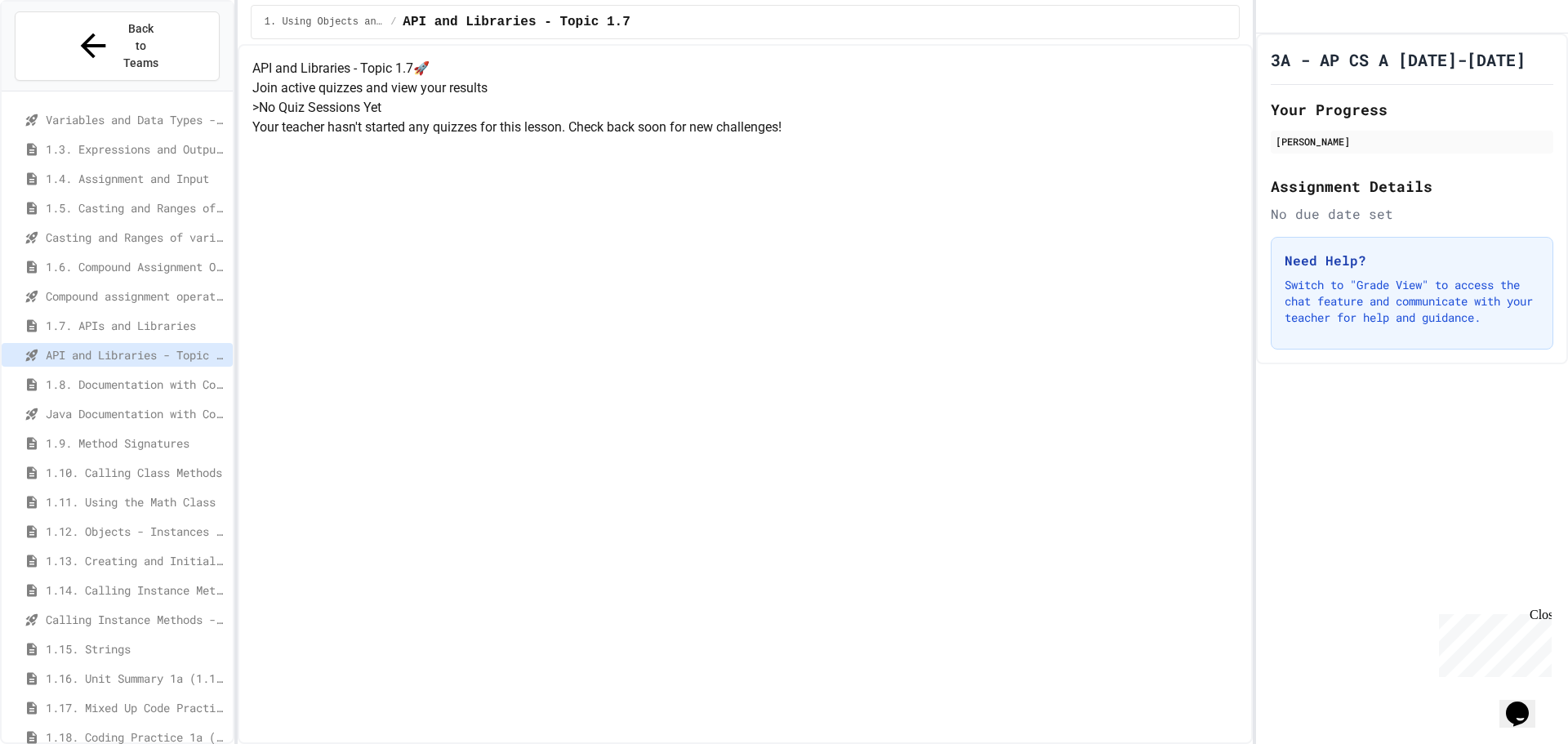
click at [122, 405] on span "Java Documentation with Comments - Topic 1.8" at bounding box center [136, 414] width 181 height 17
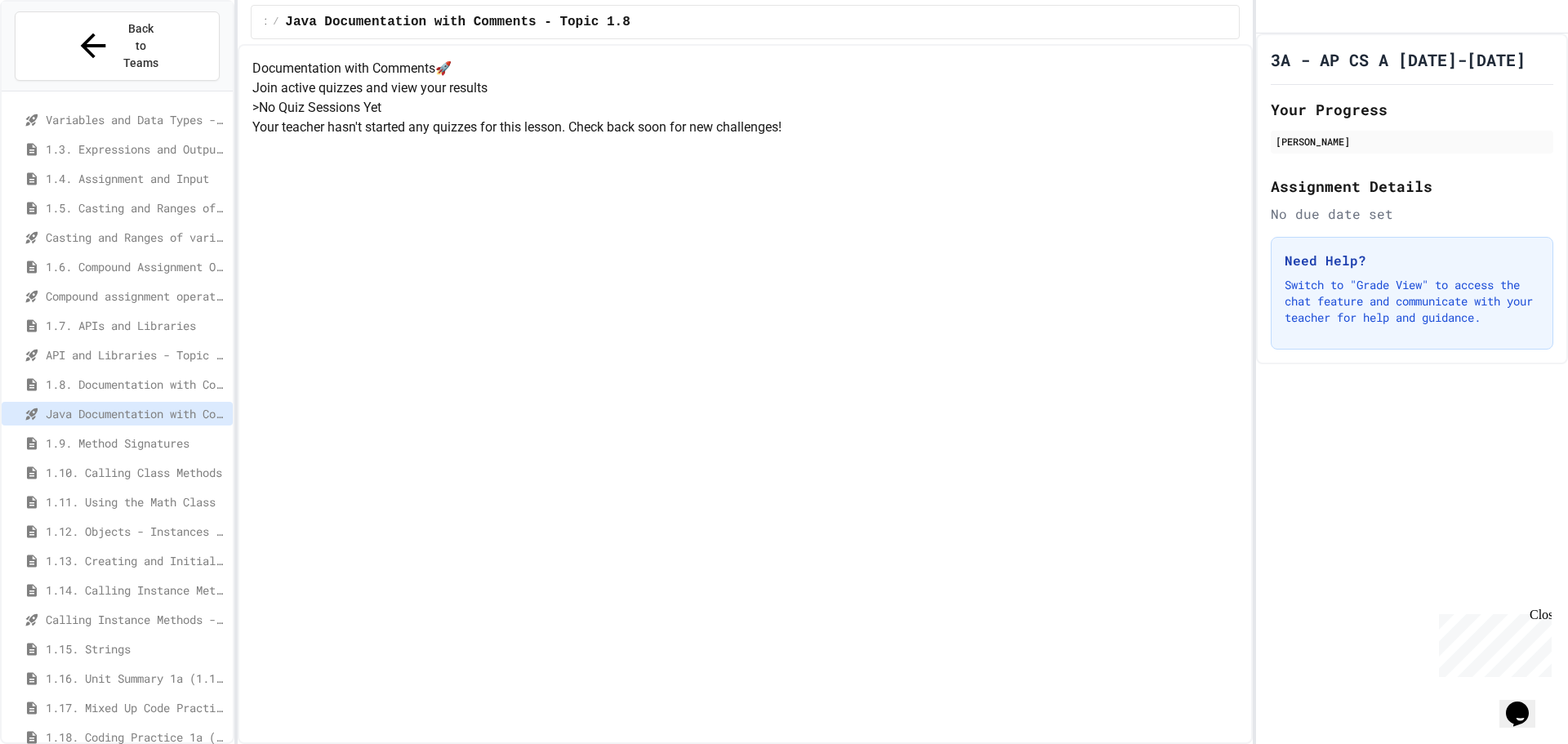
click at [105, 611] on span "Calling Instance Methods - Topic 1.14" at bounding box center [136, 620] width 181 height 17
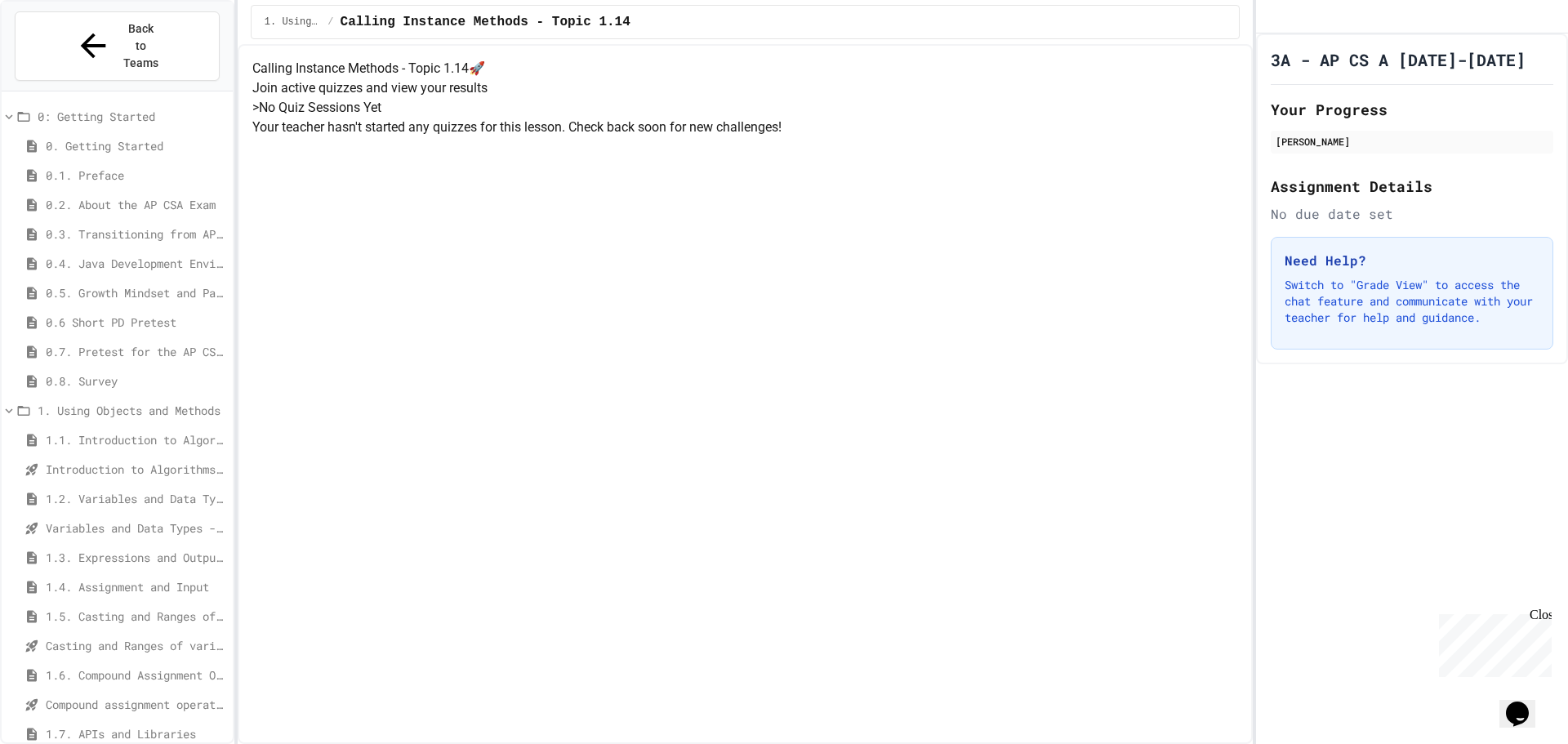
click at [114, 607] on span "1.5. Casting and Ranges of Values" at bounding box center [136, 616] width 181 height 17
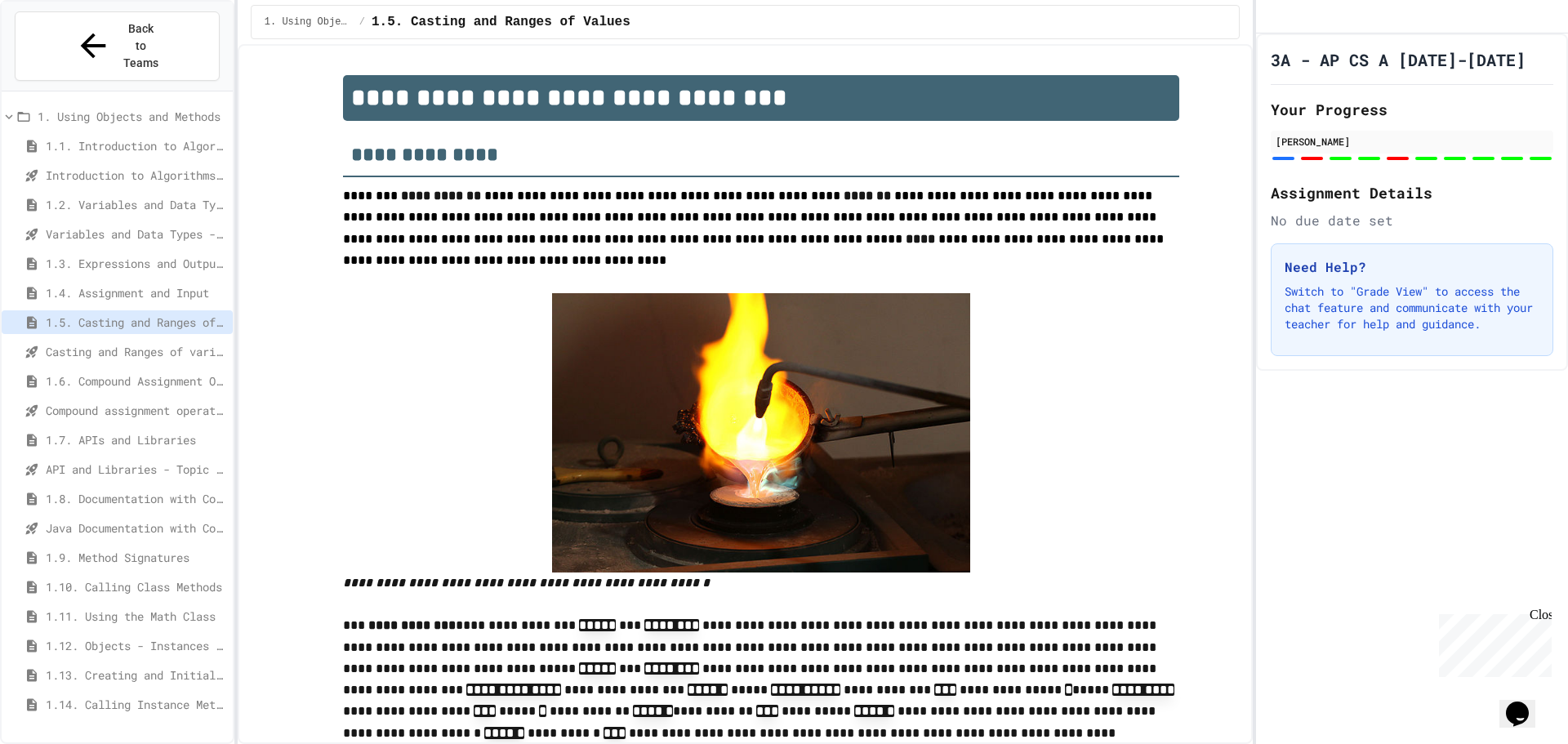
scroll to position [295, 0]
click at [100, 460] on span "API and Libraries - Topic 1.7" at bounding box center [136, 468] width 181 height 17
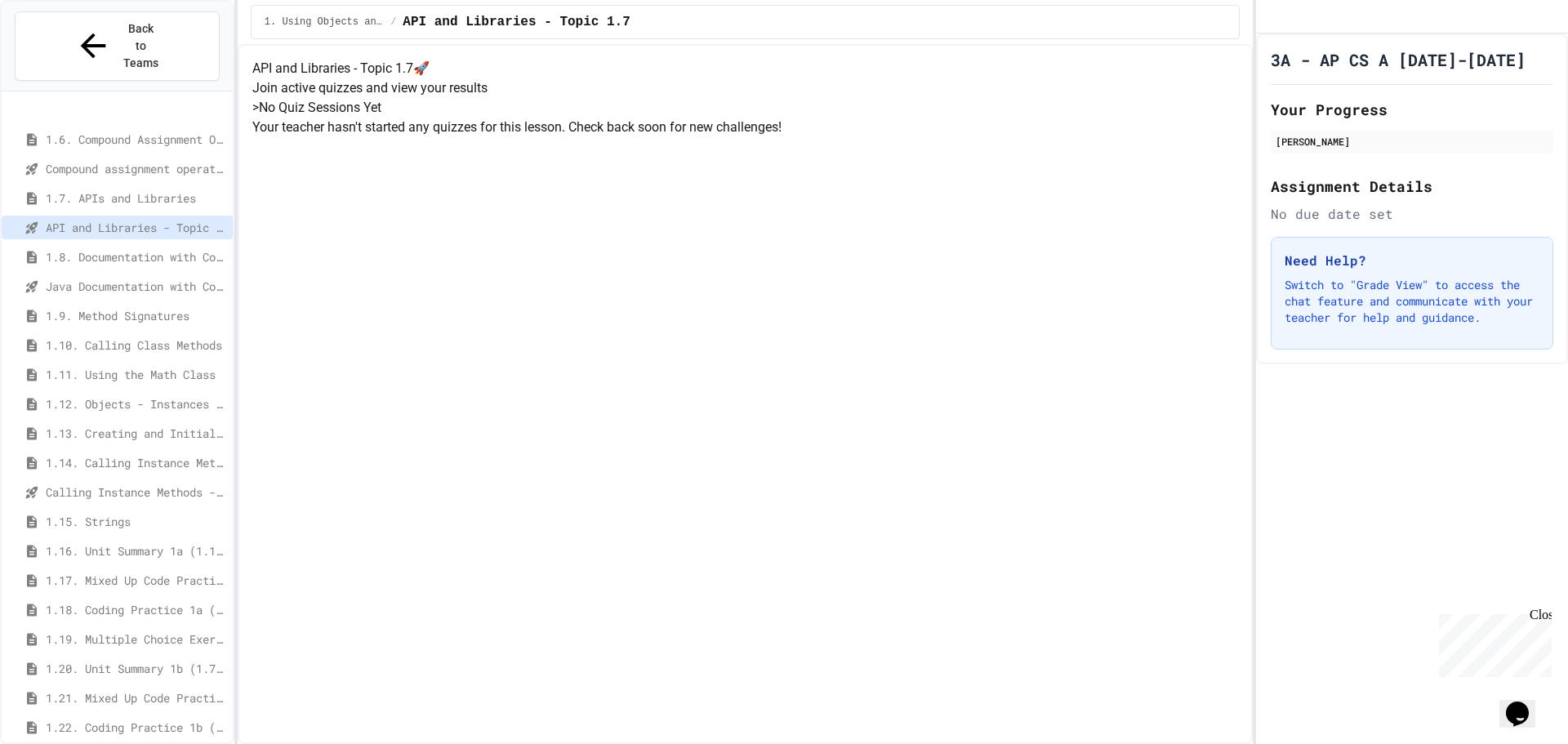
scroll to position [634, 0]
